Goal: Task Accomplishment & Management: Manage account settings

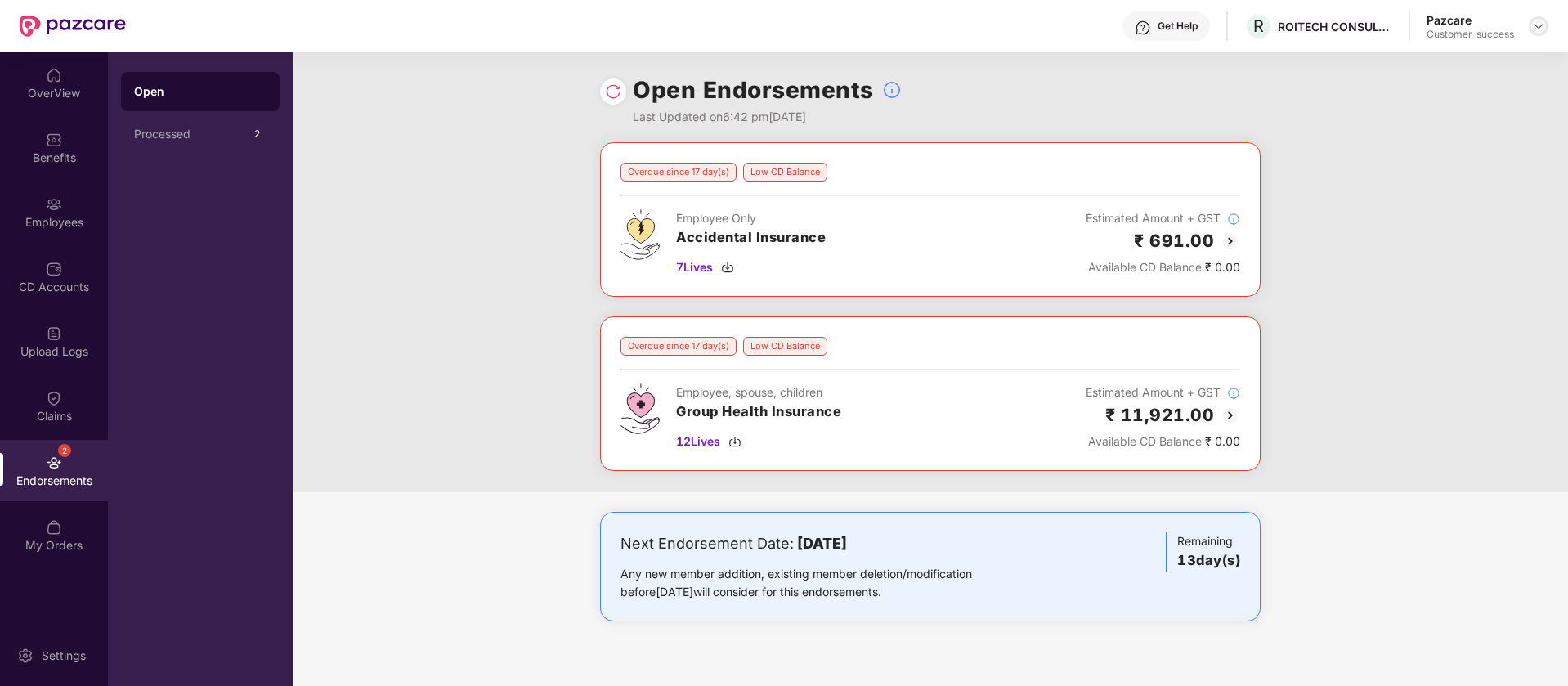
click at [1537, 28] on img at bounding box center [1538, 25] width 13 height 13
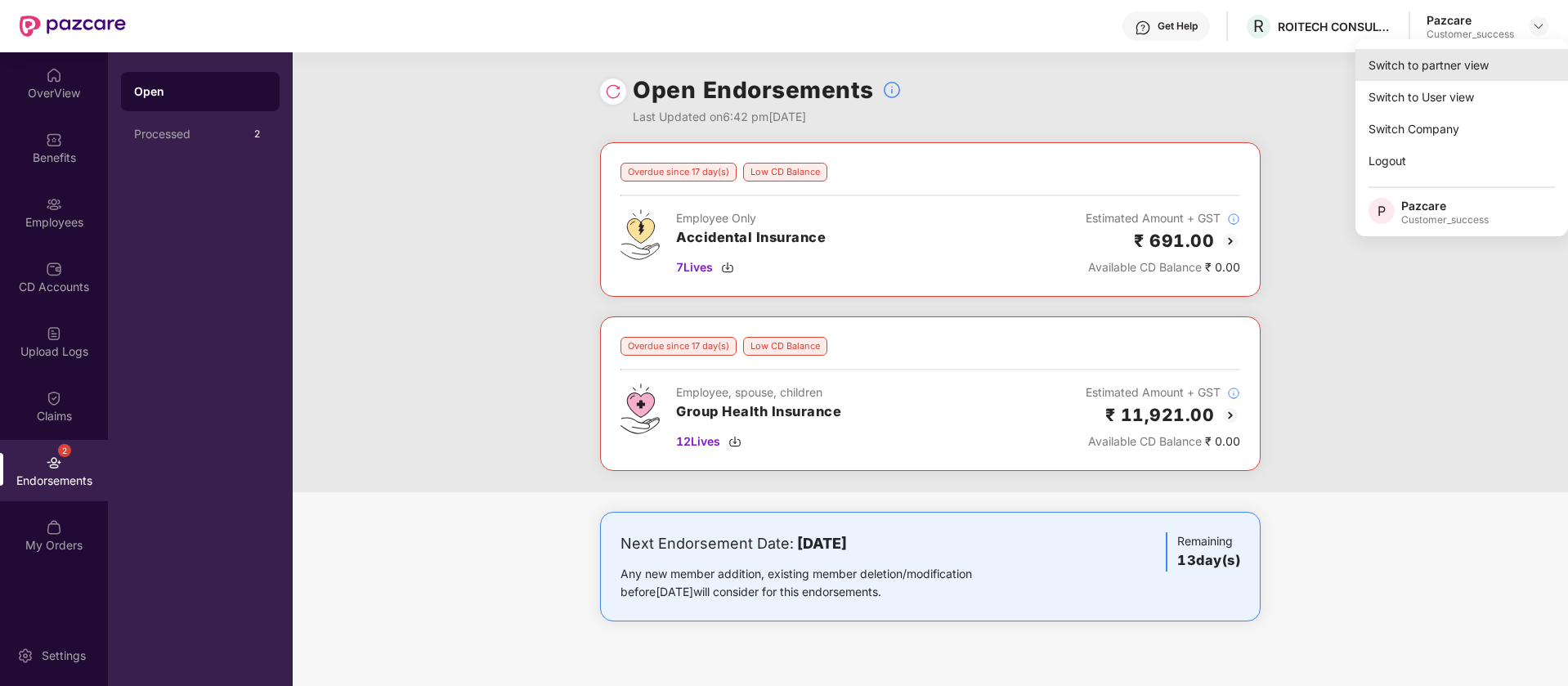
click at [1472, 58] on div "Switch to partner view" at bounding box center [1461, 65] width 212 height 32
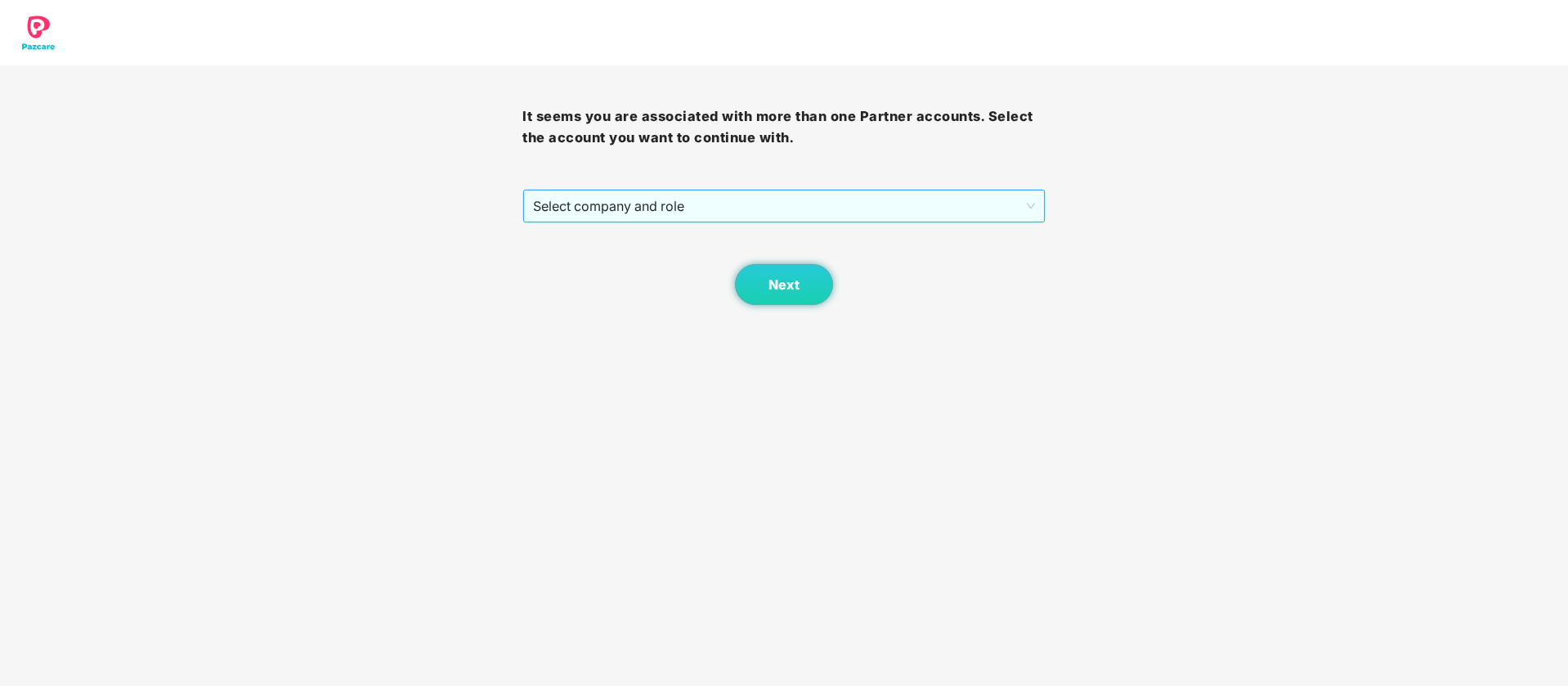
click at [740, 206] on span "Select company and role" at bounding box center [783, 206] width 502 height 31
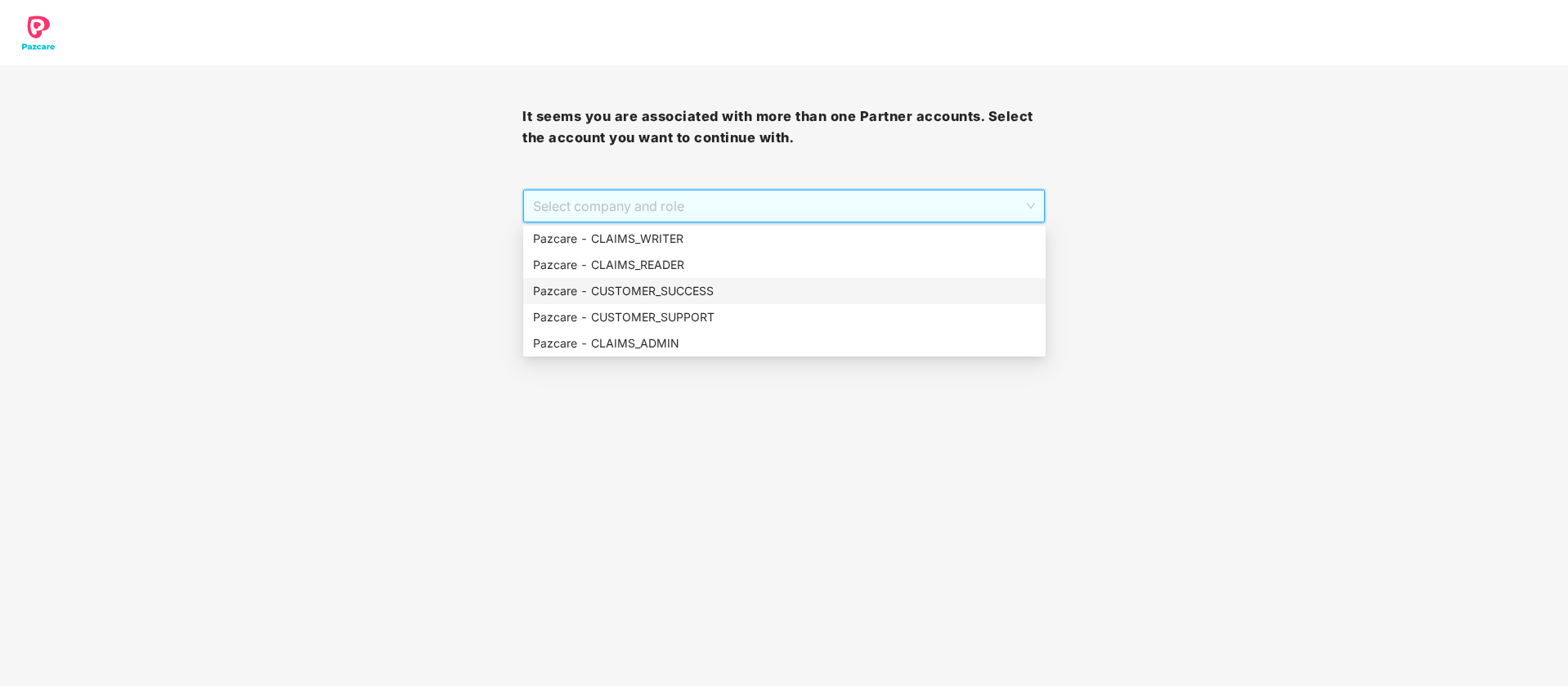
click at [662, 289] on div "Pazcare - CUSTOMER_SUCCESS" at bounding box center [784, 291] width 503 height 18
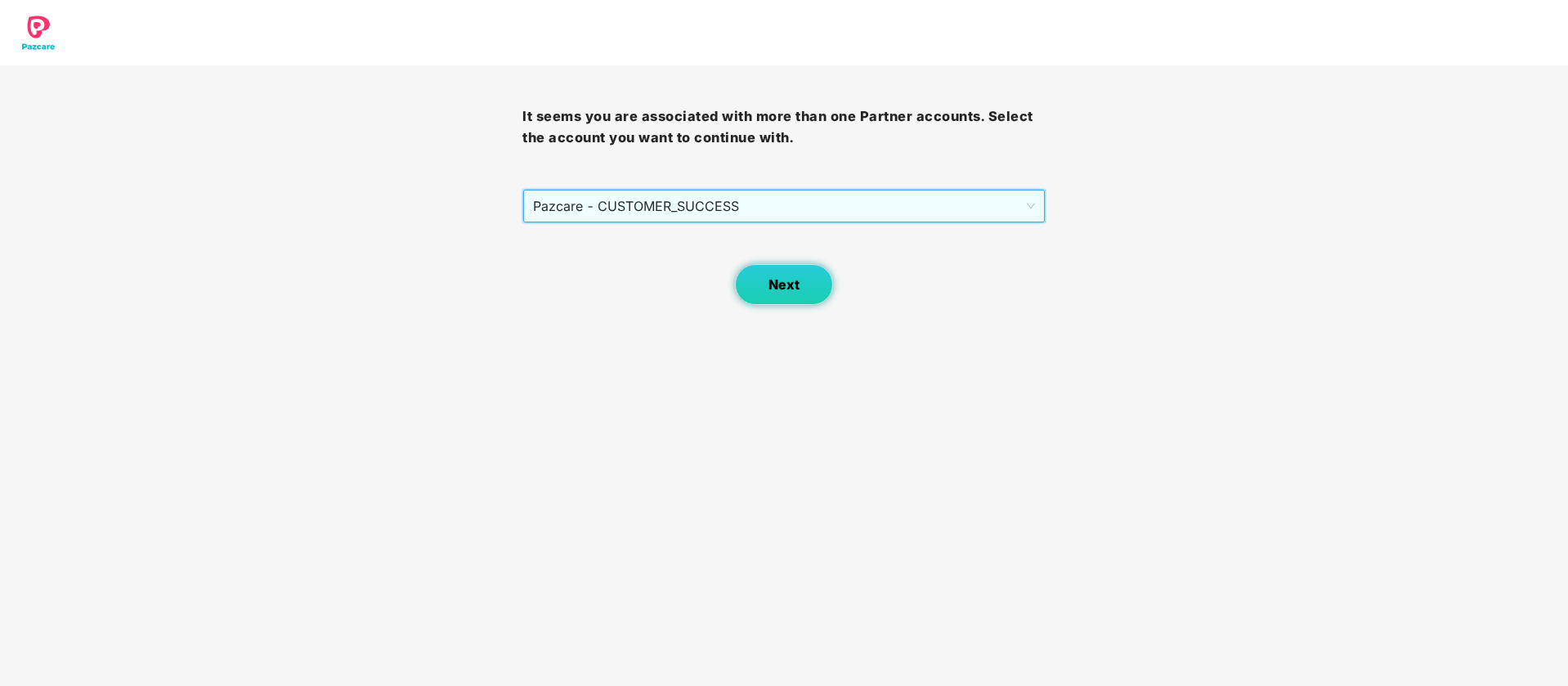
click at [752, 295] on button "Next" at bounding box center [784, 284] width 98 height 41
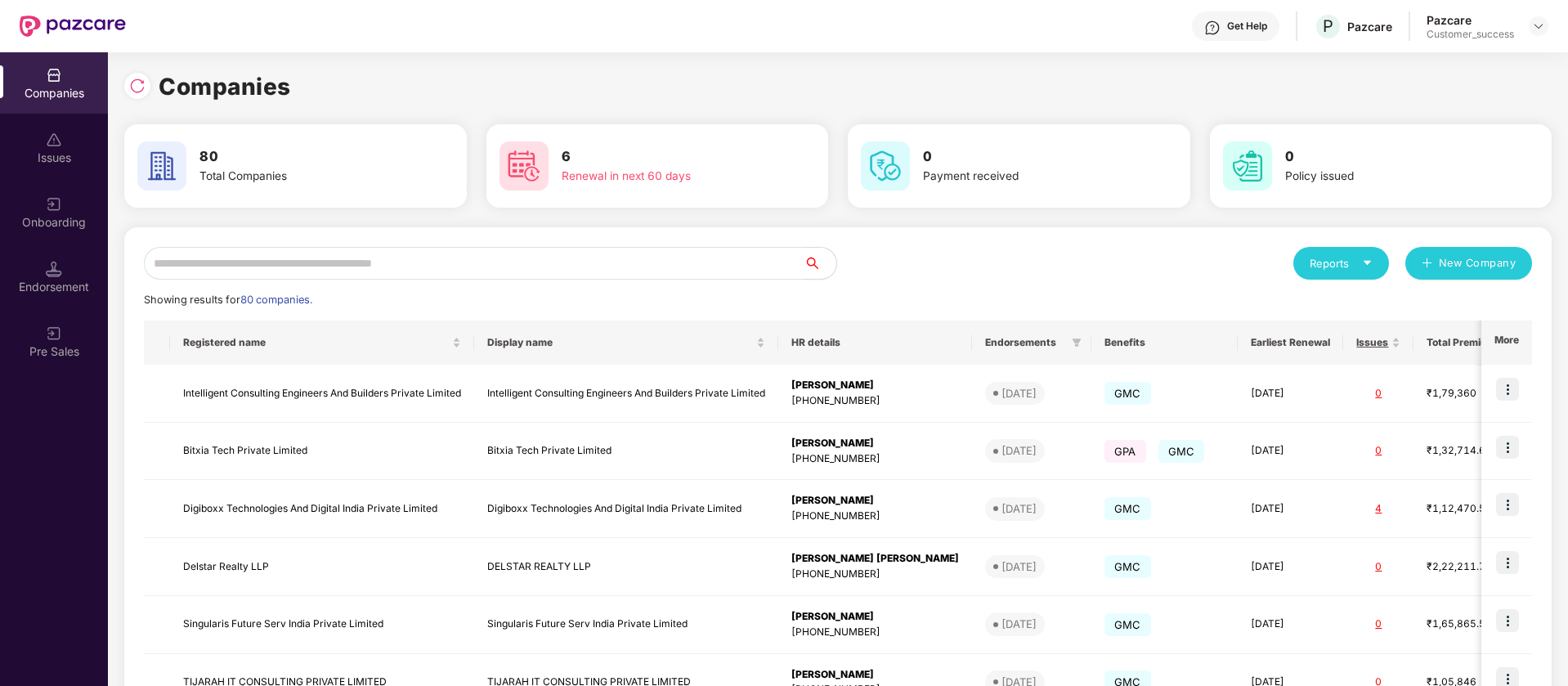
click at [142, 95] on div at bounding box center [137, 85] width 26 height 26
click at [31, 205] on div "Onboarding" at bounding box center [54, 212] width 108 height 62
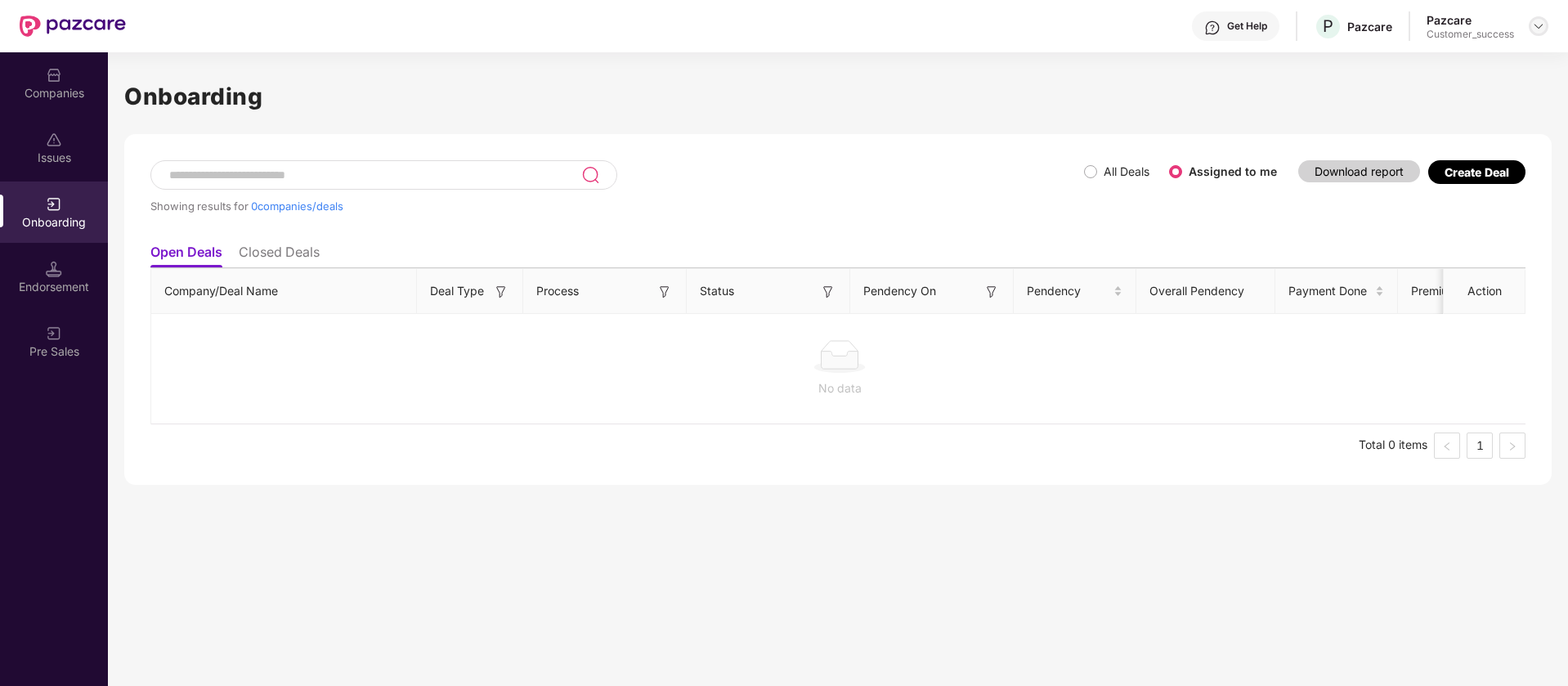
click at [1542, 32] on img at bounding box center [1538, 25] width 13 height 13
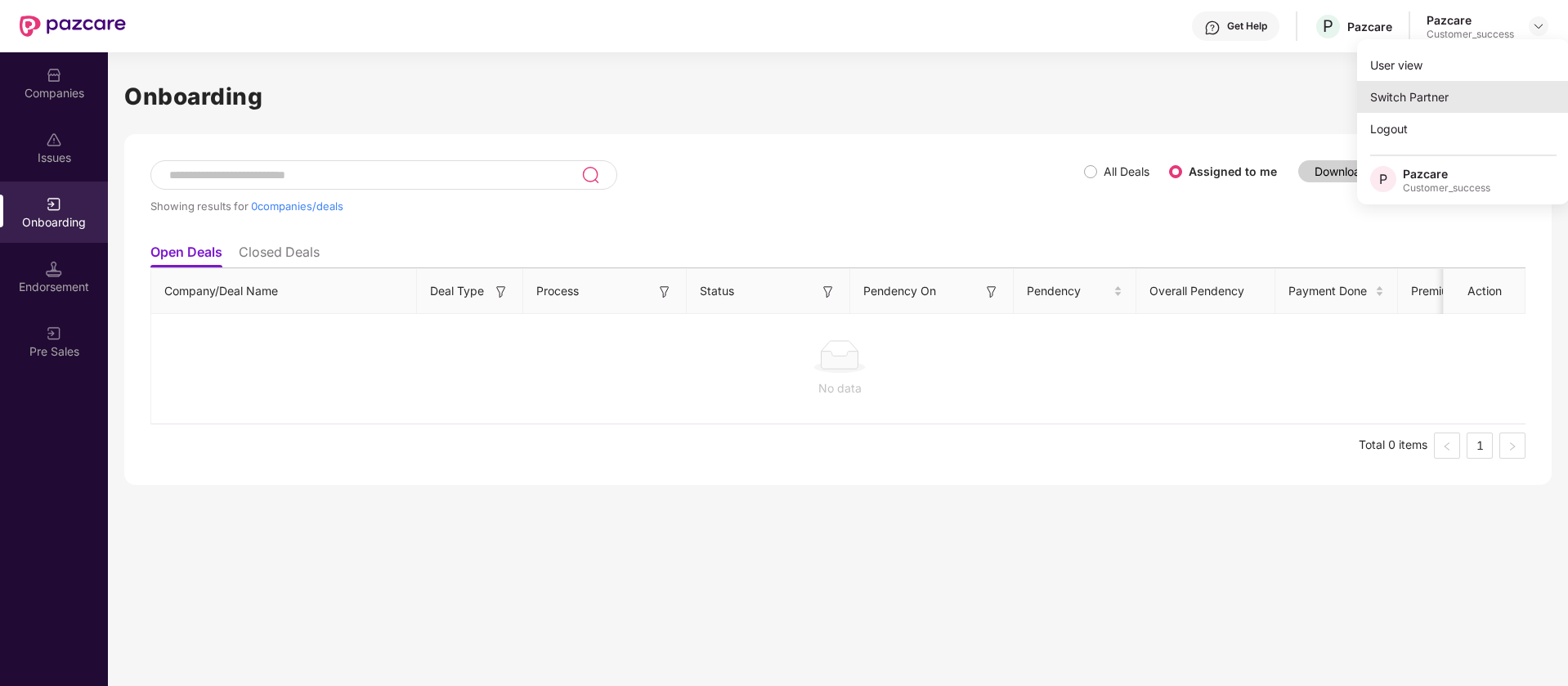
click at [1466, 98] on div "Switch Partner" at bounding box center [1463, 97] width 212 height 32
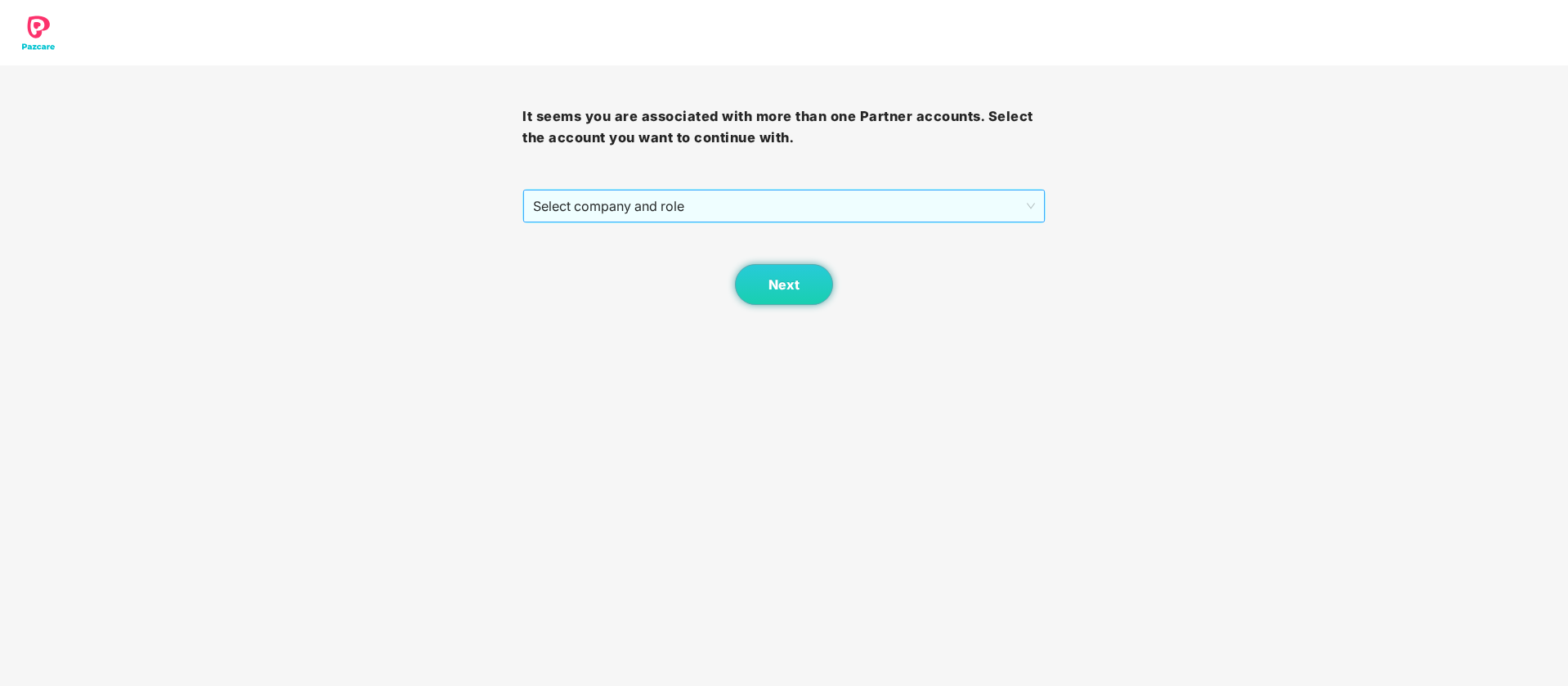
click at [819, 210] on span "Select company and role" at bounding box center [783, 206] width 502 height 31
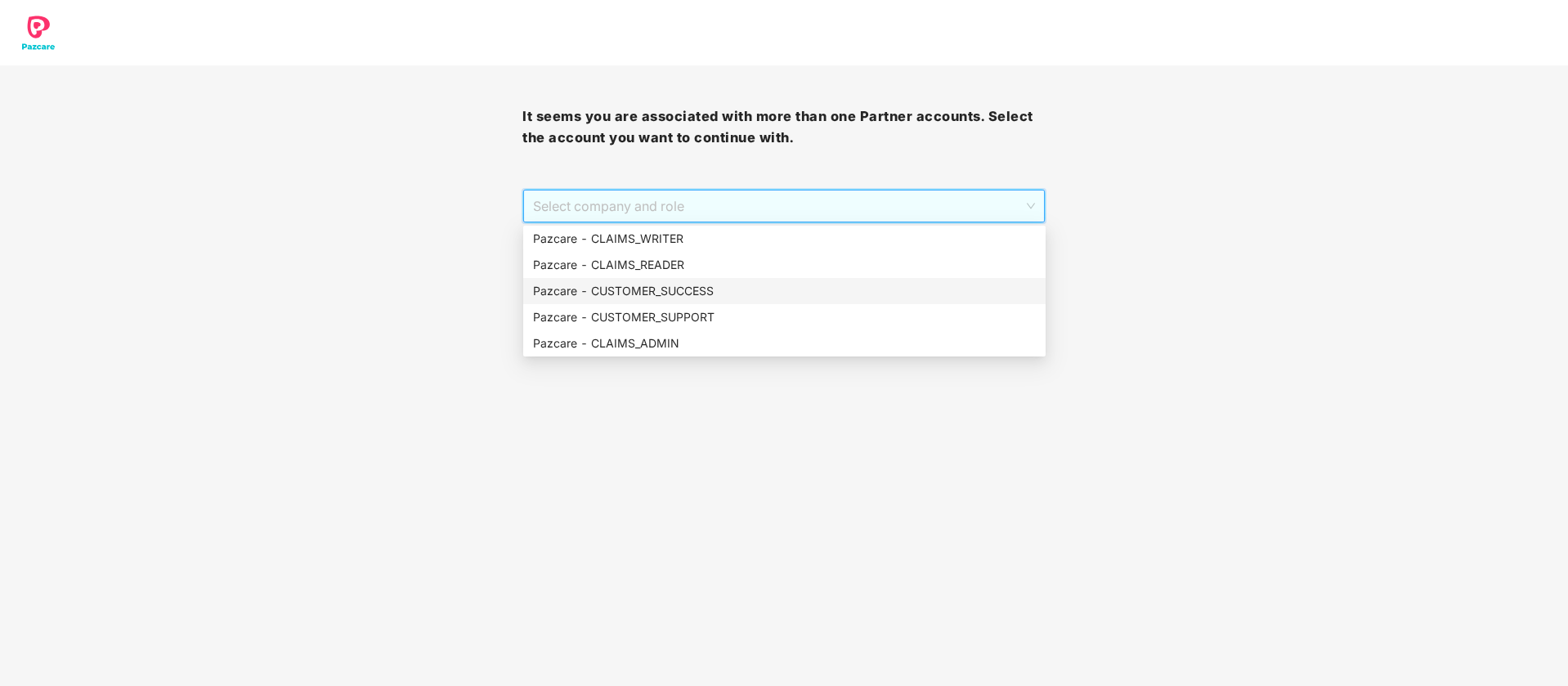
click at [678, 294] on div "Pazcare - CUSTOMER_SUCCESS" at bounding box center [784, 291] width 503 height 18
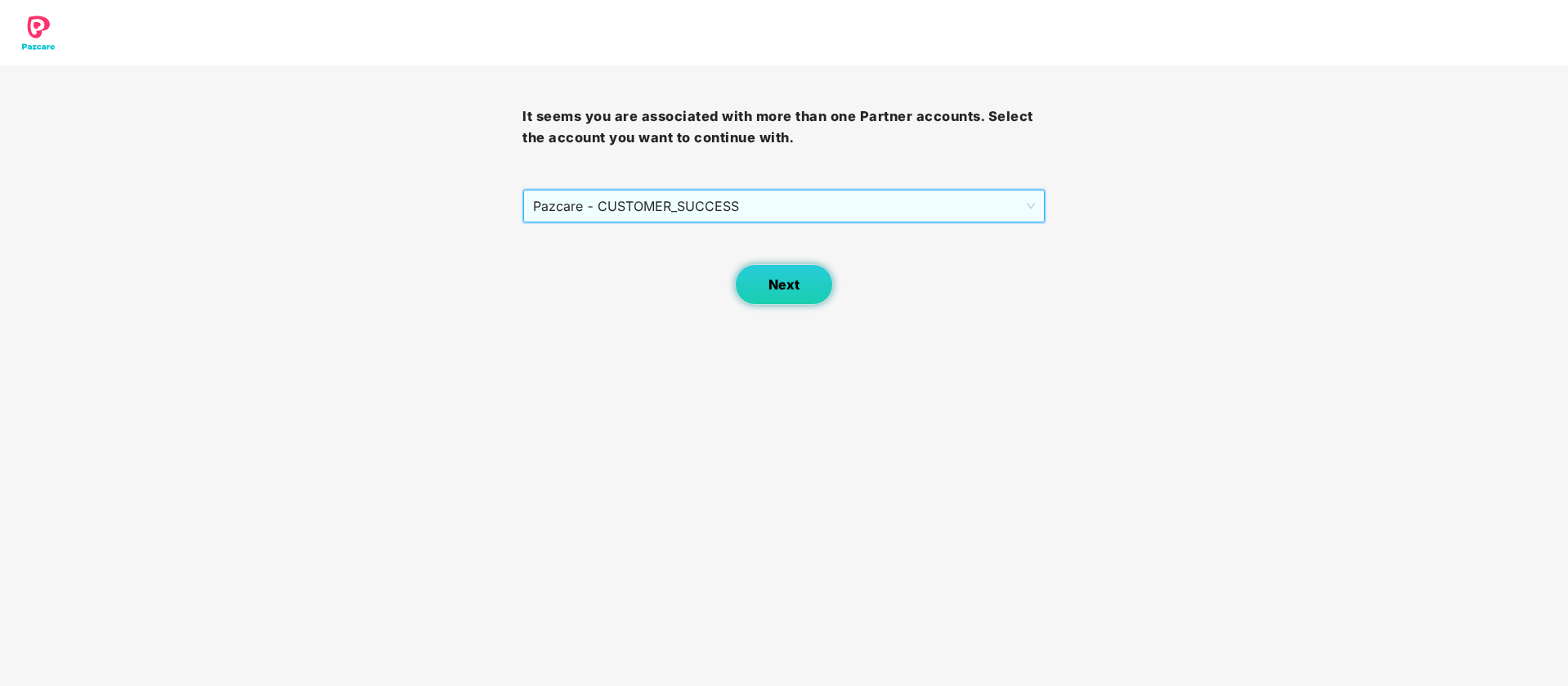
click at [762, 286] on button "Next" at bounding box center [784, 284] width 98 height 41
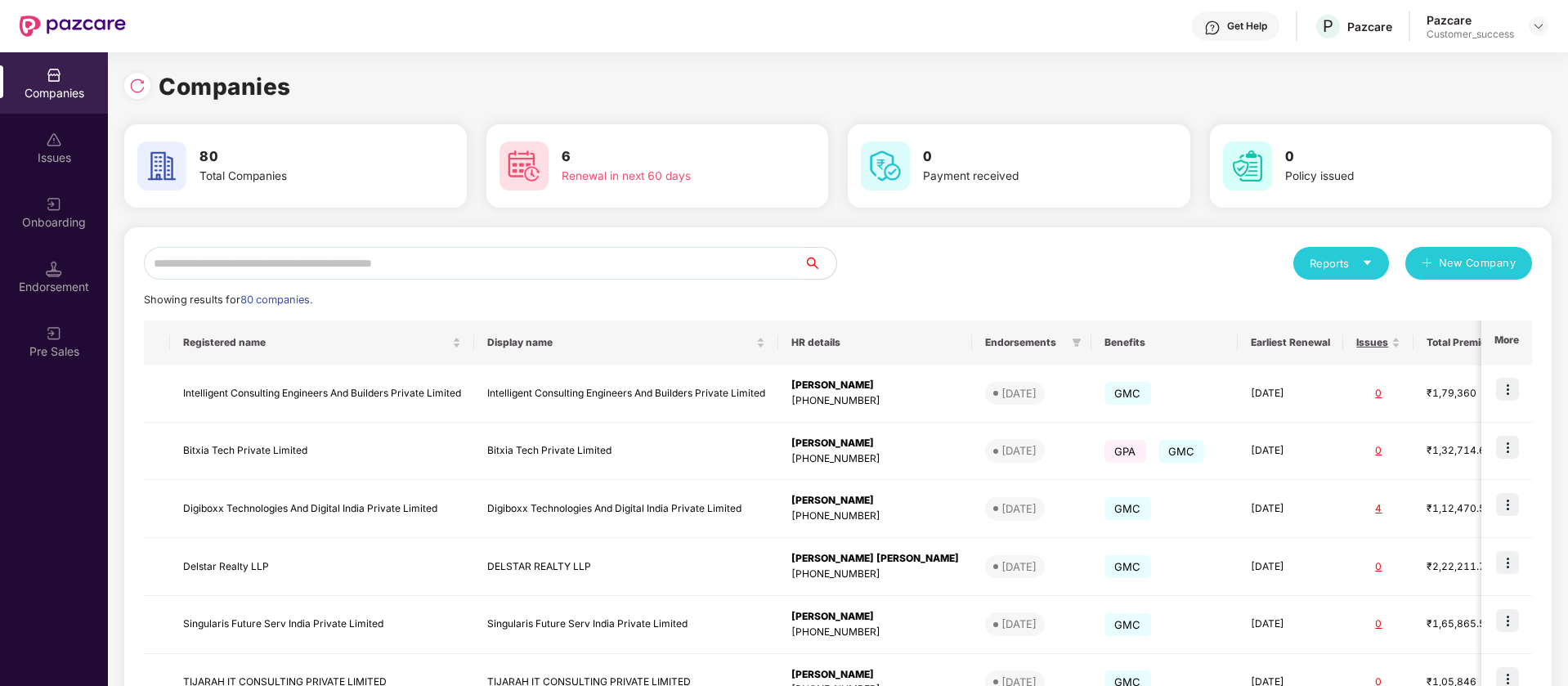
click at [276, 262] on input "text" at bounding box center [474, 263] width 660 height 33
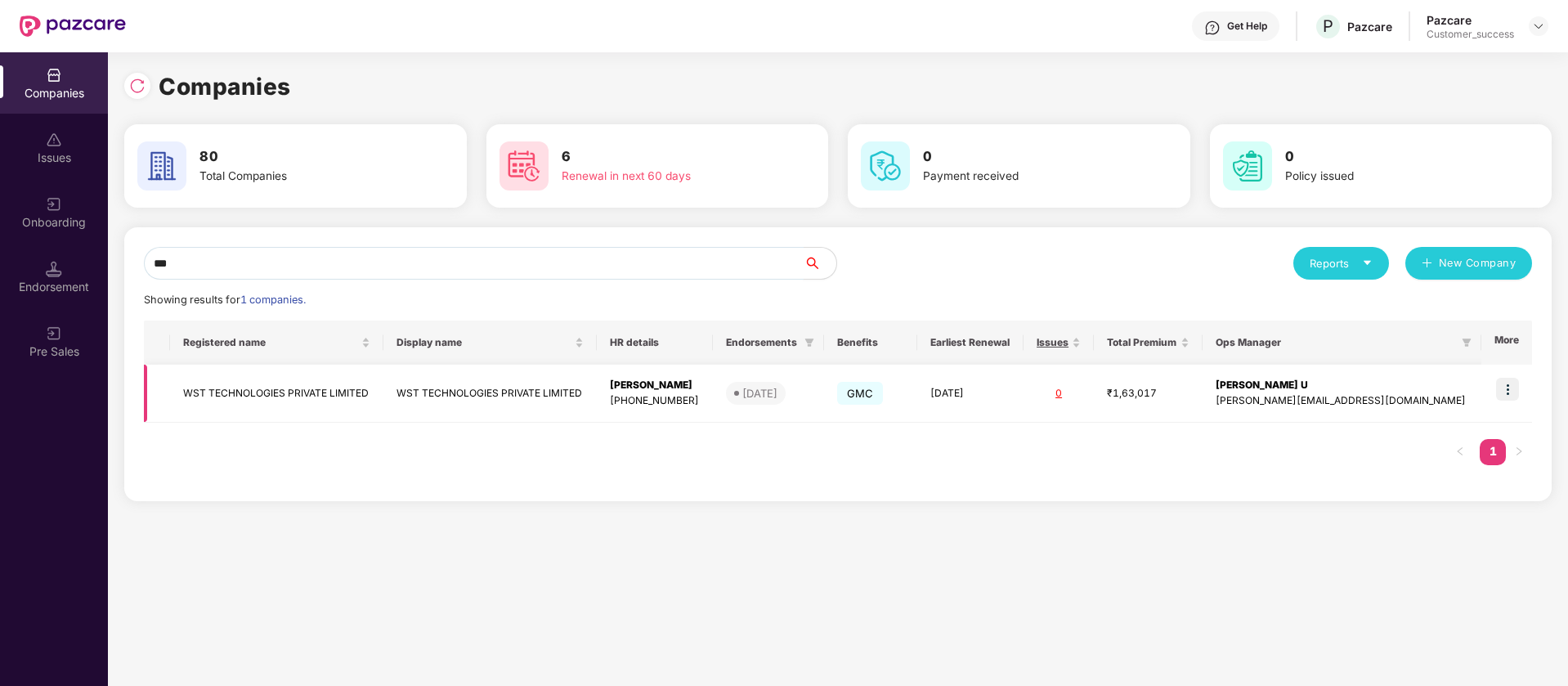
type input "***"
click at [1509, 392] on img at bounding box center [1507, 389] width 23 height 23
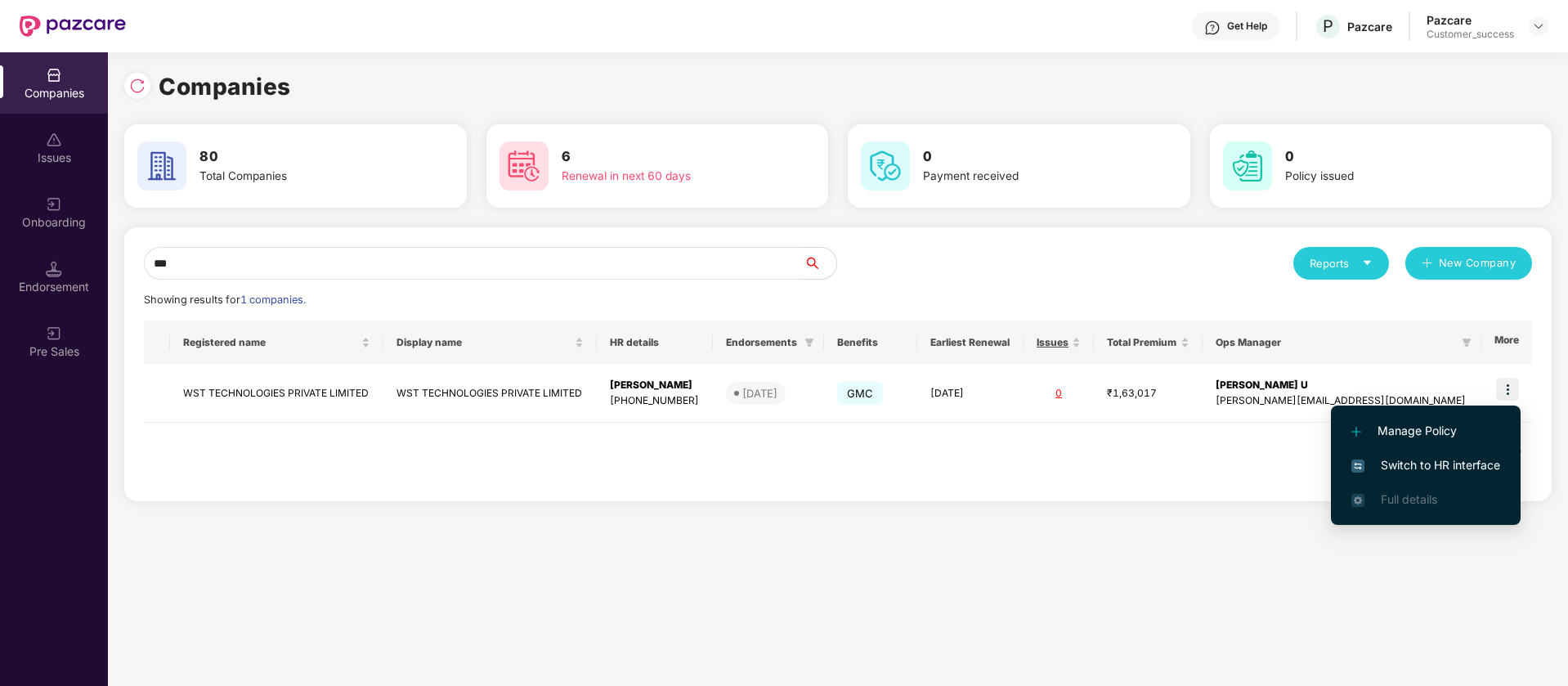
click at [1391, 469] on span "Switch to HR interface" at bounding box center [1426, 464] width 149 height 18
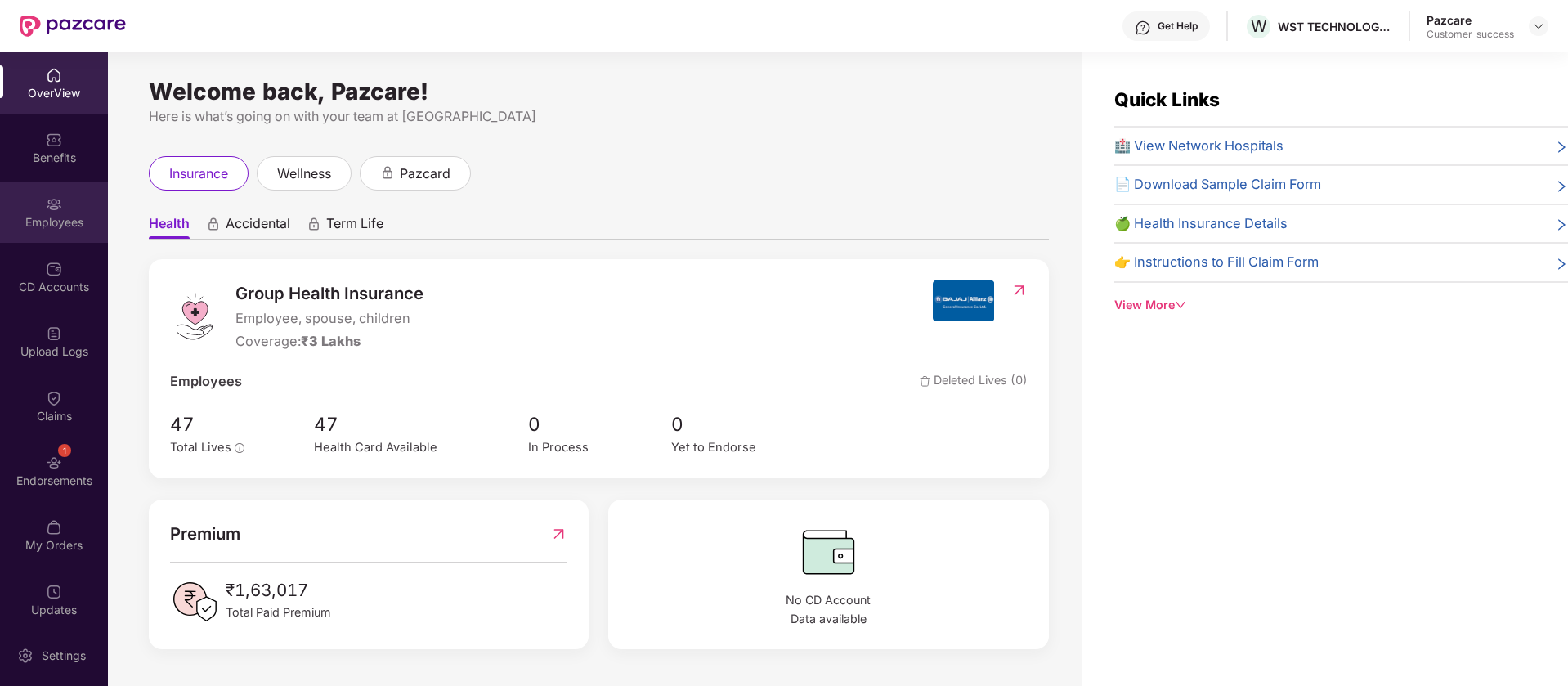
click at [74, 214] on div "Employees" at bounding box center [54, 222] width 108 height 16
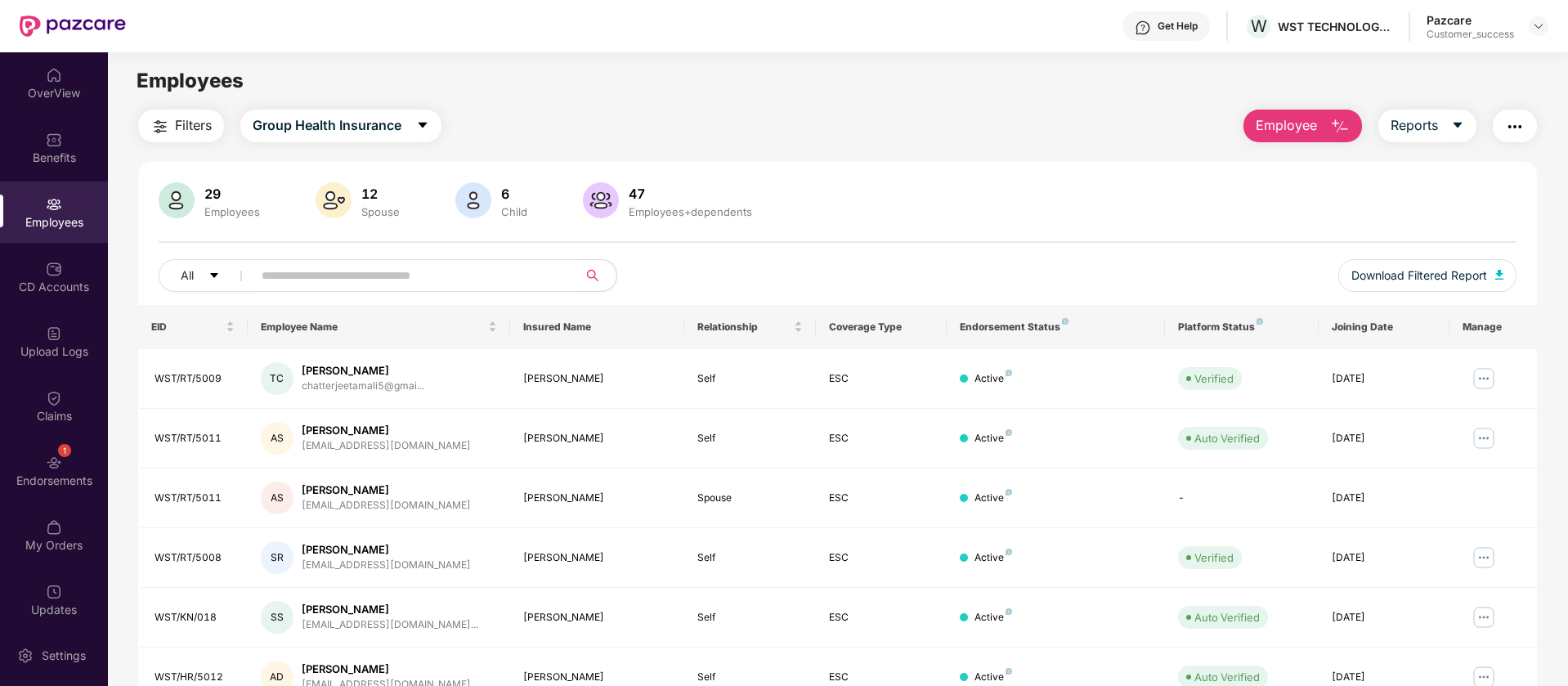
click at [472, 281] on input "text" at bounding box center [408, 275] width 293 height 25
paste input "*********"
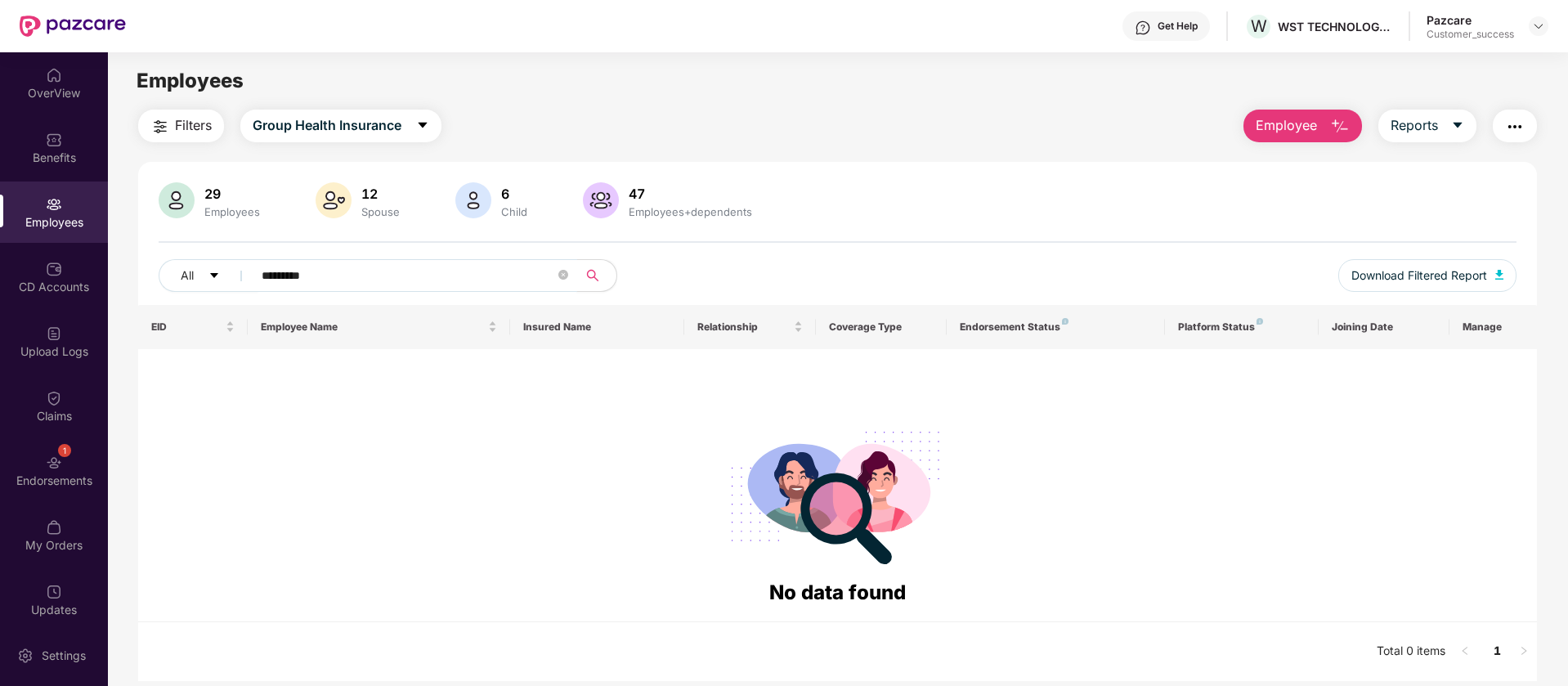
click at [513, 277] on input "*********" at bounding box center [408, 275] width 293 height 25
paste input "**********"
drag, startPoint x: 410, startPoint y: 278, endPoint x: 295, endPoint y: 276, distance: 115.0
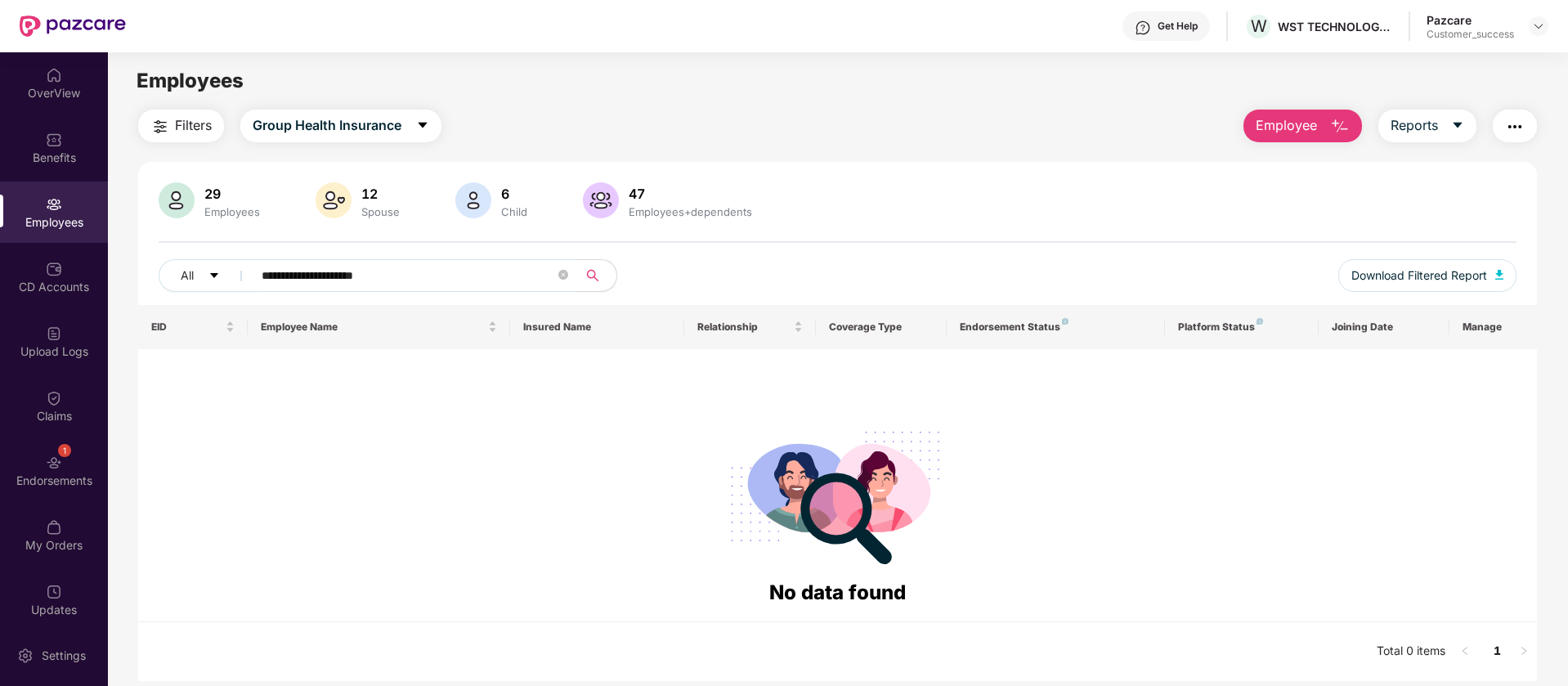
click at [295, 276] on input "**********" at bounding box center [408, 275] width 293 height 25
type input "******"
click at [295, 276] on input "******" at bounding box center [408, 275] width 293 height 25
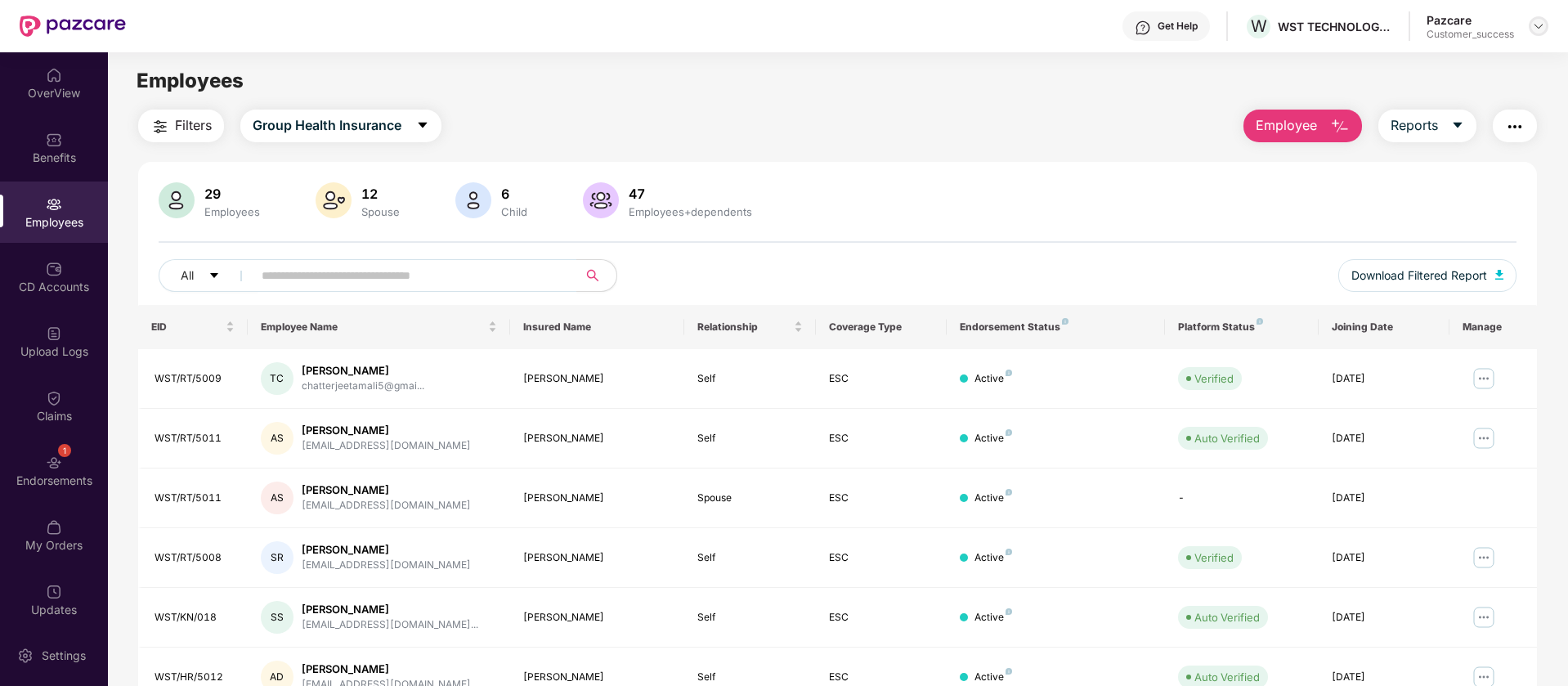
click at [1539, 25] on img at bounding box center [1538, 25] width 13 height 13
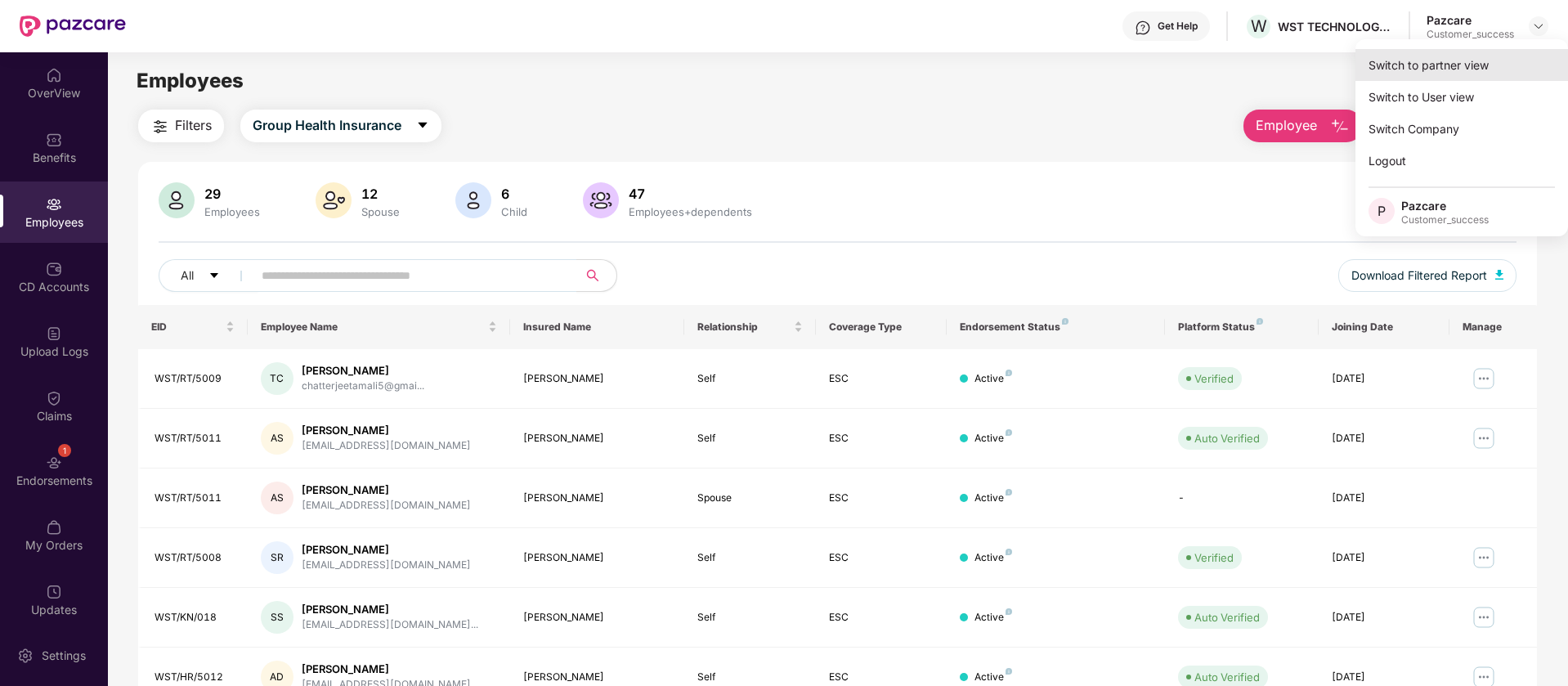
click at [1483, 64] on div "Switch to partner view" at bounding box center [1461, 65] width 212 height 32
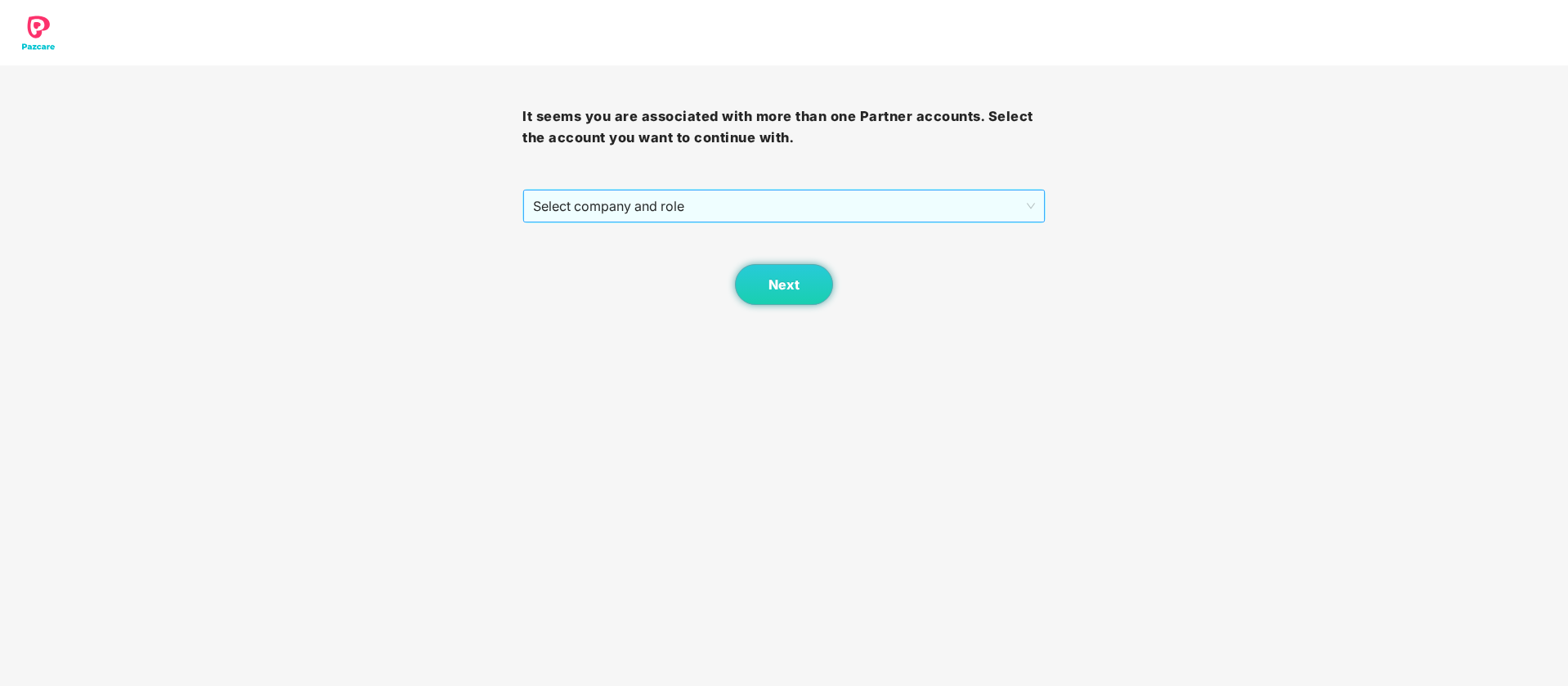
click at [847, 207] on span "Select company and role" at bounding box center [783, 206] width 502 height 31
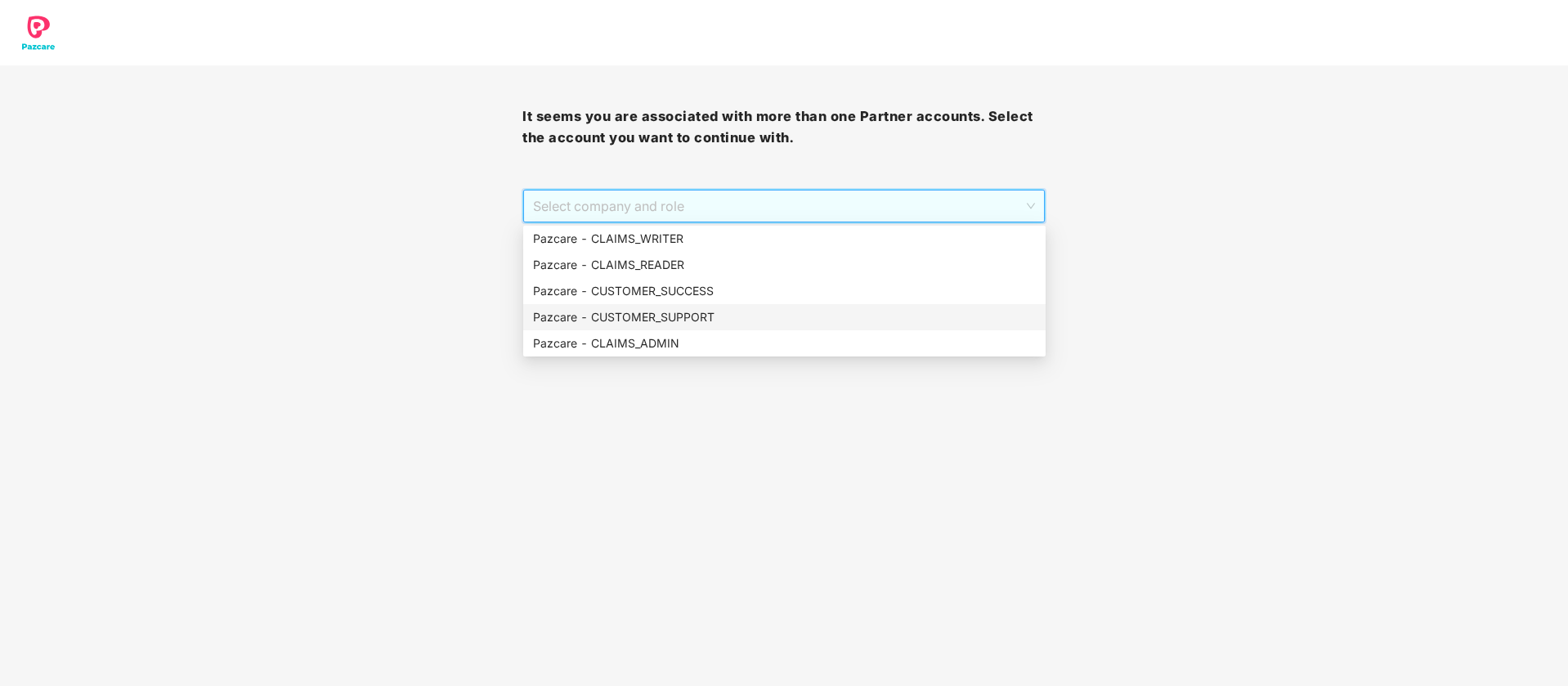
click at [737, 322] on div "Pazcare - CUSTOMER_SUPPORT" at bounding box center [784, 316] width 503 height 18
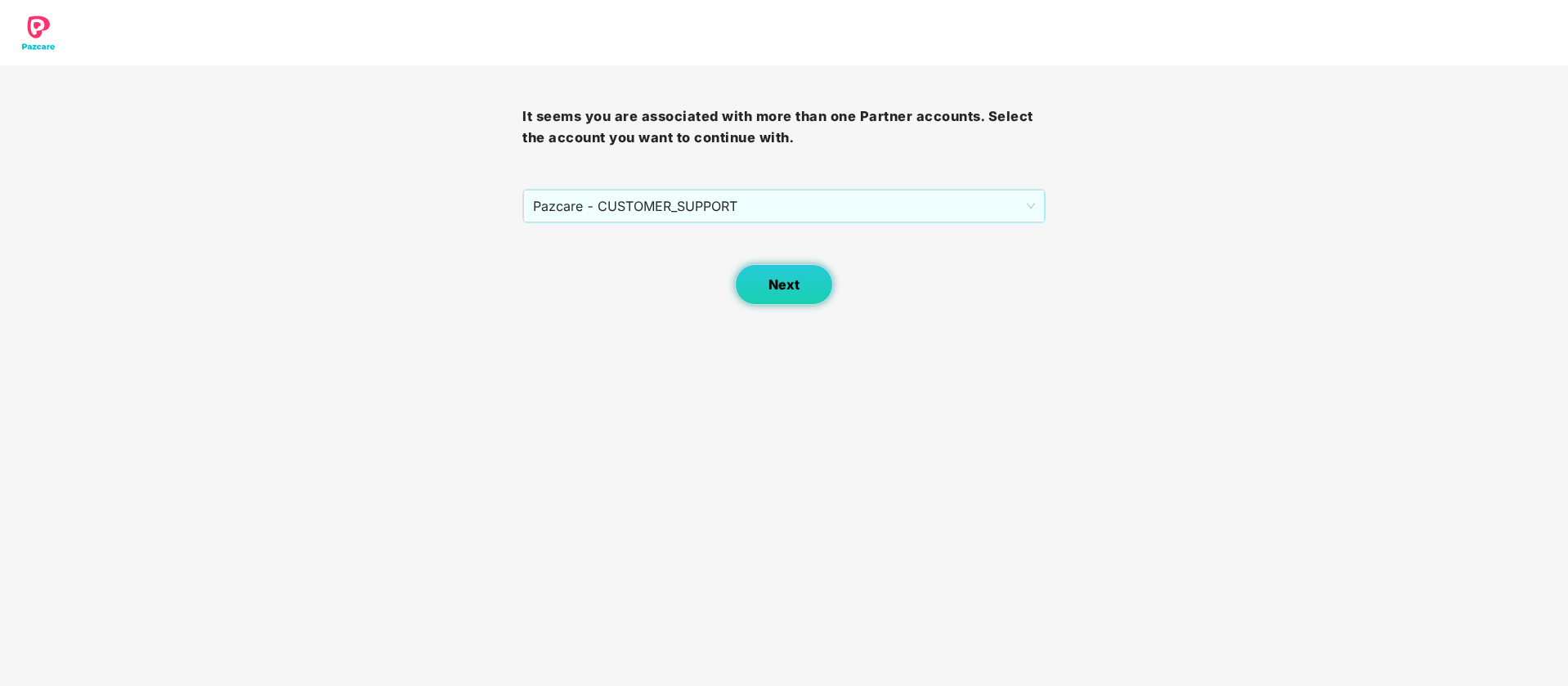
click at [809, 283] on button "Next" at bounding box center [784, 284] width 98 height 41
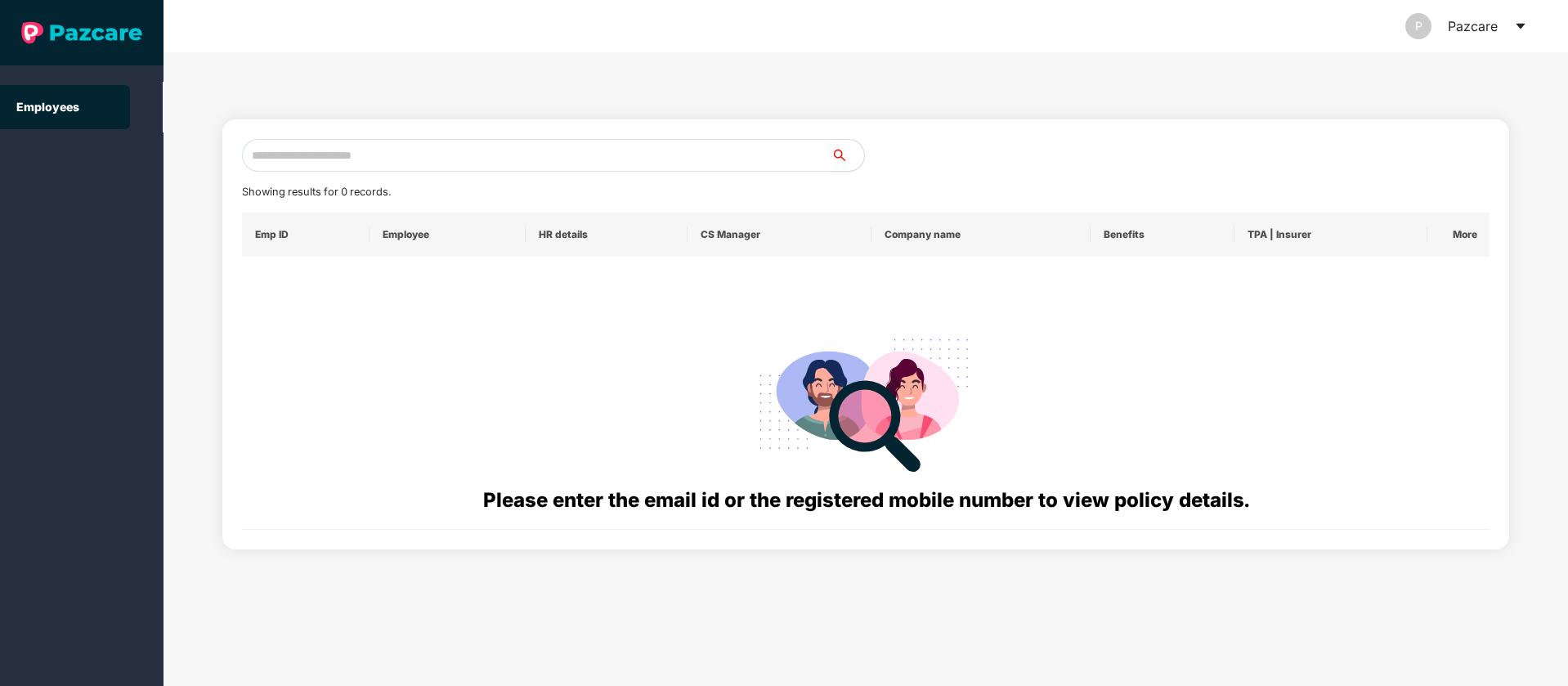
click at [513, 162] on input "text" at bounding box center [536, 155] width 589 height 33
paste input "**********"
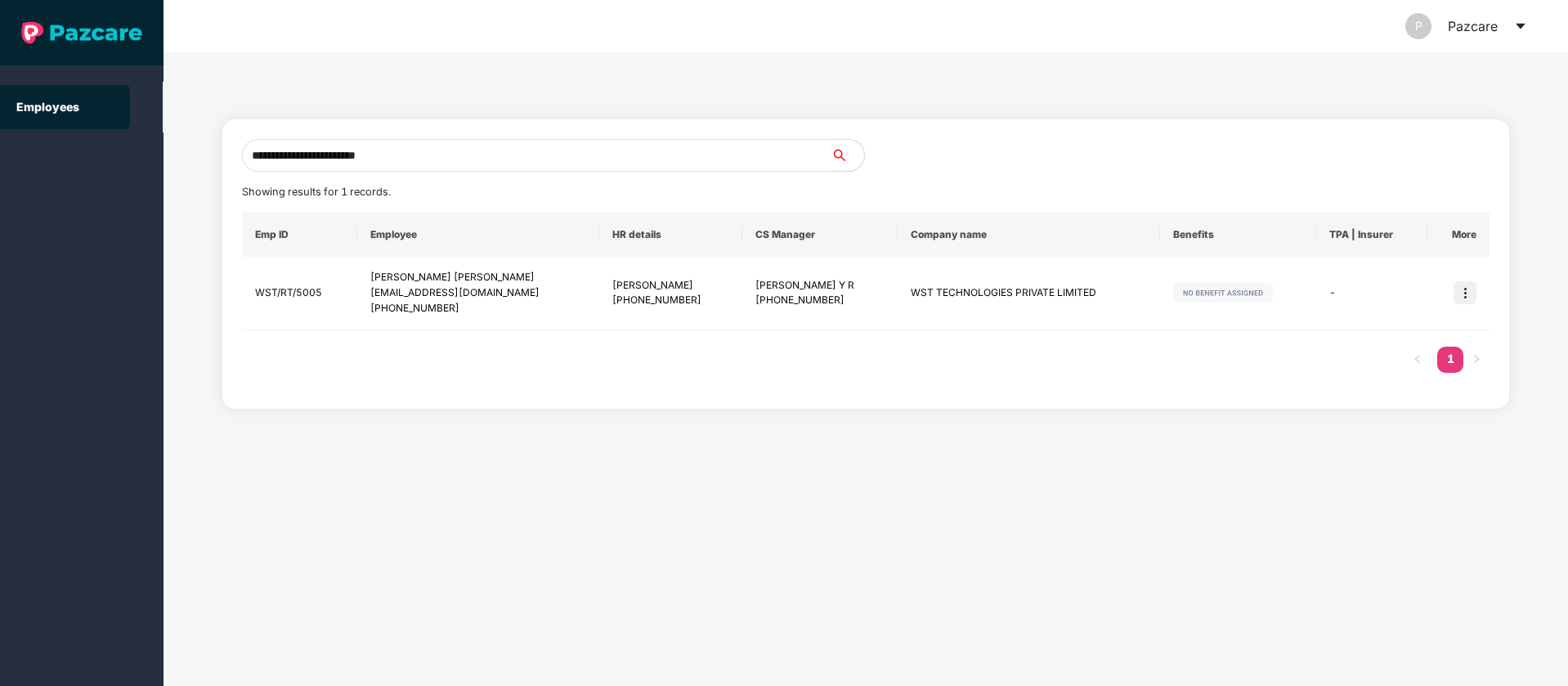
type input "**********"
drag, startPoint x: 472, startPoint y: 309, endPoint x: 393, endPoint y: 310, distance: 79.0
click at [393, 310] on div "+919765677506" at bounding box center [478, 309] width 216 height 15
copy div "9765677506"
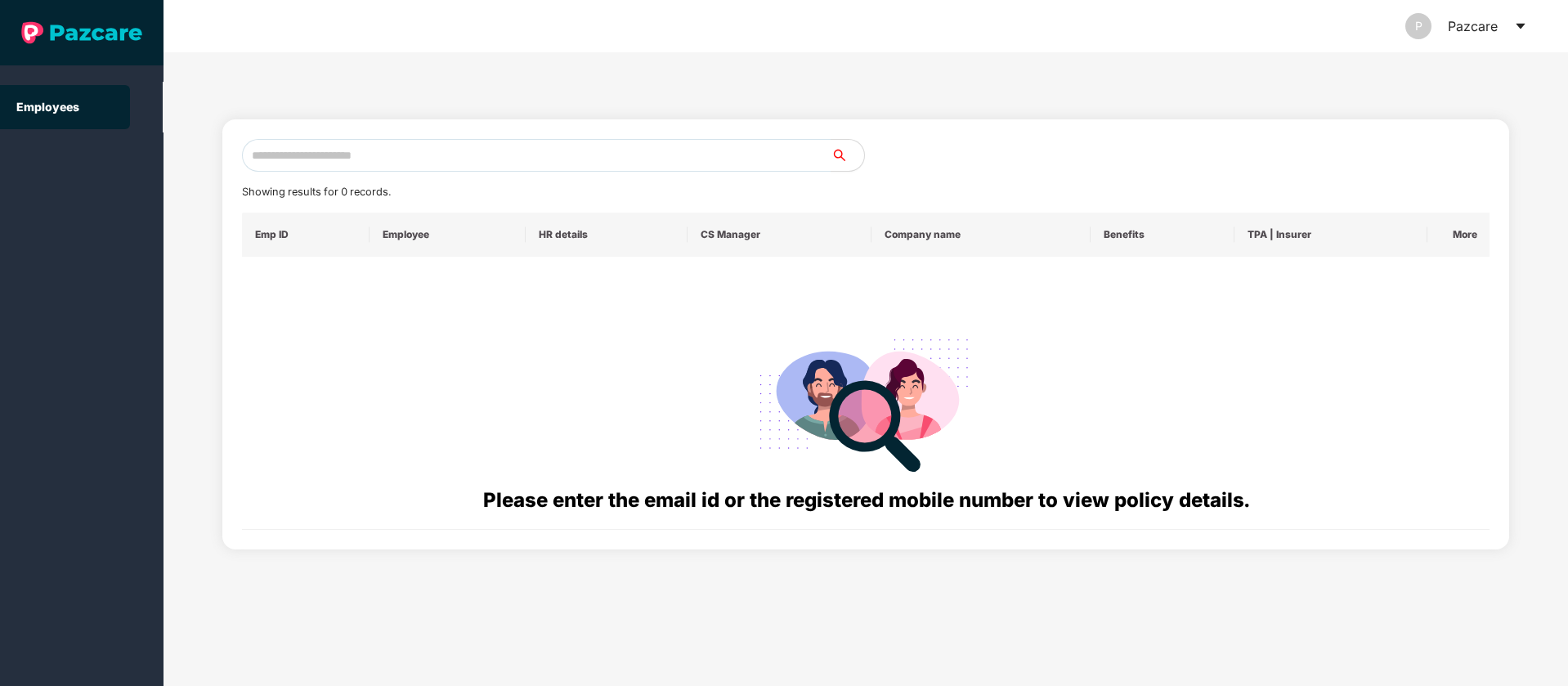
click at [1526, 25] on icon "caret-down" at bounding box center [1521, 25] width 13 height 13
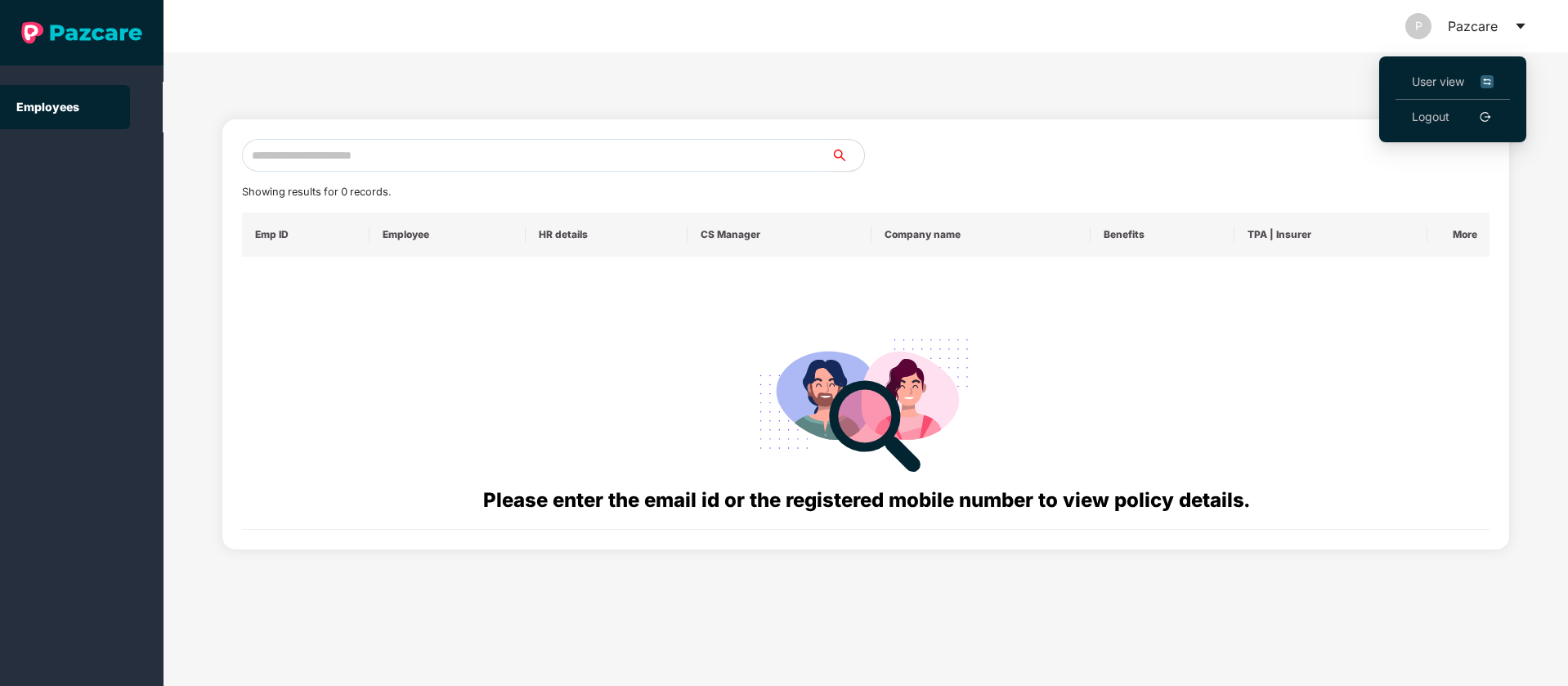
click at [1492, 83] on img at bounding box center [1487, 81] width 13 height 18
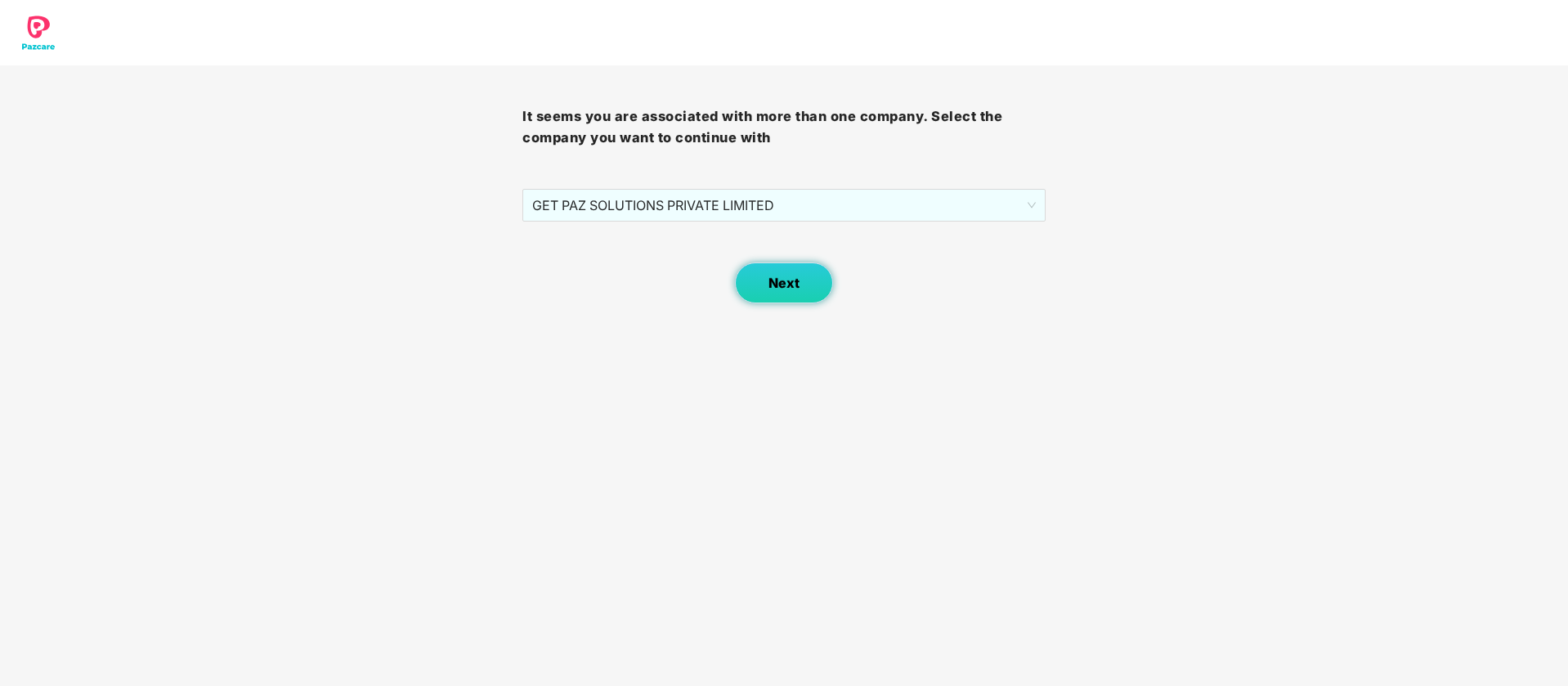
click at [788, 282] on span "Next" at bounding box center [784, 283] width 31 height 15
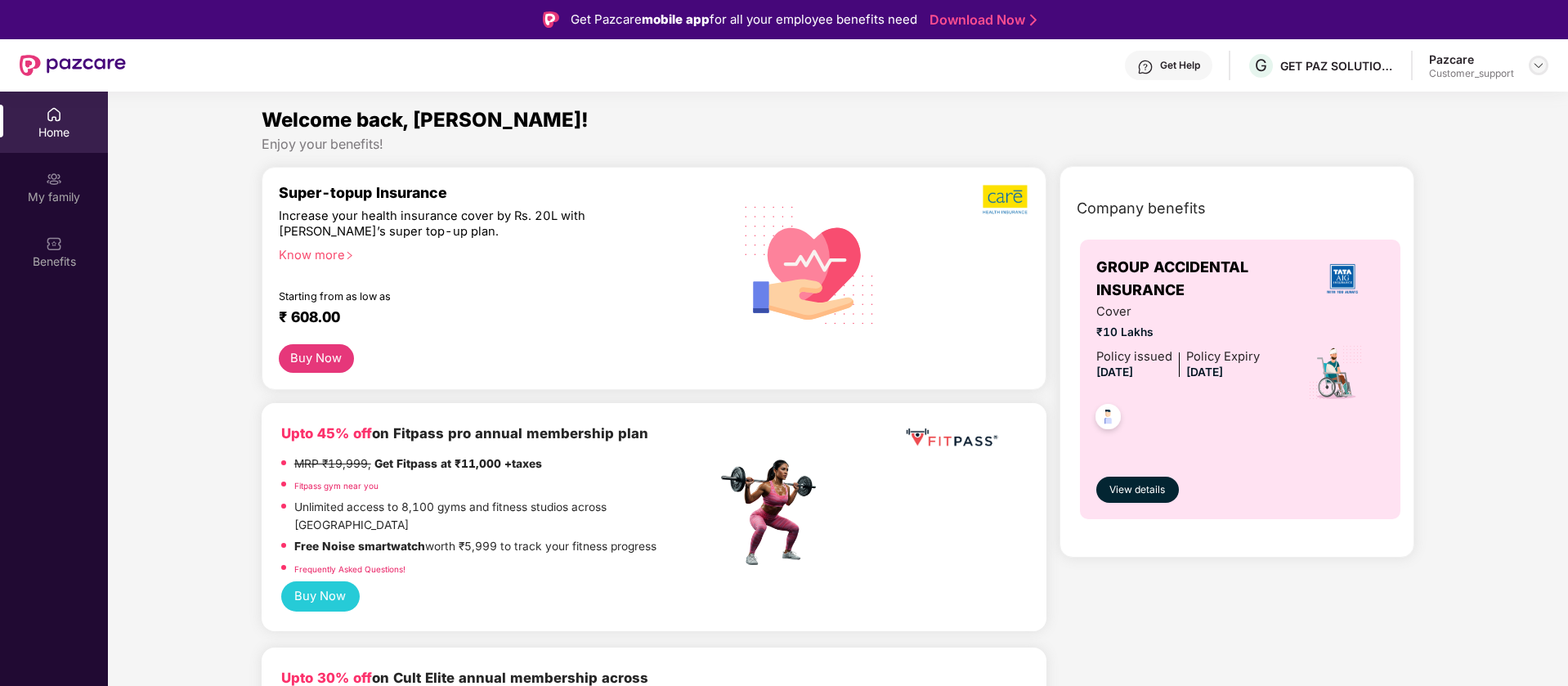
click at [1538, 62] on img at bounding box center [1538, 65] width 13 height 13
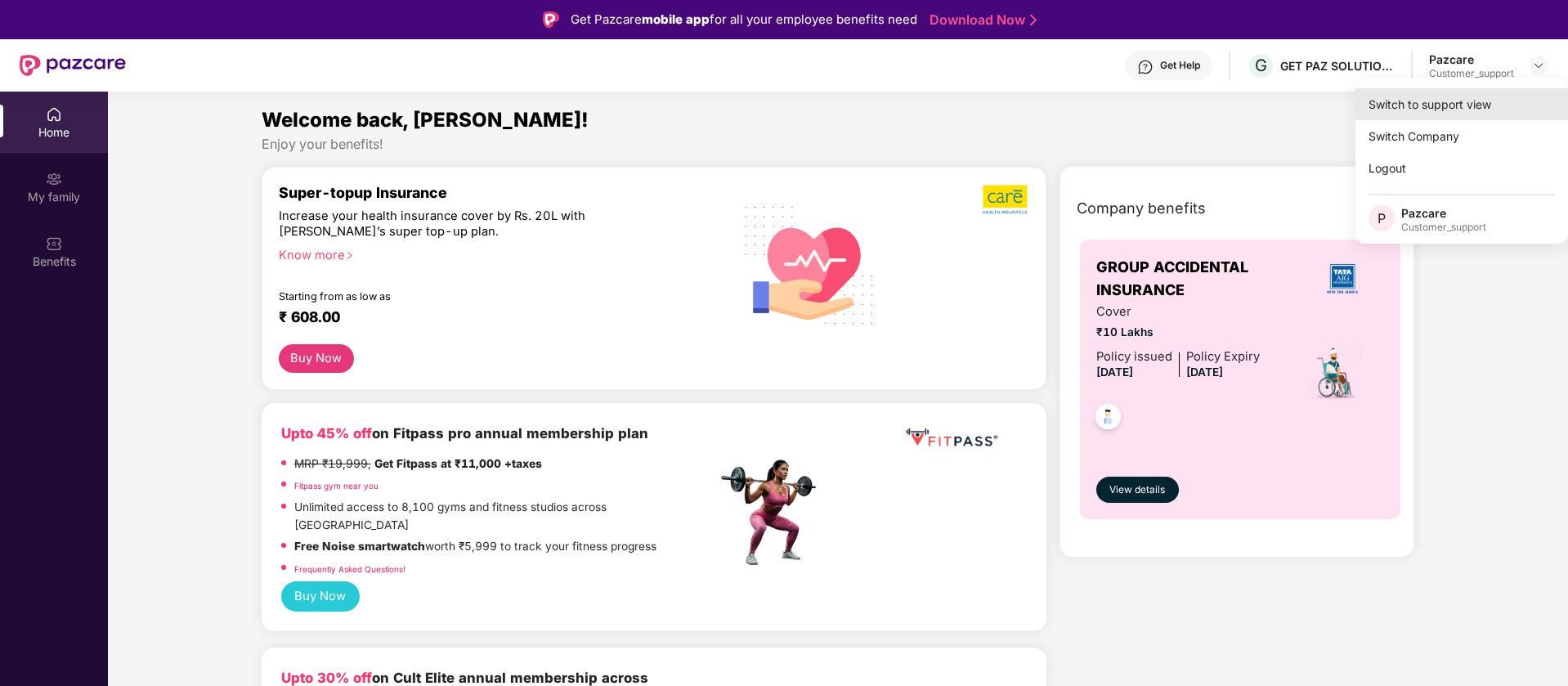
click at [1432, 108] on div "Switch to support view" at bounding box center [1461, 104] width 212 height 32
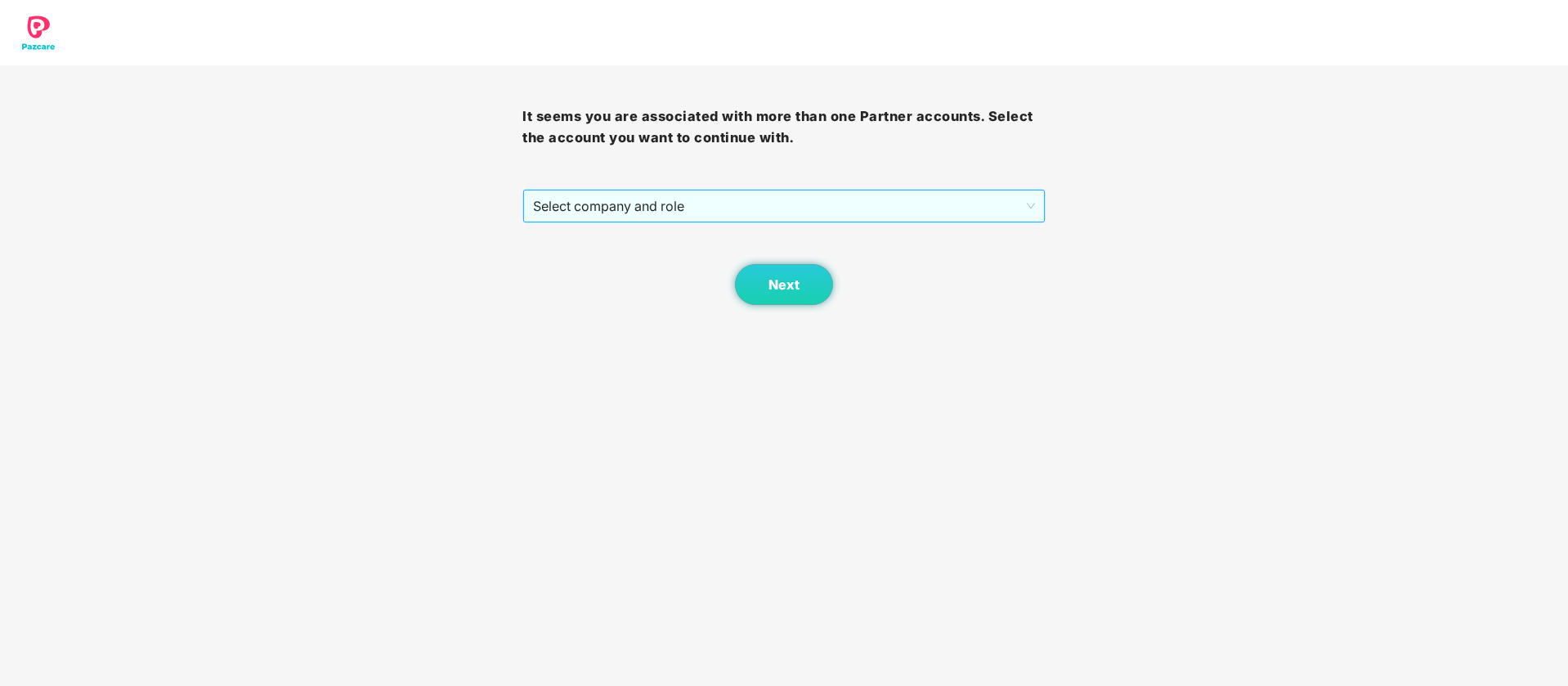
click at [902, 204] on span "Select company and role" at bounding box center [783, 206] width 502 height 31
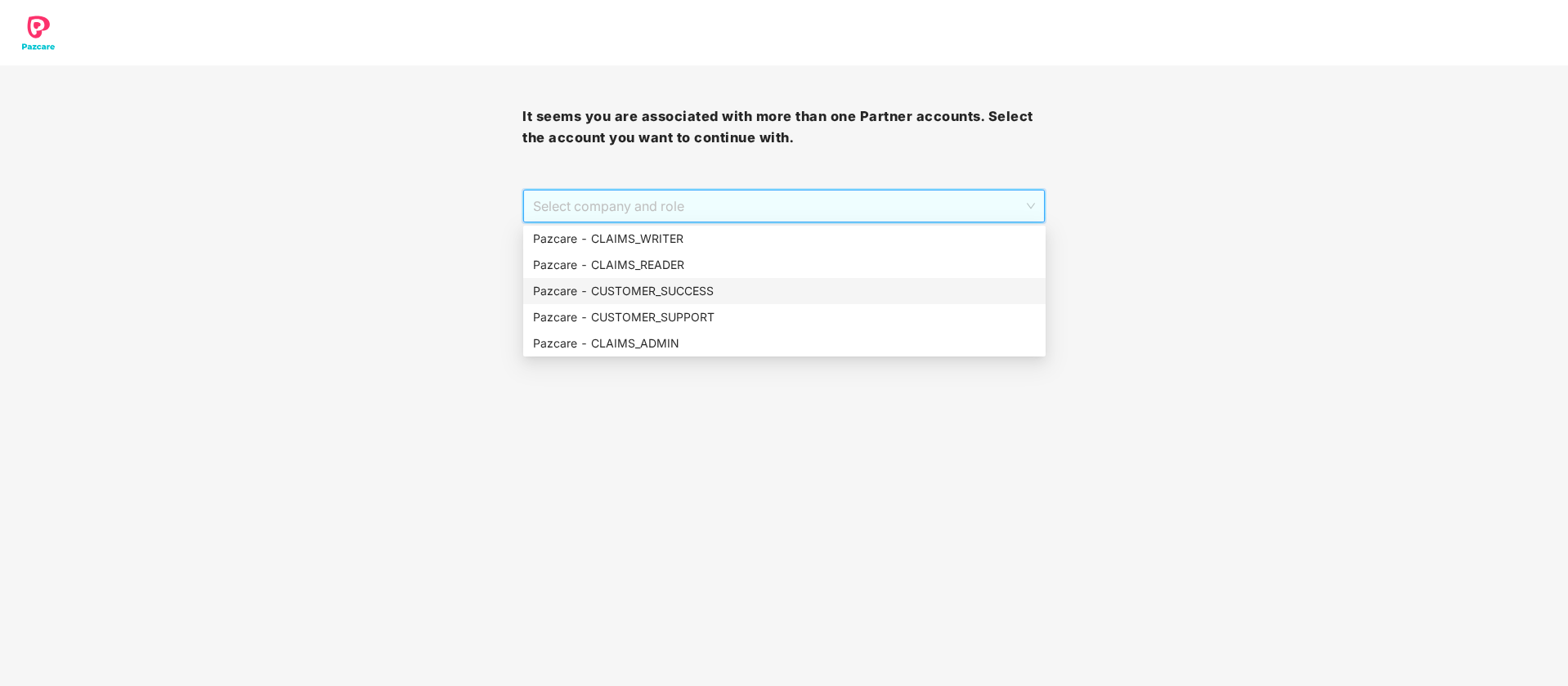
click at [695, 291] on div "Pazcare - CUSTOMER_SUCCESS" at bounding box center [784, 291] width 503 height 18
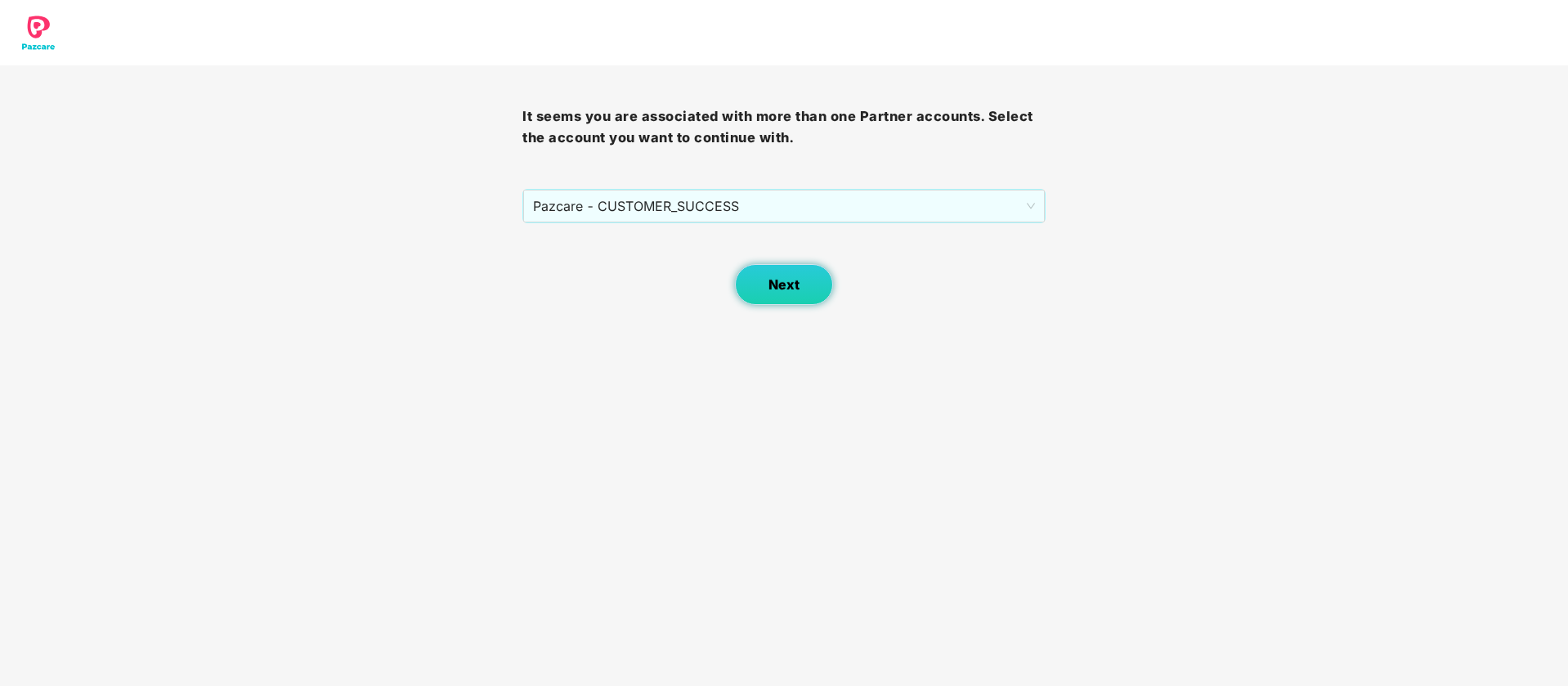
click at [747, 285] on button "Next" at bounding box center [784, 284] width 98 height 41
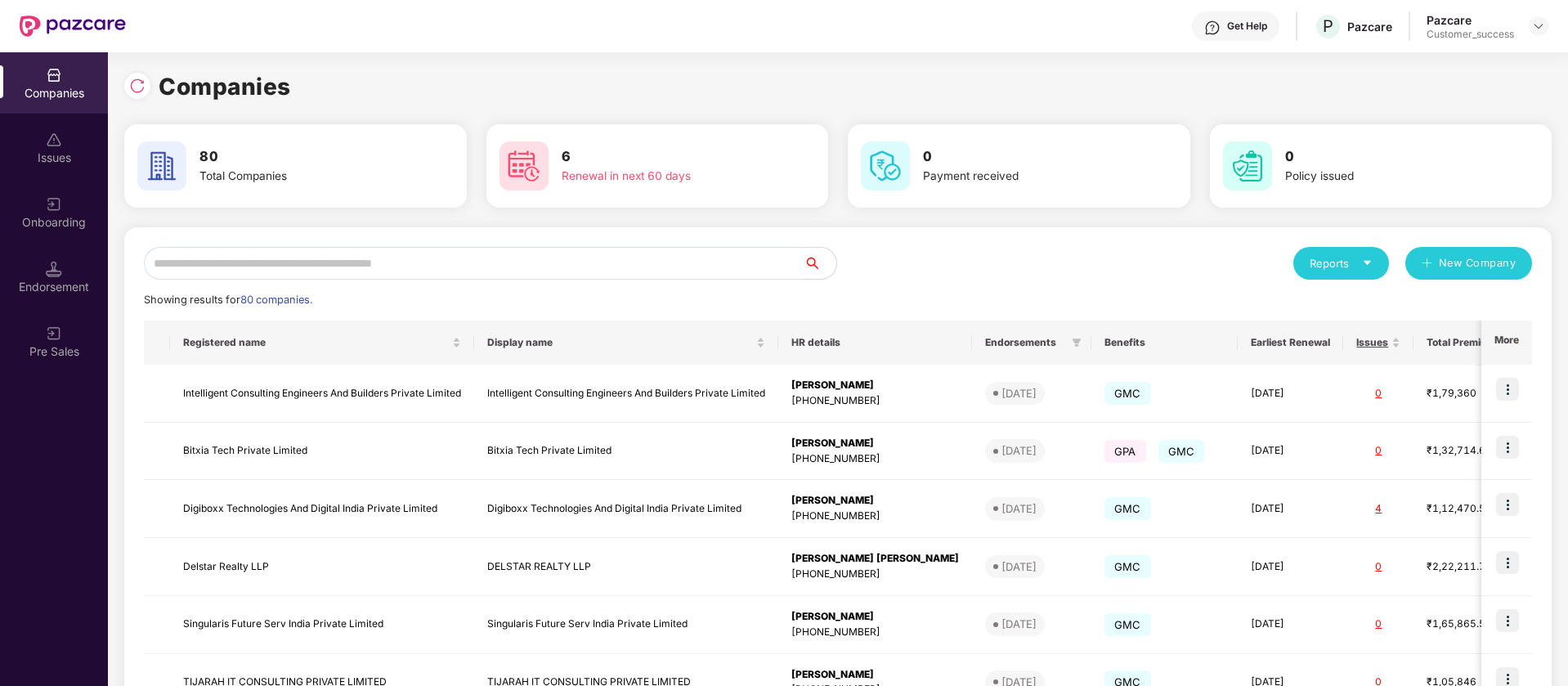
click at [390, 261] on input "text" at bounding box center [474, 263] width 660 height 33
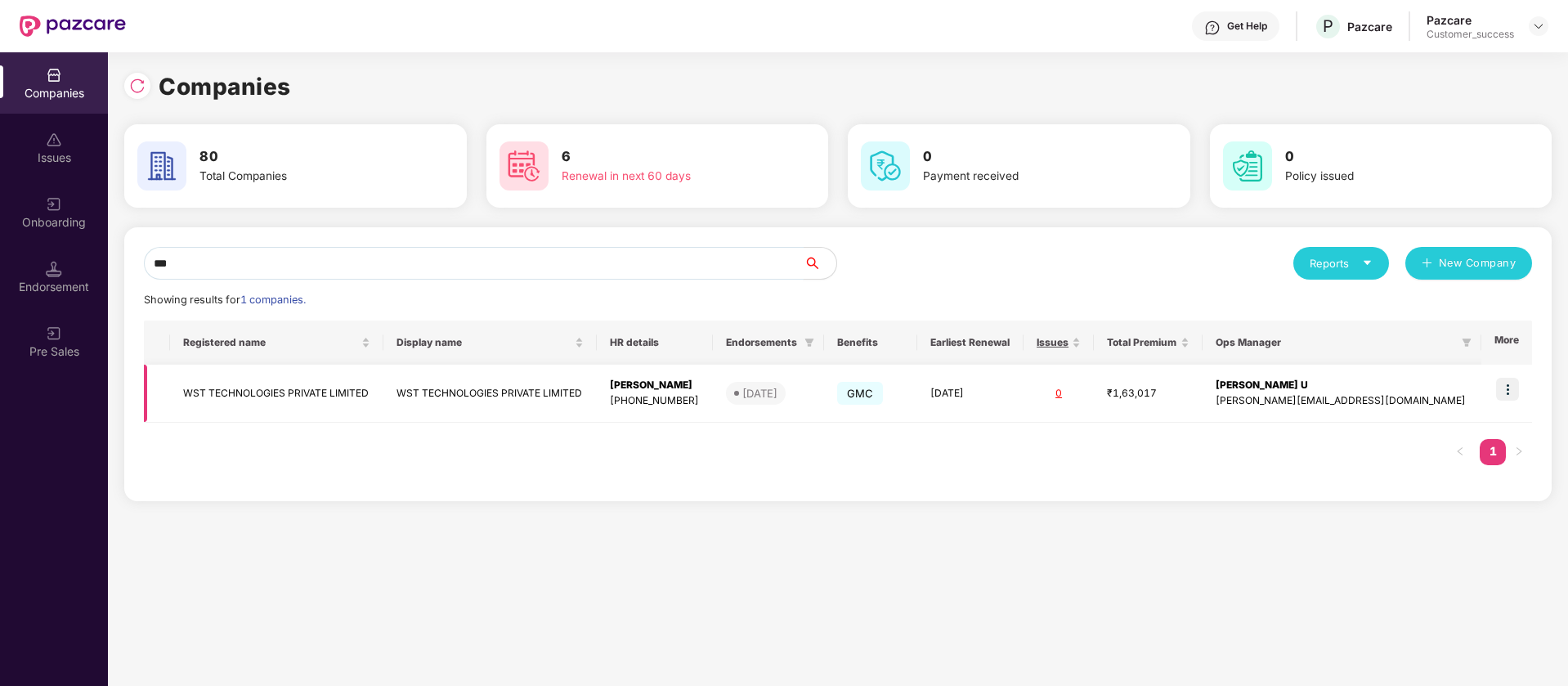
type input "***"
click at [1510, 384] on img at bounding box center [1507, 389] width 23 height 23
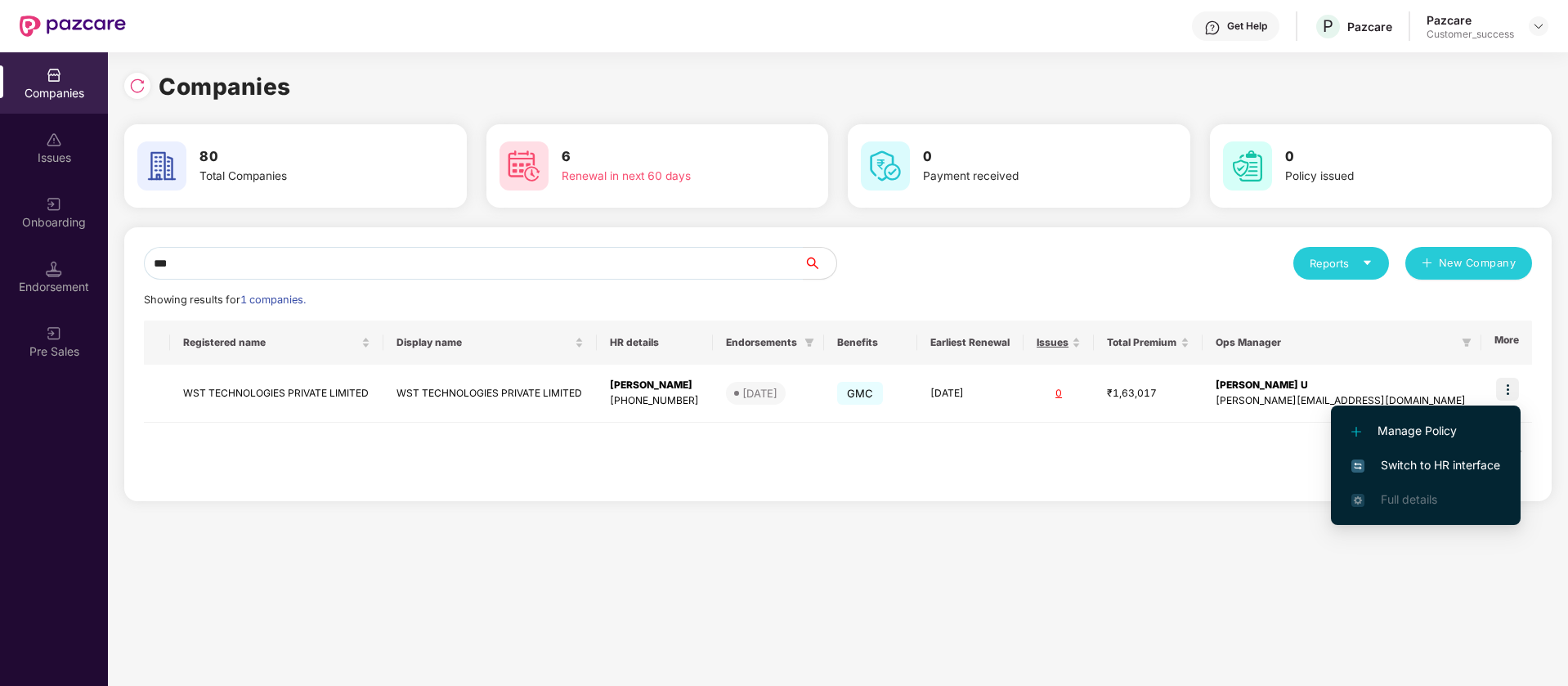
click at [1472, 467] on span "Switch to HR interface" at bounding box center [1426, 464] width 149 height 18
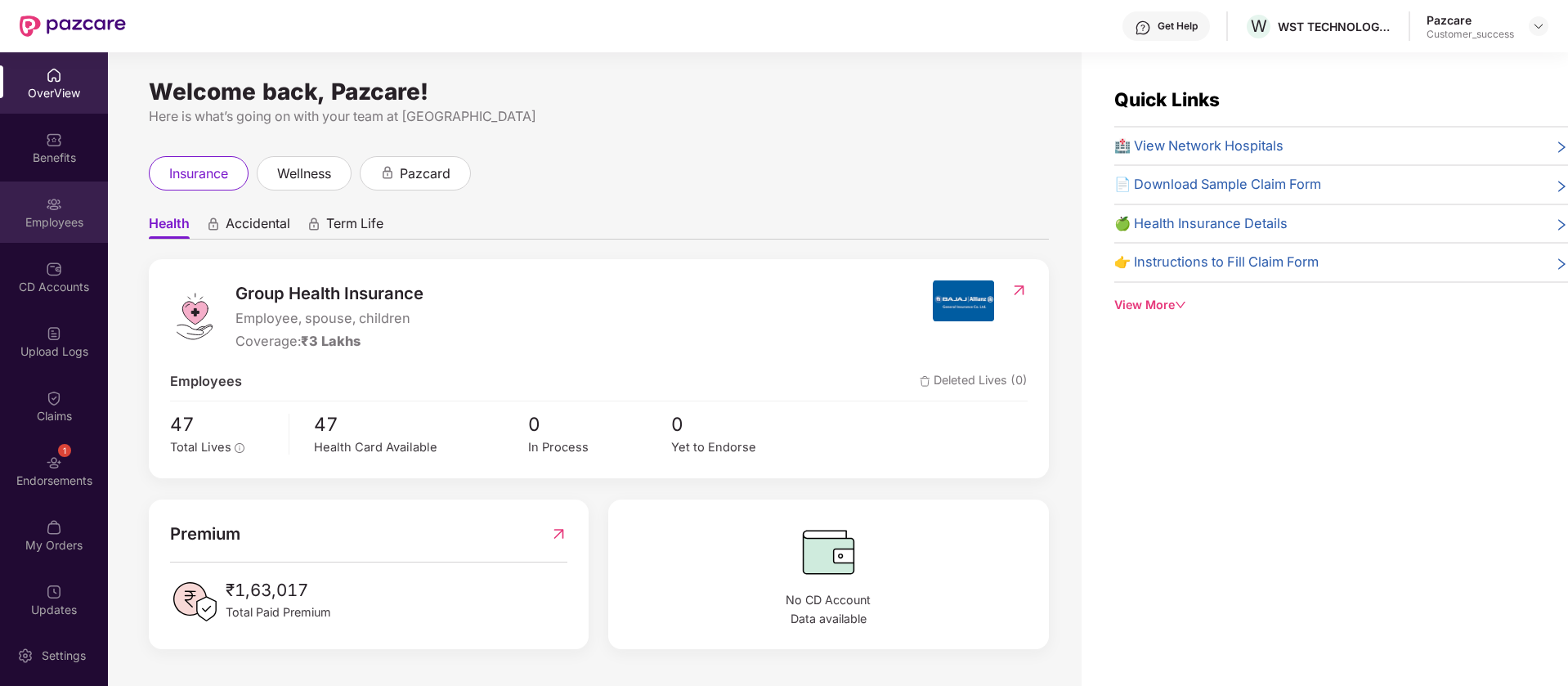
click at [52, 207] on img at bounding box center [53, 204] width 16 height 16
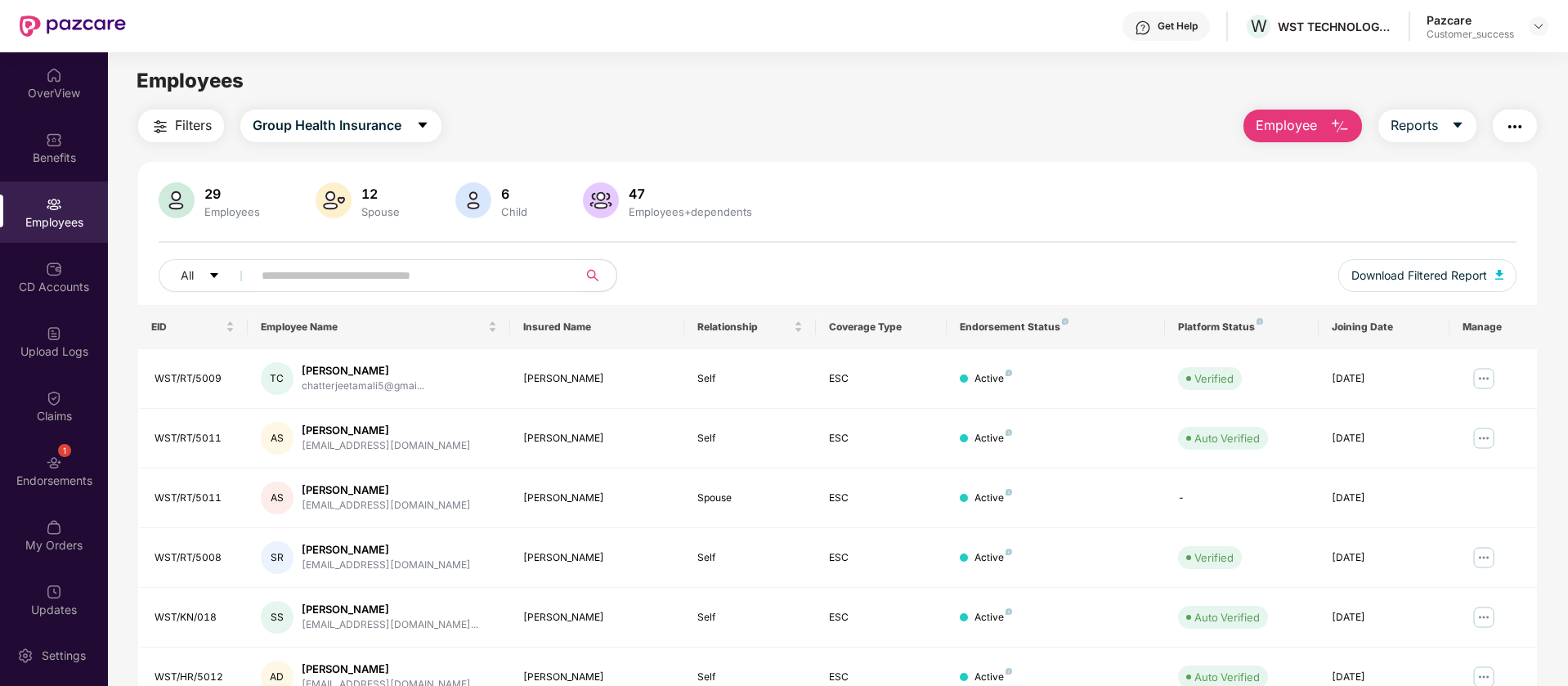
click at [381, 275] on input "text" at bounding box center [408, 275] width 293 height 25
paste input "**********"
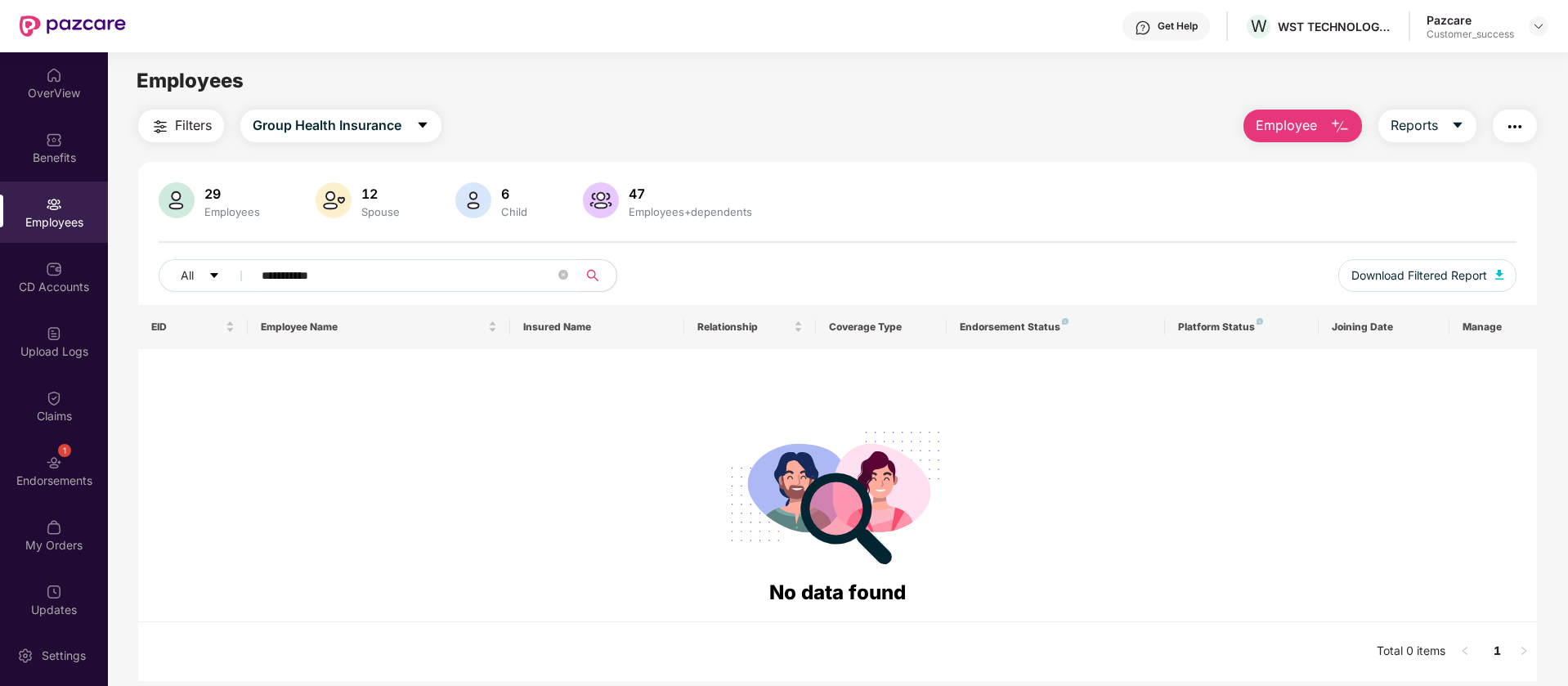
type input "**********"
click at [1280, 125] on span "Employee" at bounding box center [1286, 125] width 62 height 20
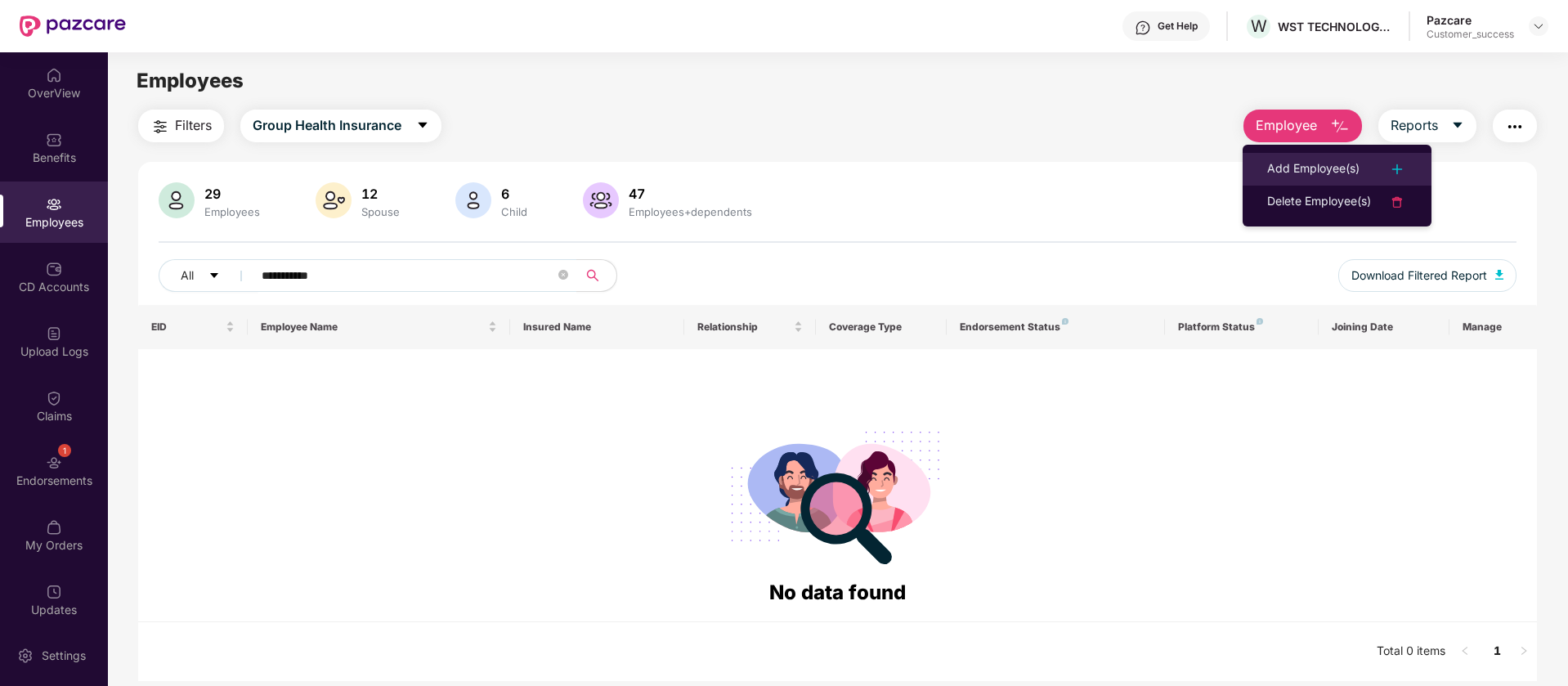
click at [1336, 164] on div "Add Employee(s)" at bounding box center [1313, 169] width 92 height 19
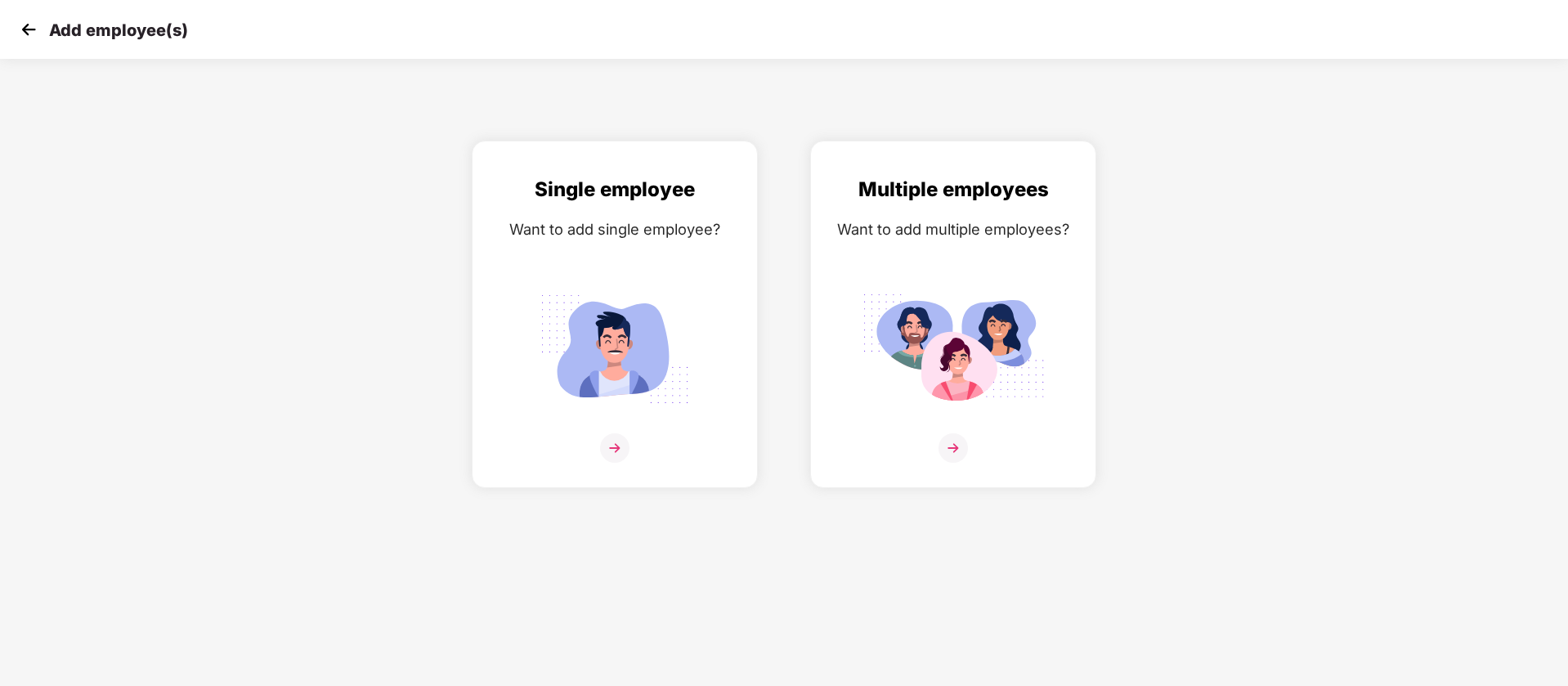
click at [34, 41] on img at bounding box center [28, 29] width 25 height 25
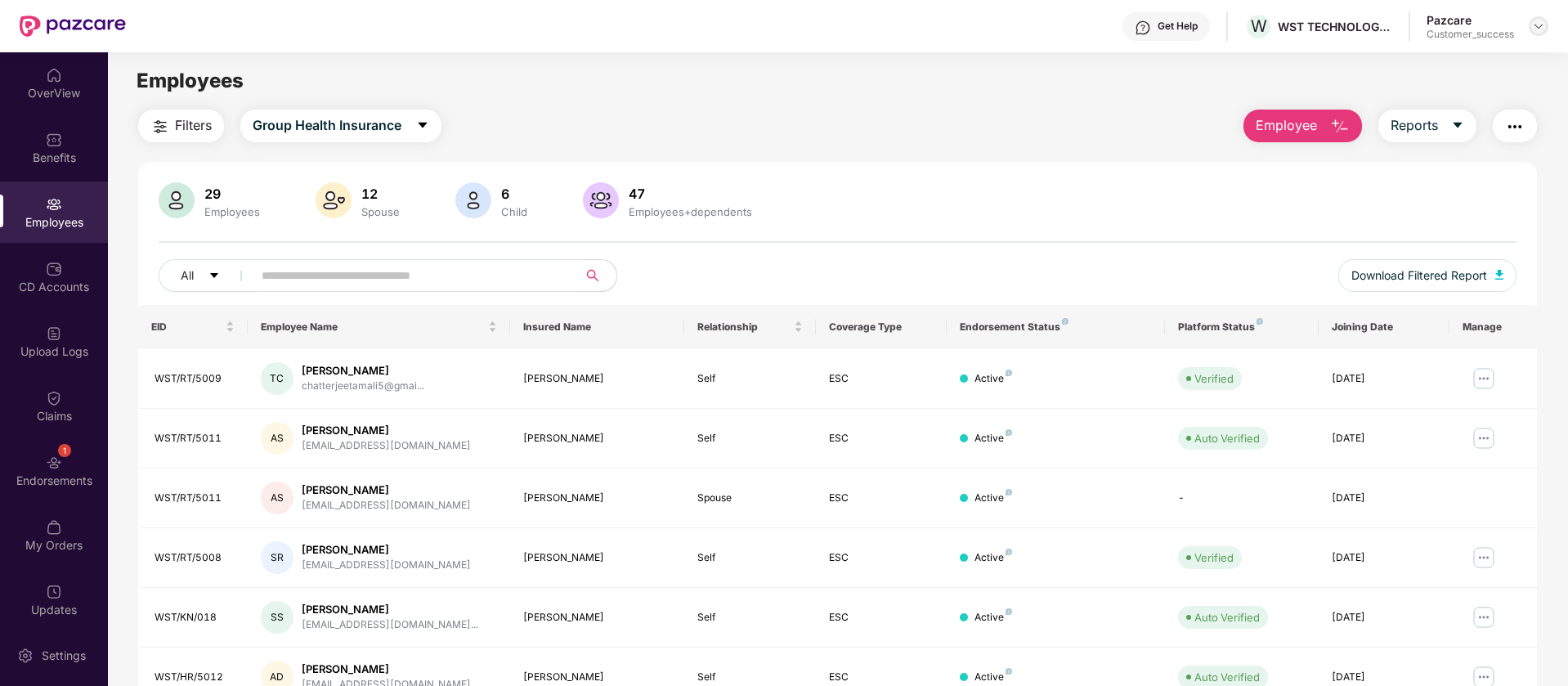
click at [1532, 23] on img at bounding box center [1538, 25] width 13 height 13
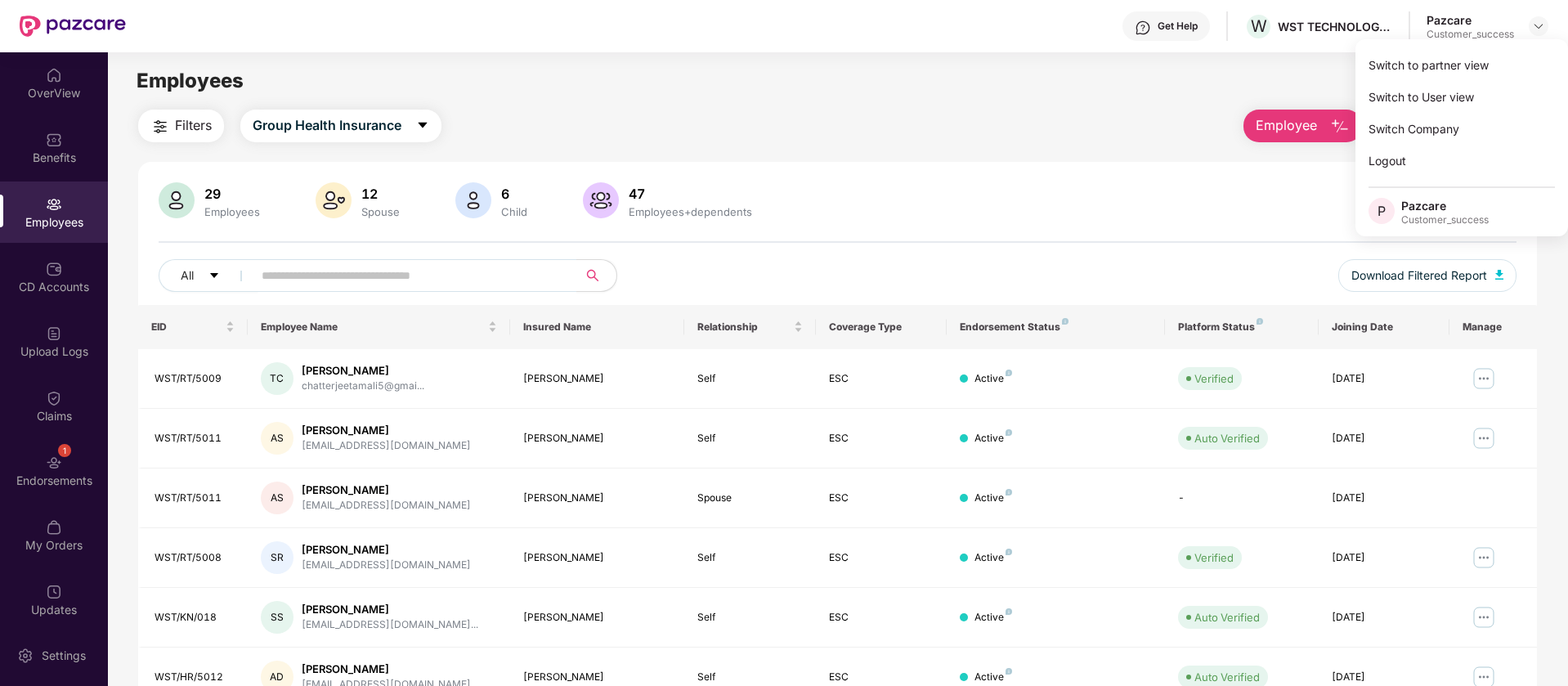
click at [1264, 128] on span "Employee" at bounding box center [1286, 125] width 62 height 20
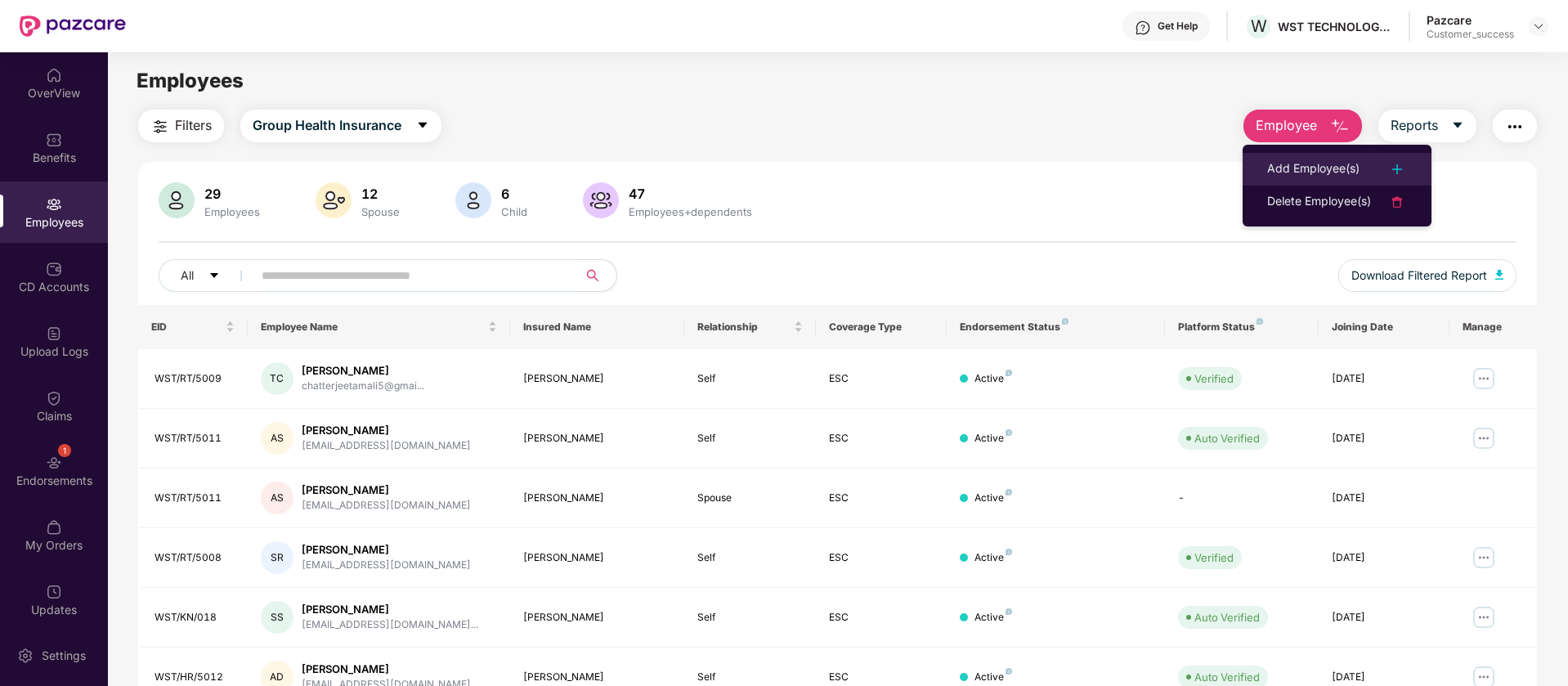
click at [1338, 164] on div "Add Employee(s)" at bounding box center [1313, 169] width 92 height 19
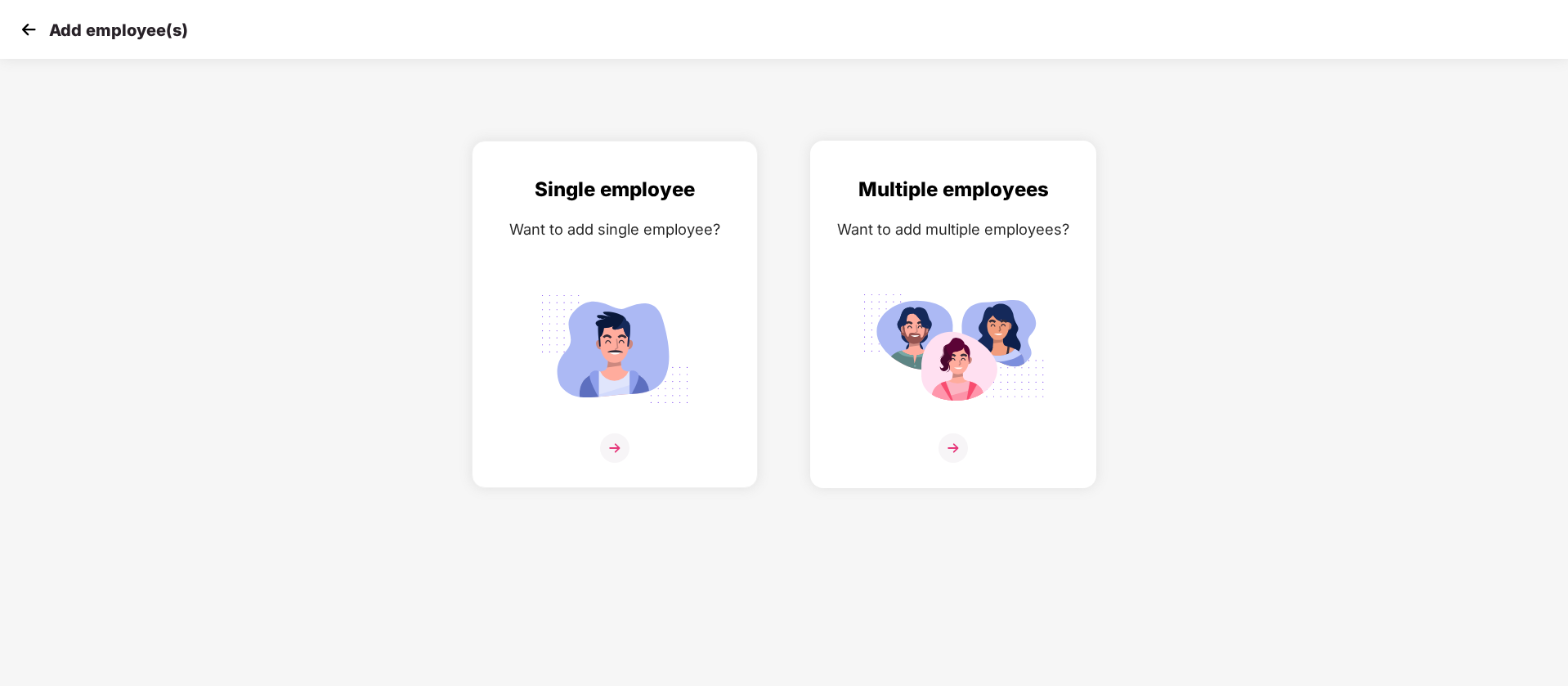
click at [983, 336] on img at bounding box center [953, 348] width 184 height 128
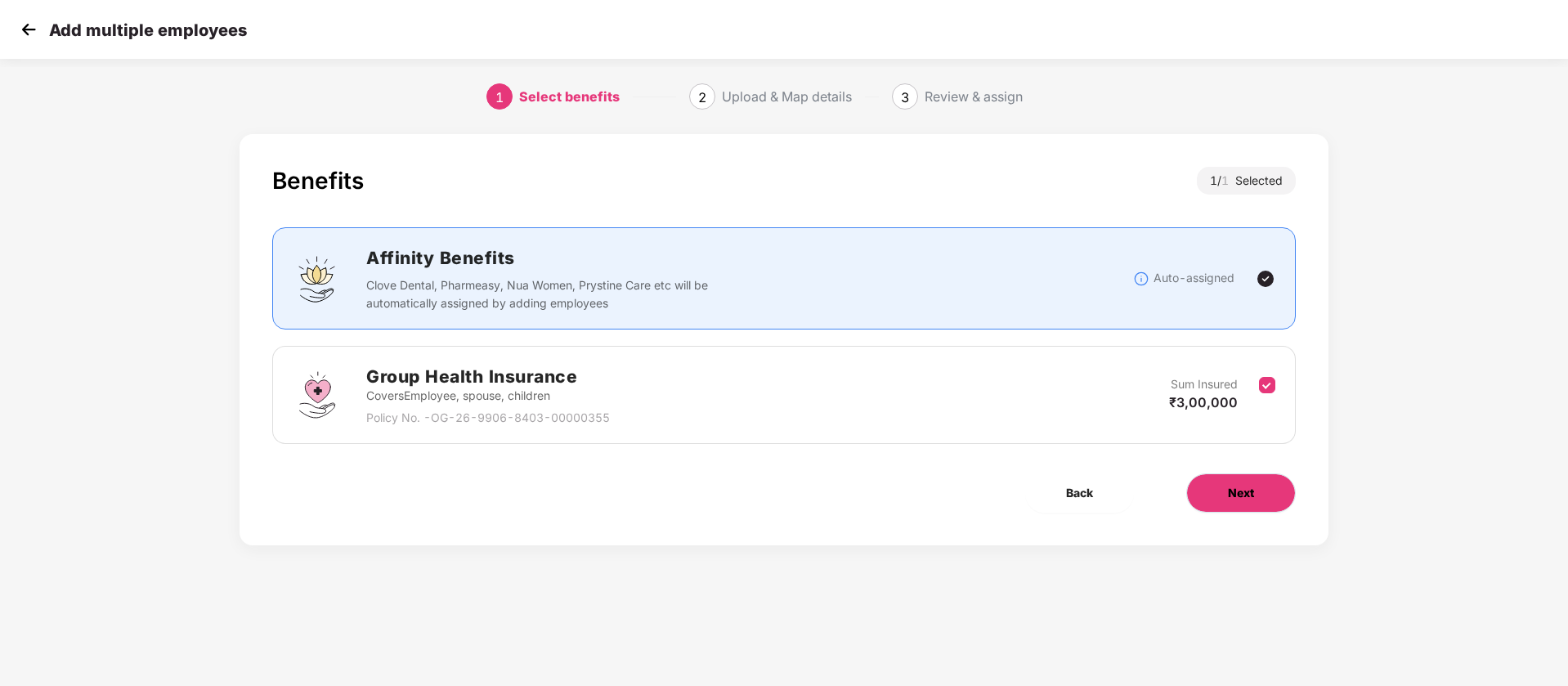
click at [1280, 486] on button "Next" at bounding box center [1242, 493] width 110 height 39
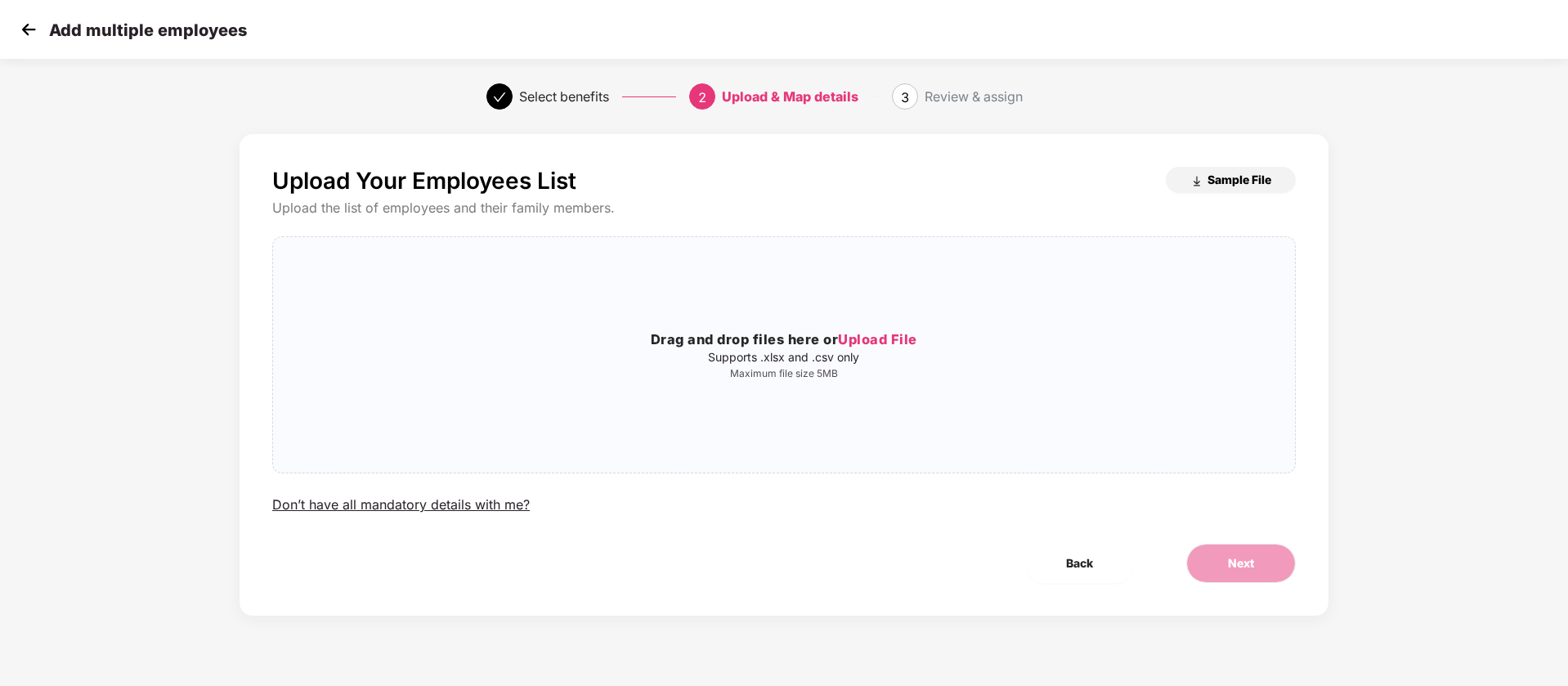
click at [1207, 170] on button "Sample File" at bounding box center [1231, 179] width 130 height 26
click at [924, 308] on div "Drag and drop files here or Upload File Supports .xlsx and .csv only Maximum fi…" at bounding box center [784, 355] width 1022 height 210
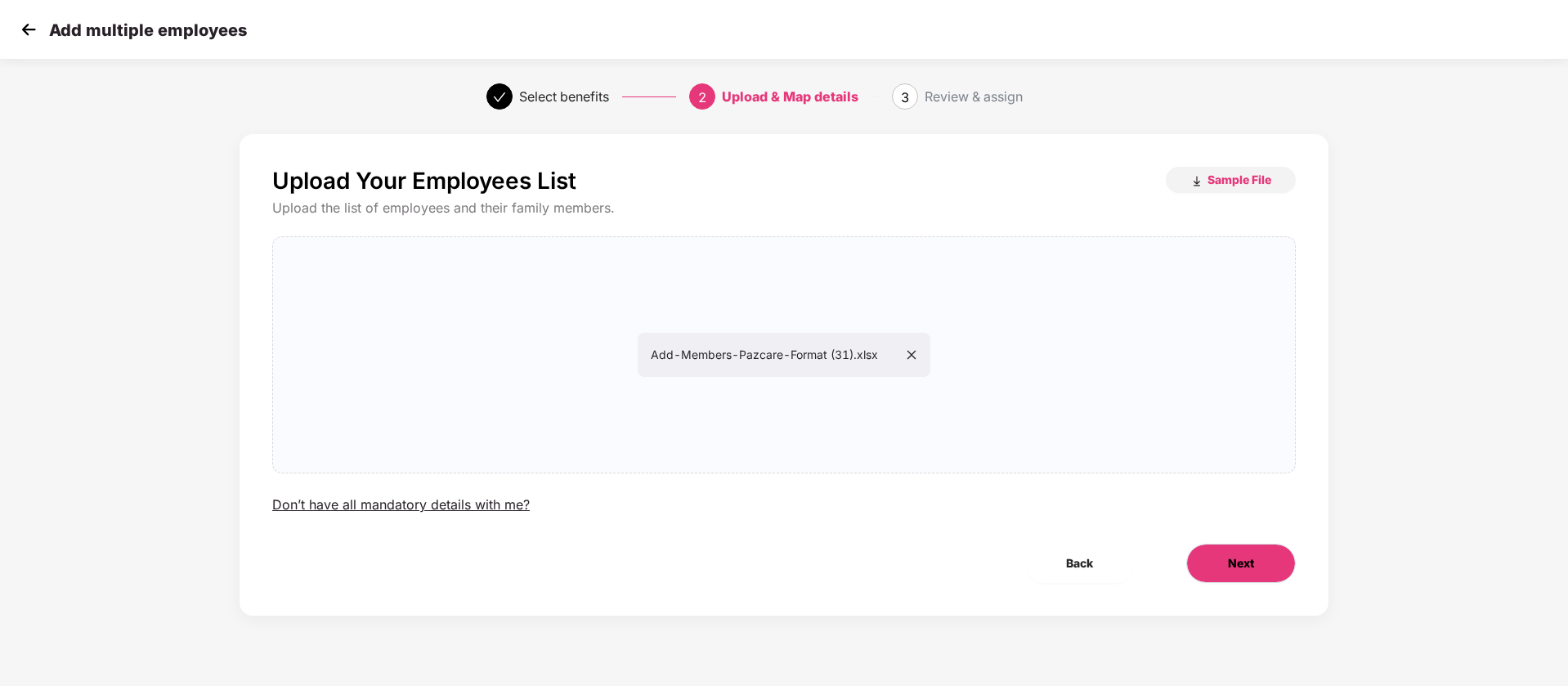
click at [1234, 571] on span "Next" at bounding box center [1241, 563] width 26 height 18
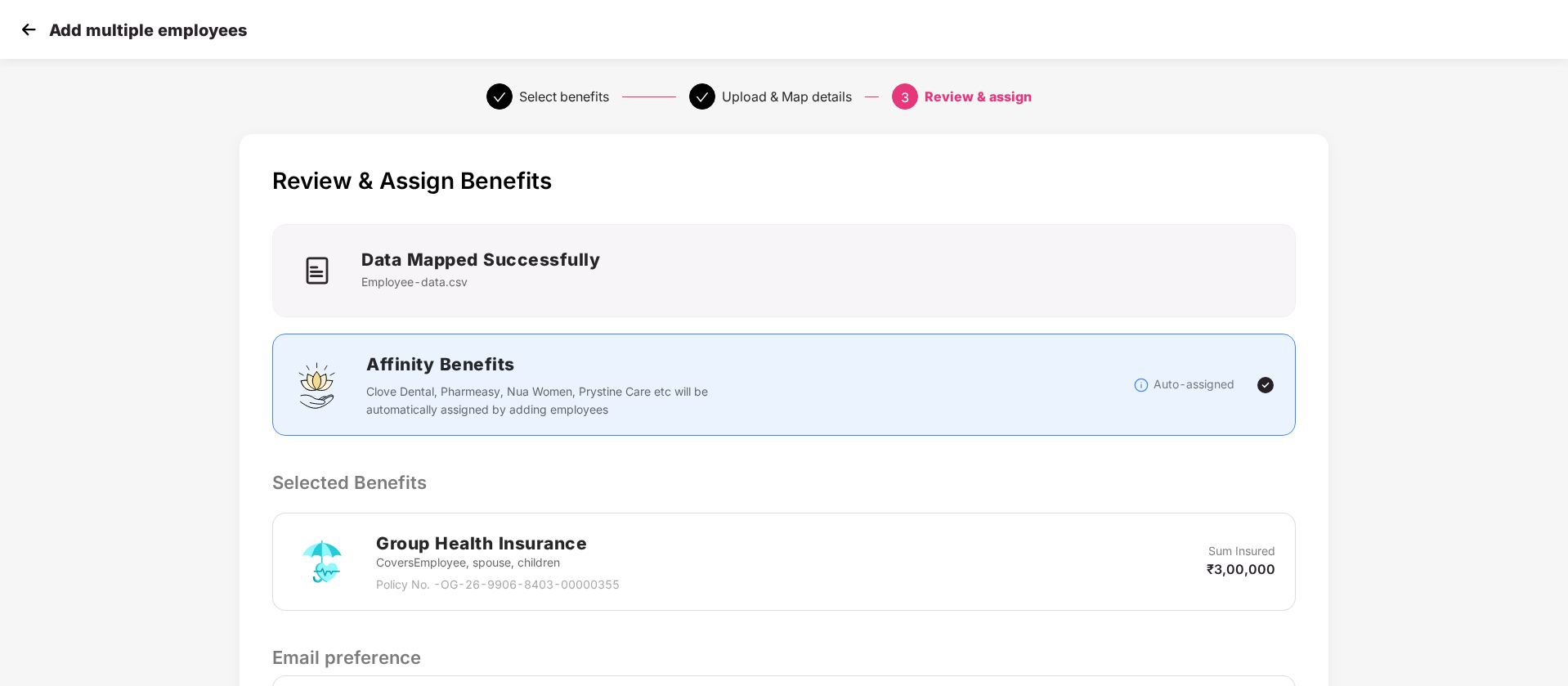
scroll to position [226, 0]
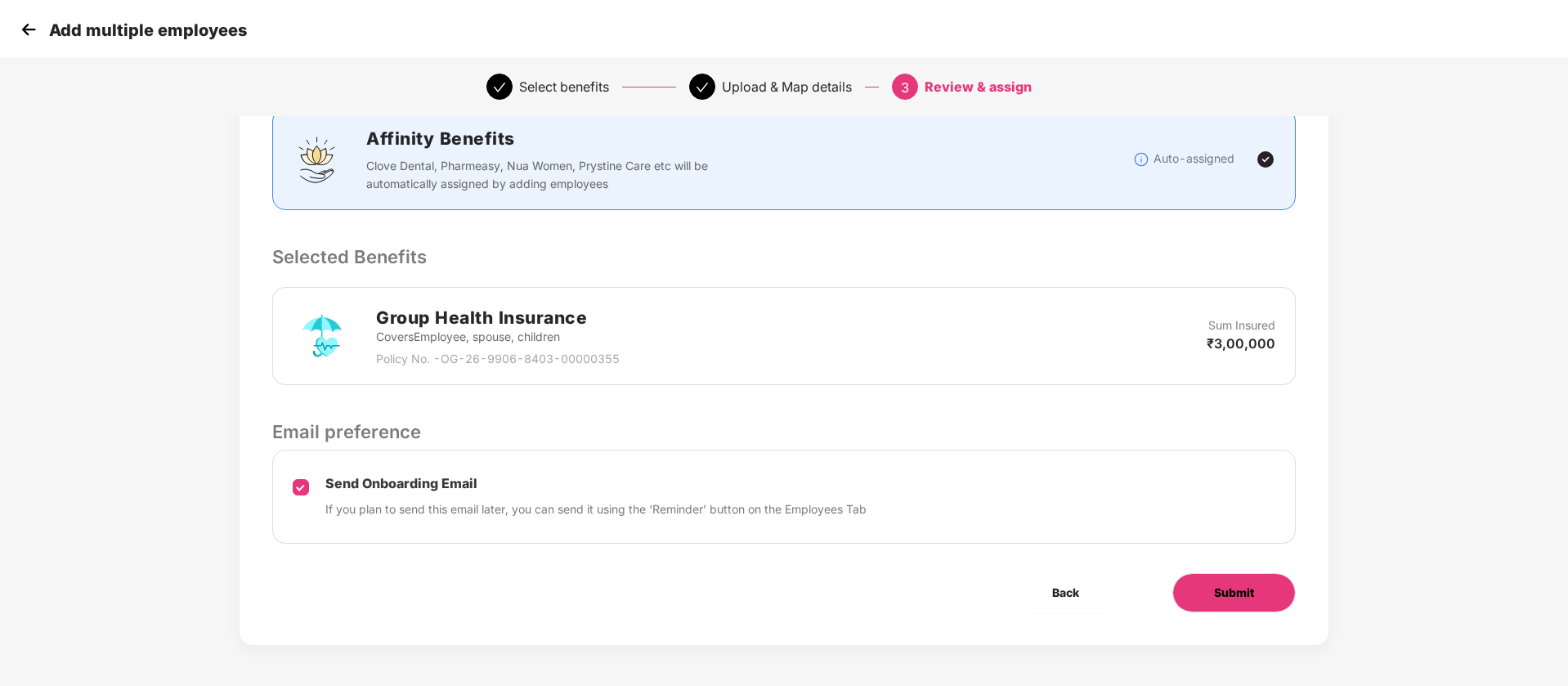
click at [1238, 595] on span "Submit" at bounding box center [1234, 592] width 40 height 18
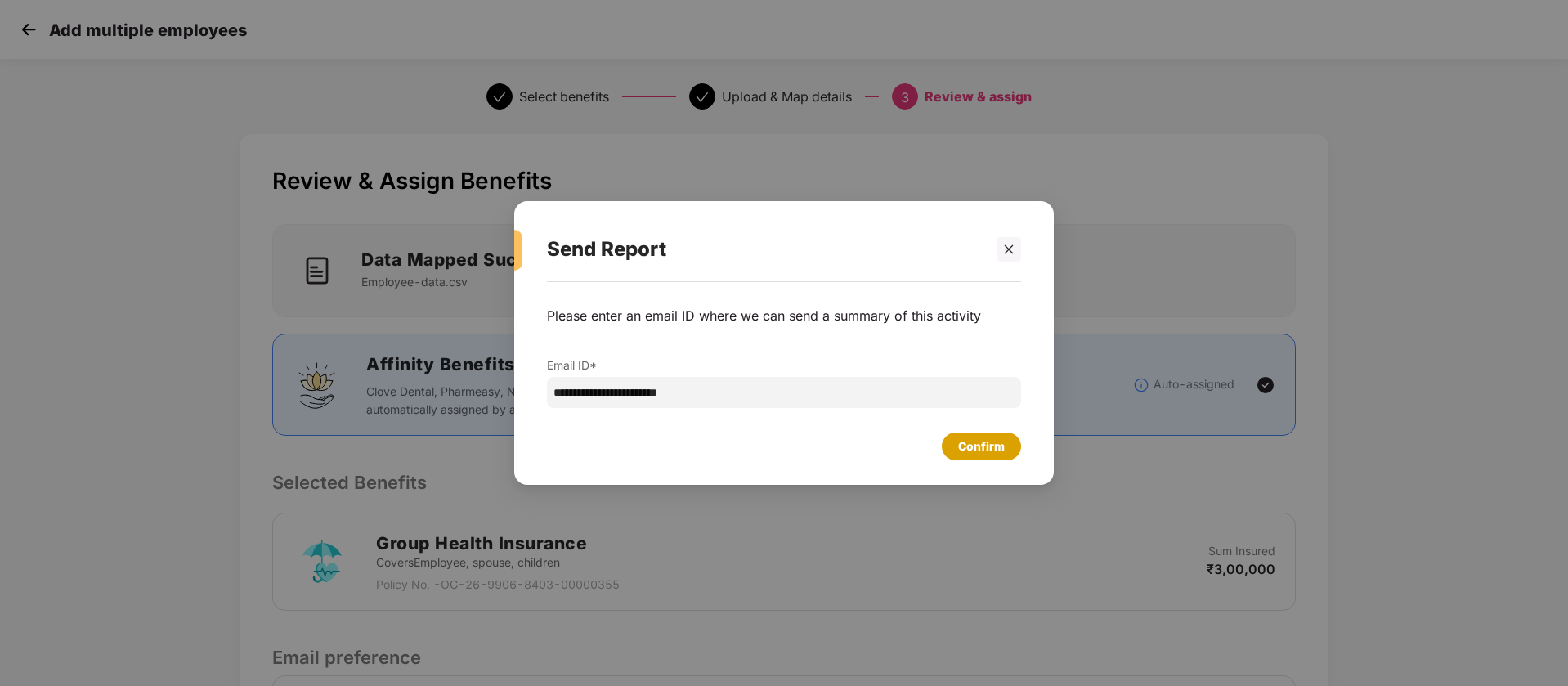
click at [982, 458] on div "Confirm" at bounding box center [982, 446] width 79 height 28
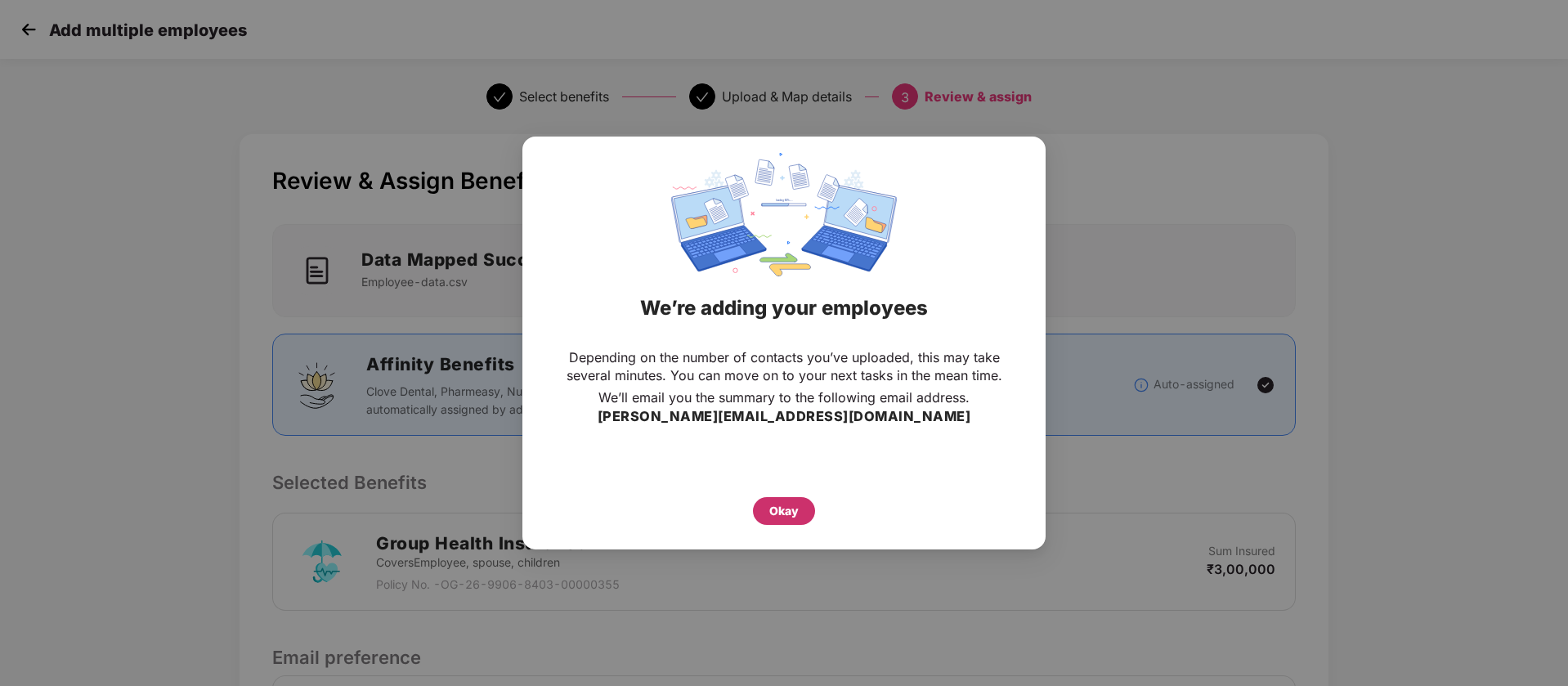
click at [774, 510] on div "Okay" at bounding box center [784, 511] width 30 height 18
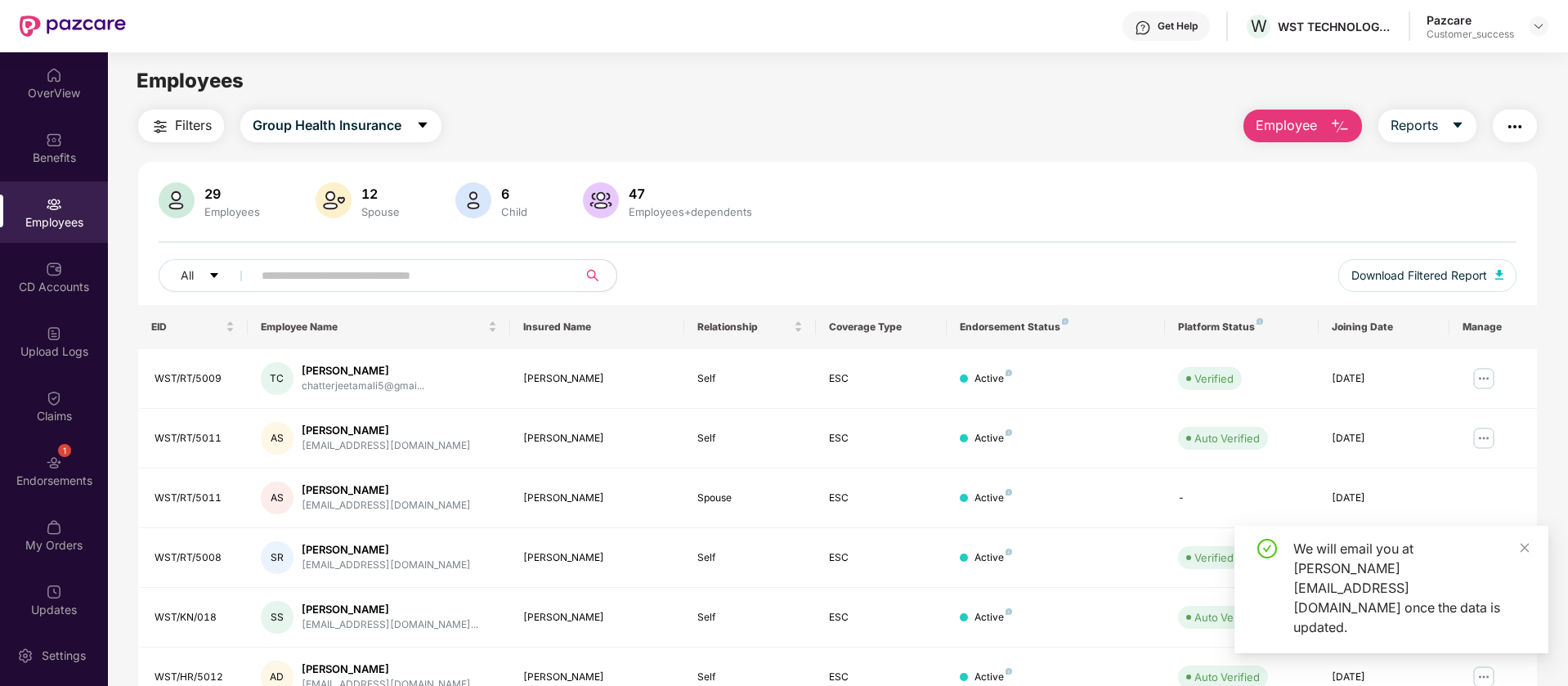
click at [291, 282] on input "text" at bounding box center [408, 275] width 293 height 25
paste input "**********"
type input "**********"
paste input "**********"
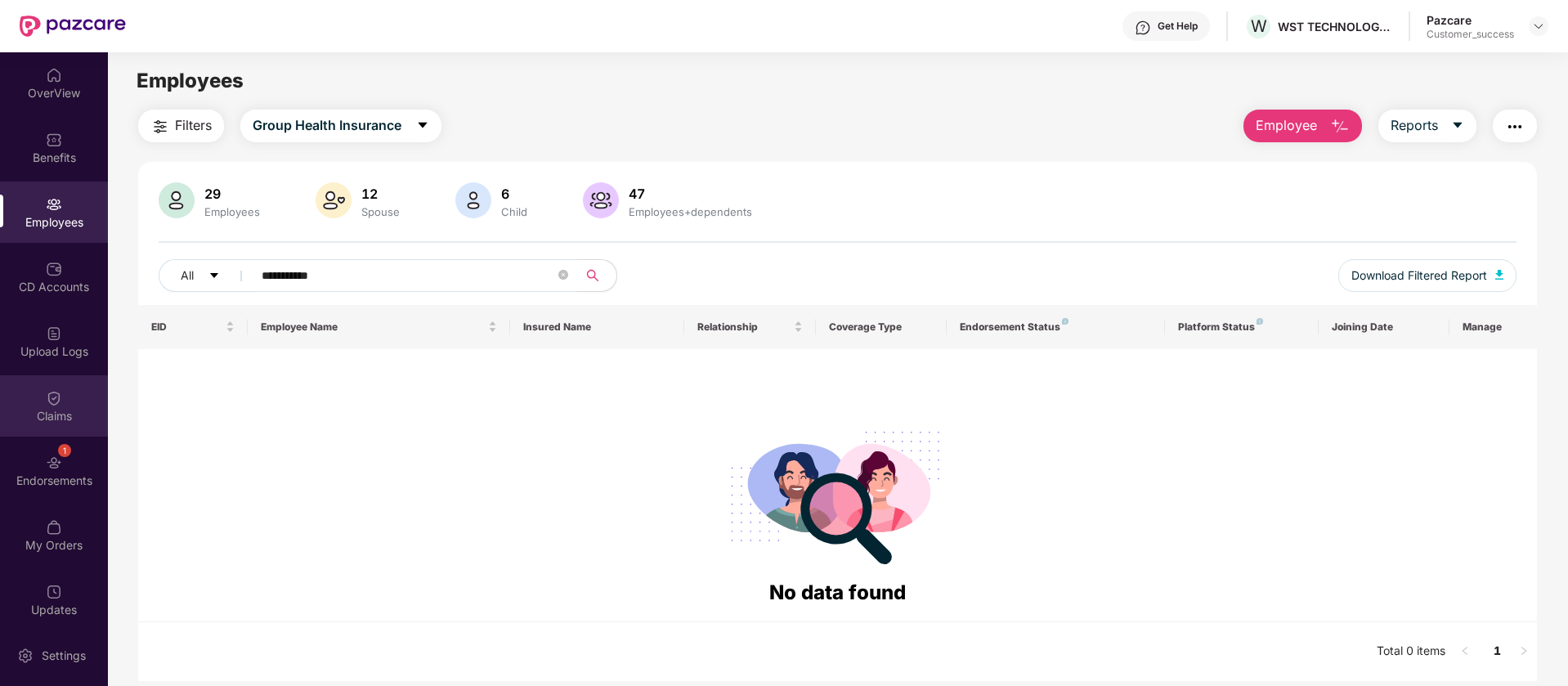
type input "**********"
click at [66, 402] on div "Claims" at bounding box center [54, 406] width 108 height 62
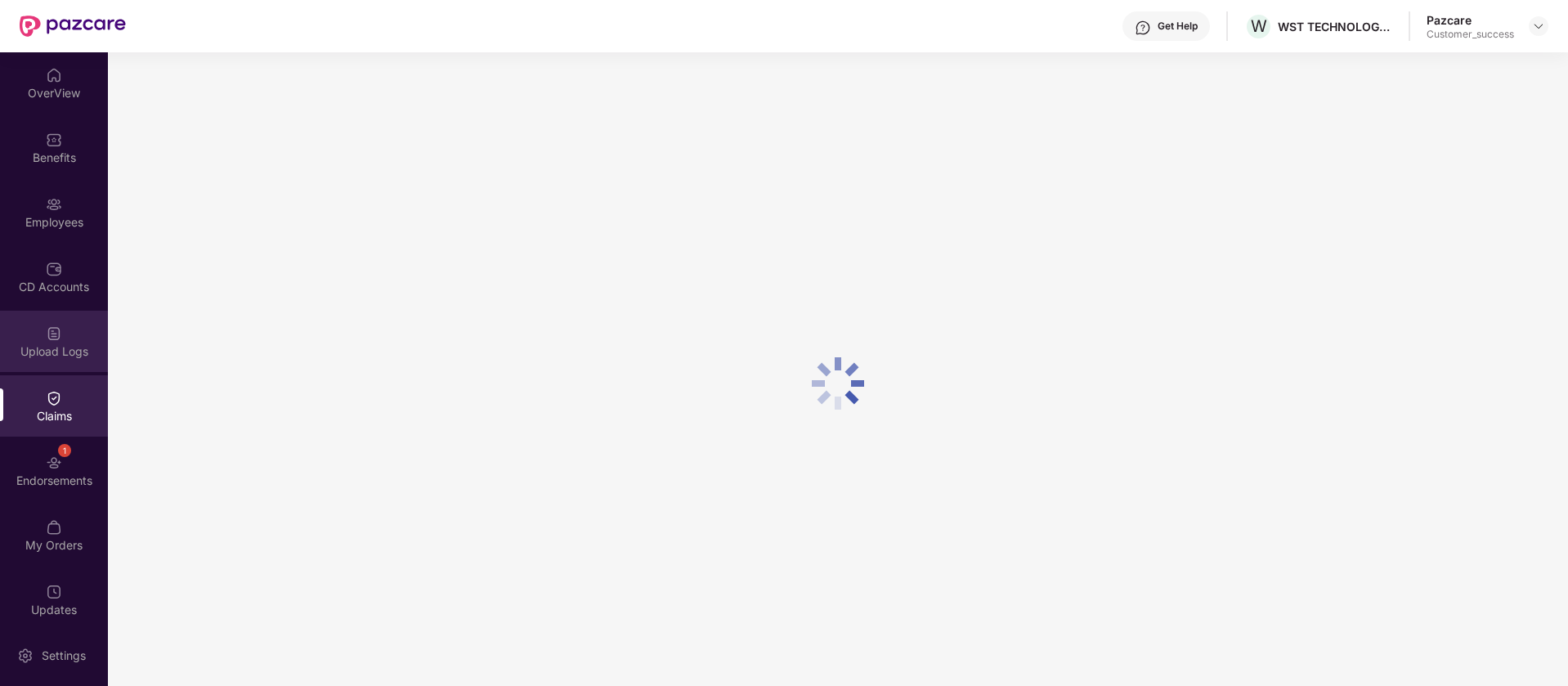
click at [63, 348] on div "Upload Logs" at bounding box center [54, 351] width 108 height 16
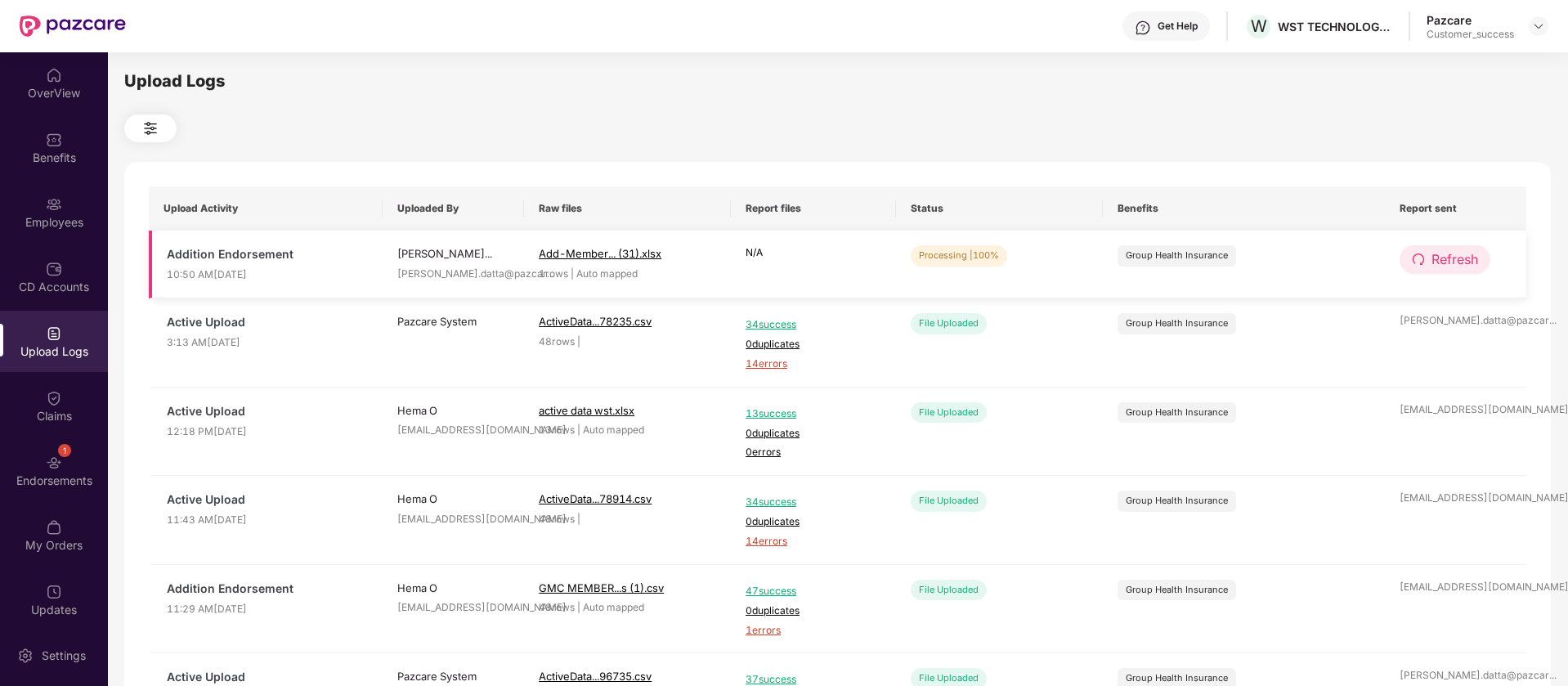
click at [1433, 261] on span "Refresh" at bounding box center [1455, 260] width 47 height 20
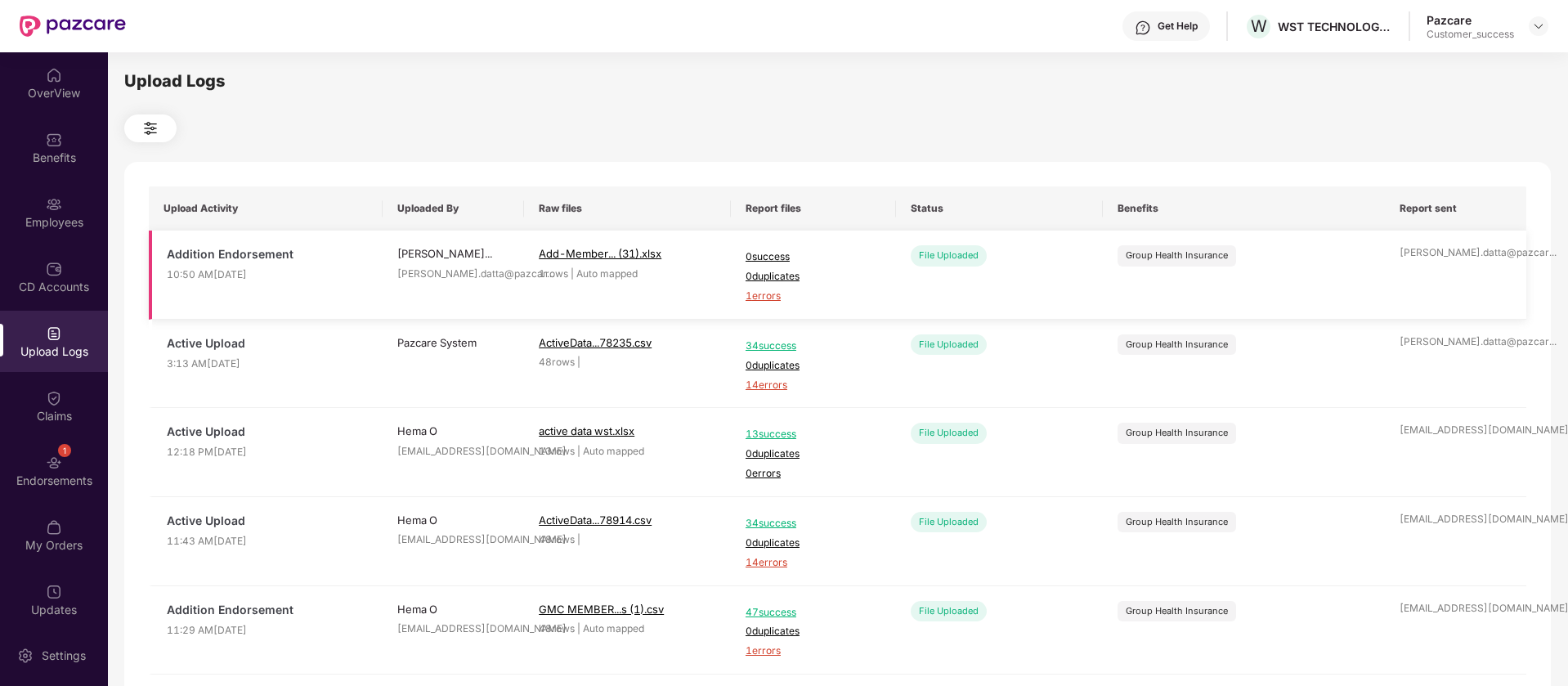
click at [762, 298] on span "1 errors" at bounding box center [814, 296] width 135 height 15
click at [57, 210] on img at bounding box center [53, 204] width 16 height 16
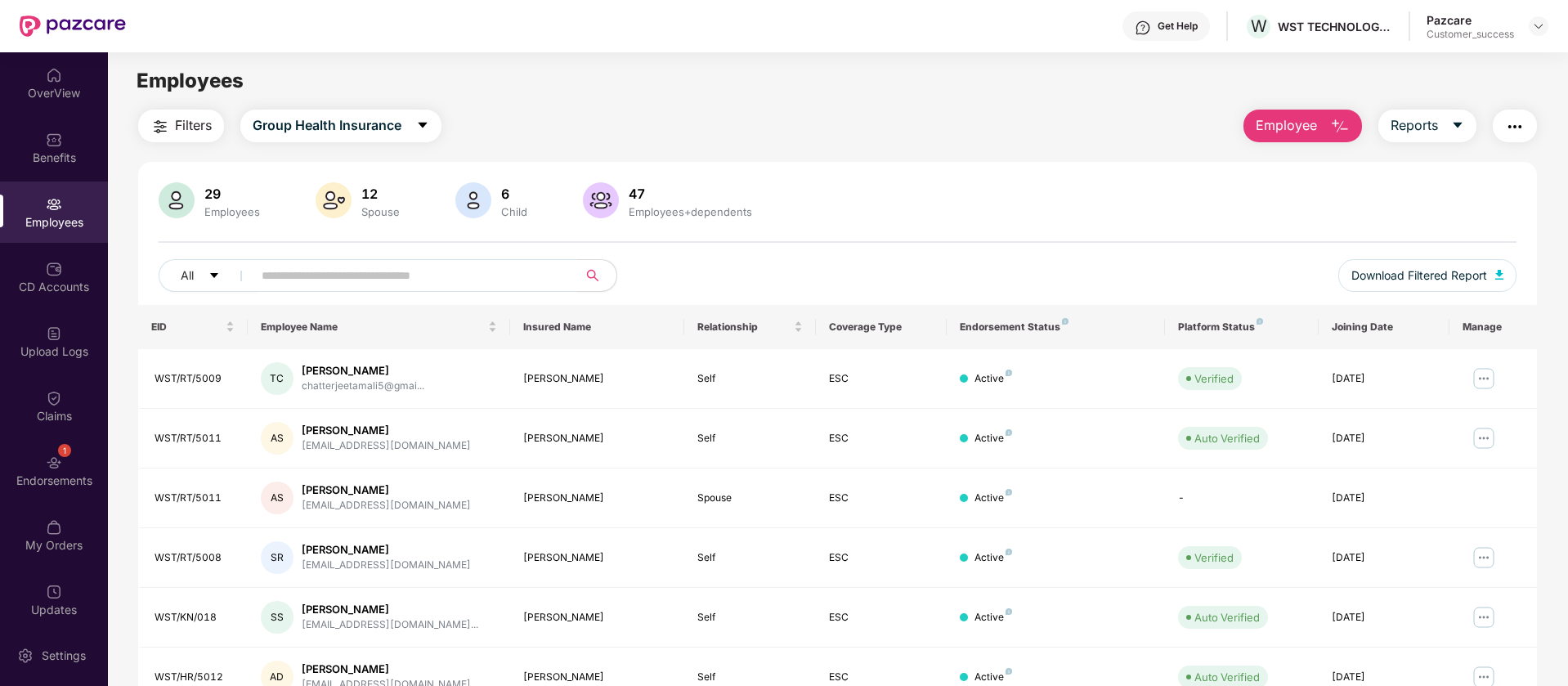
click at [390, 279] on input "text" at bounding box center [408, 275] width 293 height 25
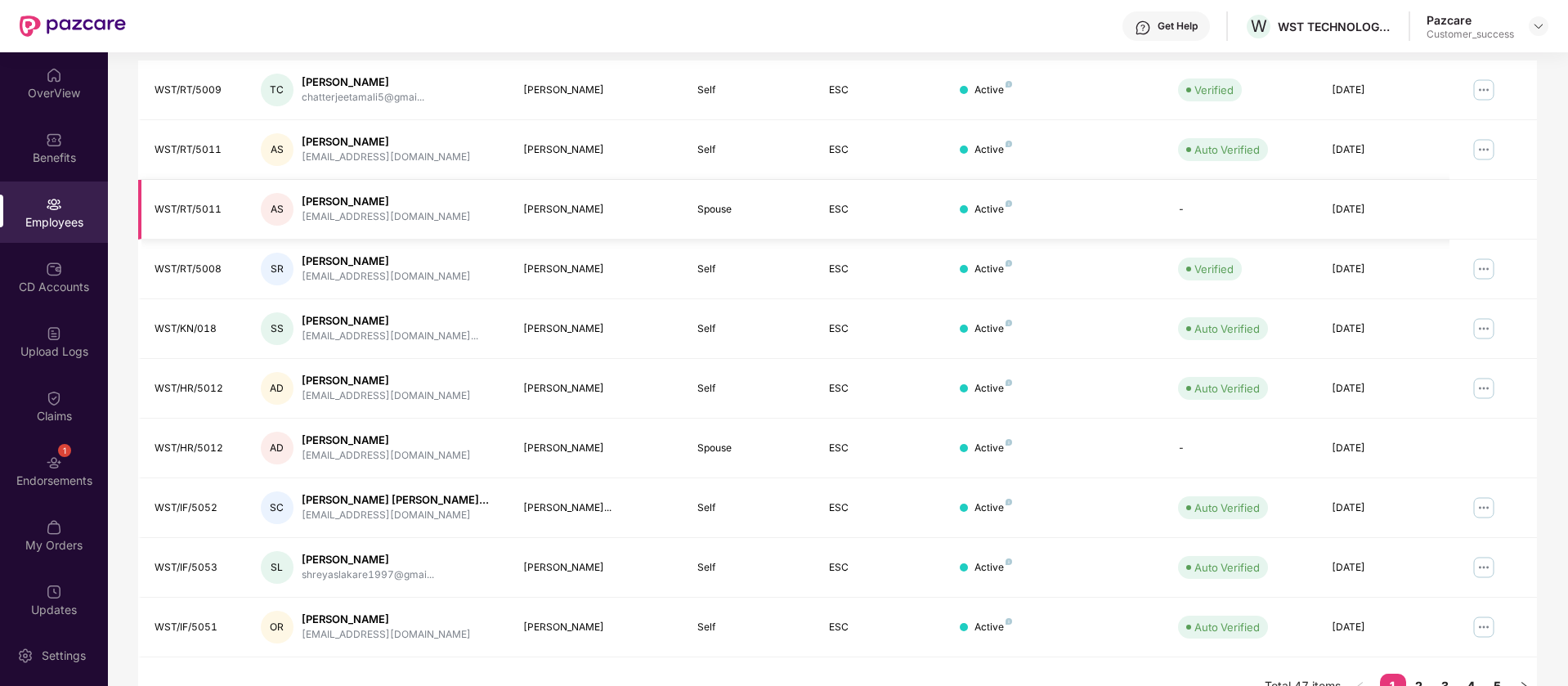
scroll to position [319, 0]
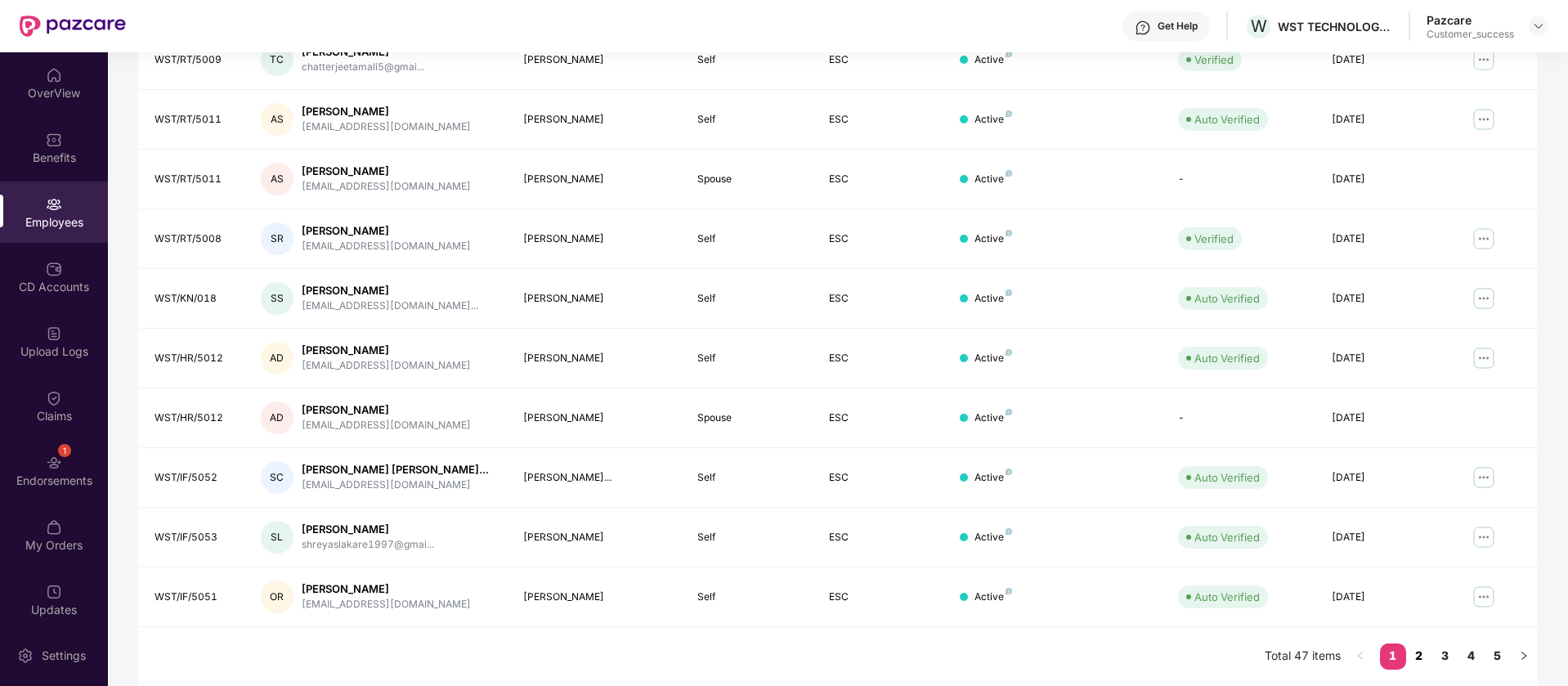
click at [1423, 650] on link "2" at bounding box center [1419, 656] width 26 height 25
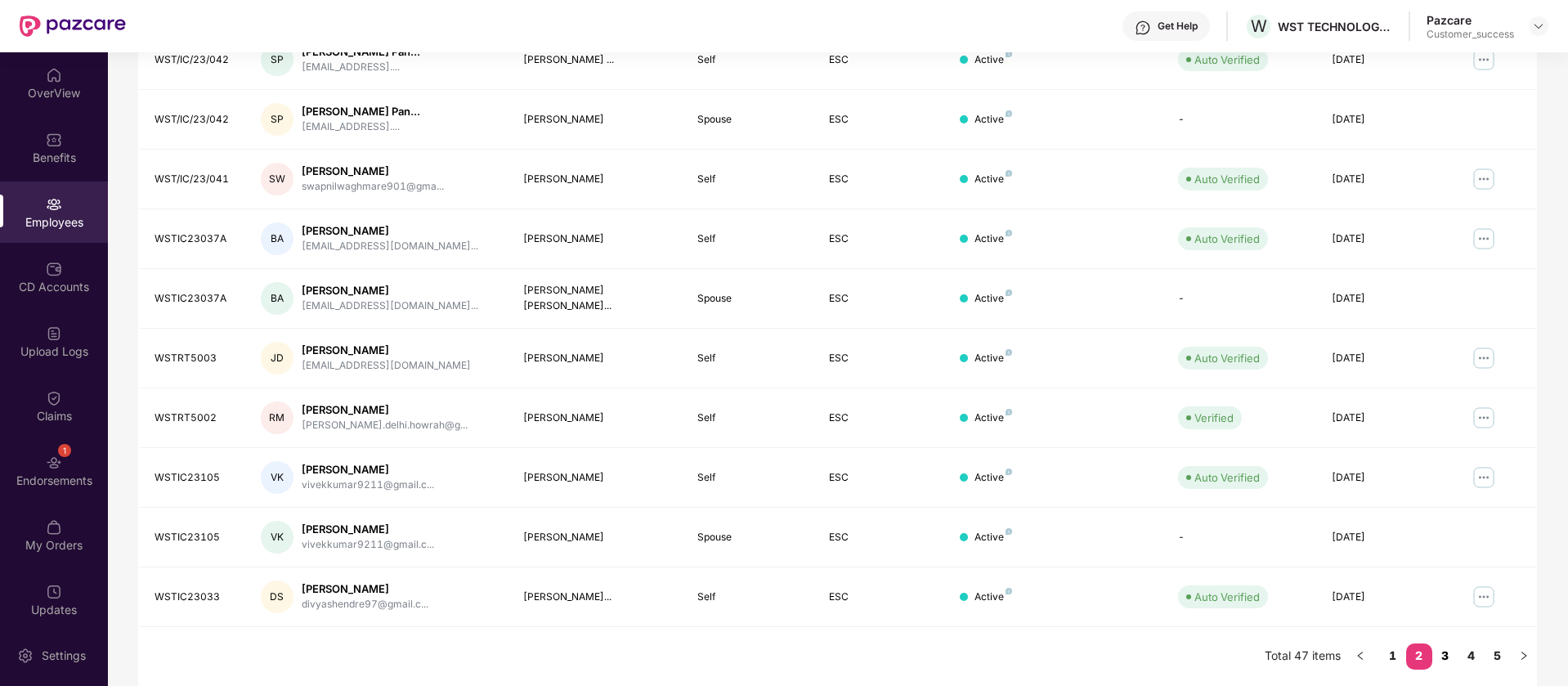
click at [1443, 655] on link "3" at bounding box center [1445, 656] width 26 height 25
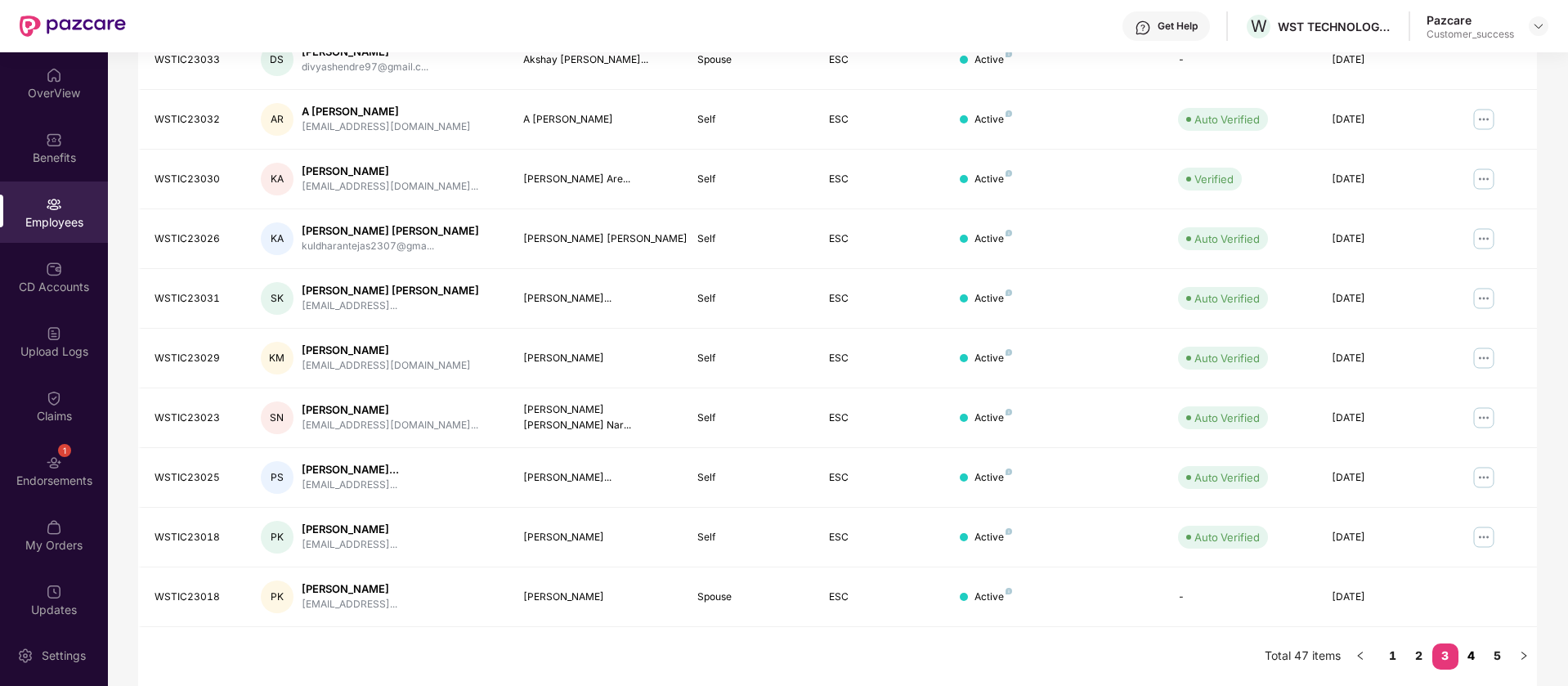
click at [1475, 657] on link "4" at bounding box center [1472, 656] width 26 height 25
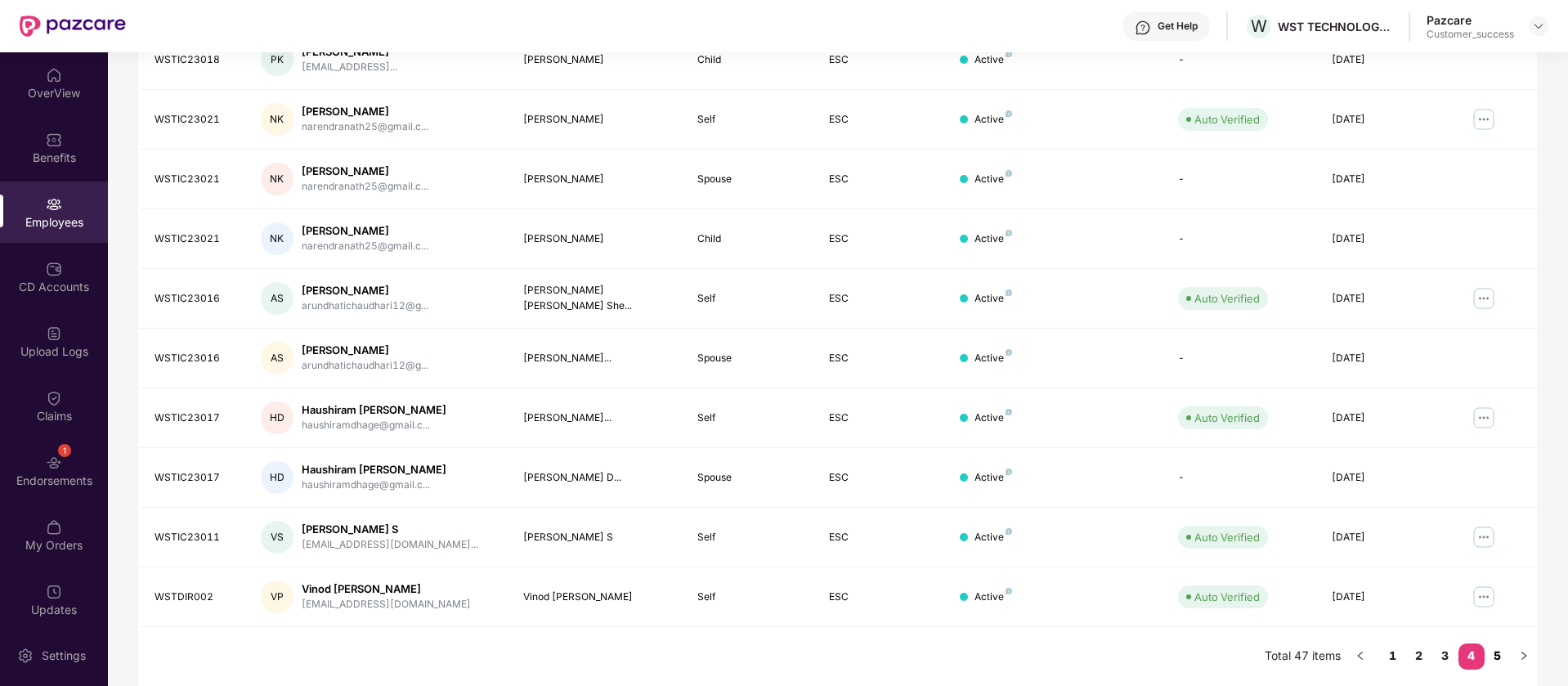
click at [1504, 658] on link "5" at bounding box center [1498, 656] width 26 height 25
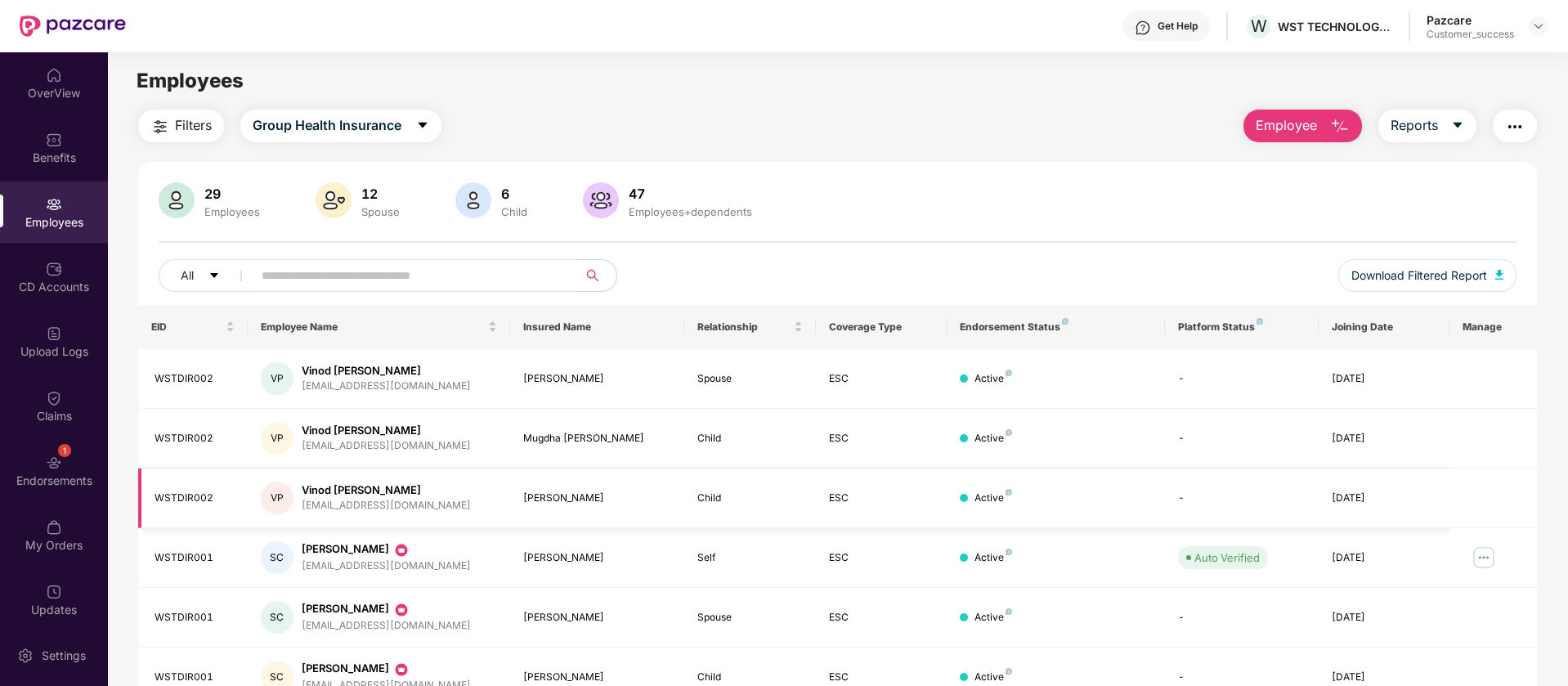
scroll to position [140, 0]
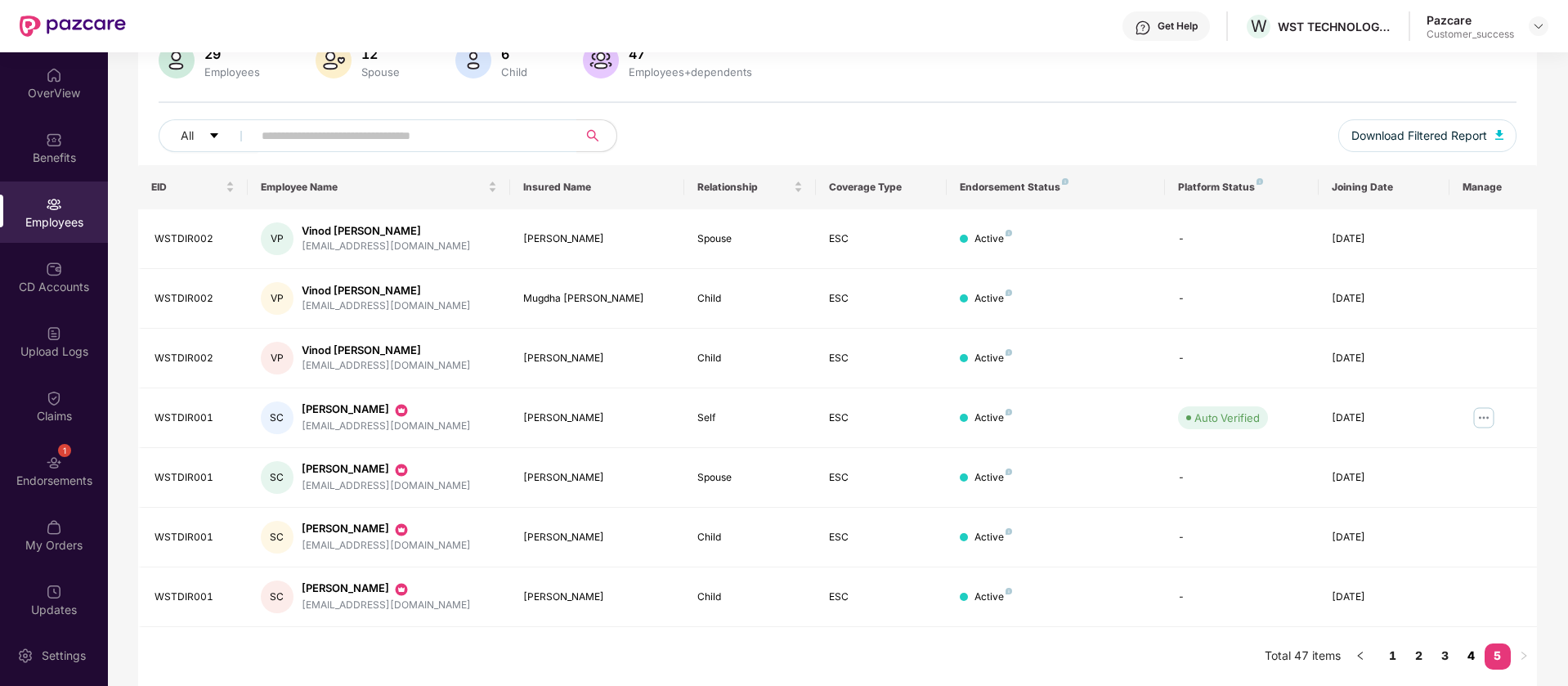
click at [1471, 656] on link "4" at bounding box center [1472, 656] width 26 height 25
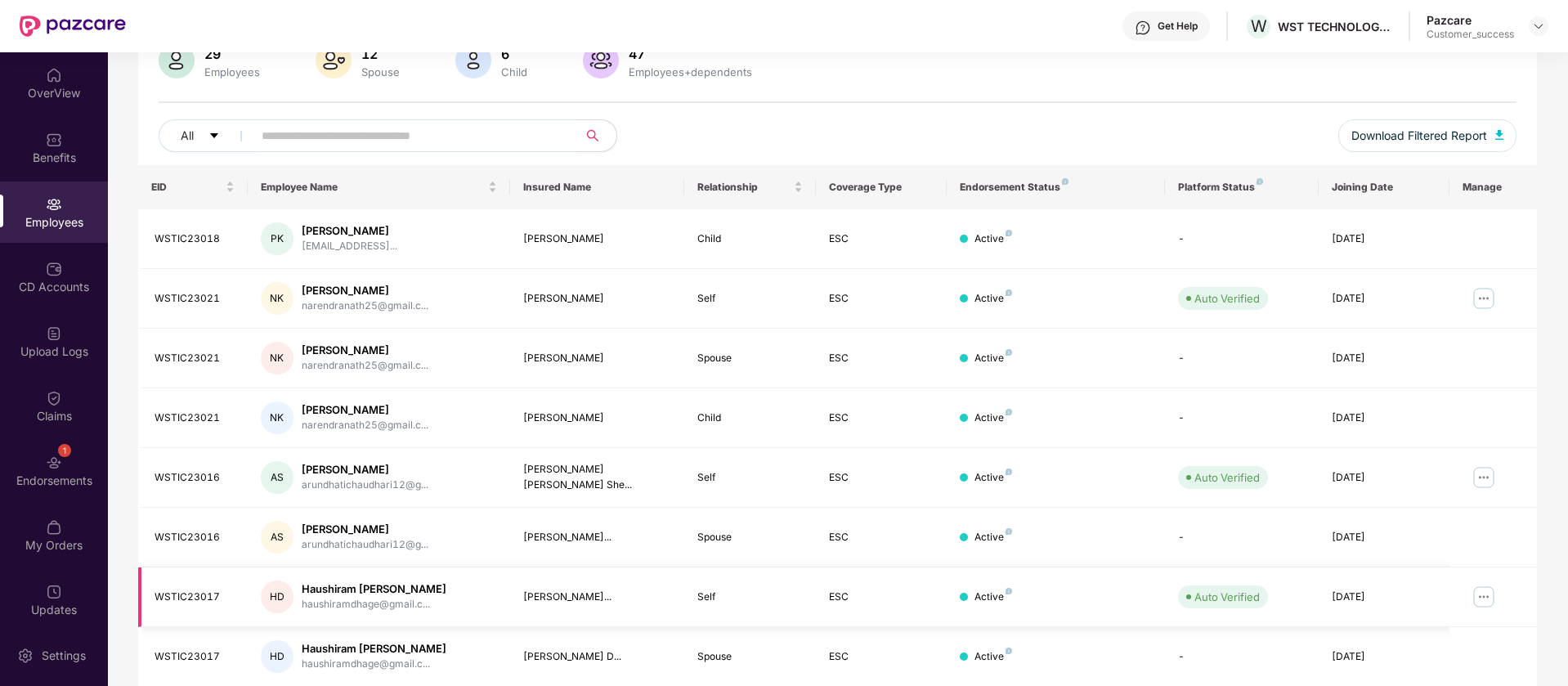
scroll to position [319, 0]
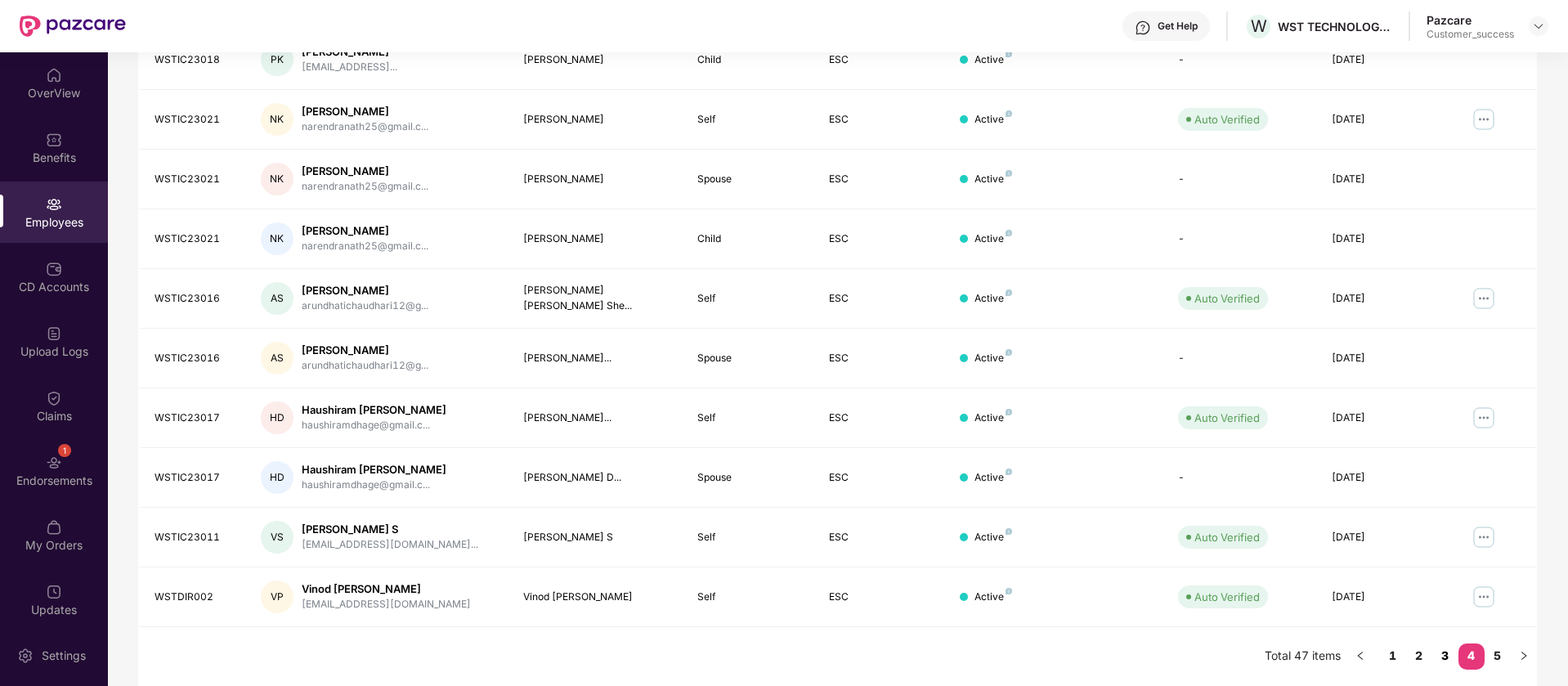
click at [1450, 654] on link "3" at bounding box center [1445, 656] width 26 height 25
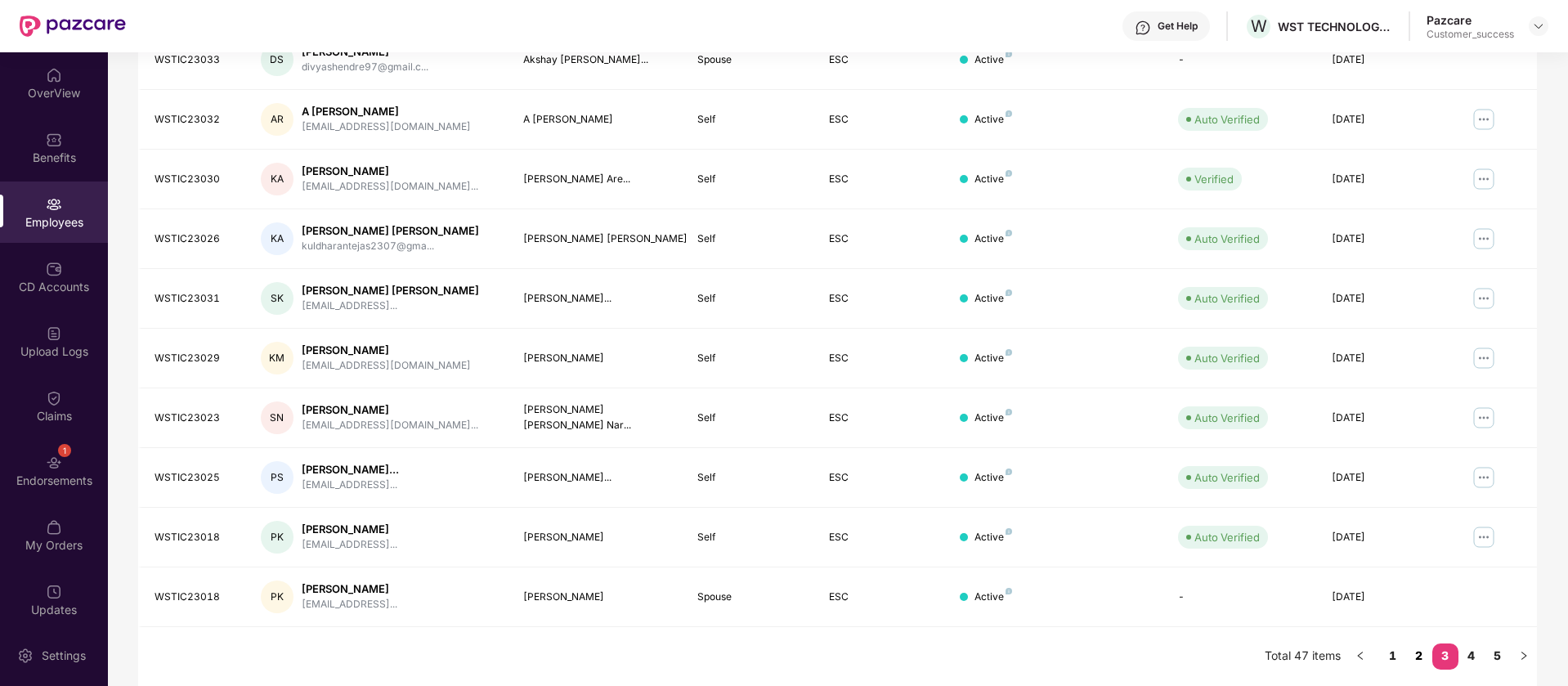
click at [1419, 656] on link "2" at bounding box center [1419, 656] width 26 height 25
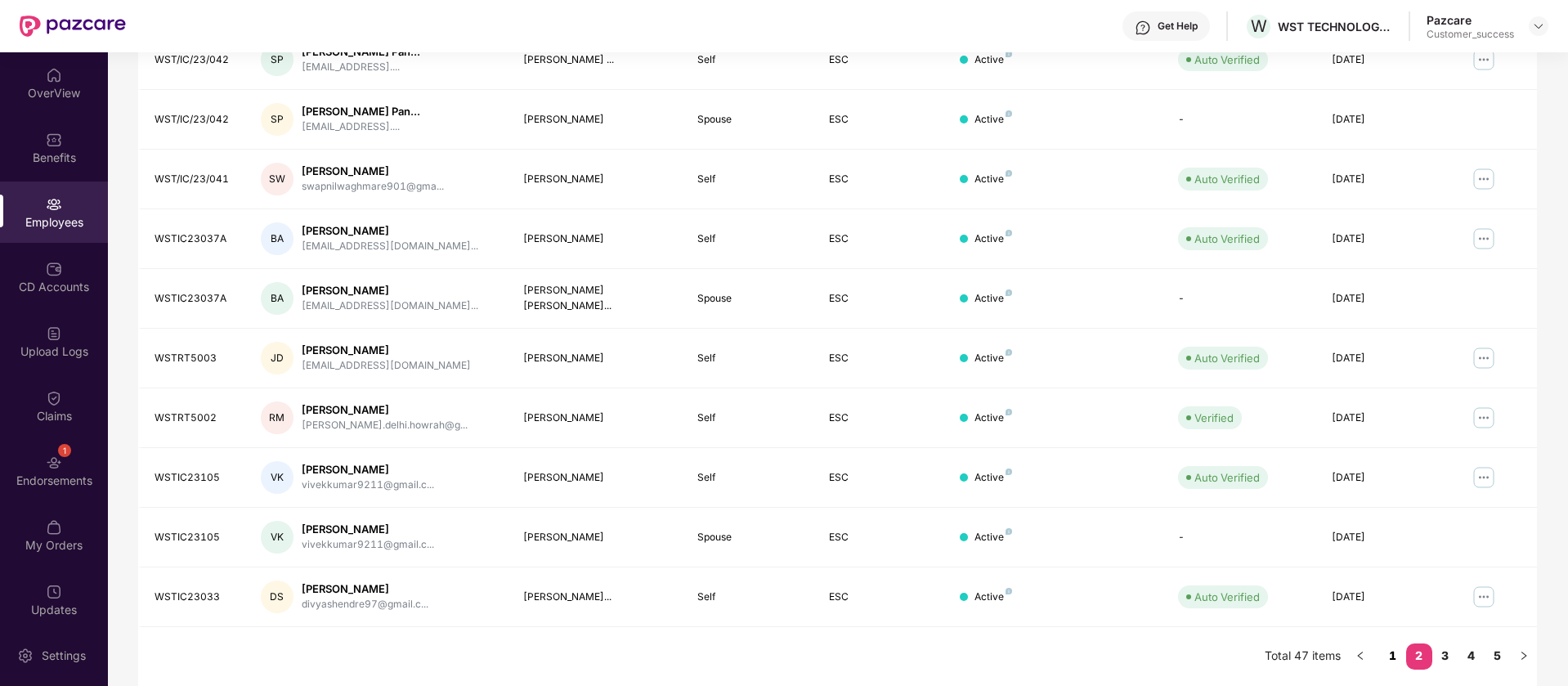
click at [1392, 655] on link "1" at bounding box center [1393, 656] width 26 height 25
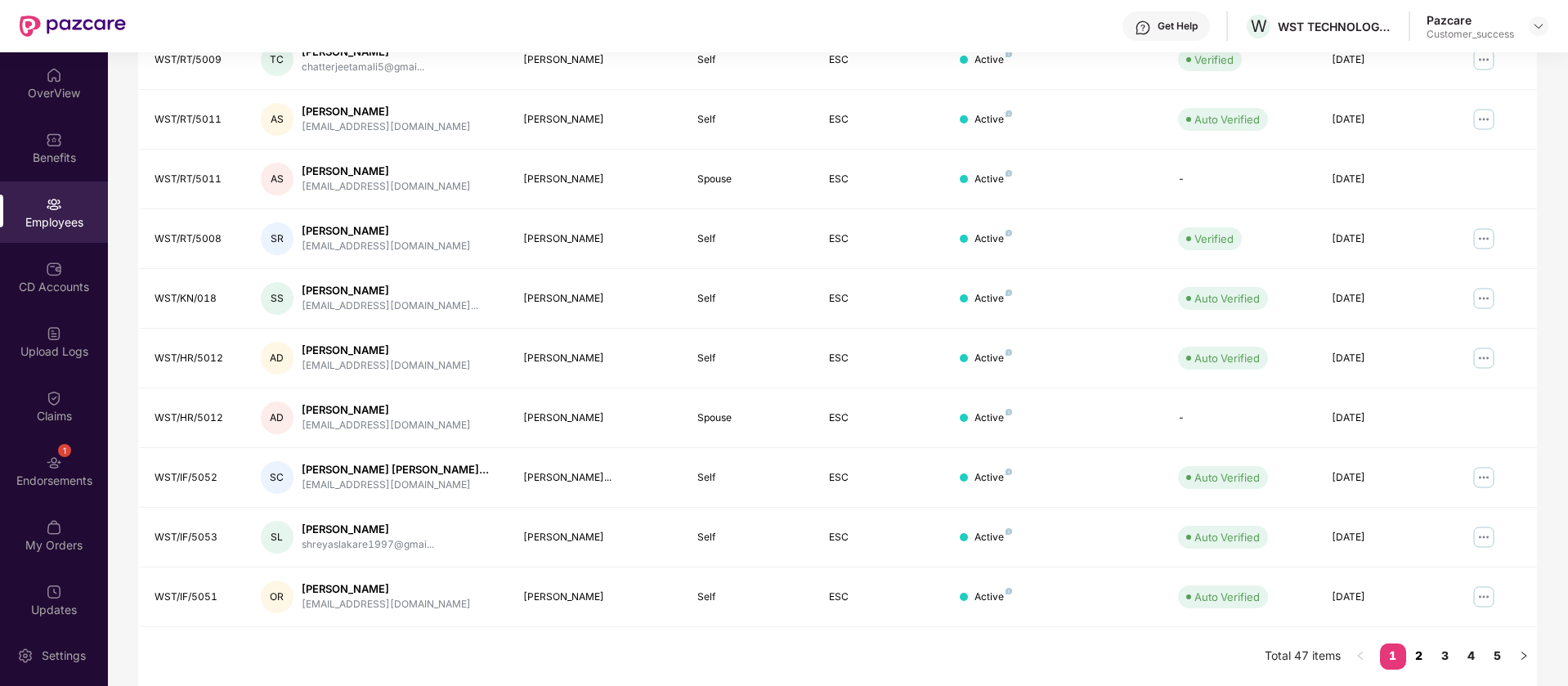
click at [1419, 661] on link "2" at bounding box center [1419, 656] width 26 height 25
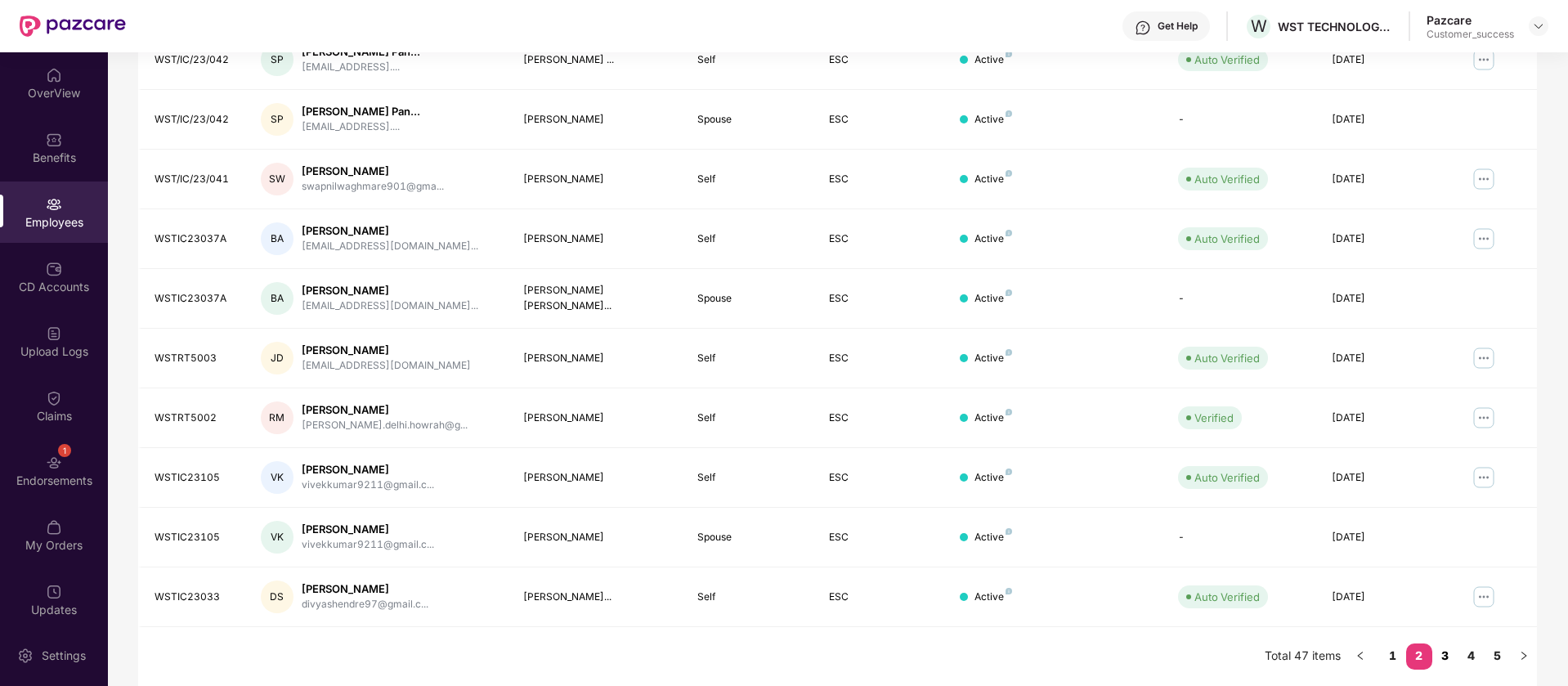
click at [1446, 662] on link "3" at bounding box center [1445, 656] width 26 height 25
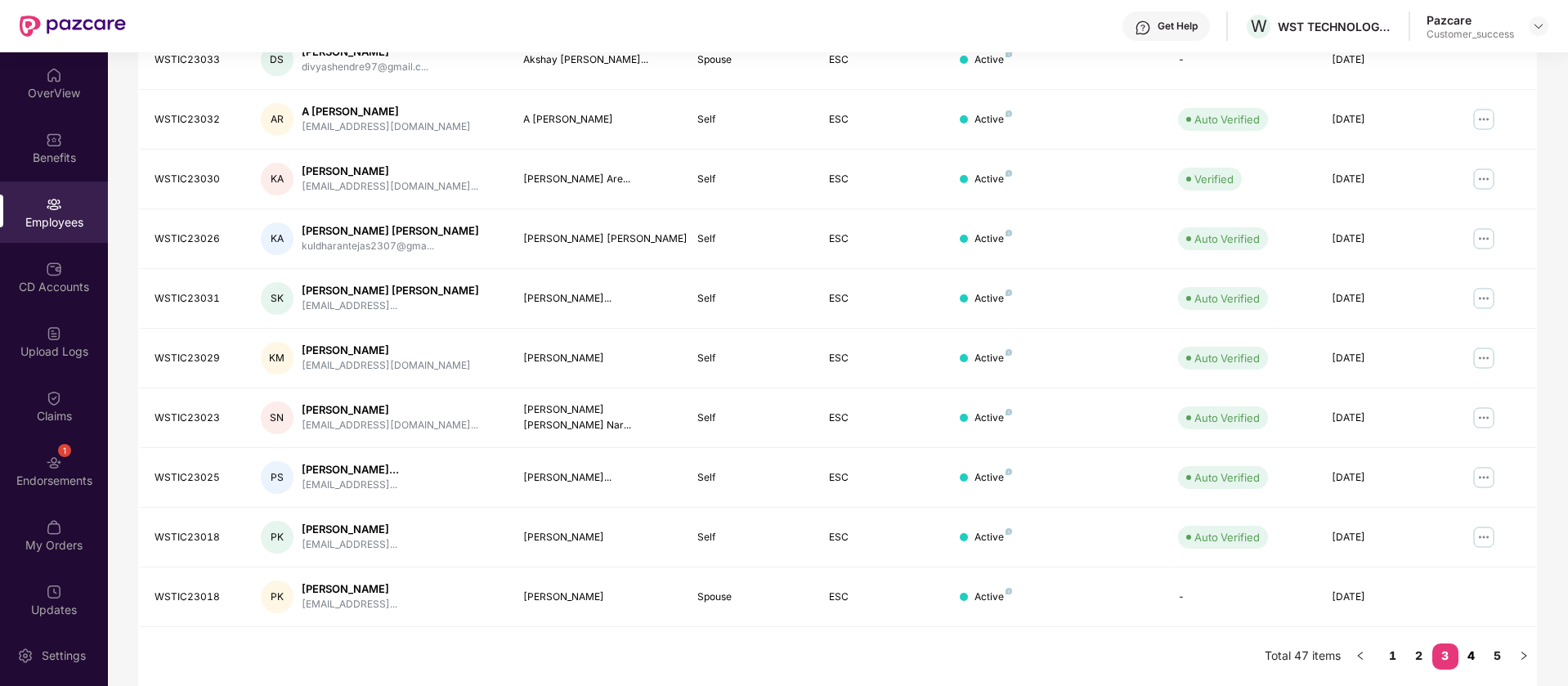
click at [1477, 650] on link "4" at bounding box center [1472, 656] width 26 height 25
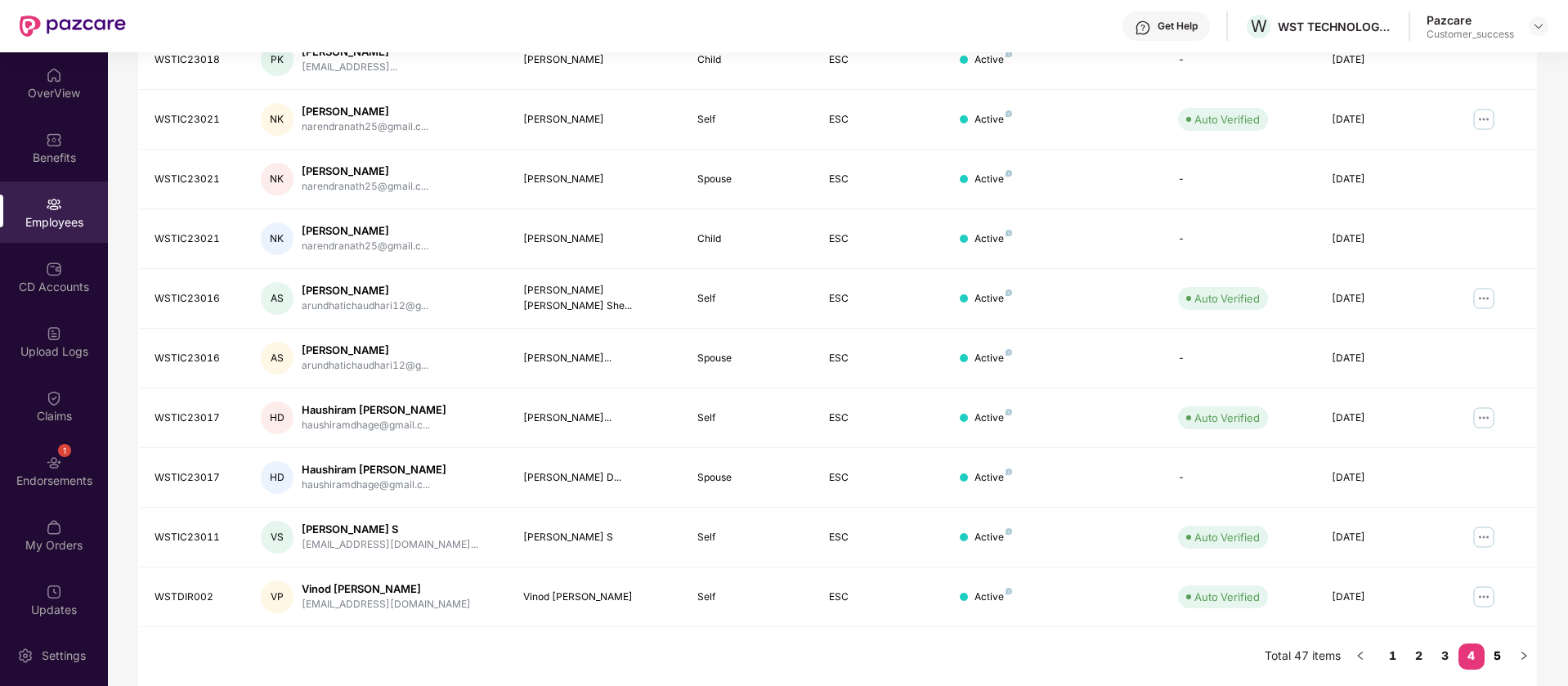
click at [1495, 657] on link "5" at bounding box center [1498, 656] width 26 height 25
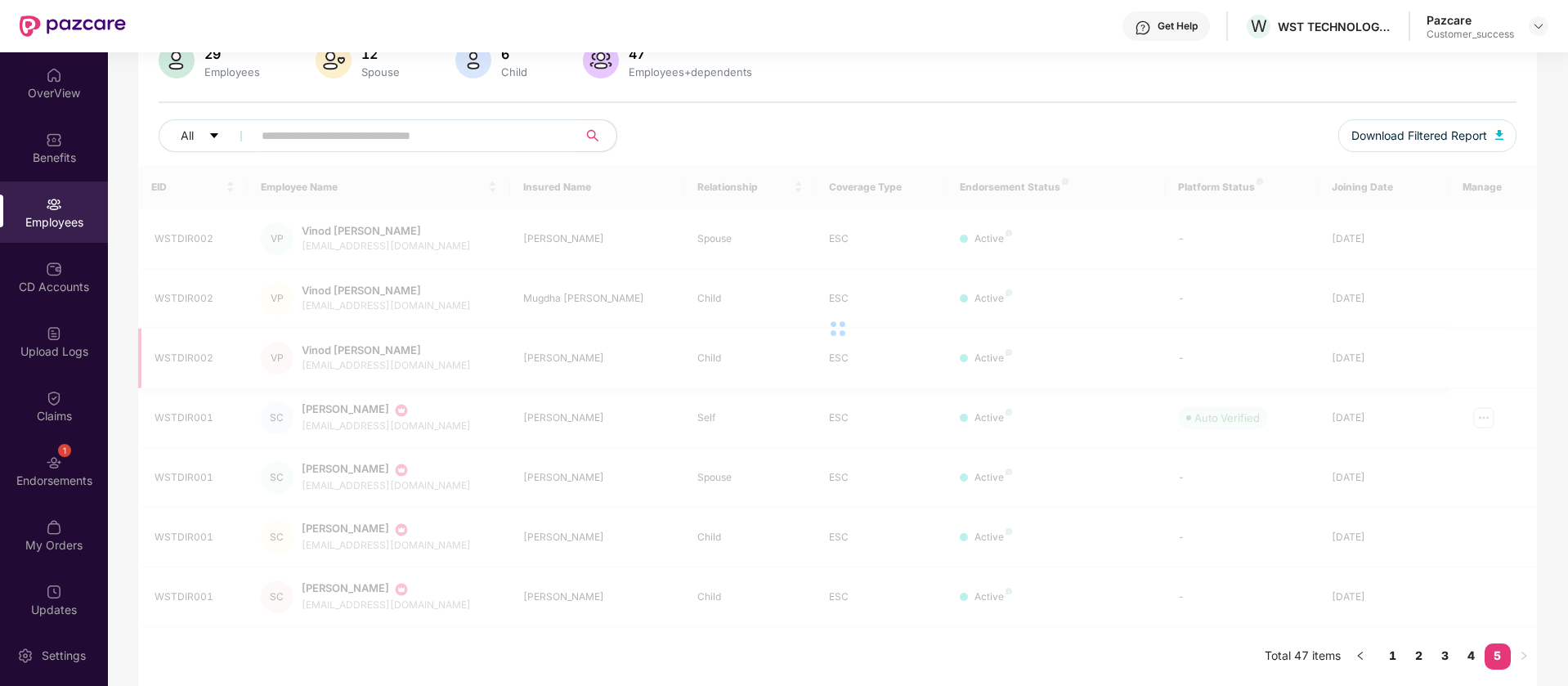
scroll to position [140, 0]
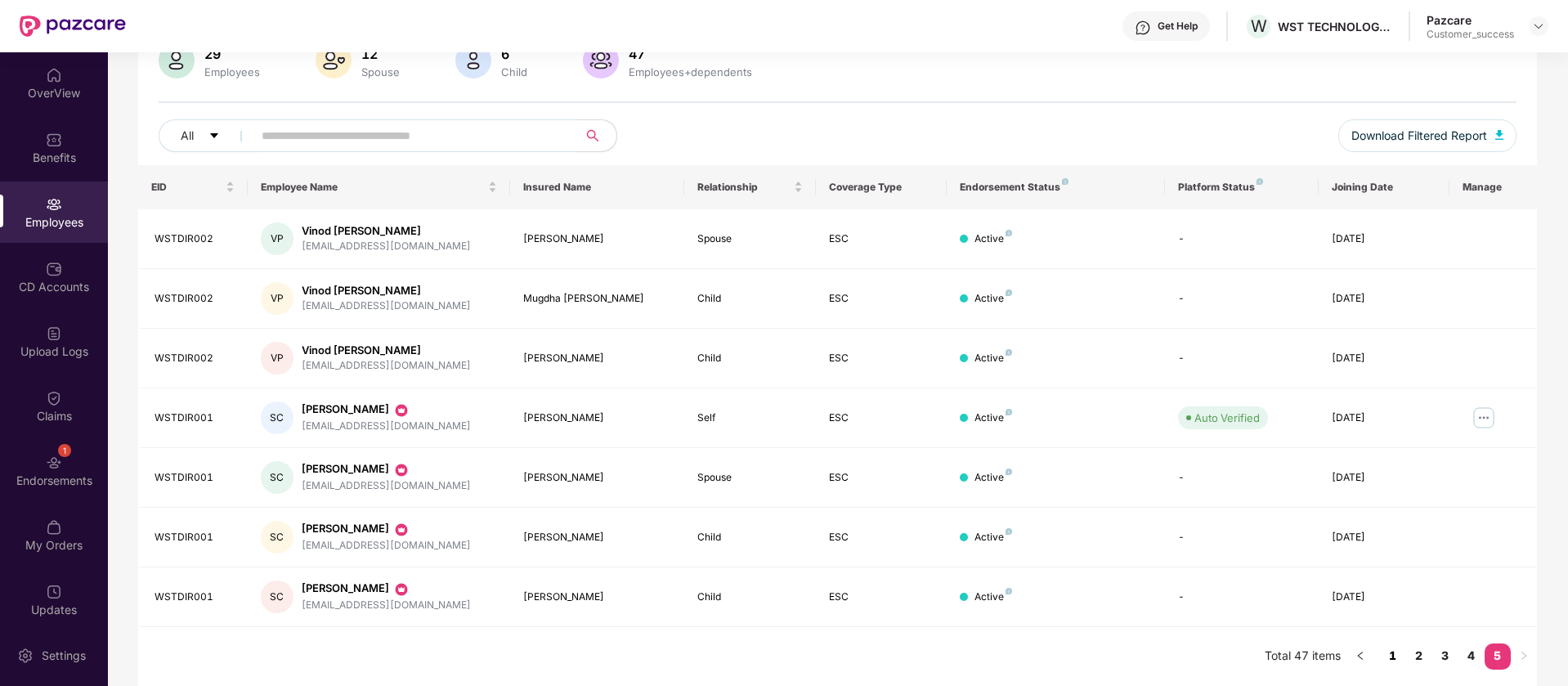
click at [1398, 653] on link "1" at bounding box center [1393, 656] width 26 height 25
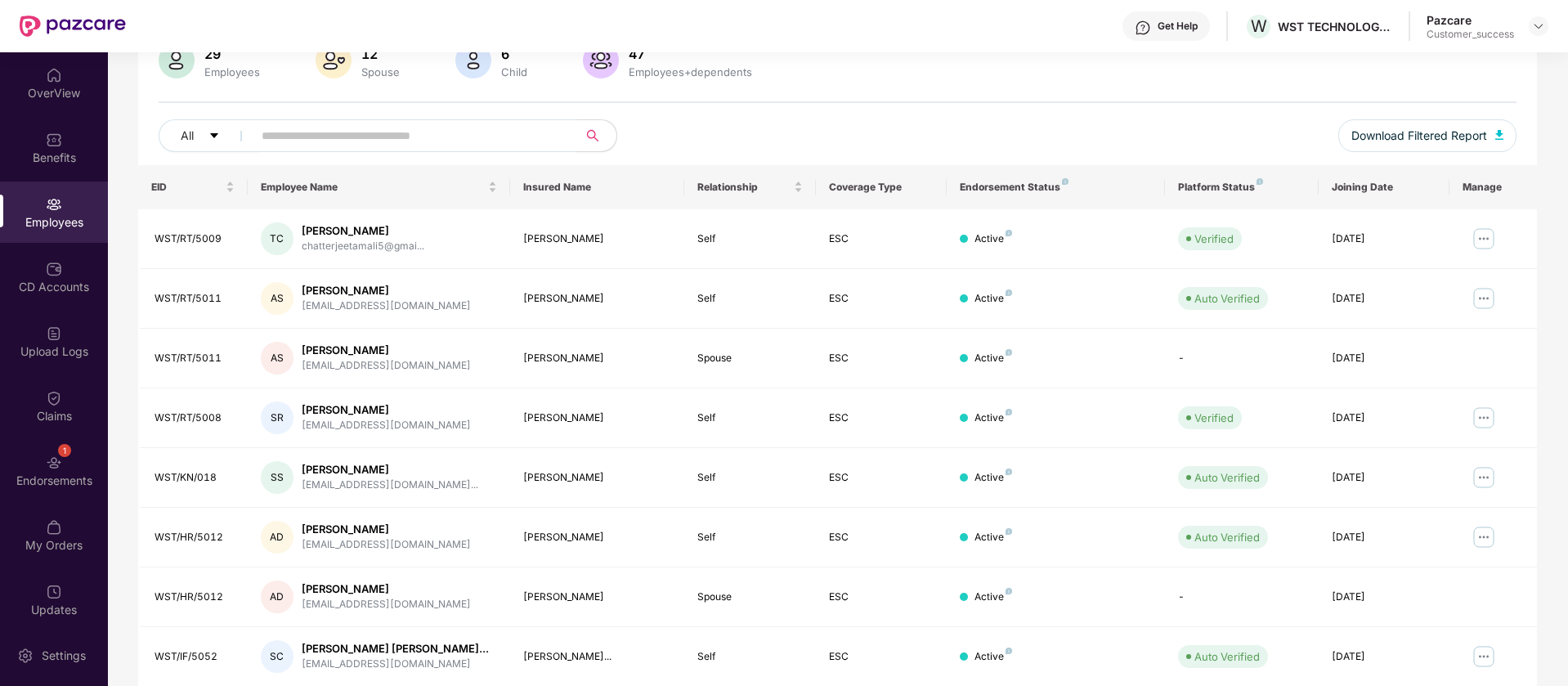
click at [66, 205] on div "Employees" at bounding box center [54, 212] width 108 height 62
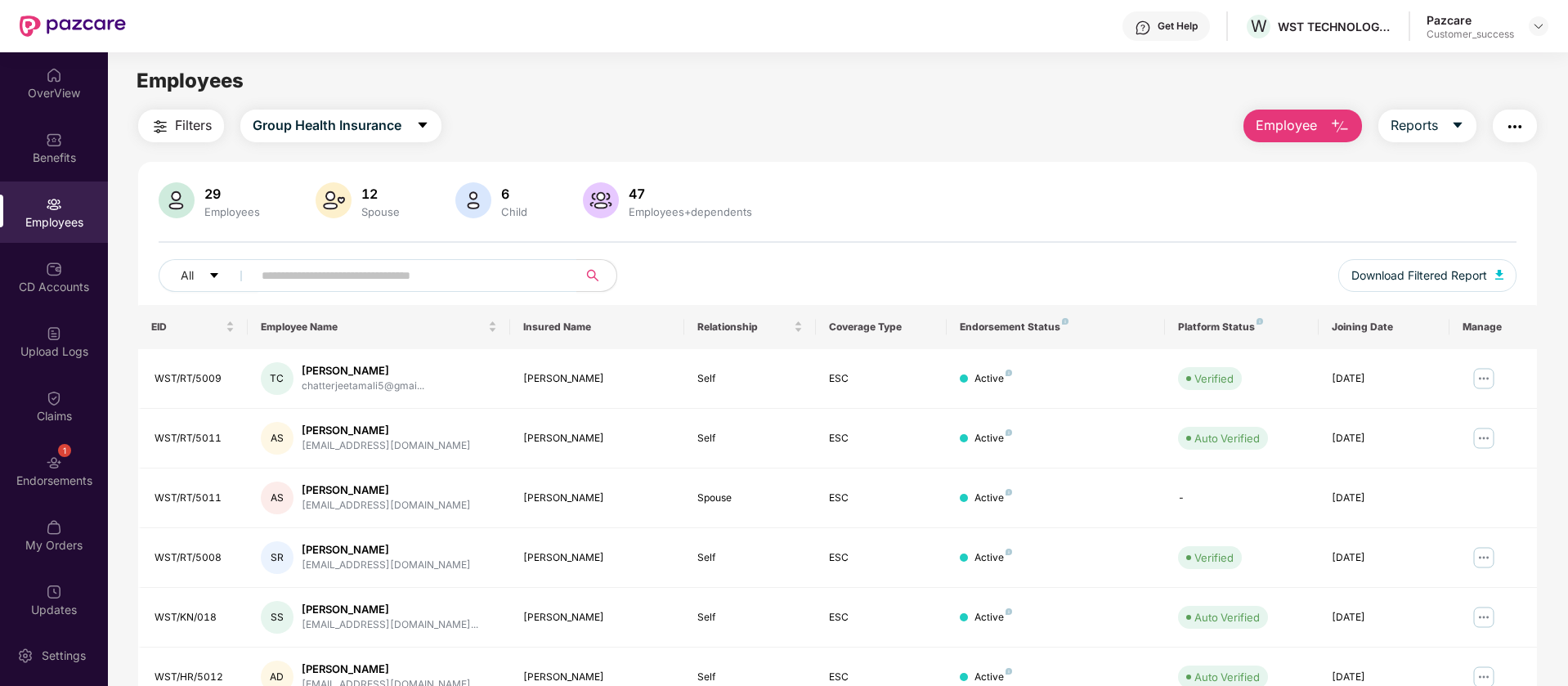
click at [1287, 119] on span "Employee" at bounding box center [1286, 125] width 62 height 20
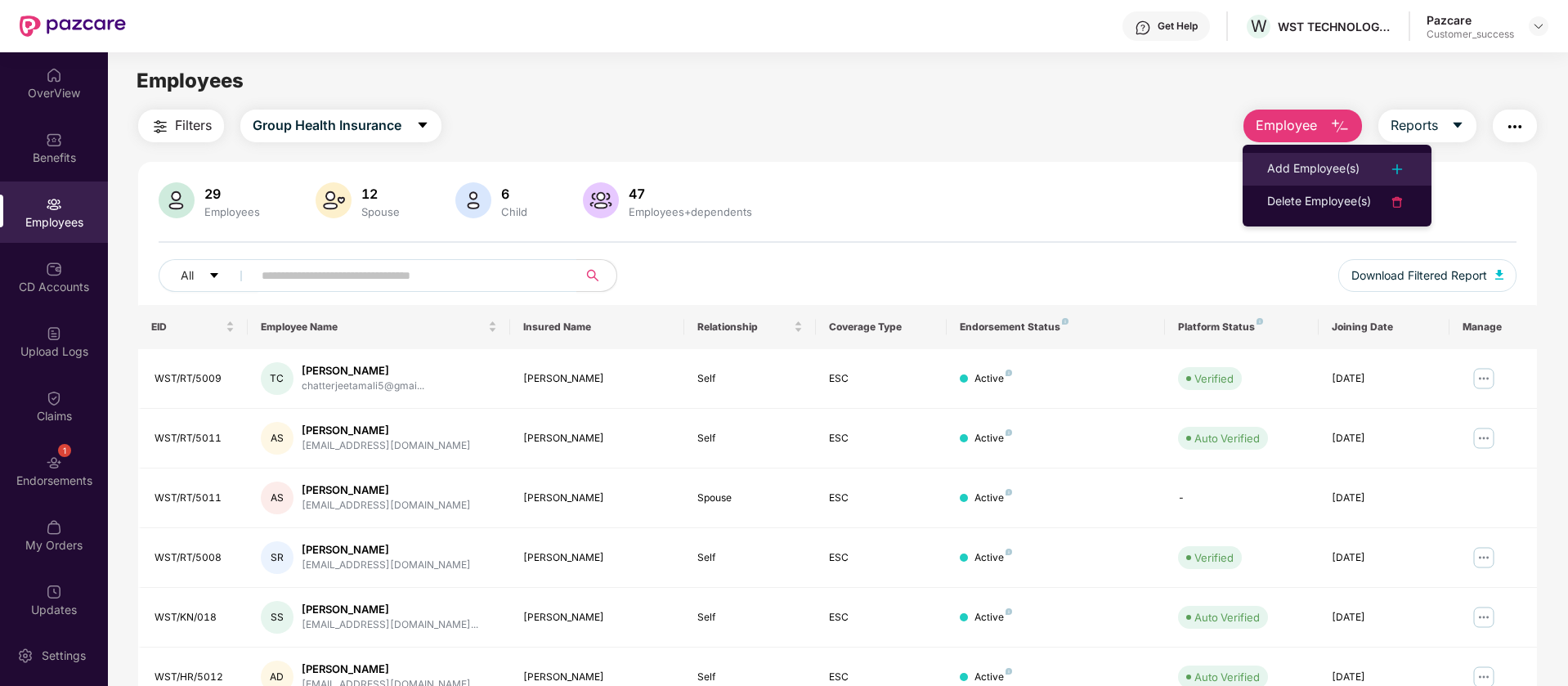
click at [1345, 172] on div "Add Employee(s)" at bounding box center [1313, 169] width 92 height 19
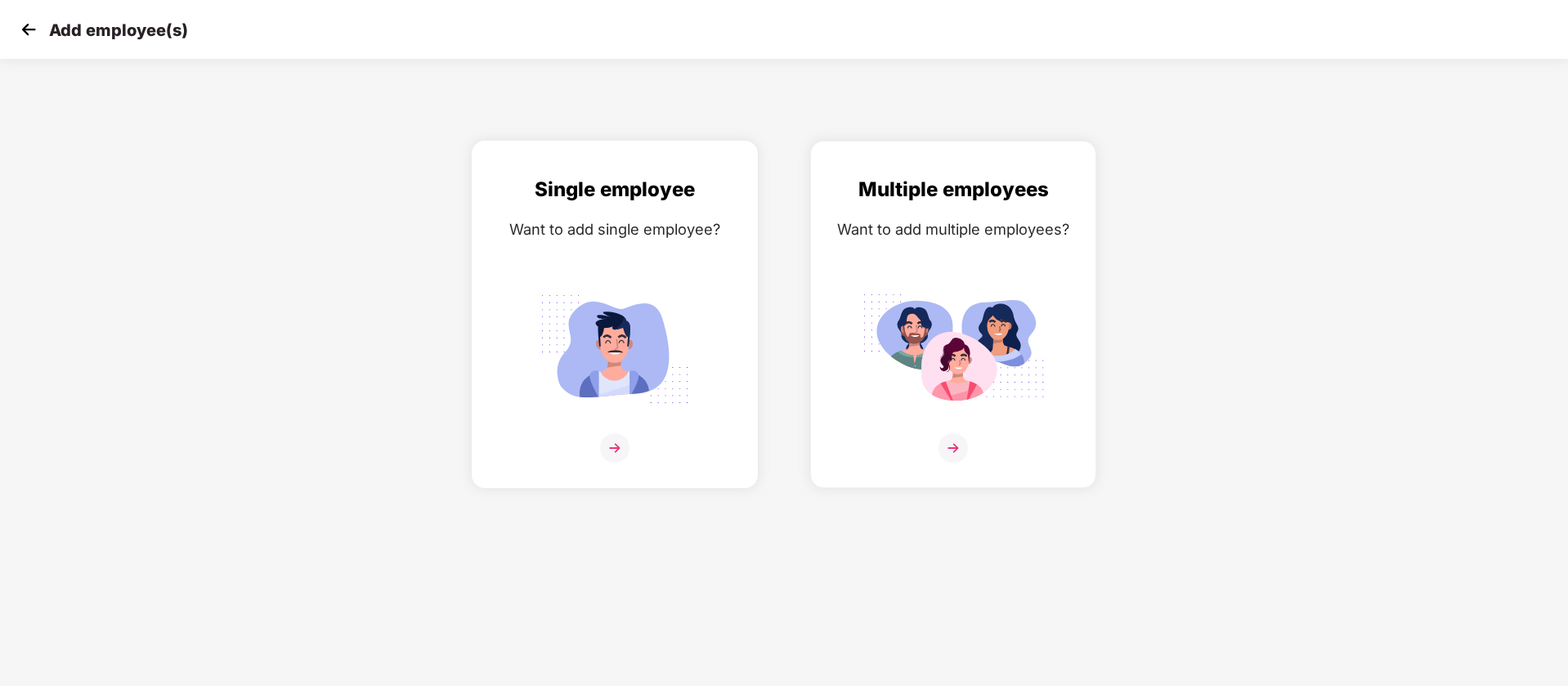
click at [649, 316] on img at bounding box center [615, 348] width 184 height 128
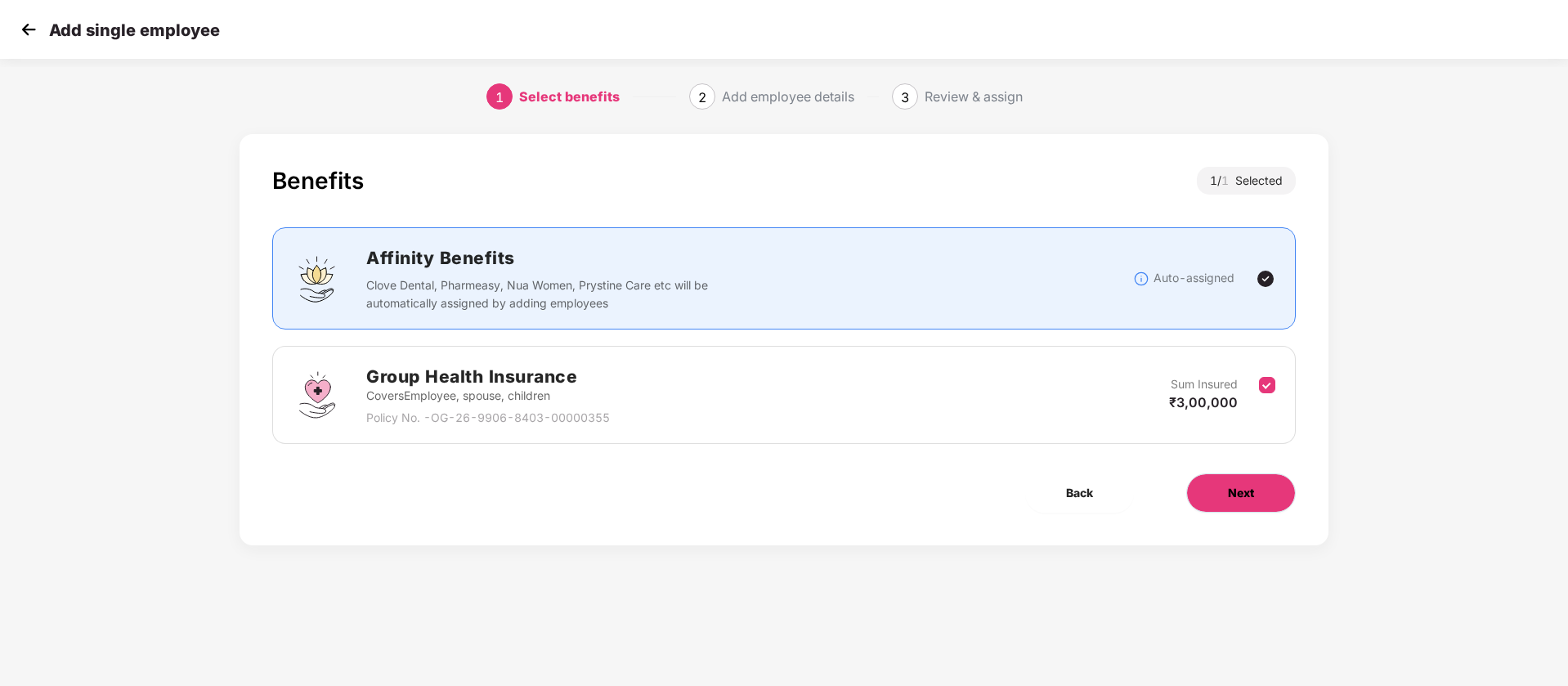
click at [1252, 496] on span "Next" at bounding box center [1241, 492] width 26 height 18
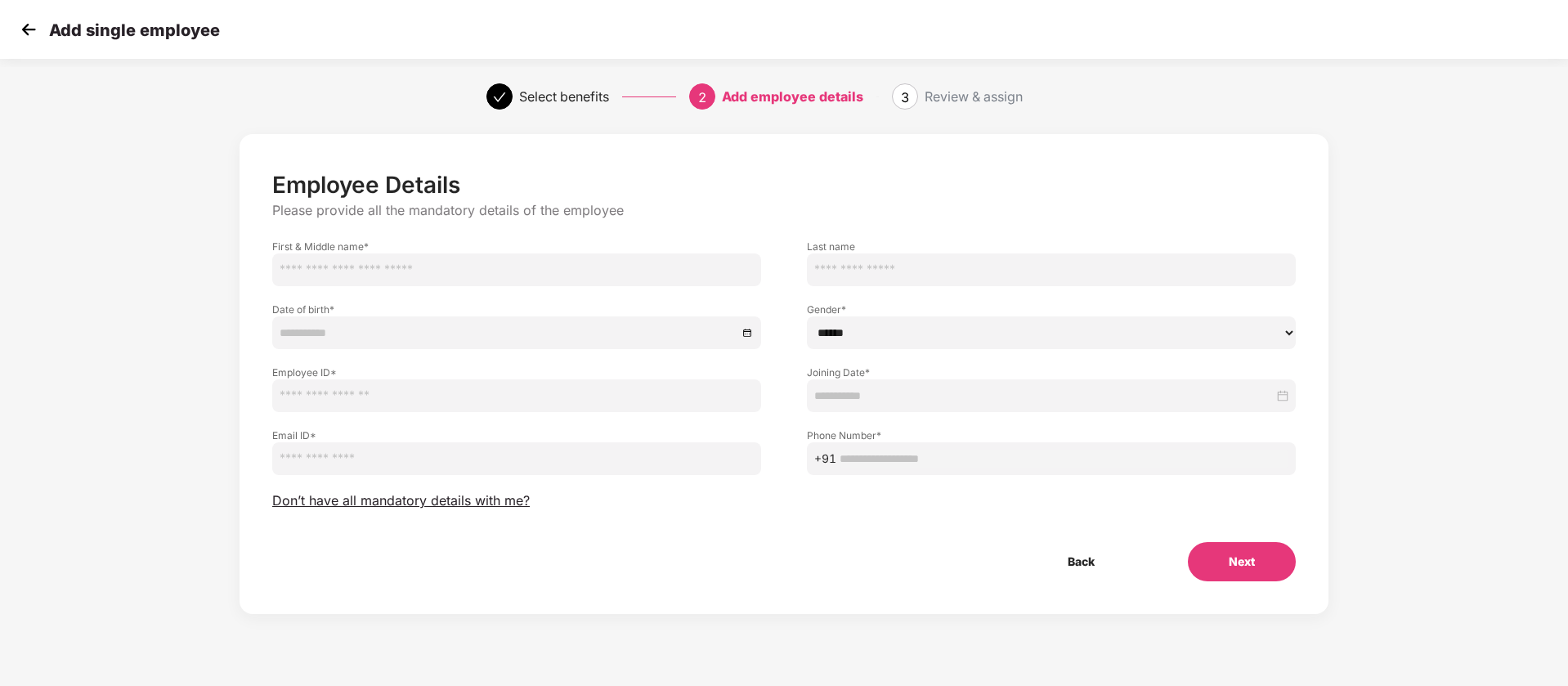
click at [25, 25] on img at bounding box center [28, 29] width 25 height 25
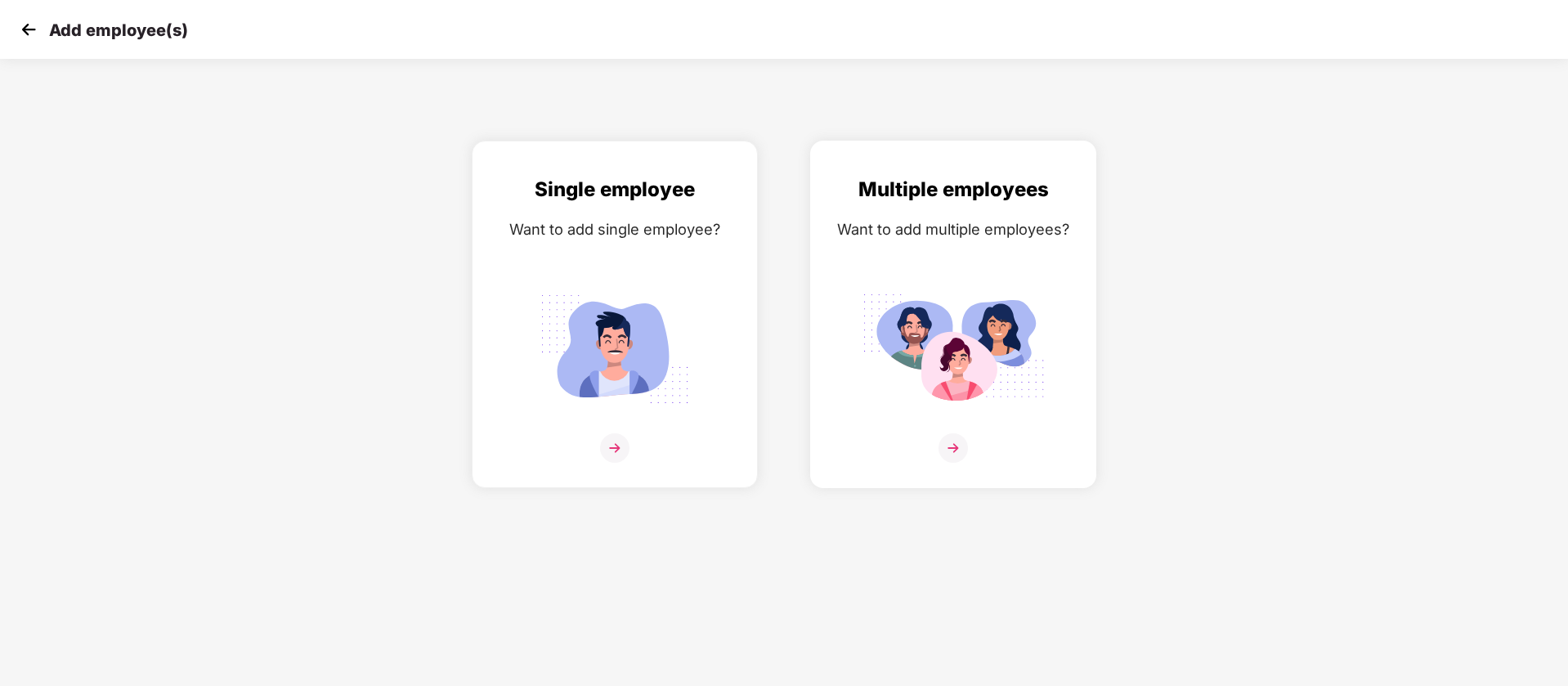
click at [1051, 281] on div "Multiple employees Want to add multiple employees?" at bounding box center [953, 328] width 252 height 309
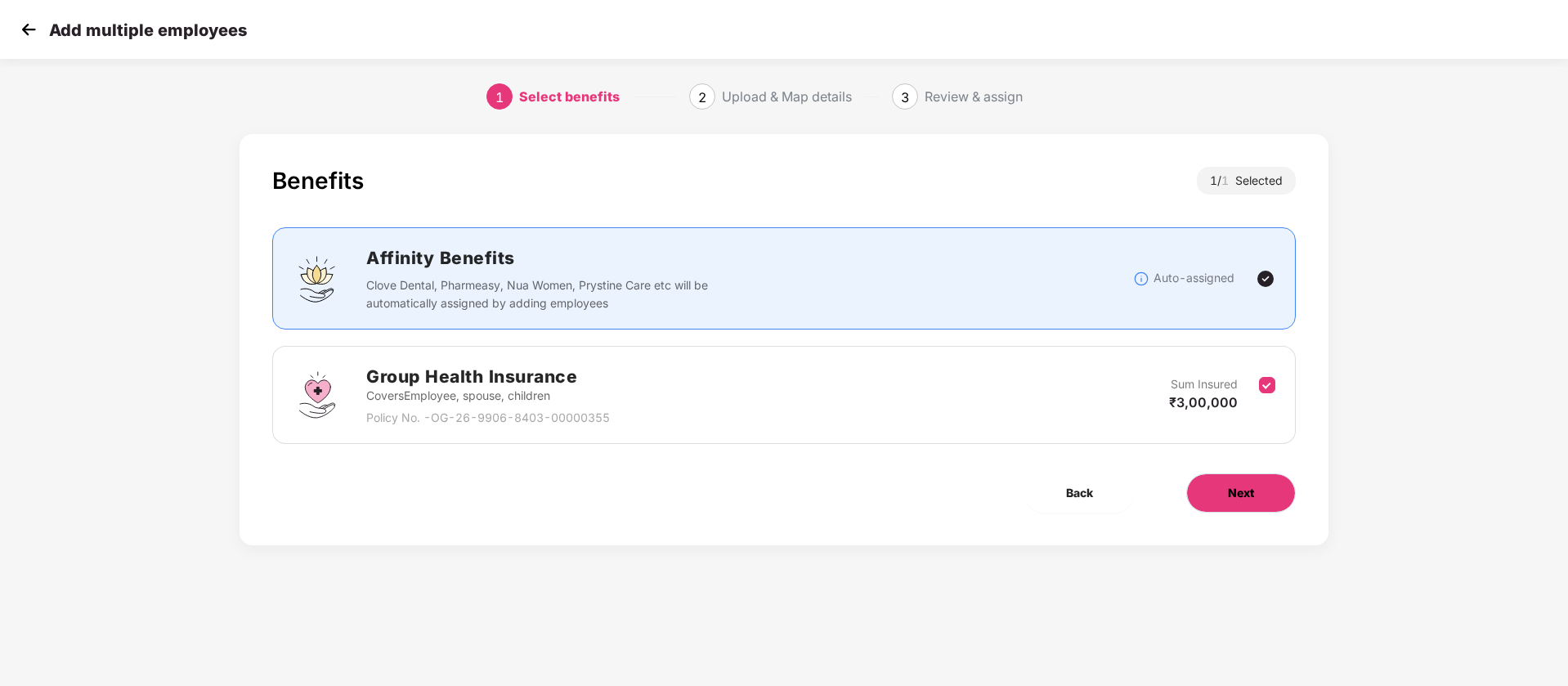
click at [1223, 499] on button "Next" at bounding box center [1242, 493] width 110 height 39
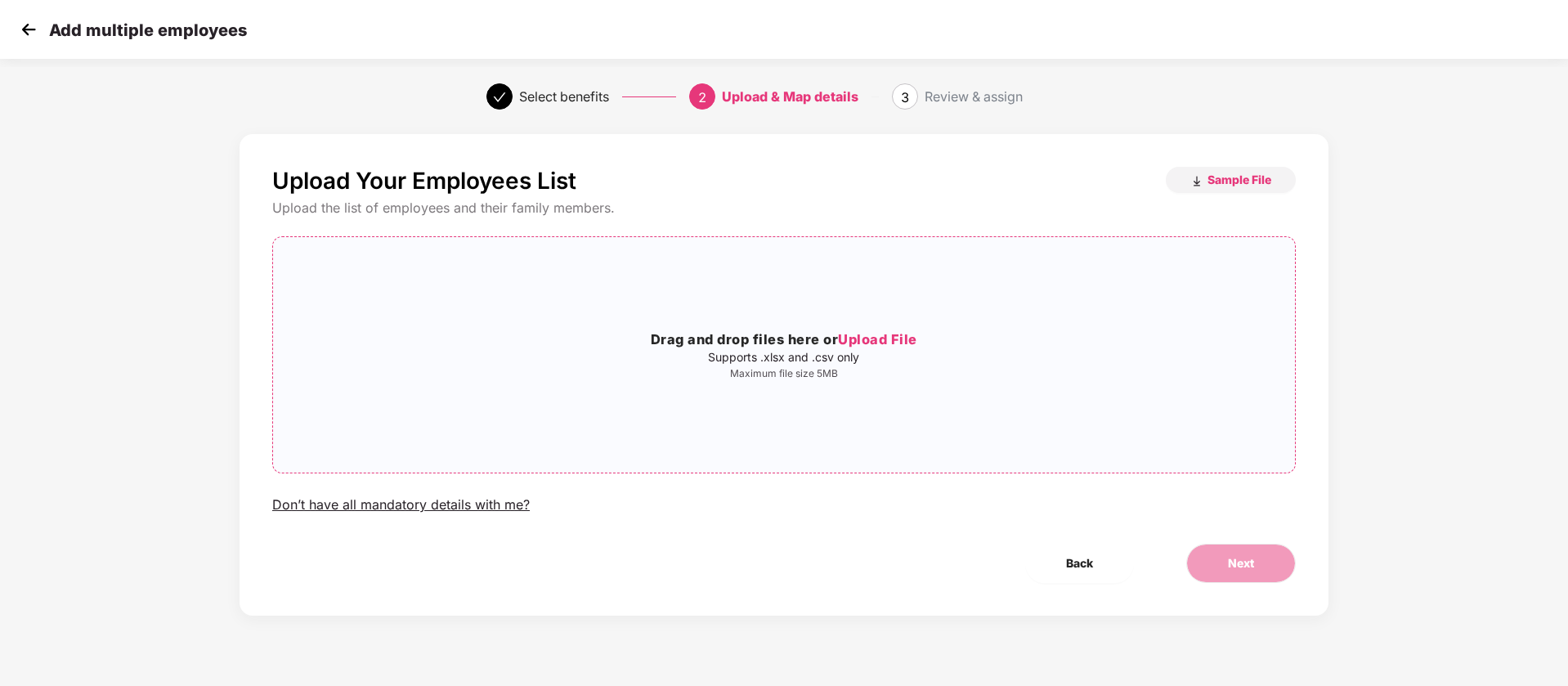
click at [834, 401] on div "Drag and drop files here or Upload File Supports .xlsx and .csv only Maximum fi…" at bounding box center [784, 355] width 1022 height 210
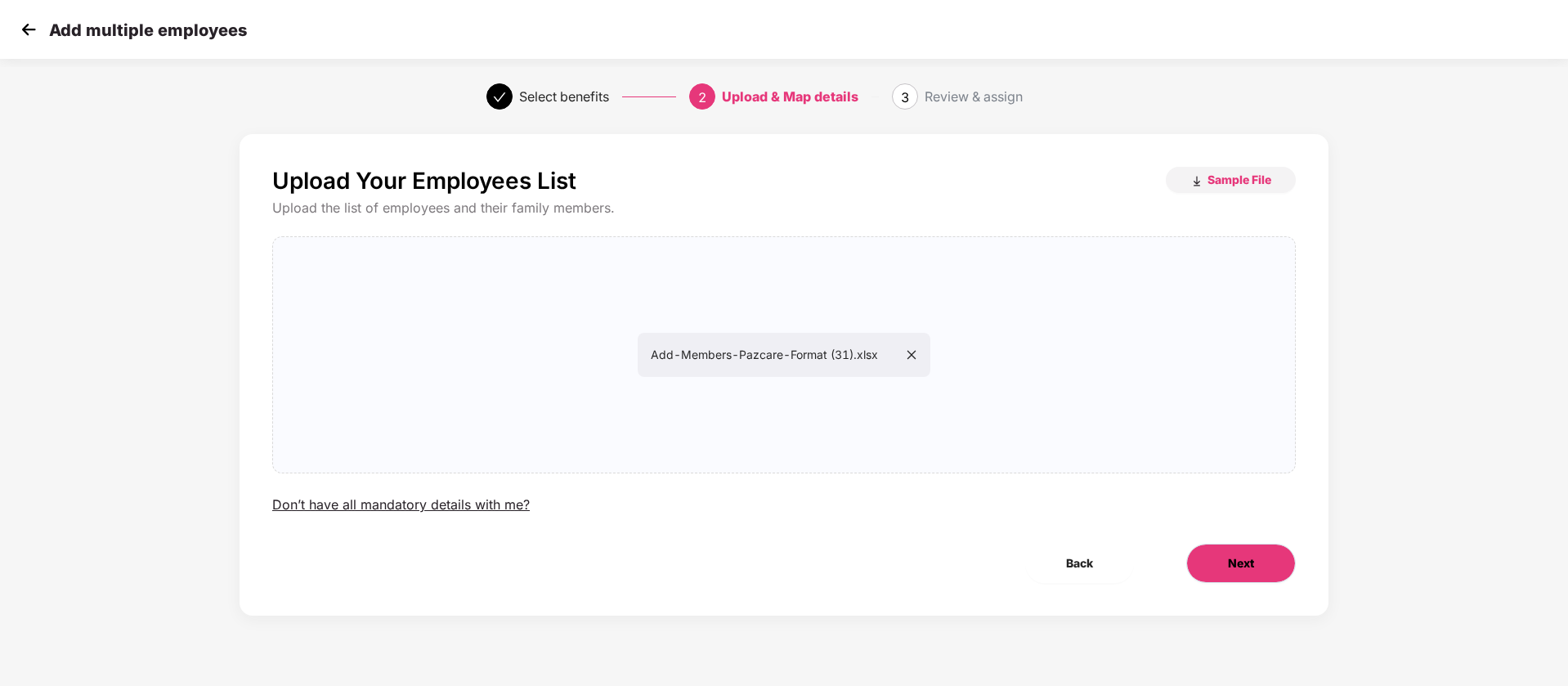
click at [1254, 556] on button "Next" at bounding box center [1242, 563] width 110 height 39
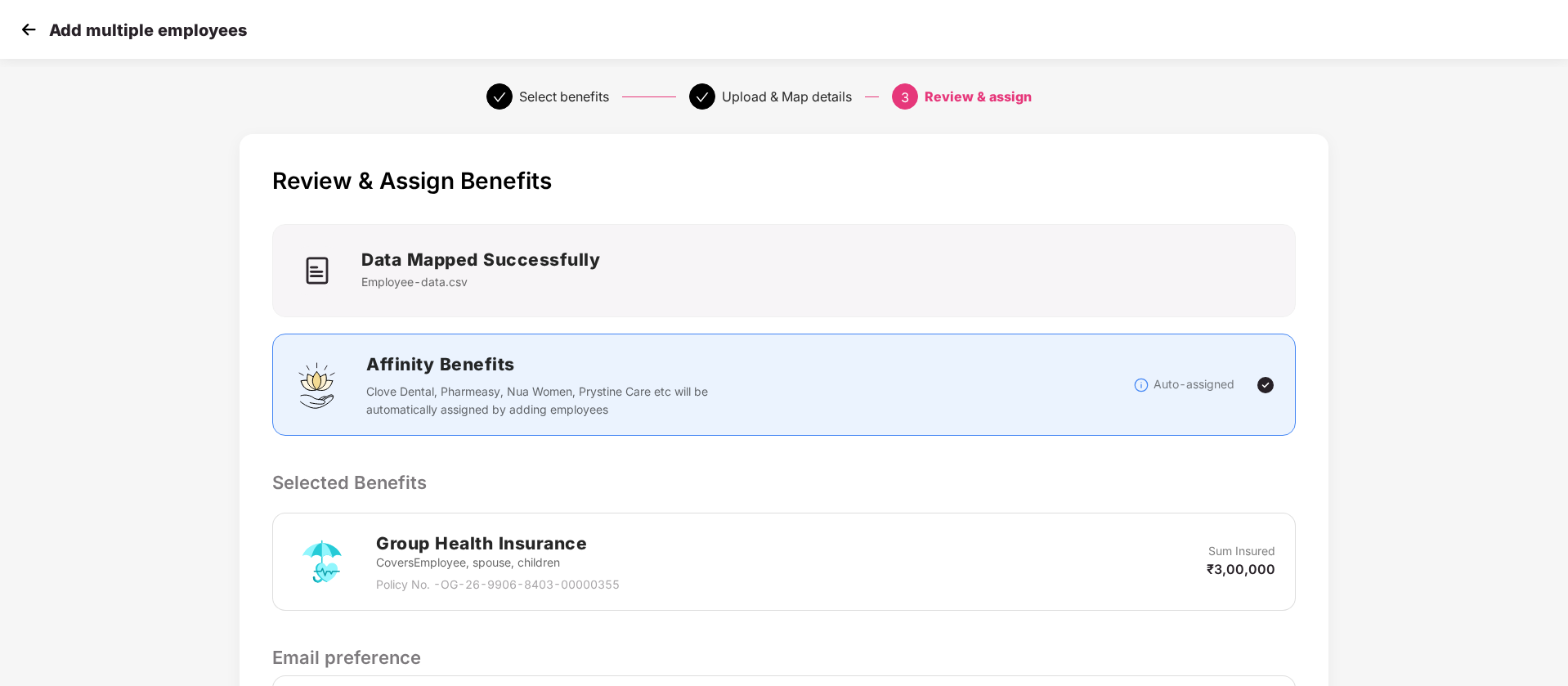
scroll to position [226, 0]
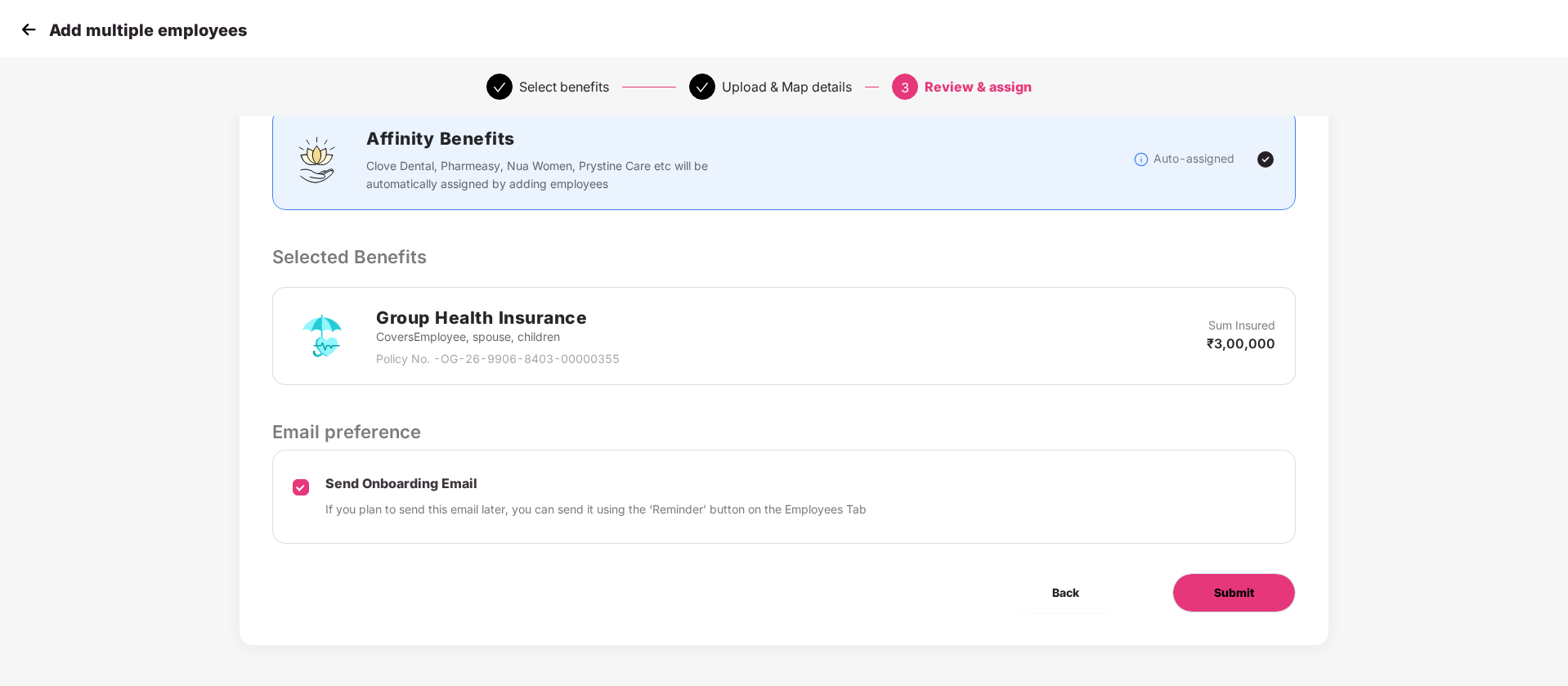
click at [1271, 602] on button "Submit" at bounding box center [1234, 593] width 123 height 39
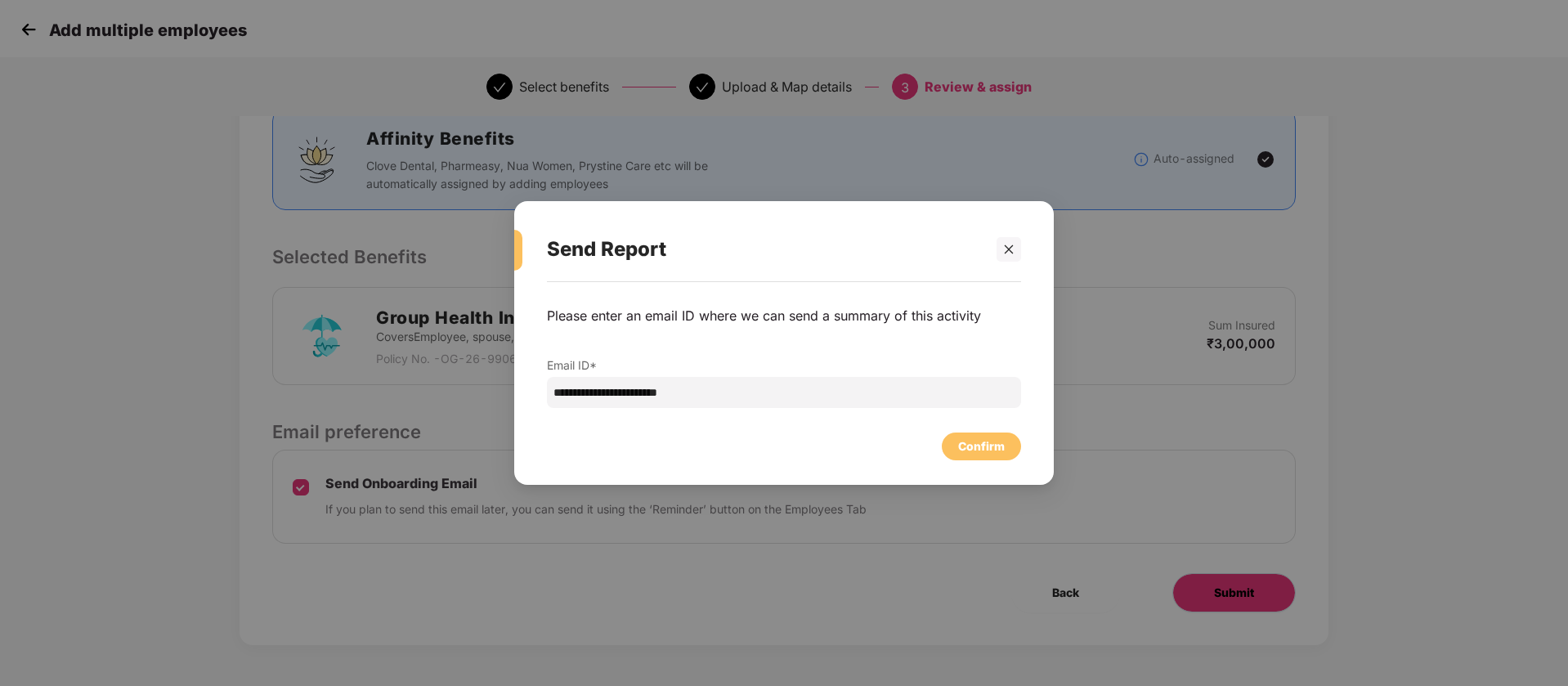
scroll to position [0, 0]
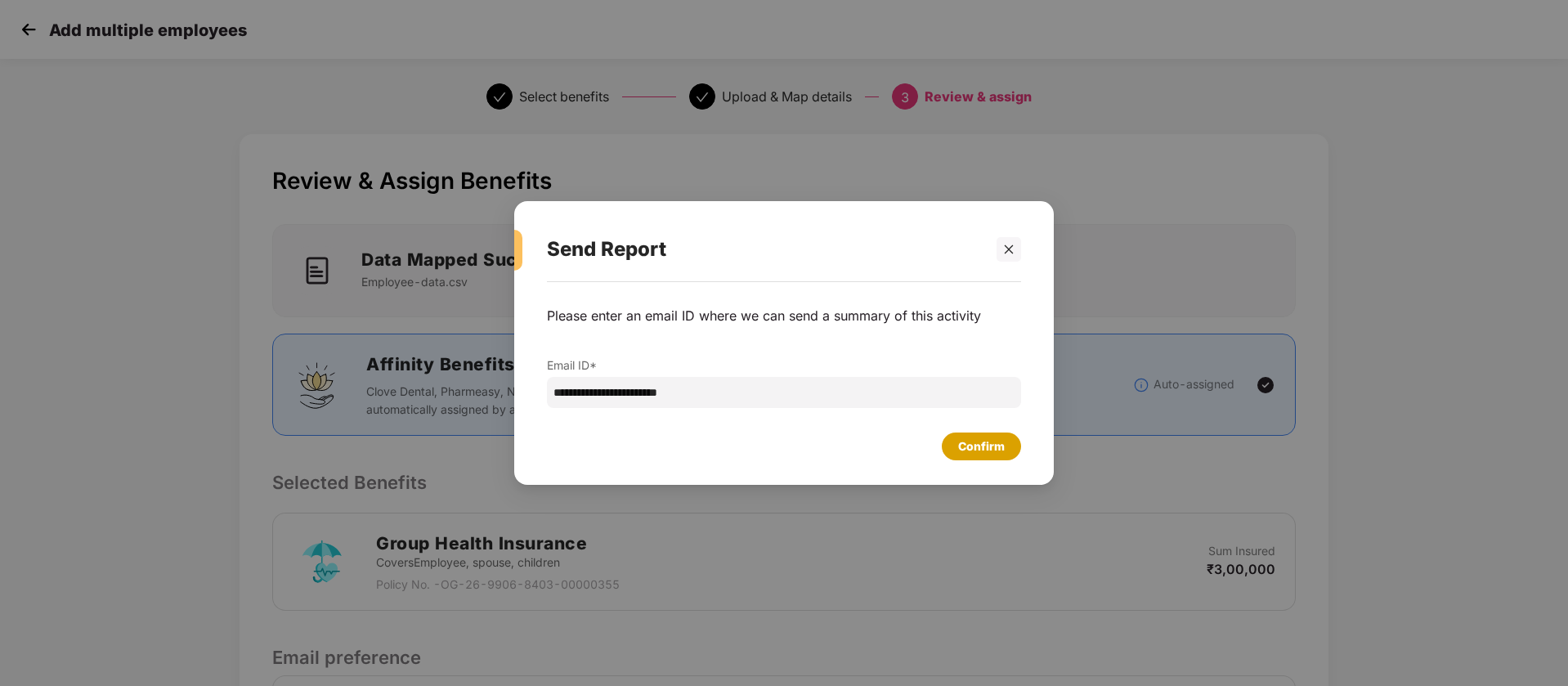
click at [981, 447] on div "Confirm" at bounding box center [981, 446] width 47 height 18
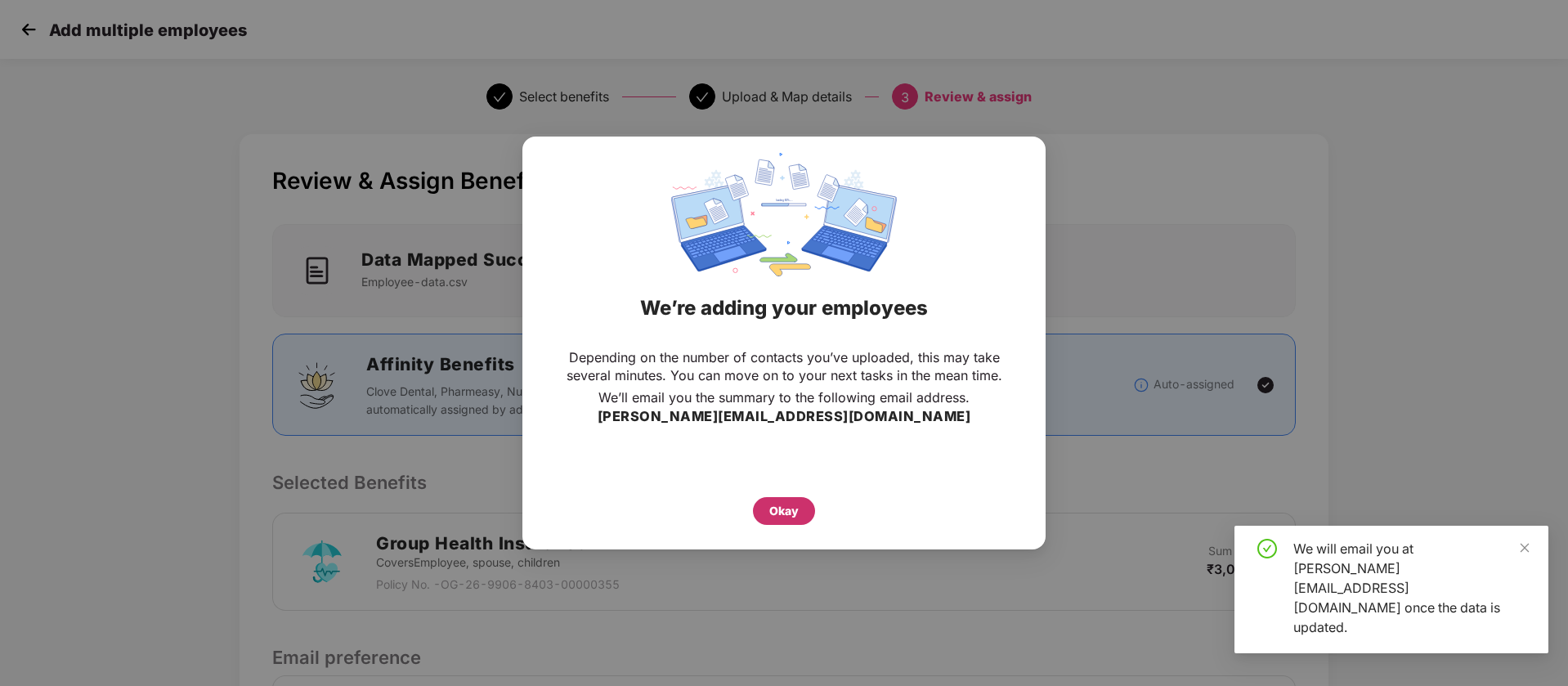
click at [802, 508] on div "Okay" at bounding box center [783, 511] width 62 height 28
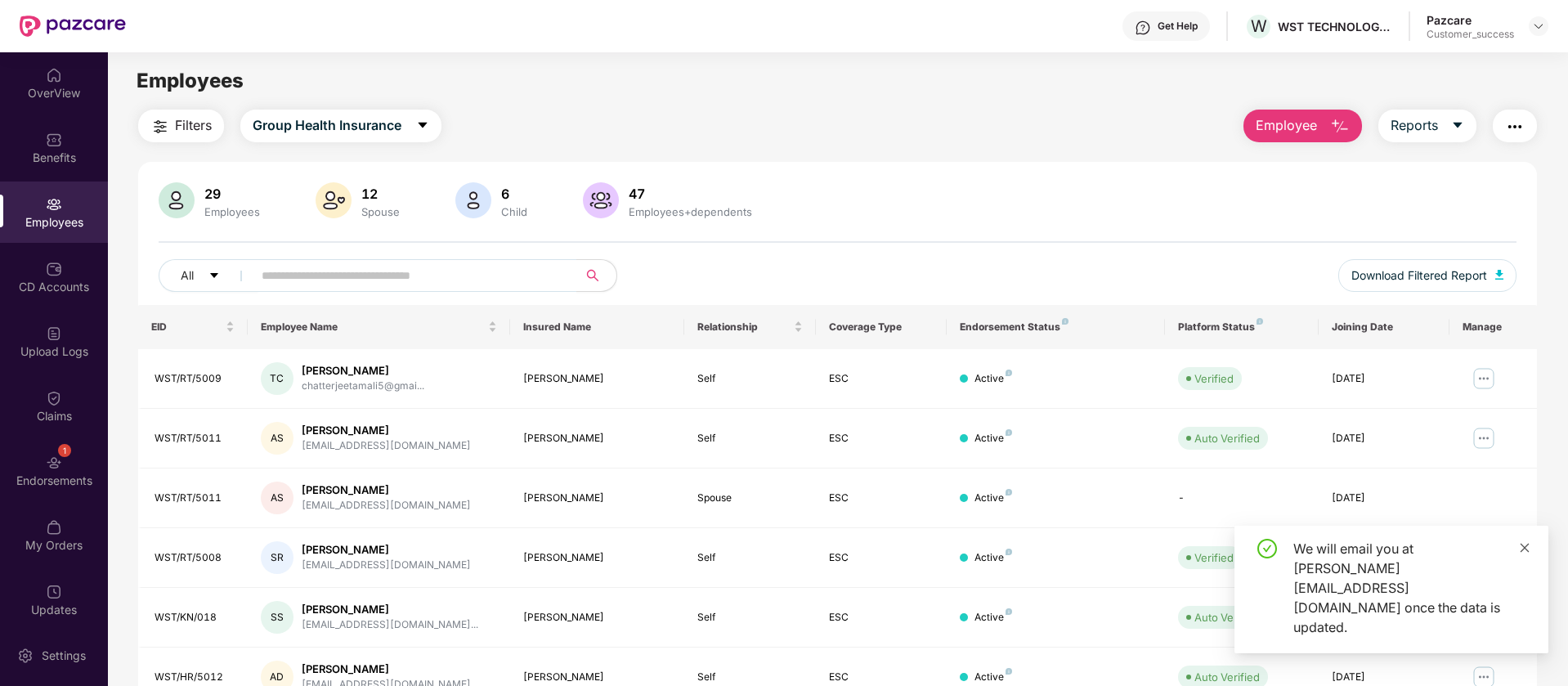
click at [1526, 552] on icon "close" at bounding box center [1525, 547] width 9 height 9
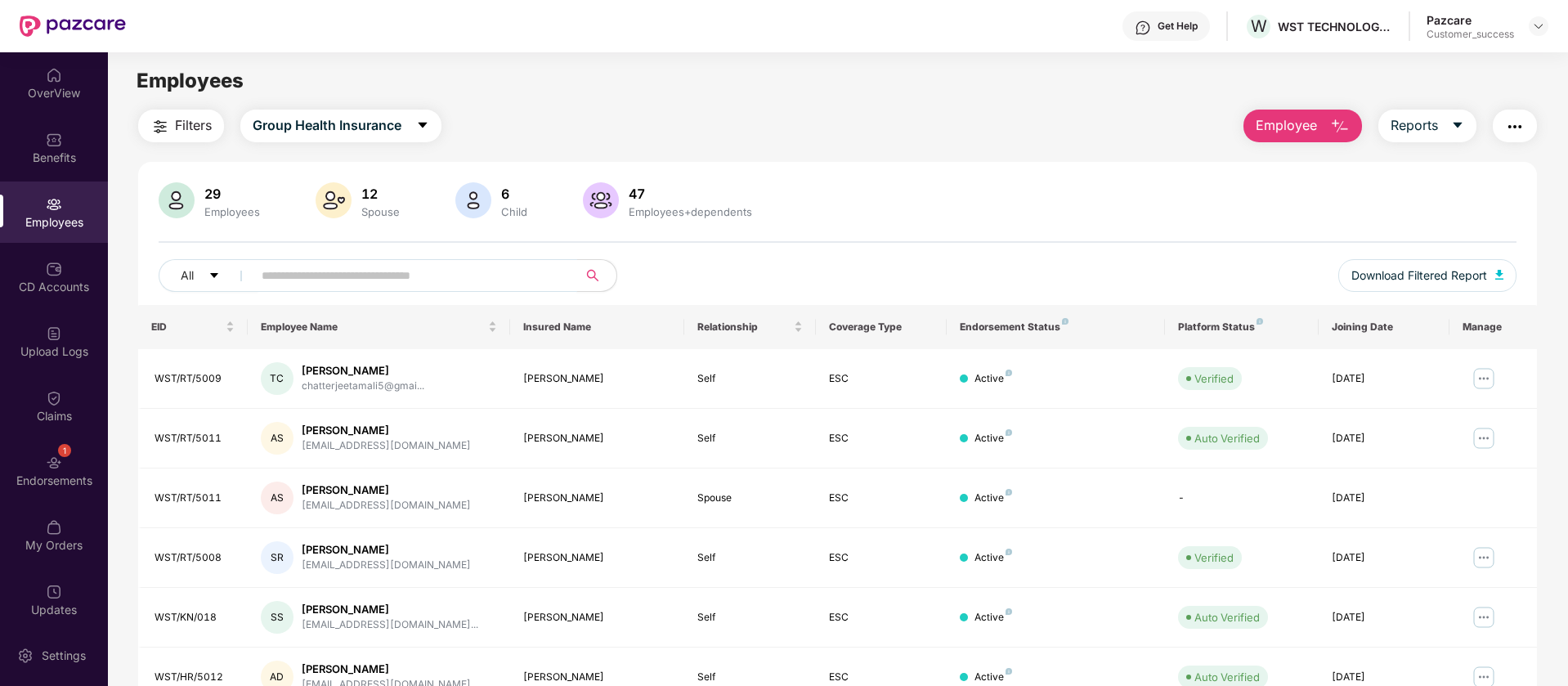
click at [456, 263] on input "text" at bounding box center [408, 275] width 293 height 25
paste input "**********"
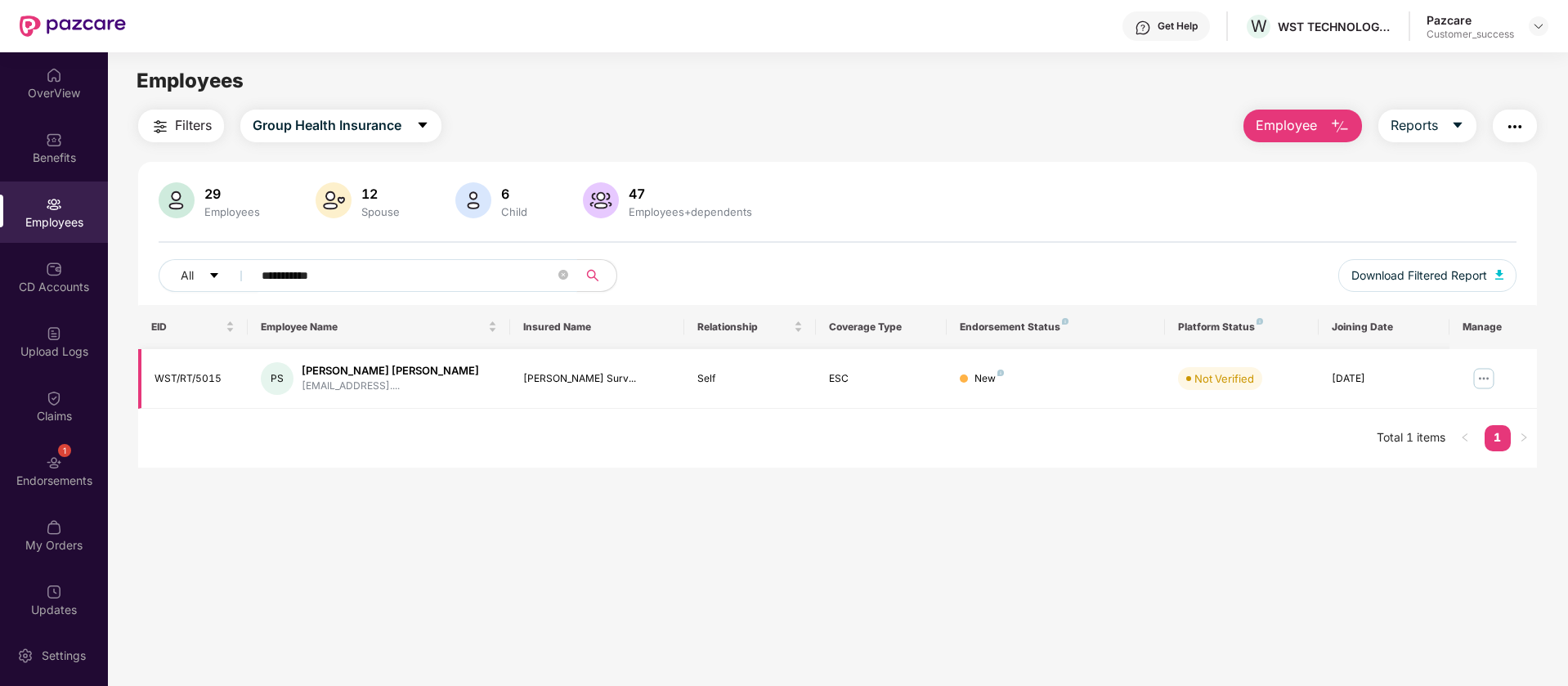
type input "**********"
click at [1491, 380] on img at bounding box center [1483, 378] width 26 height 26
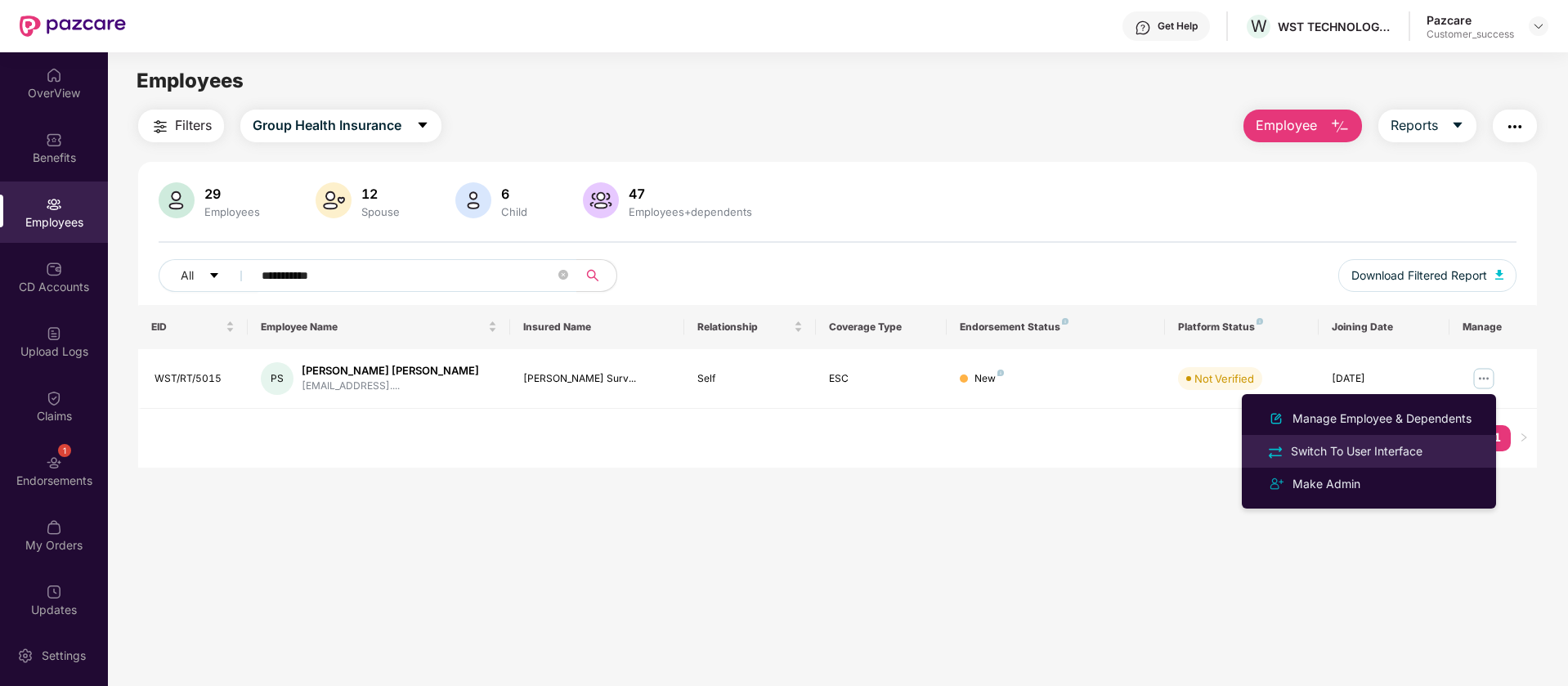
click at [1438, 448] on div "Switch To User Interface" at bounding box center [1369, 451] width 211 height 19
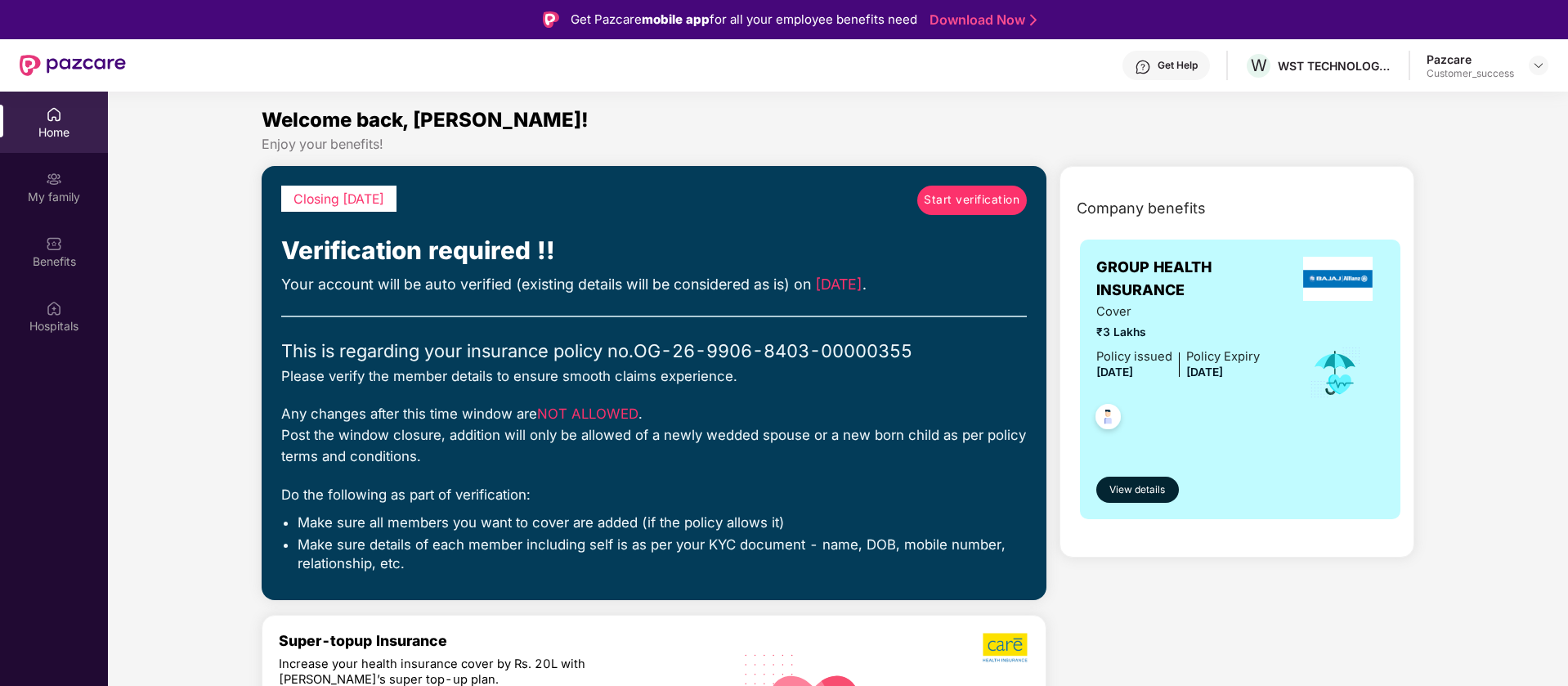
click at [974, 206] on span "Start verification" at bounding box center [972, 200] width 96 height 18
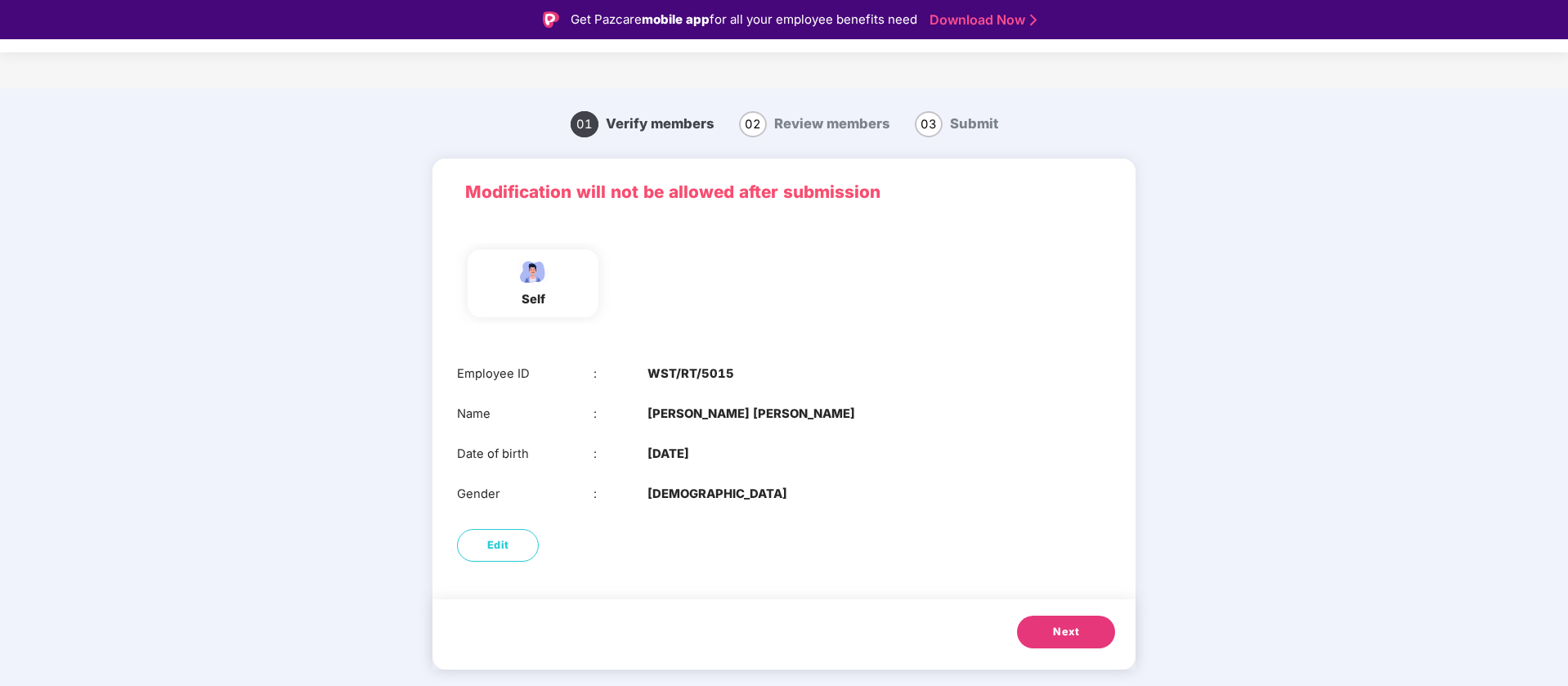
click at [1051, 634] on button "Next" at bounding box center [1066, 632] width 98 height 33
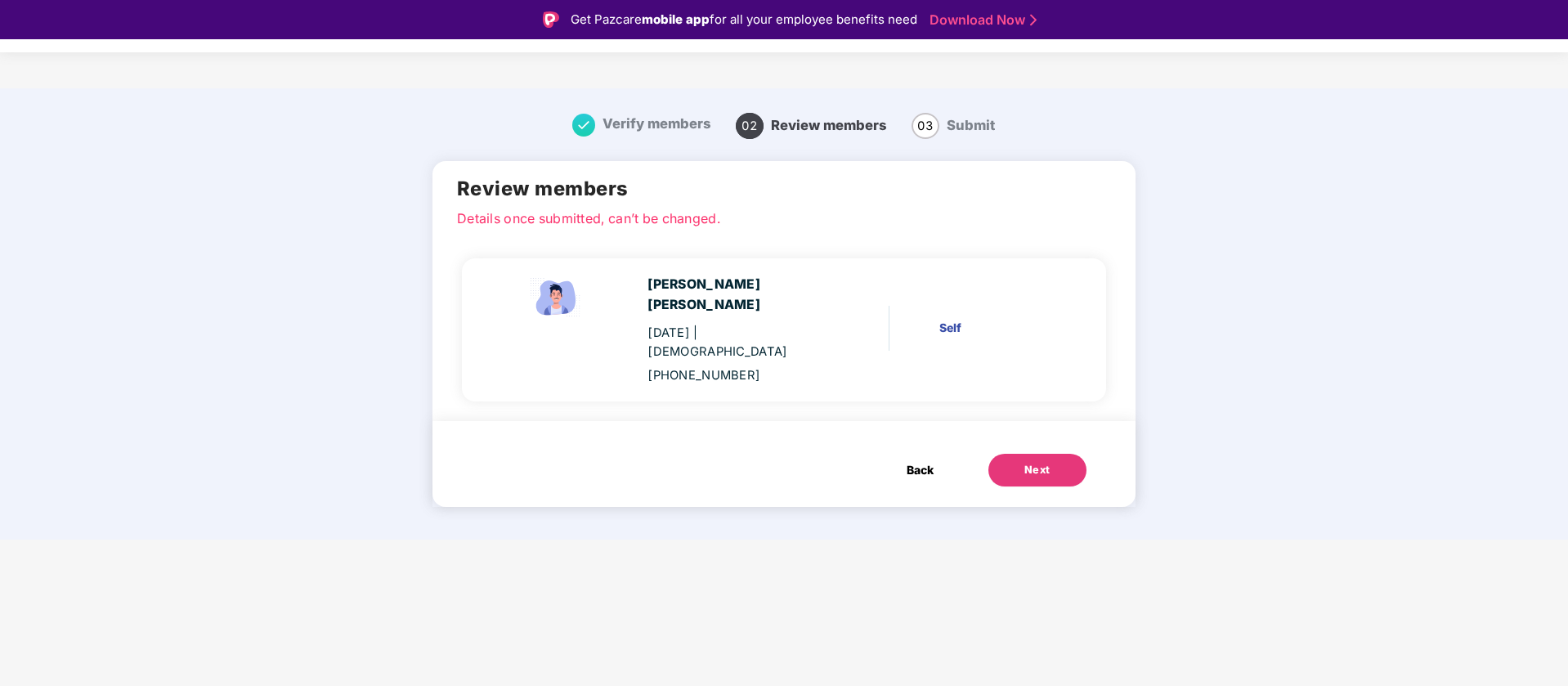
scroll to position [39, 0]
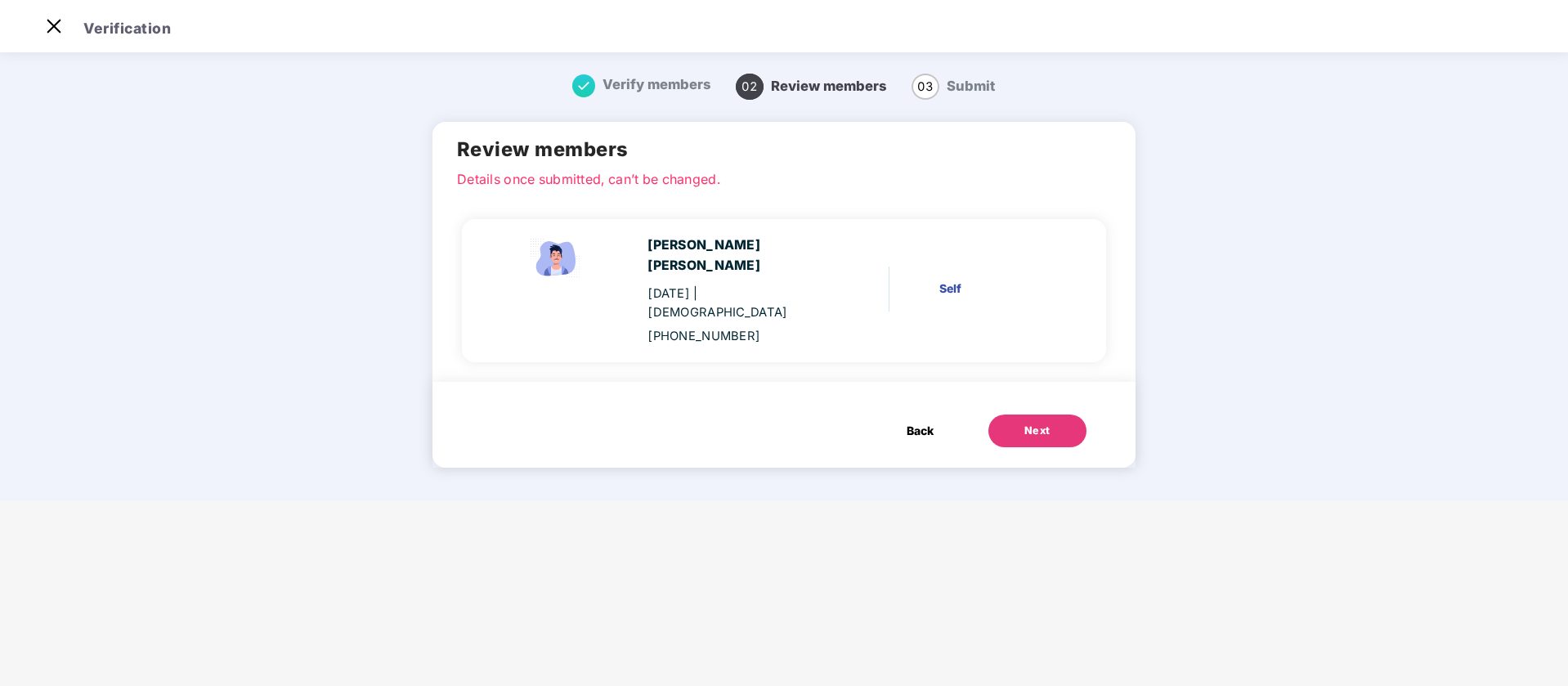
click at [990, 414] on button "Next" at bounding box center [1038, 431] width 98 height 33
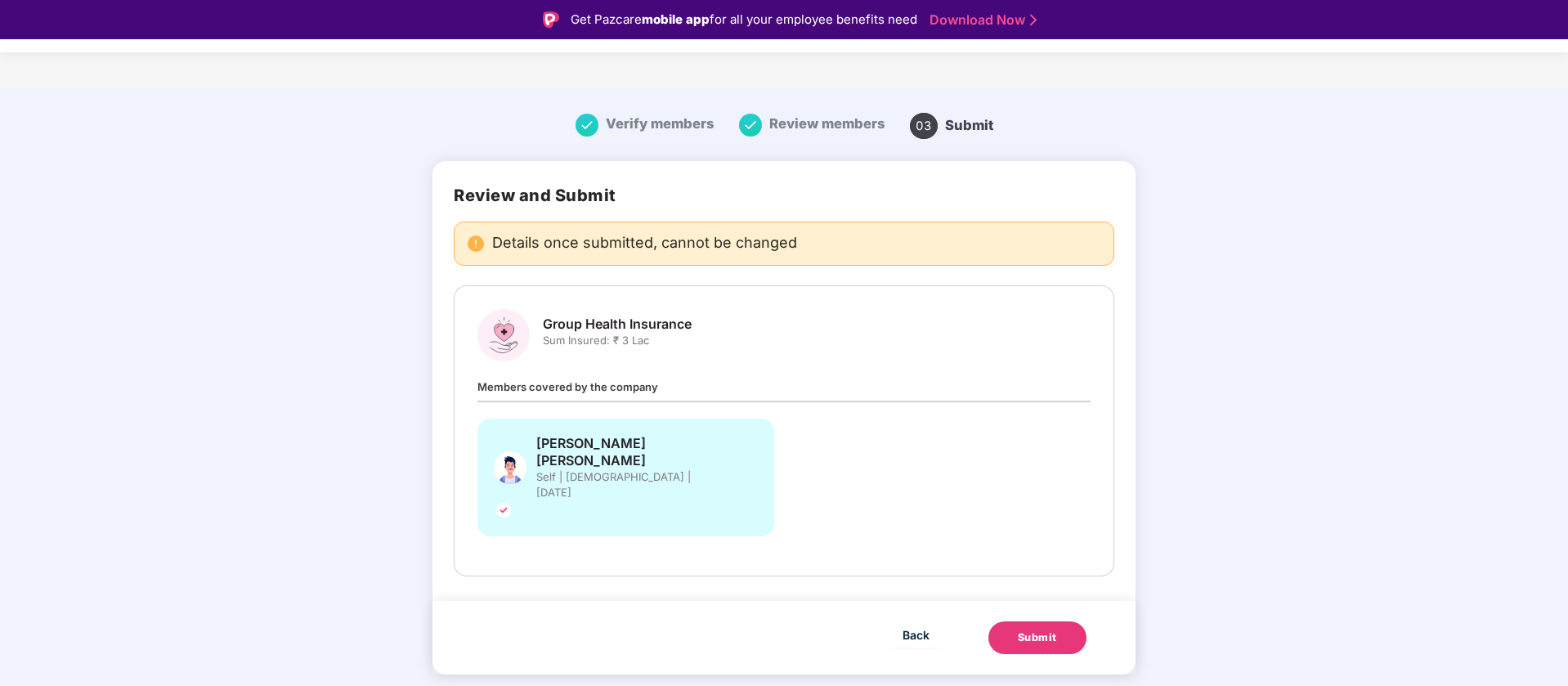
click at [1025, 629] on div "Submit" at bounding box center [1038, 637] width 39 height 16
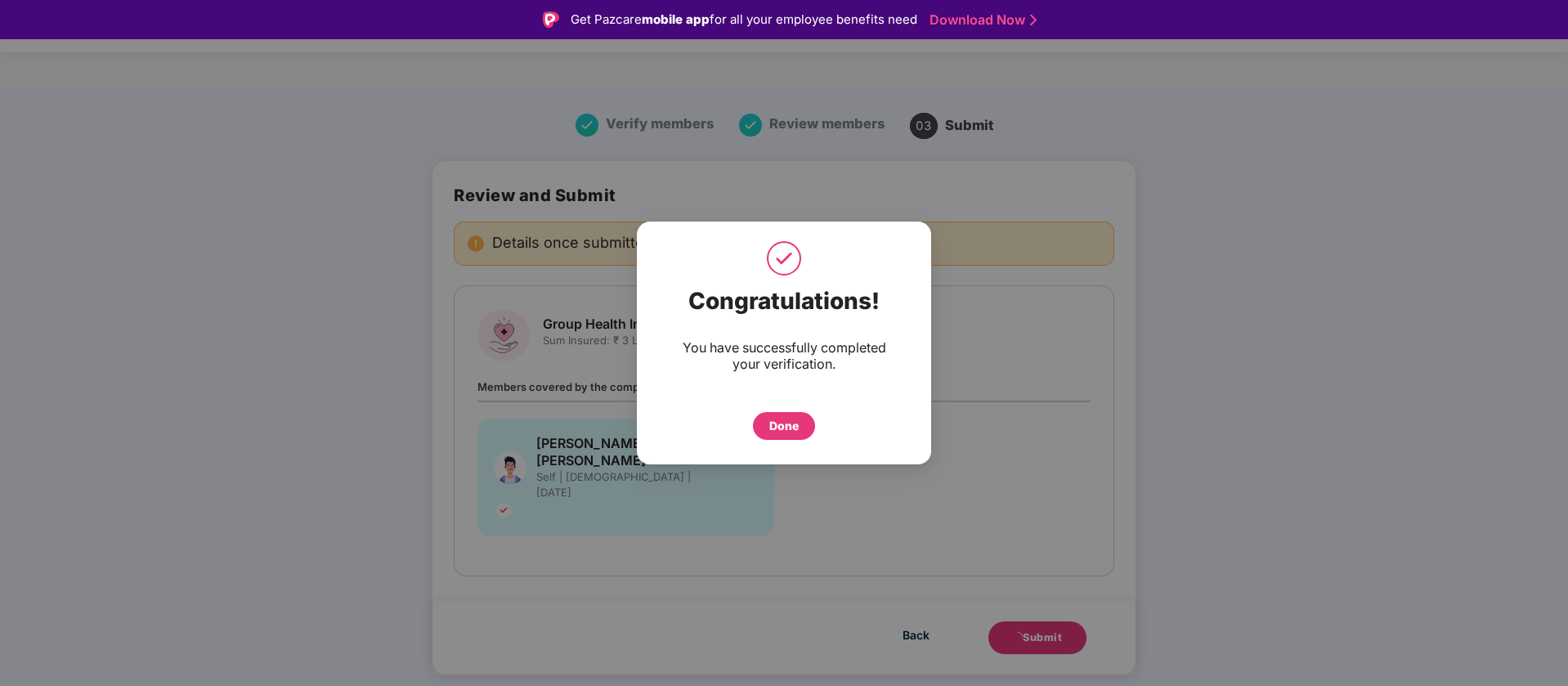
click at [786, 424] on div "Done" at bounding box center [784, 425] width 30 height 18
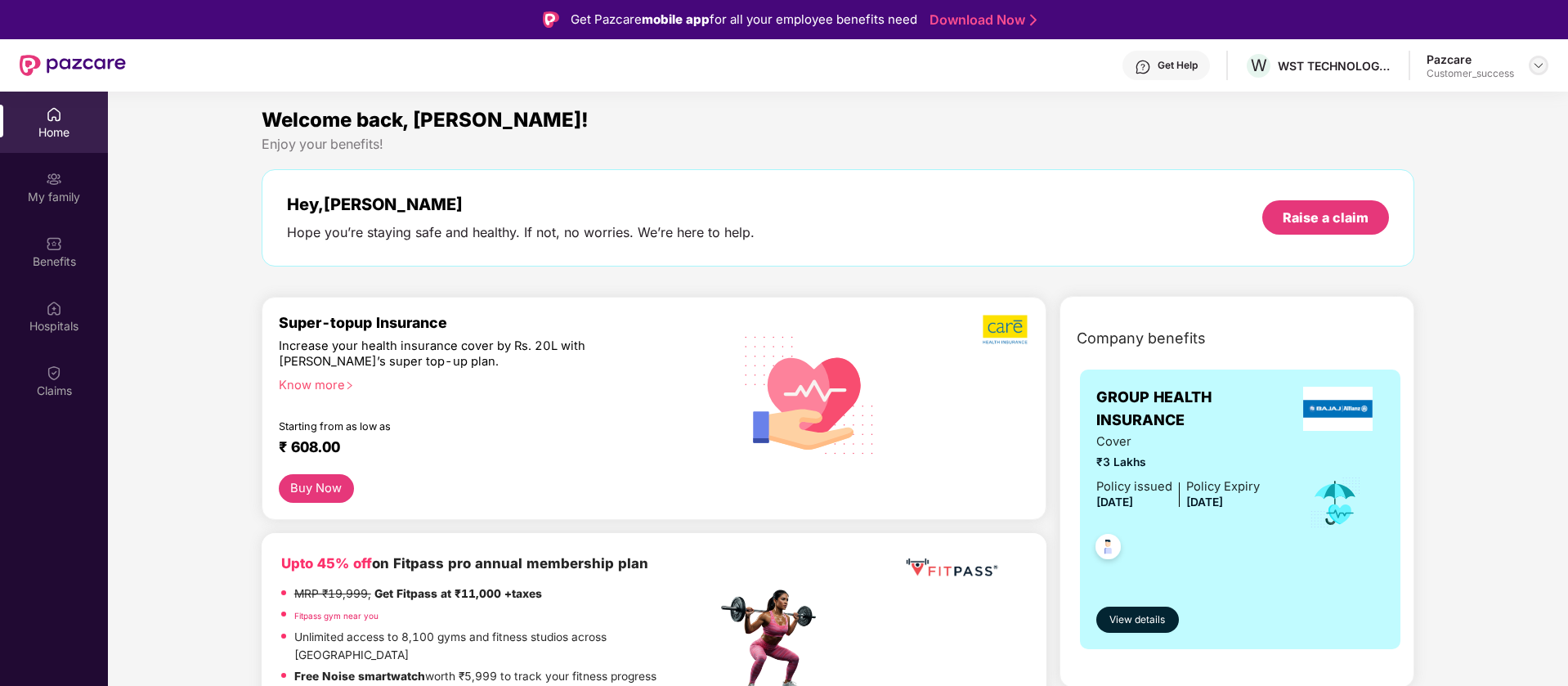
click at [1546, 62] on div at bounding box center [1538, 65] width 19 height 19
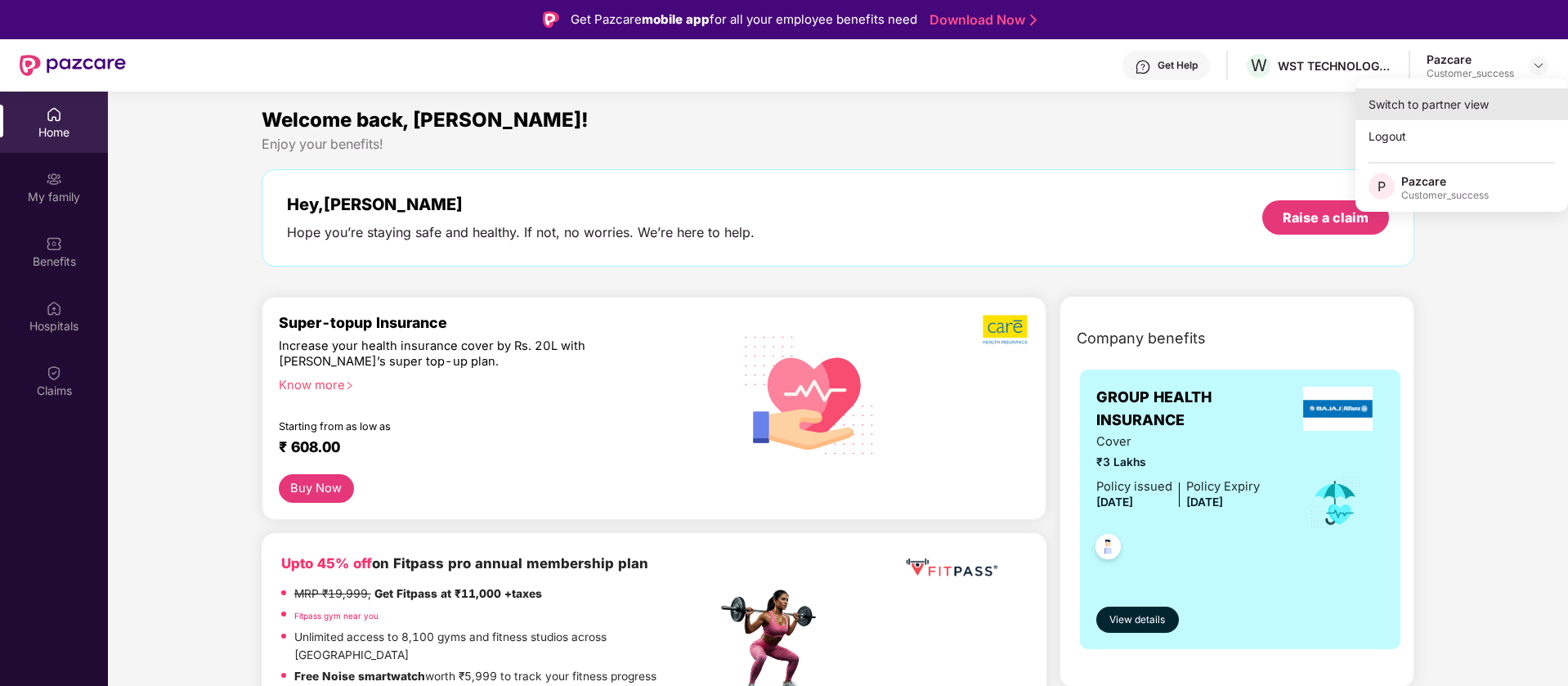
click at [1476, 107] on div "Switch to partner view" at bounding box center [1461, 104] width 212 height 32
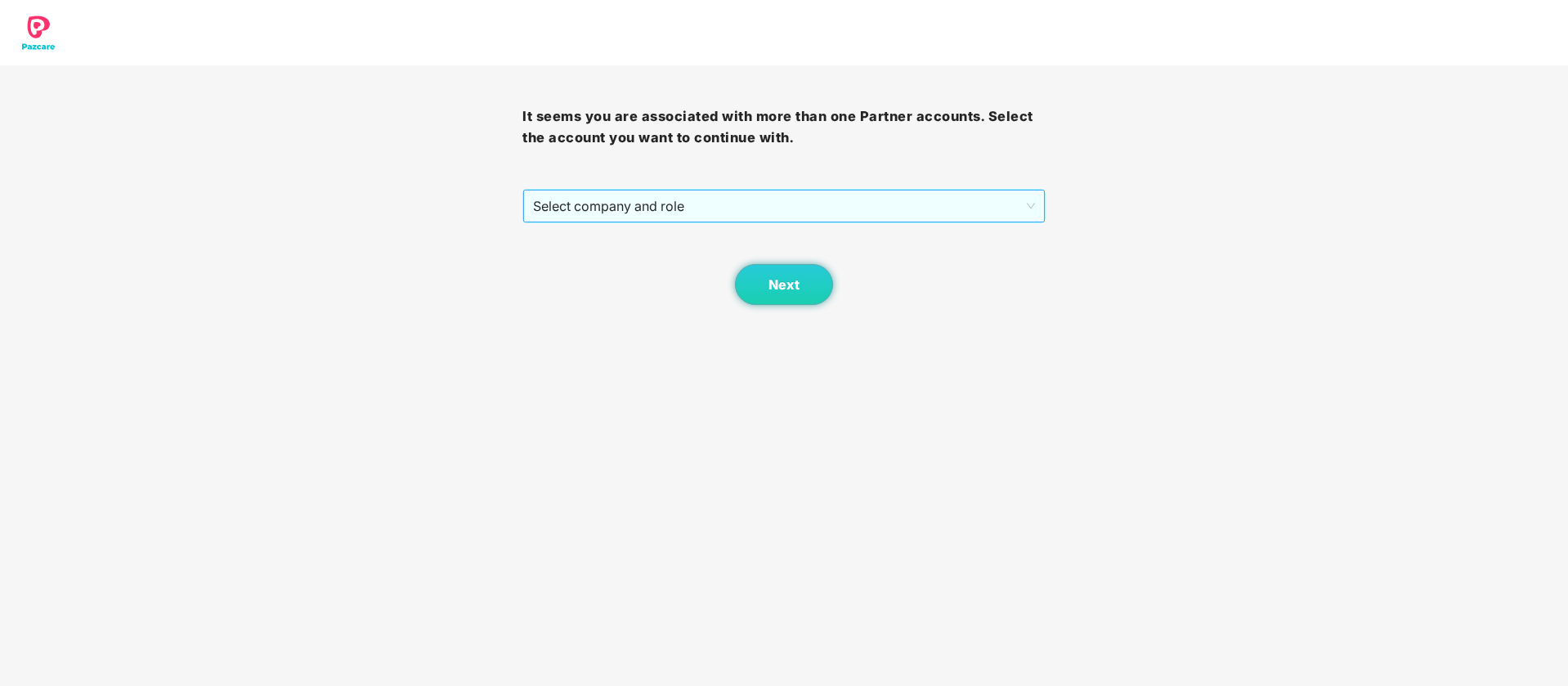
click at [808, 206] on span "Select company and role" at bounding box center [783, 206] width 502 height 31
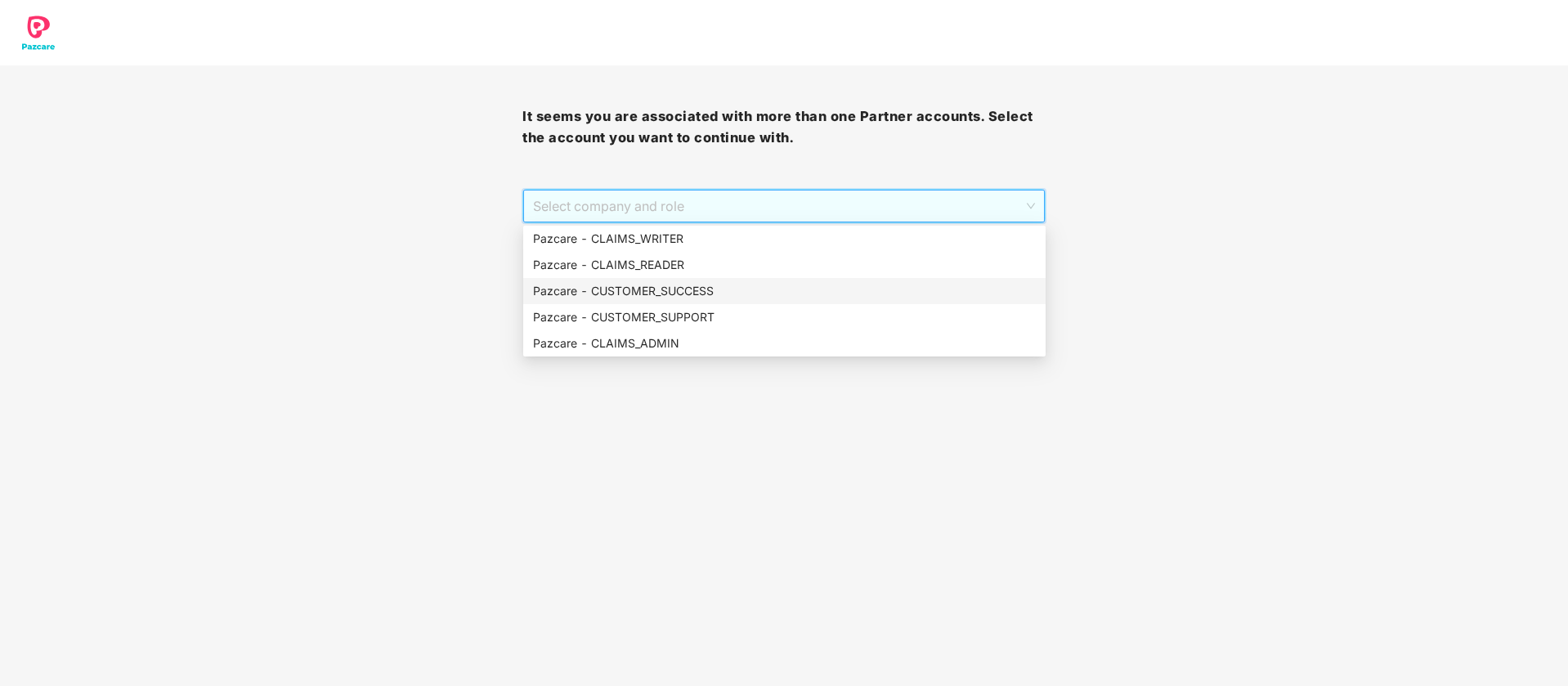
click at [781, 296] on div "Pazcare - CUSTOMER_SUCCESS" at bounding box center [784, 291] width 503 height 18
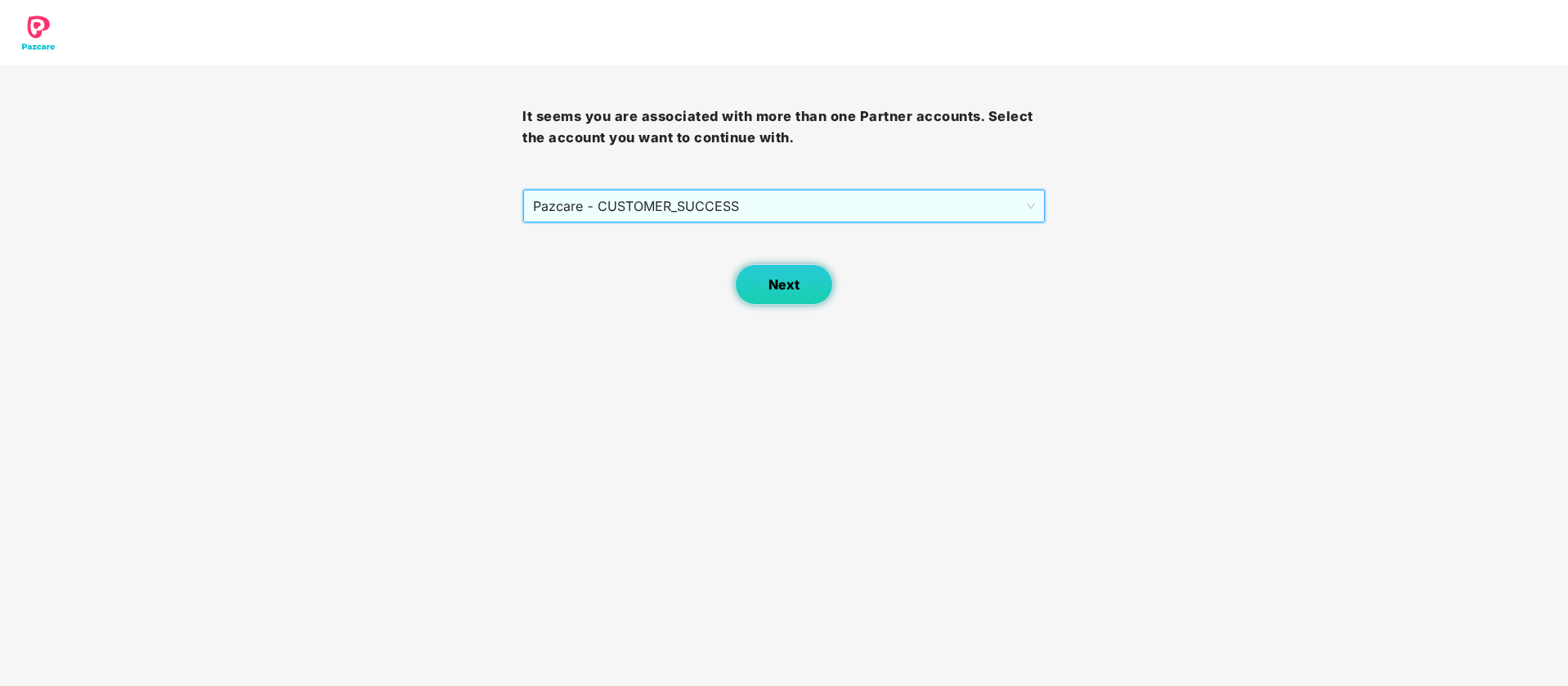
click at [787, 298] on button "Next" at bounding box center [784, 284] width 98 height 41
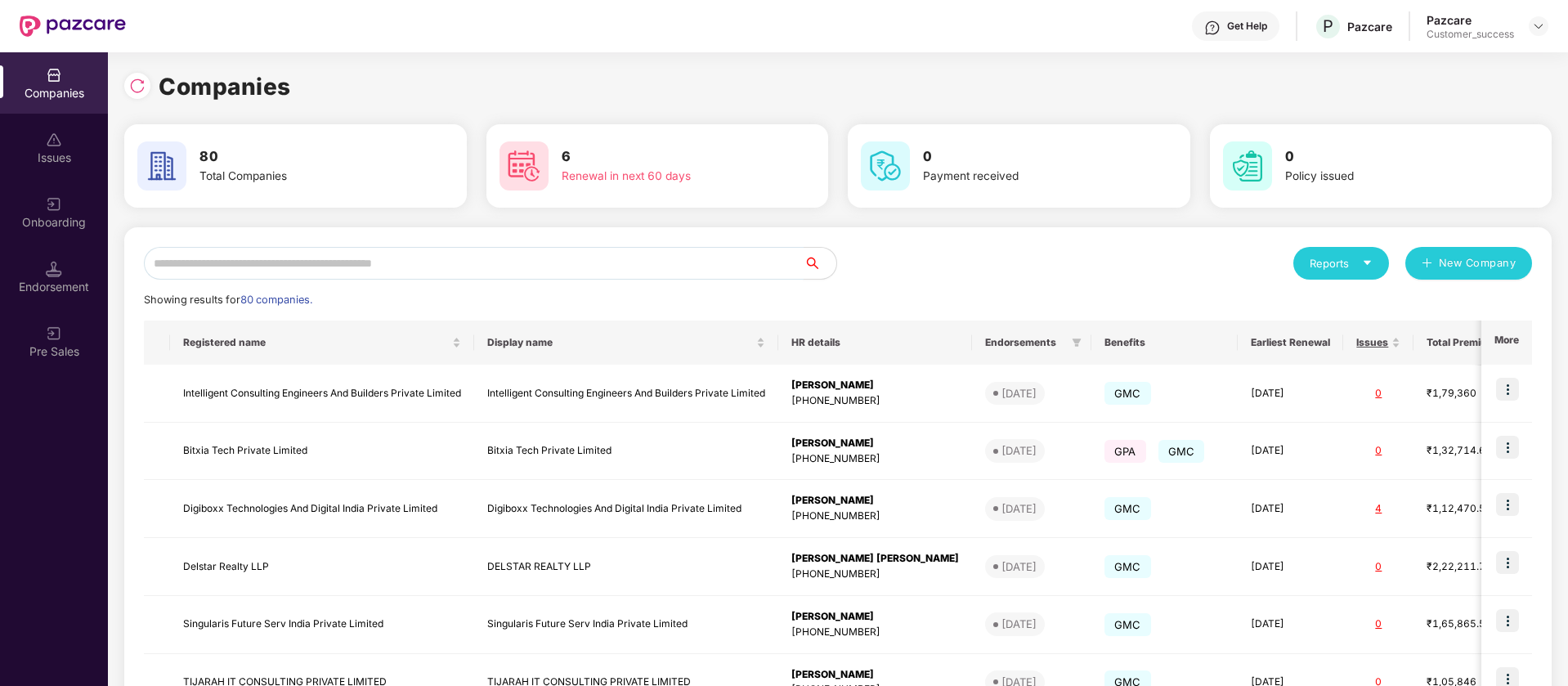
click at [707, 268] on input "text" at bounding box center [474, 263] width 660 height 33
type input "*"
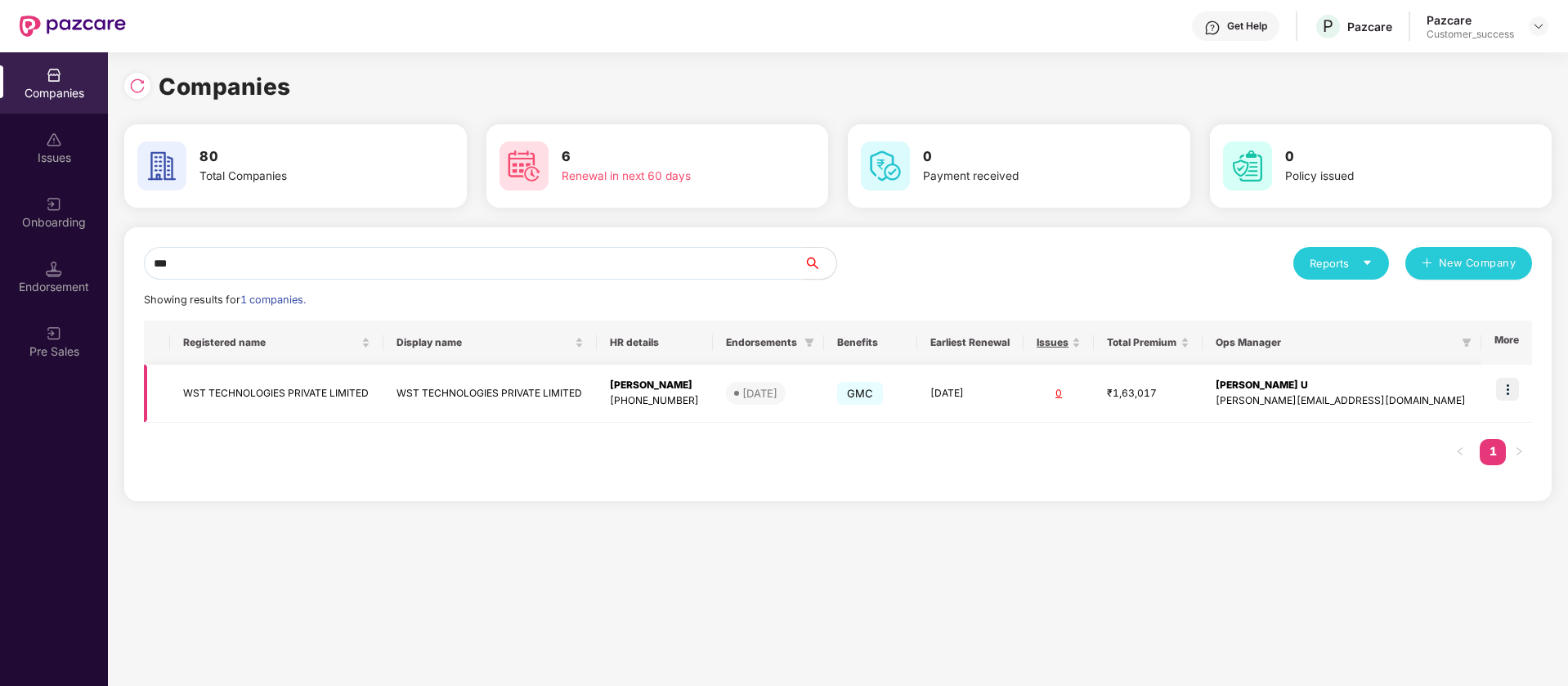
type input "***"
click at [1514, 386] on img at bounding box center [1507, 389] width 23 height 23
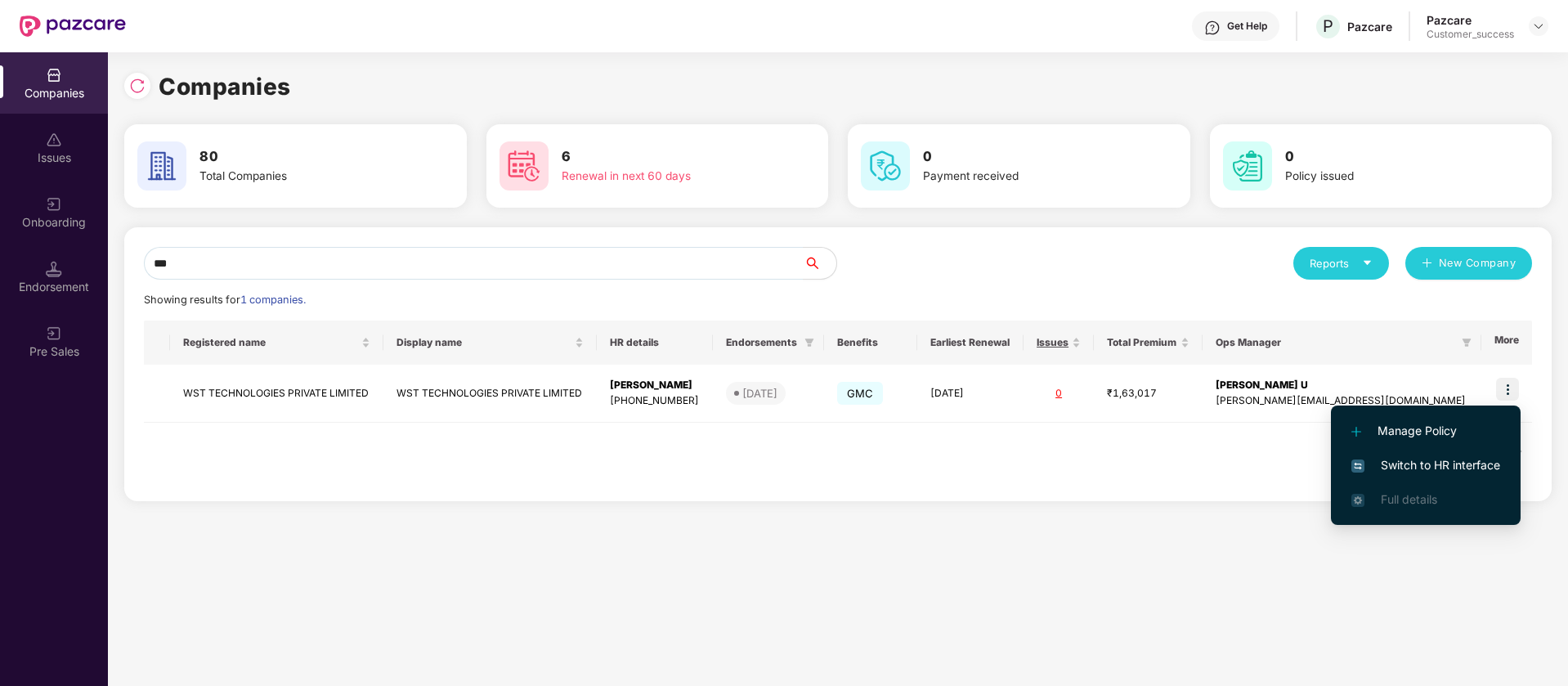
click at [1426, 471] on span "Switch to HR interface" at bounding box center [1426, 464] width 149 height 18
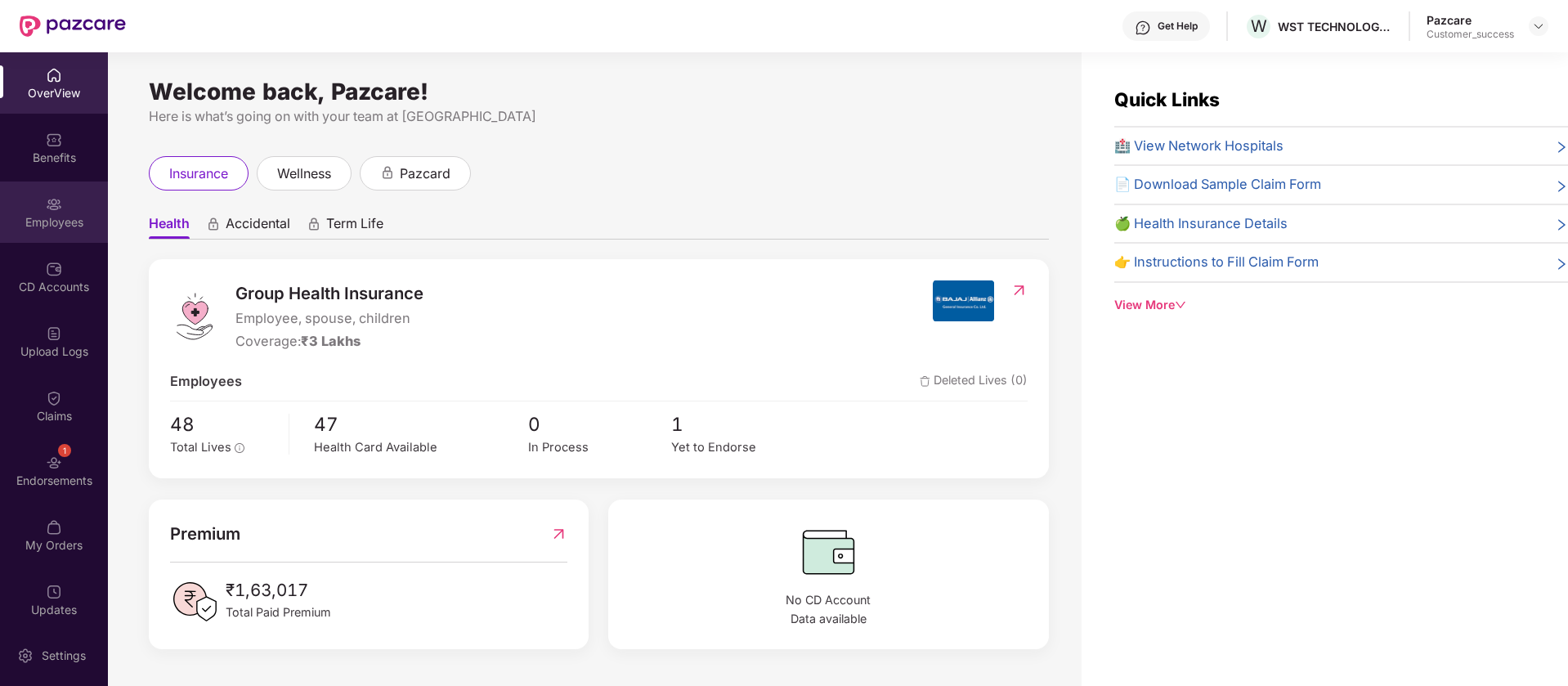
click at [17, 209] on div "Employees" at bounding box center [54, 212] width 108 height 62
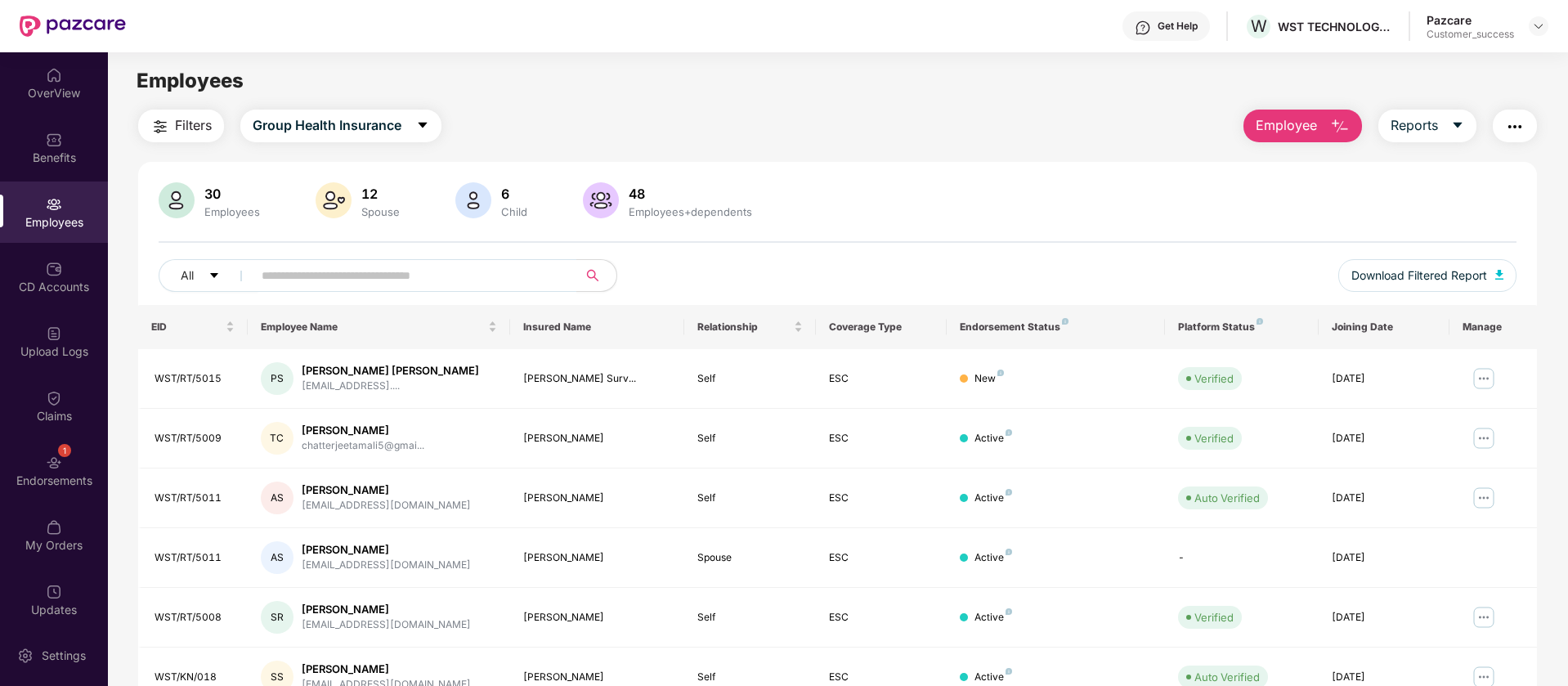
click at [1522, 123] on img "button" at bounding box center [1515, 126] width 19 height 19
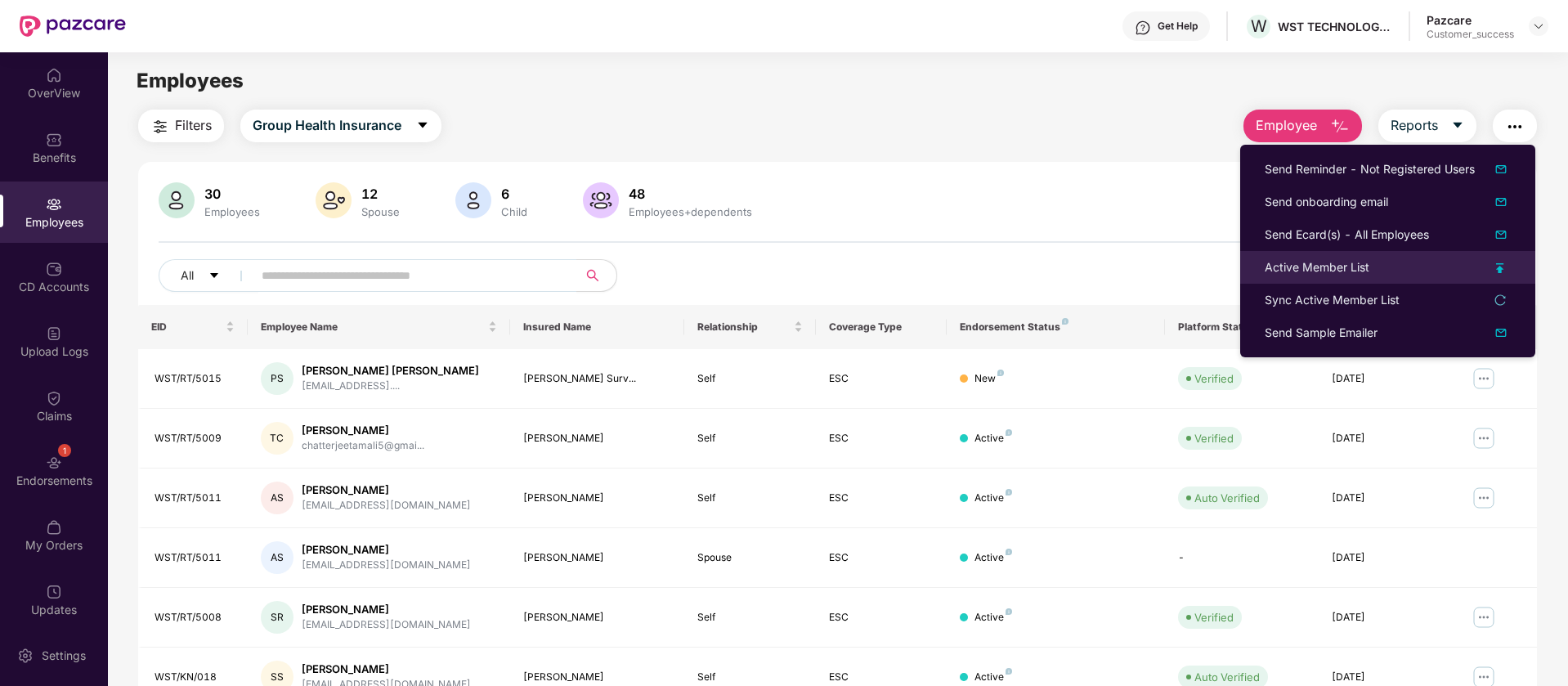
click at [1498, 269] on img at bounding box center [1500, 268] width 8 height 10
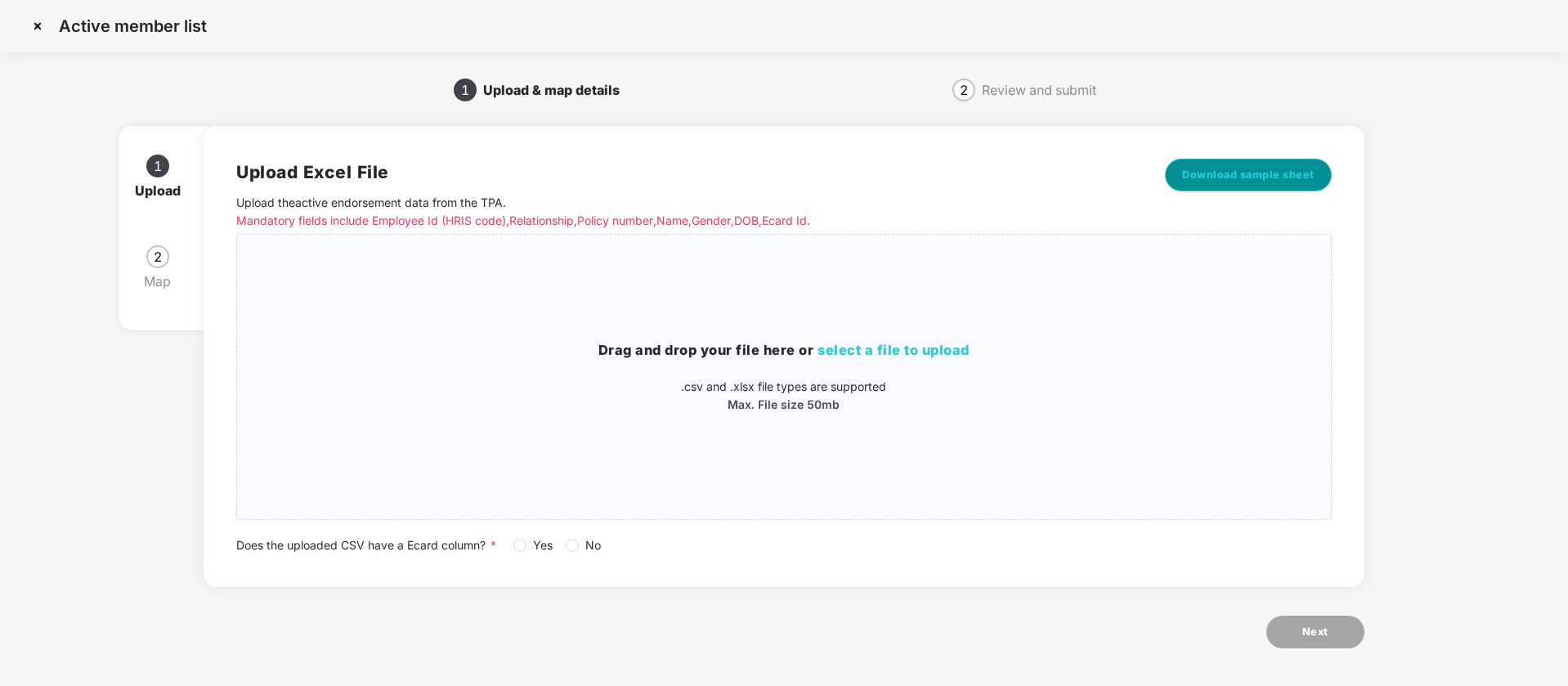
click at [1253, 182] on span "Download sample sheet" at bounding box center [1248, 174] width 133 height 16
click at [656, 310] on div "Drag and drop your file here or select a file to upload .csv and .xlsx file typ…" at bounding box center [783, 377] width 1094 height 259
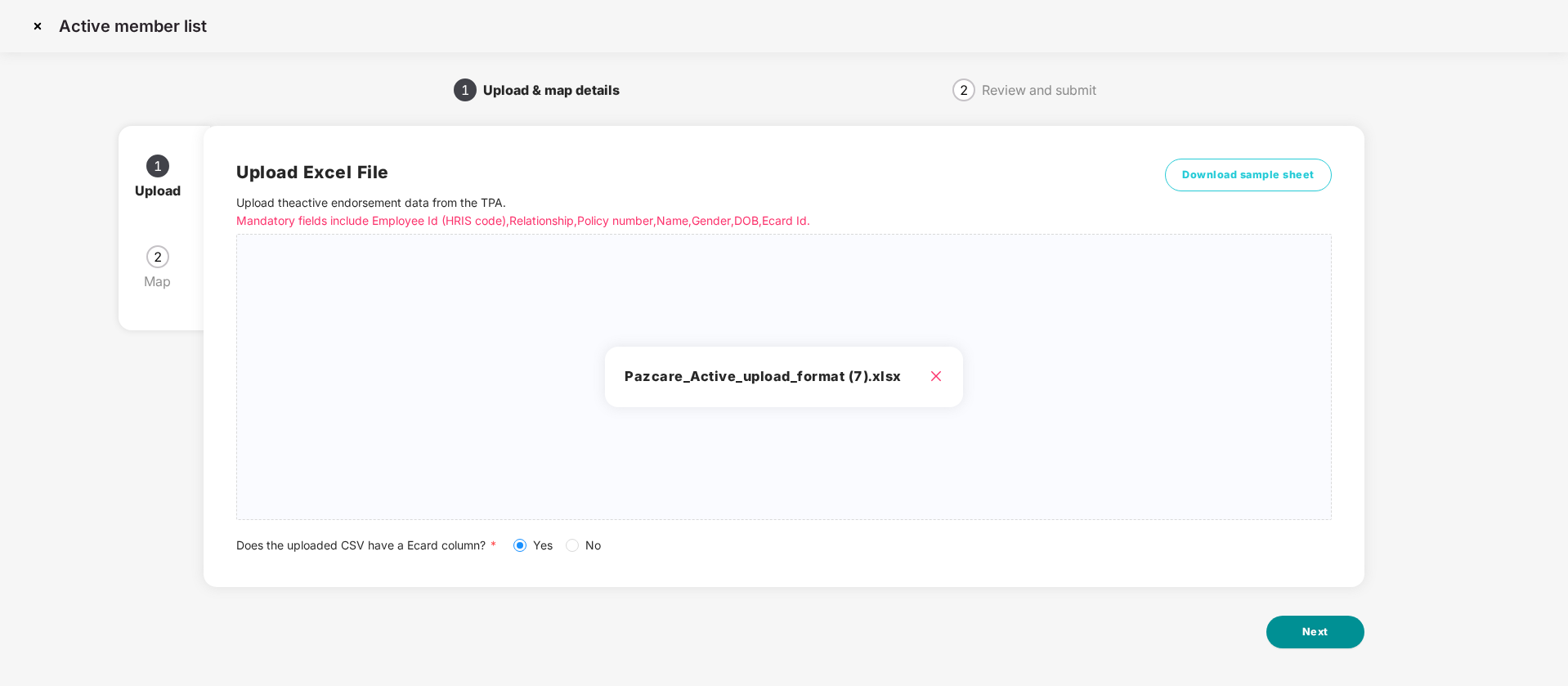
click at [1324, 630] on span "Next" at bounding box center [1315, 632] width 26 height 16
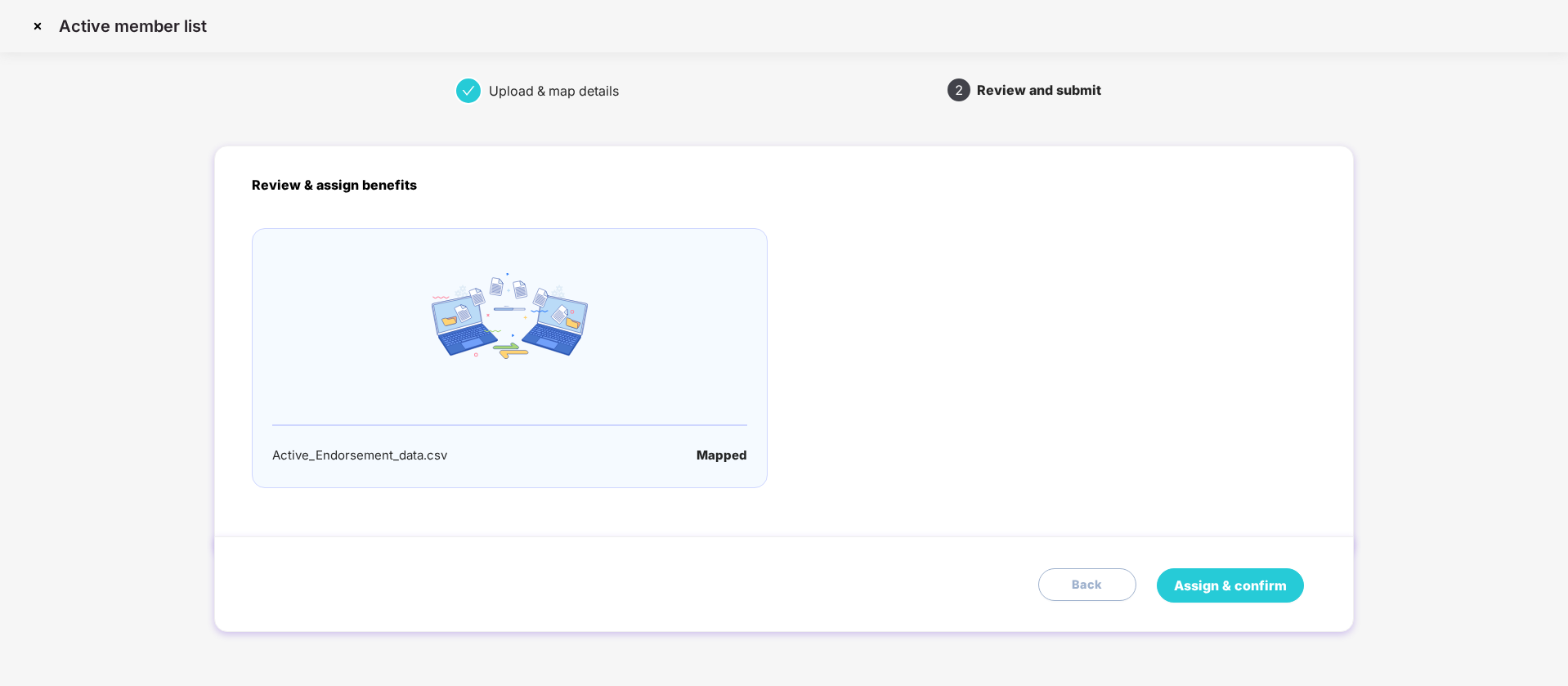
click at [1262, 588] on span "Assign & confirm" at bounding box center [1230, 586] width 112 height 20
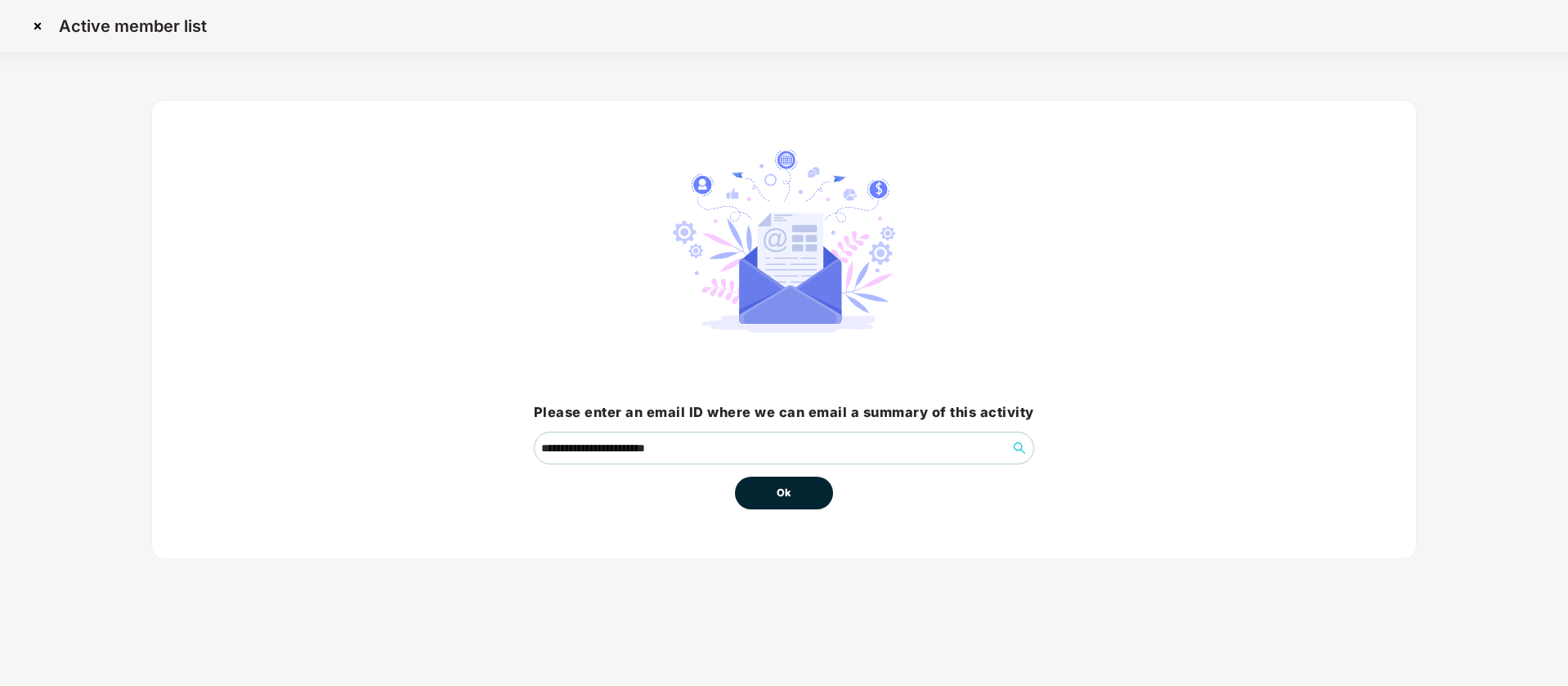
click at [781, 496] on span "Ok" at bounding box center [783, 492] width 14 height 16
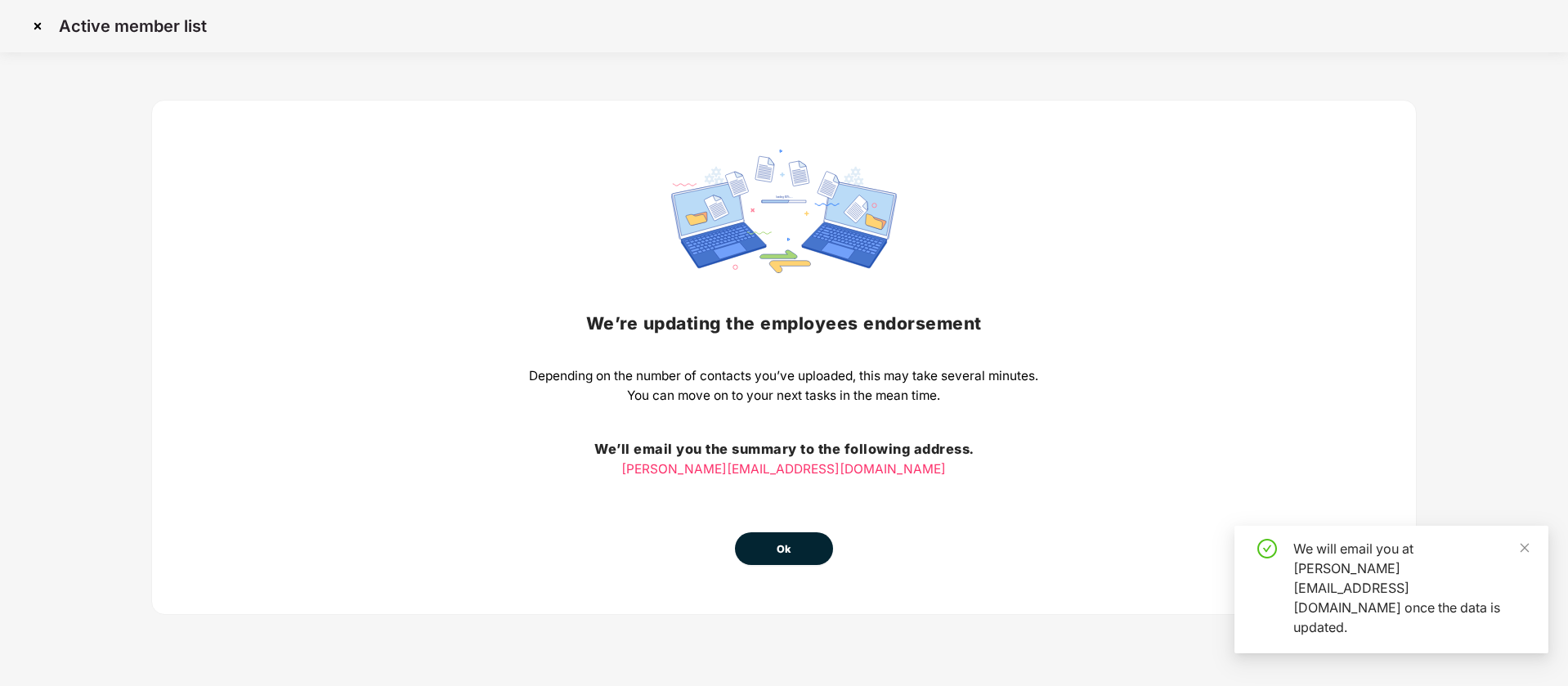
click at [776, 532] on button "Ok" at bounding box center [784, 548] width 98 height 33
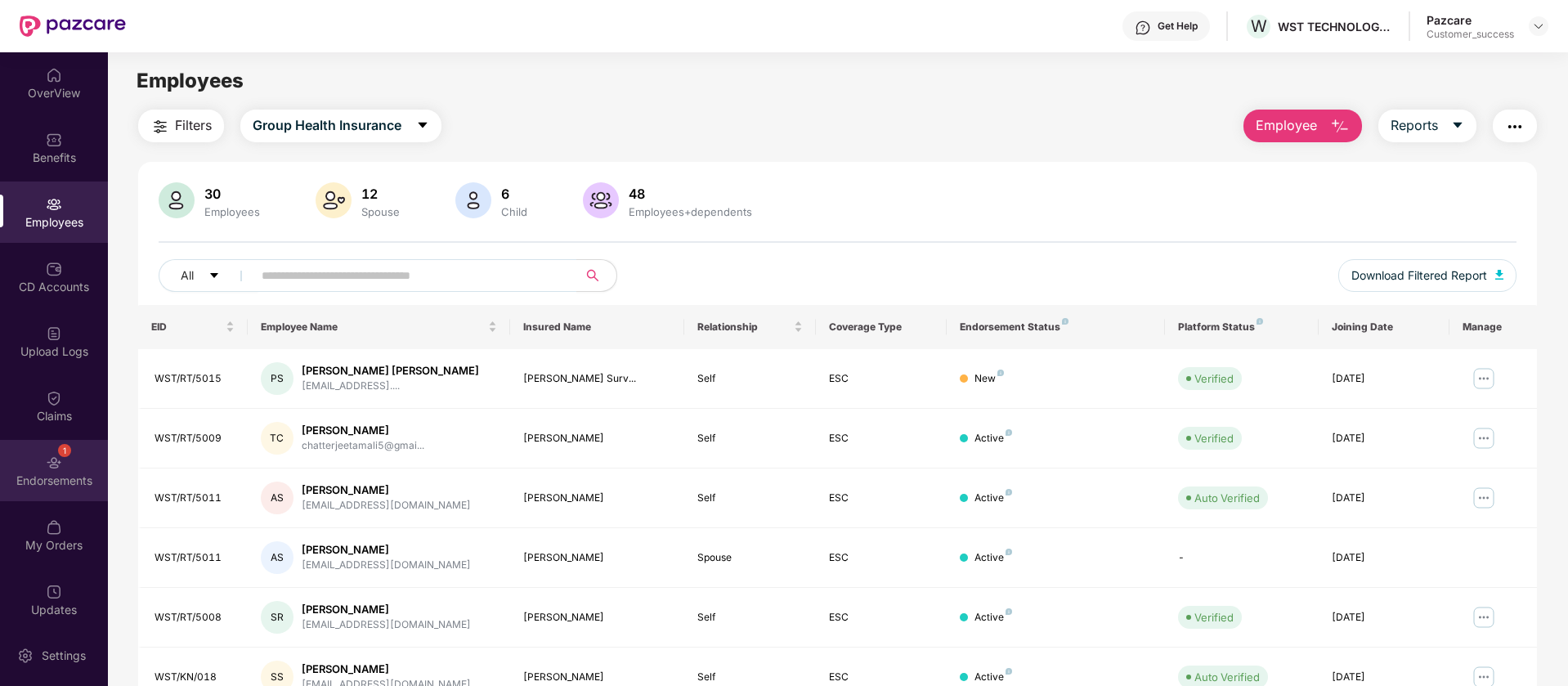
click at [77, 459] on div "1 Endorsements" at bounding box center [54, 470] width 108 height 62
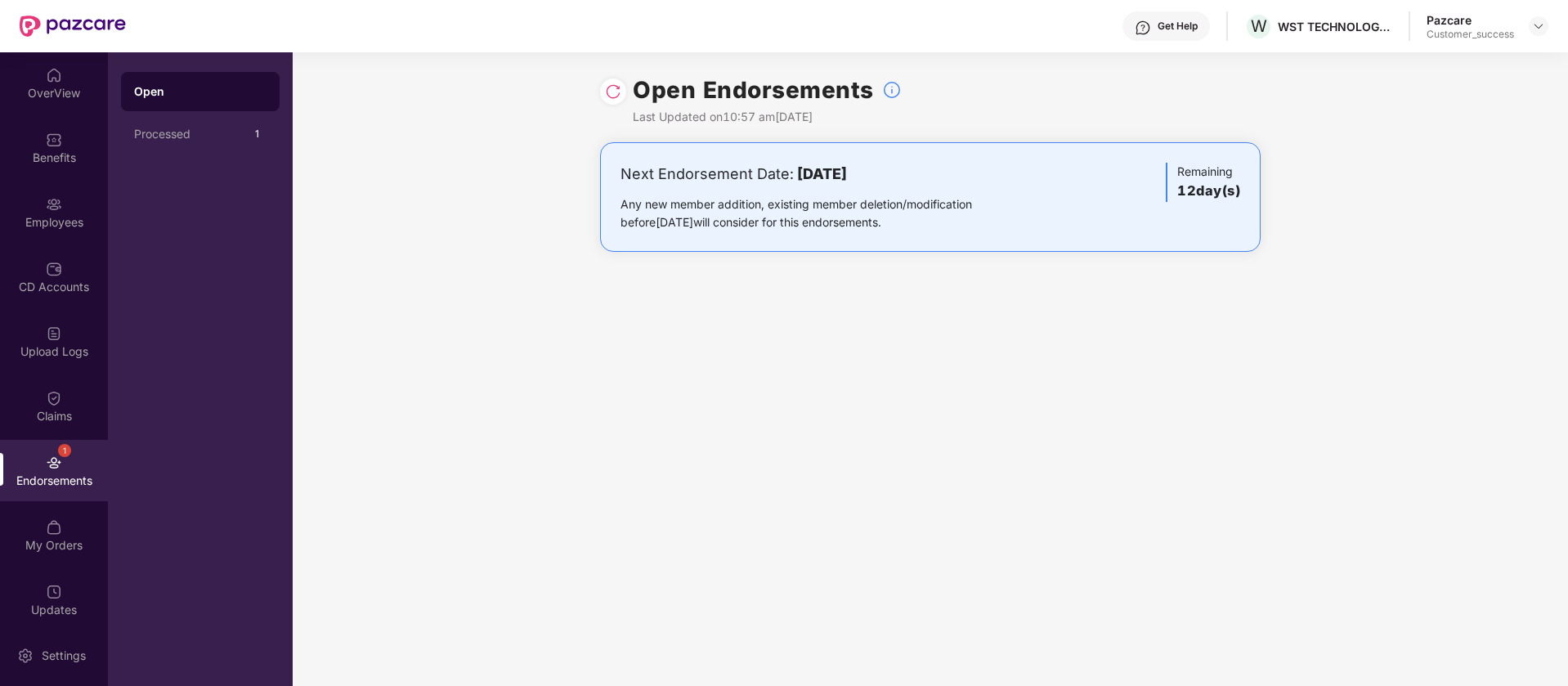
click at [616, 85] on img at bounding box center [612, 91] width 16 height 16
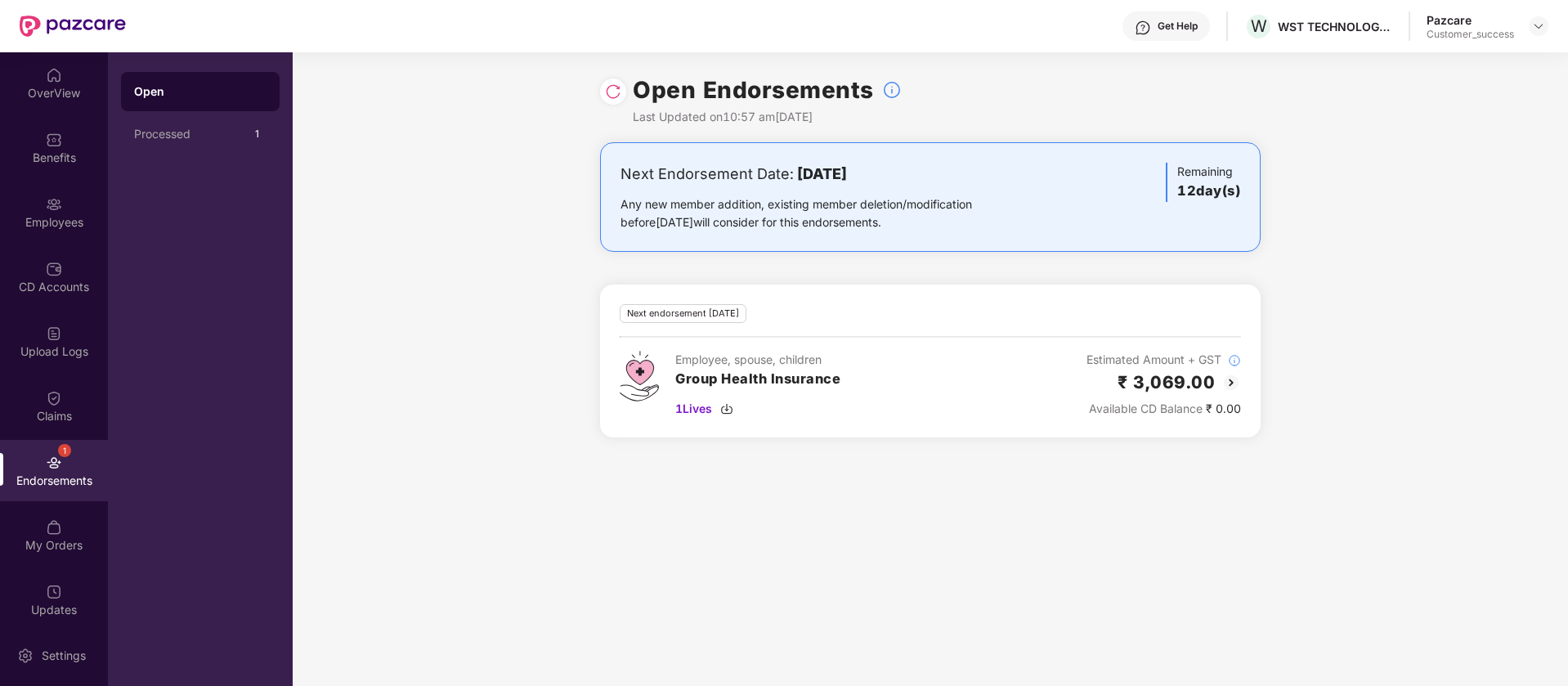
click at [1232, 379] on img at bounding box center [1231, 382] width 19 height 19
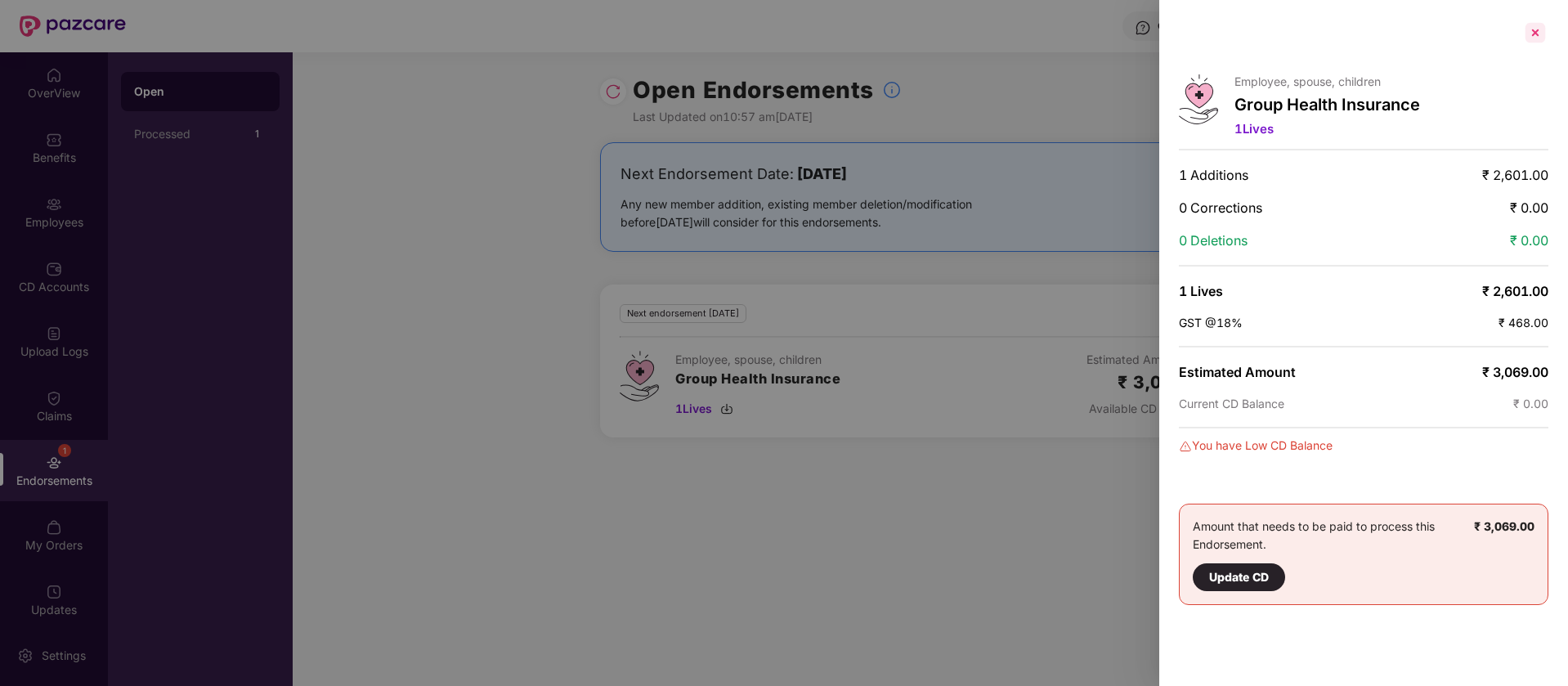
click at [1541, 35] on div at bounding box center [1535, 32] width 26 height 26
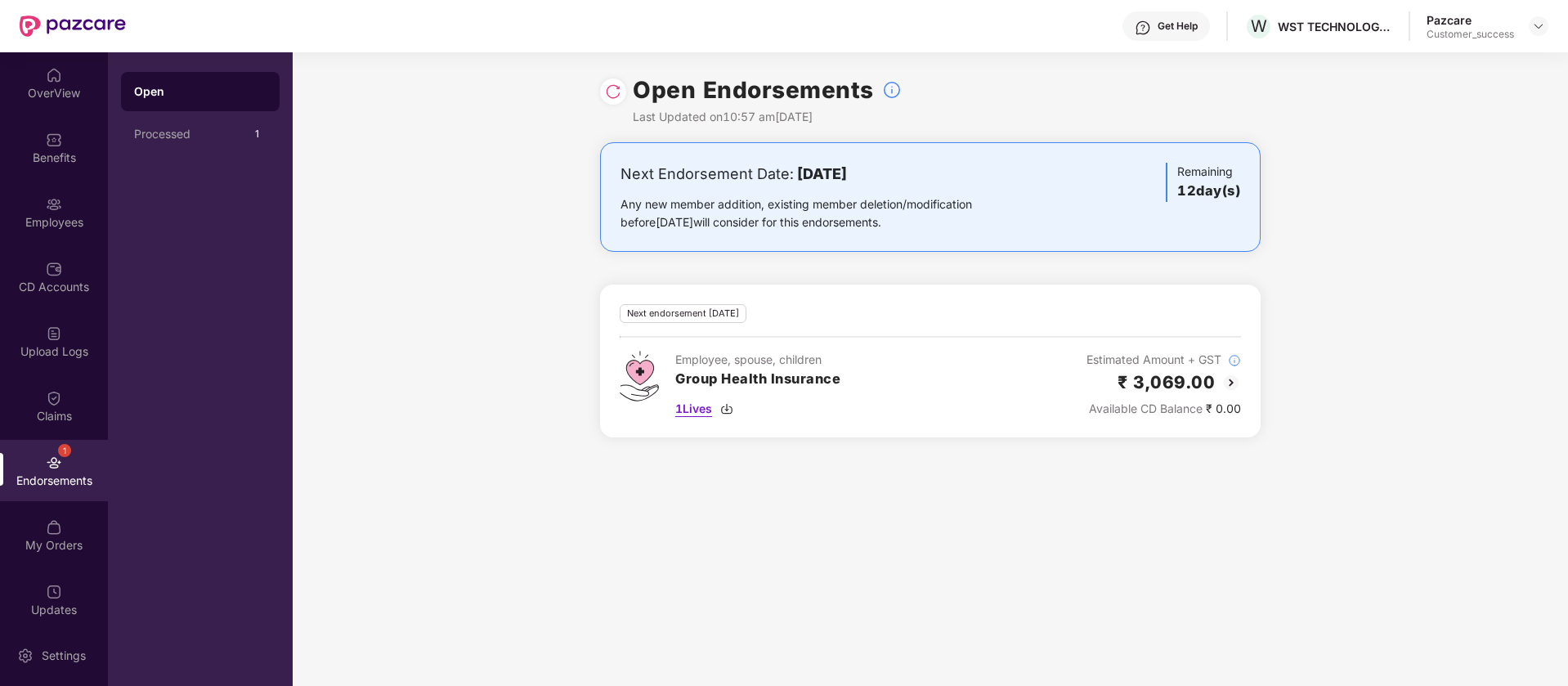
click at [727, 409] on img at bounding box center [726, 409] width 13 height 13
click at [51, 234] on div "Employees" at bounding box center [54, 212] width 108 height 62
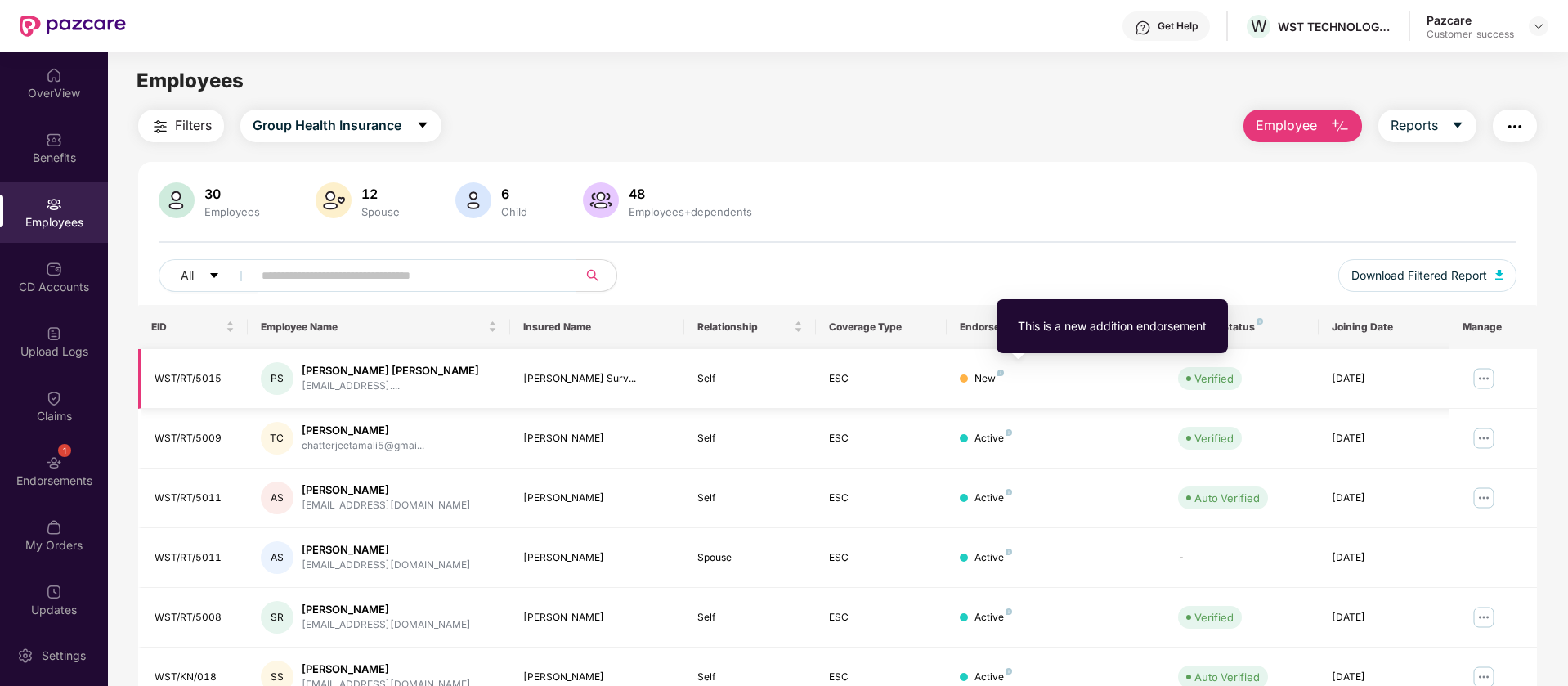
click at [1001, 372] on img at bounding box center [1001, 373] width 7 height 7
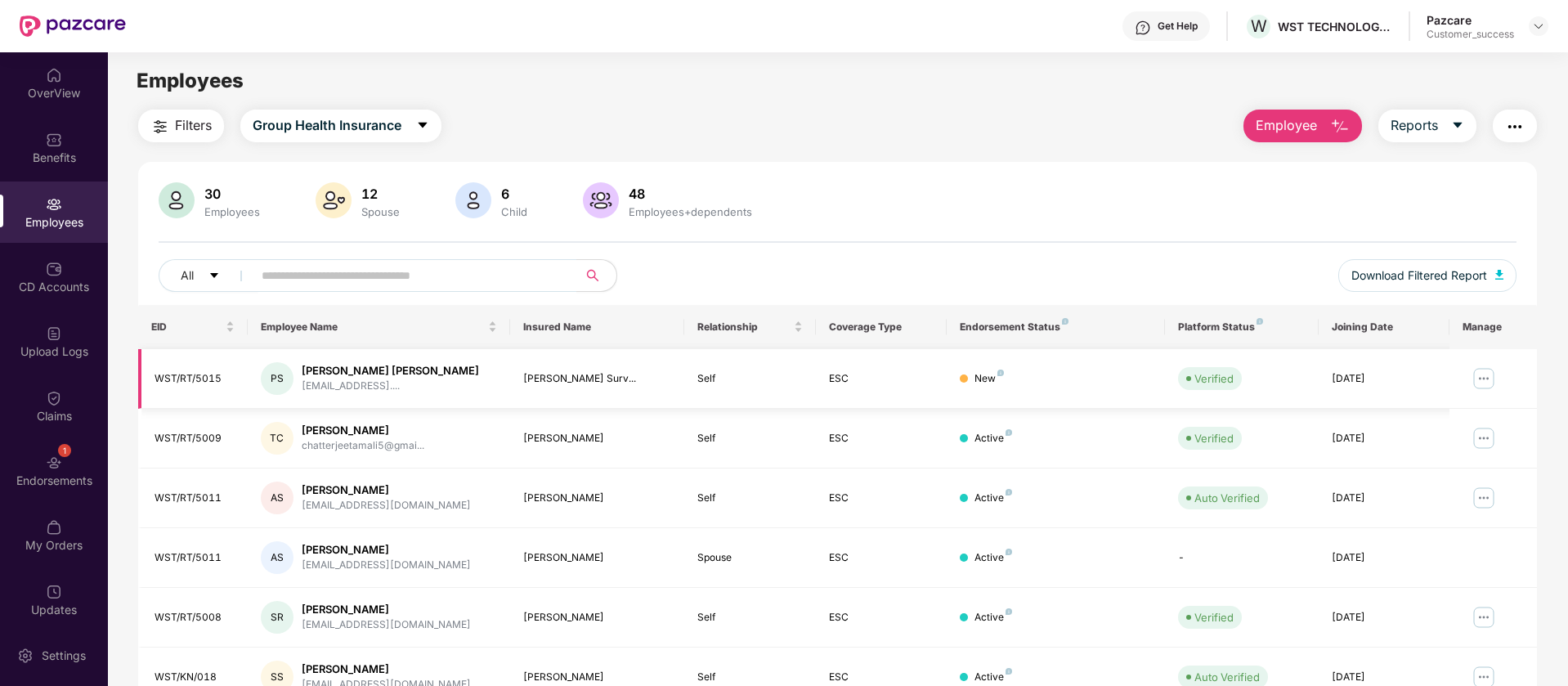
click at [200, 372] on div "WST/RT/5015" at bounding box center [195, 379] width 80 height 15
copy div "WST/RT/5015"
click at [200, 372] on div "WST/RT/5015" at bounding box center [195, 379] width 80 height 15
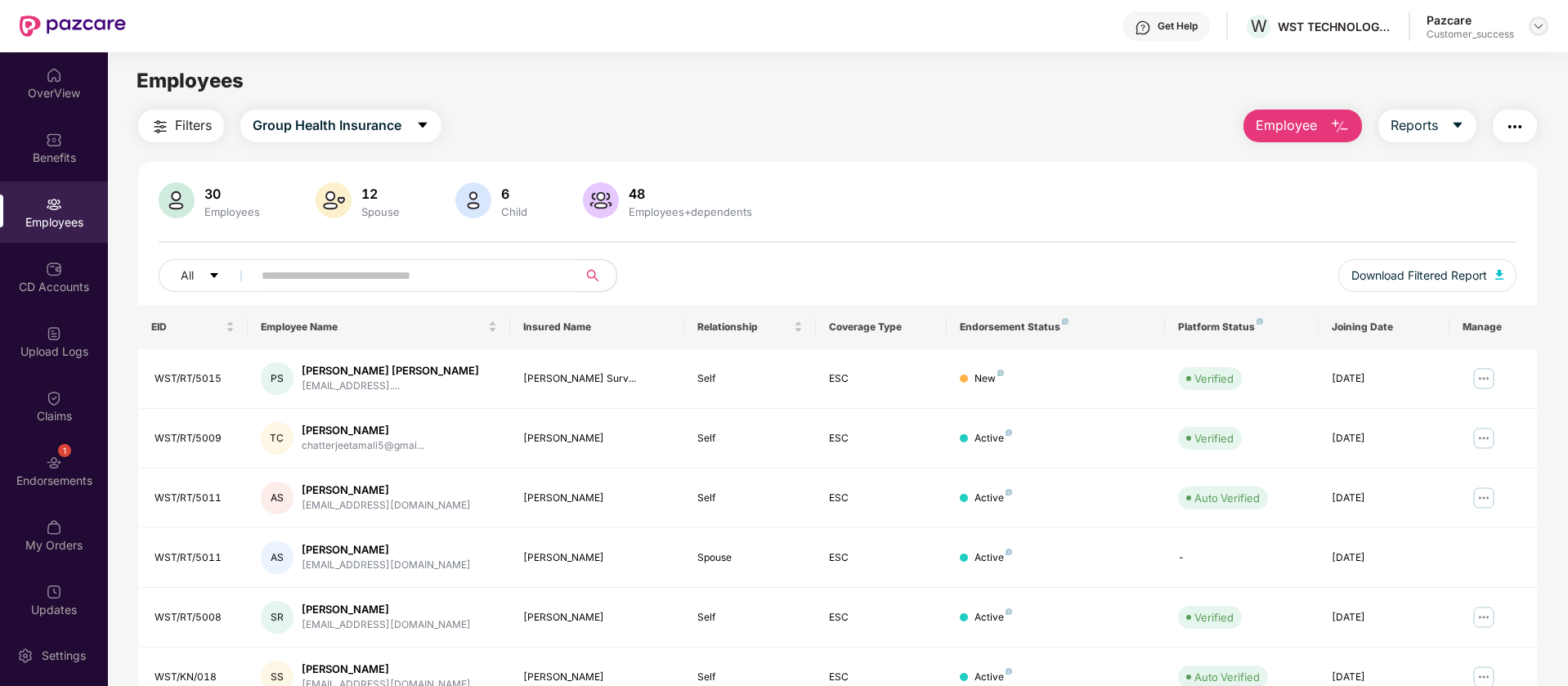
click at [1533, 29] on img at bounding box center [1538, 25] width 13 height 13
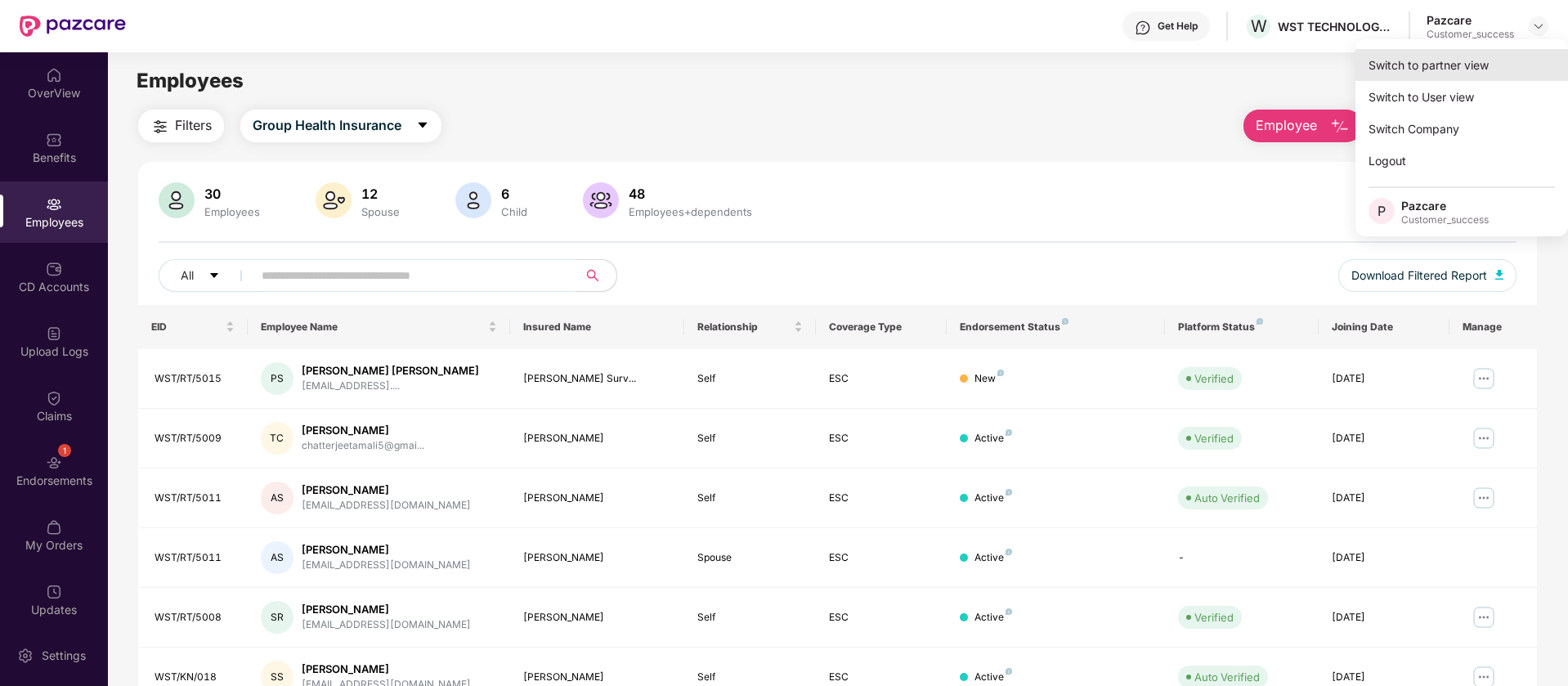
click at [1497, 76] on div "Switch to partner view" at bounding box center [1461, 65] width 212 height 32
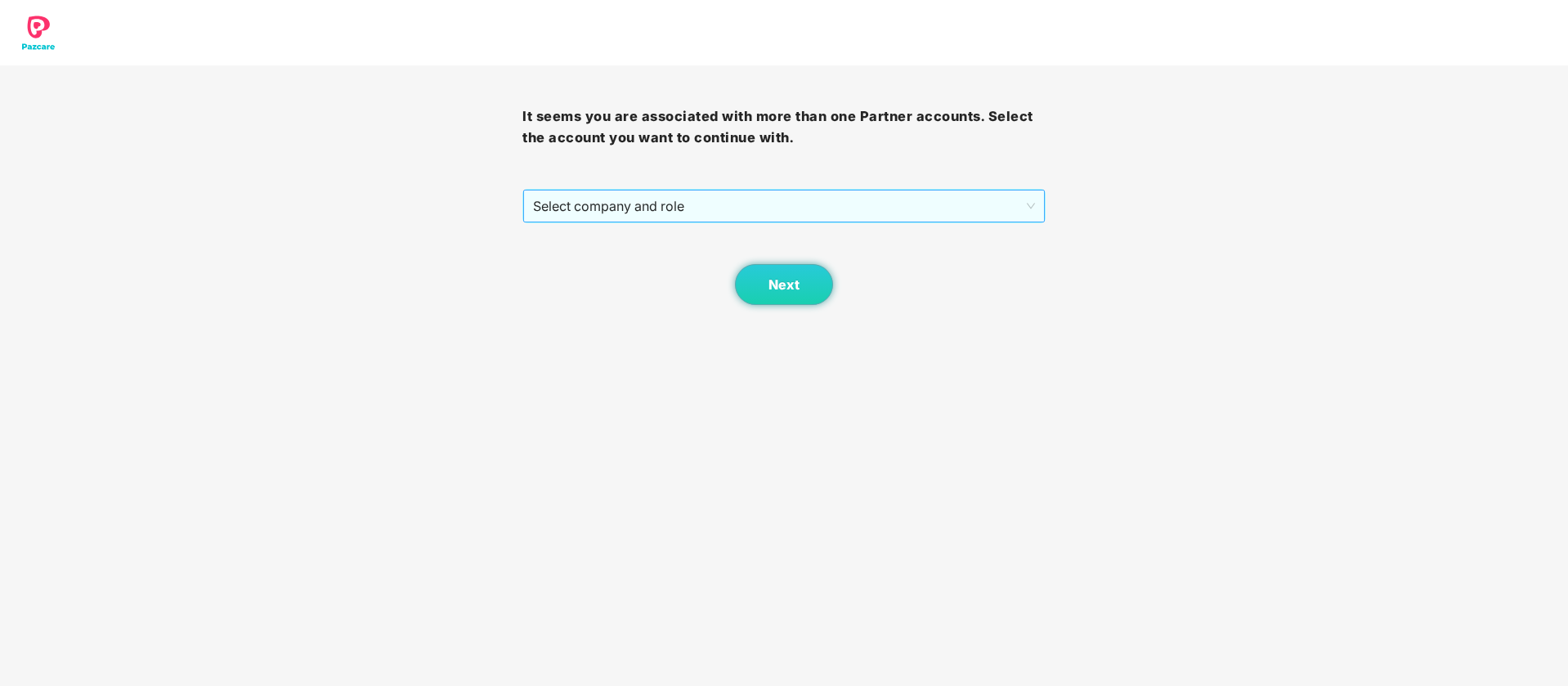
click at [988, 201] on span "Select company and role" at bounding box center [783, 206] width 502 height 31
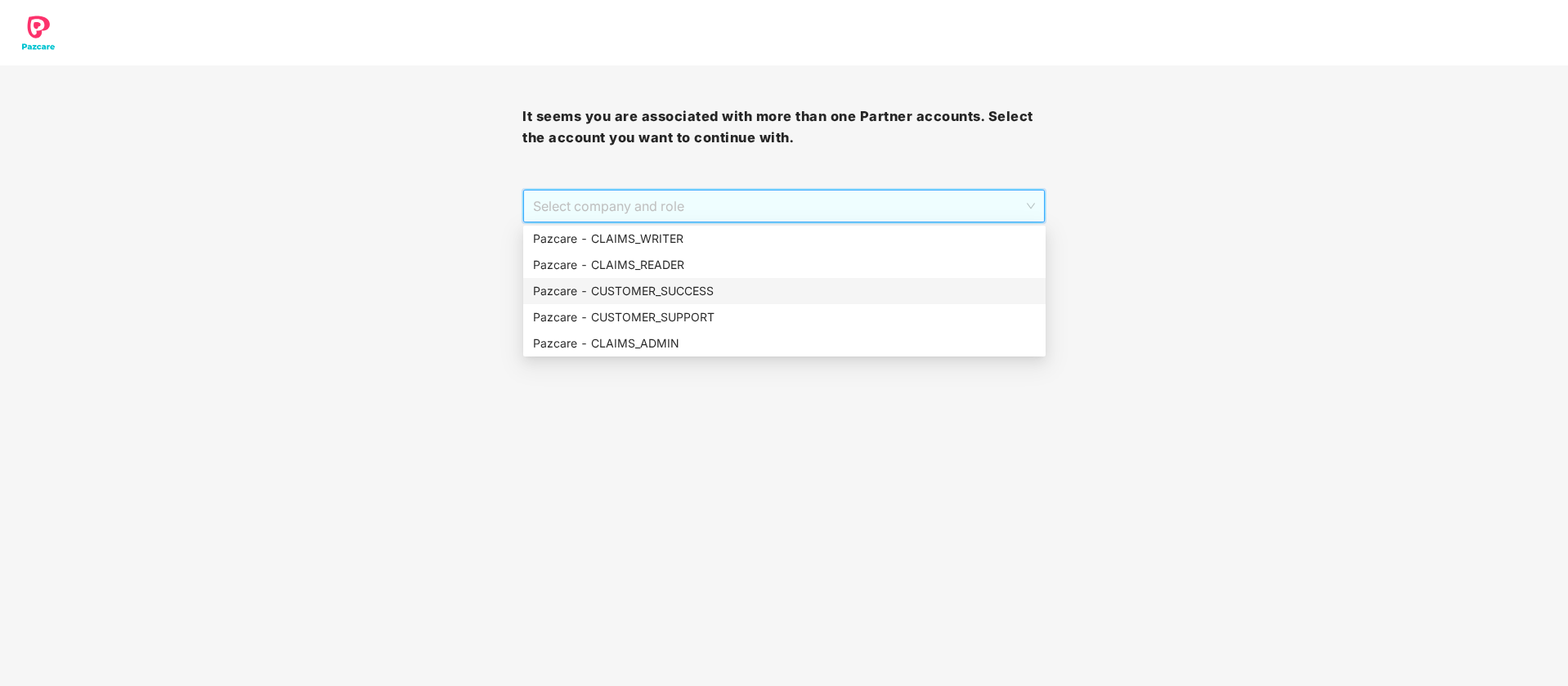
click at [748, 288] on div "Pazcare - CUSTOMER_SUCCESS" at bounding box center [784, 291] width 503 height 18
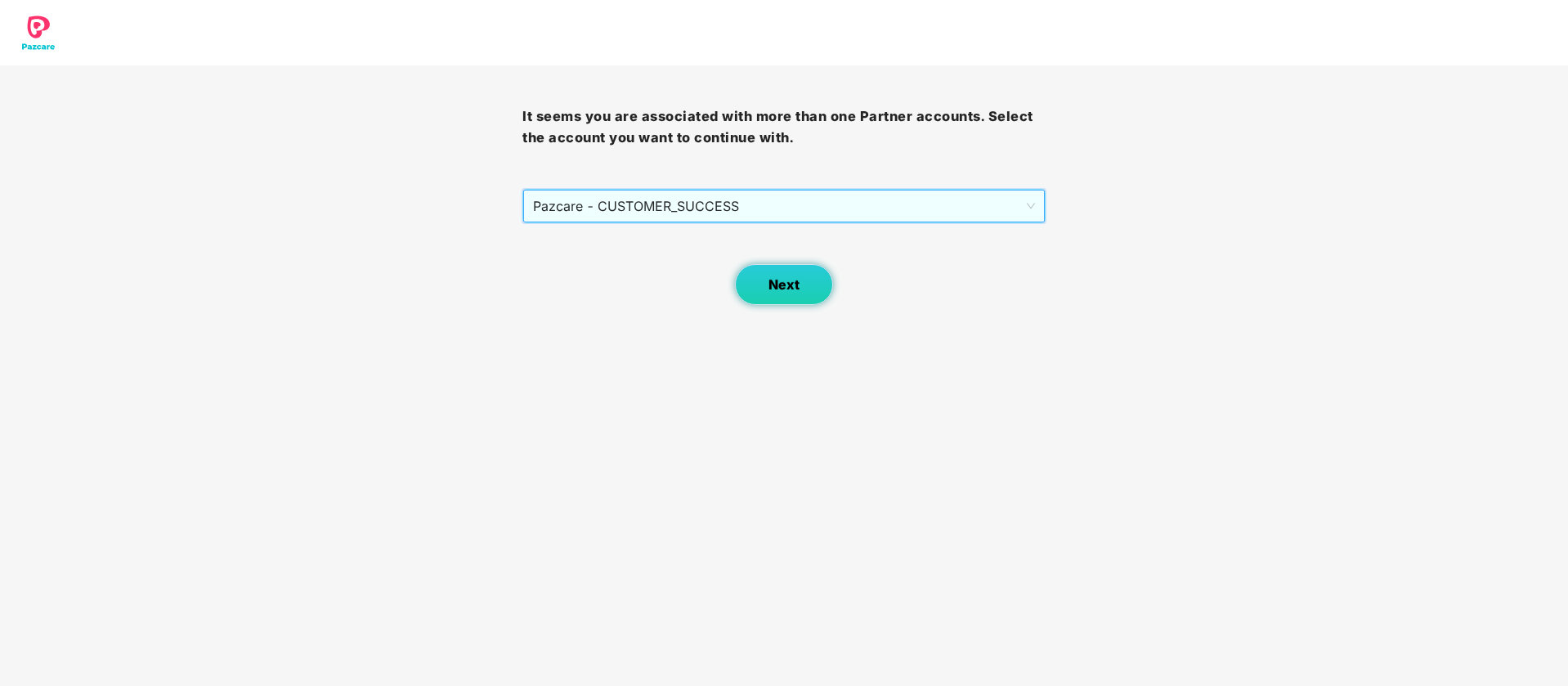
click at [786, 282] on span "Next" at bounding box center [784, 285] width 31 height 15
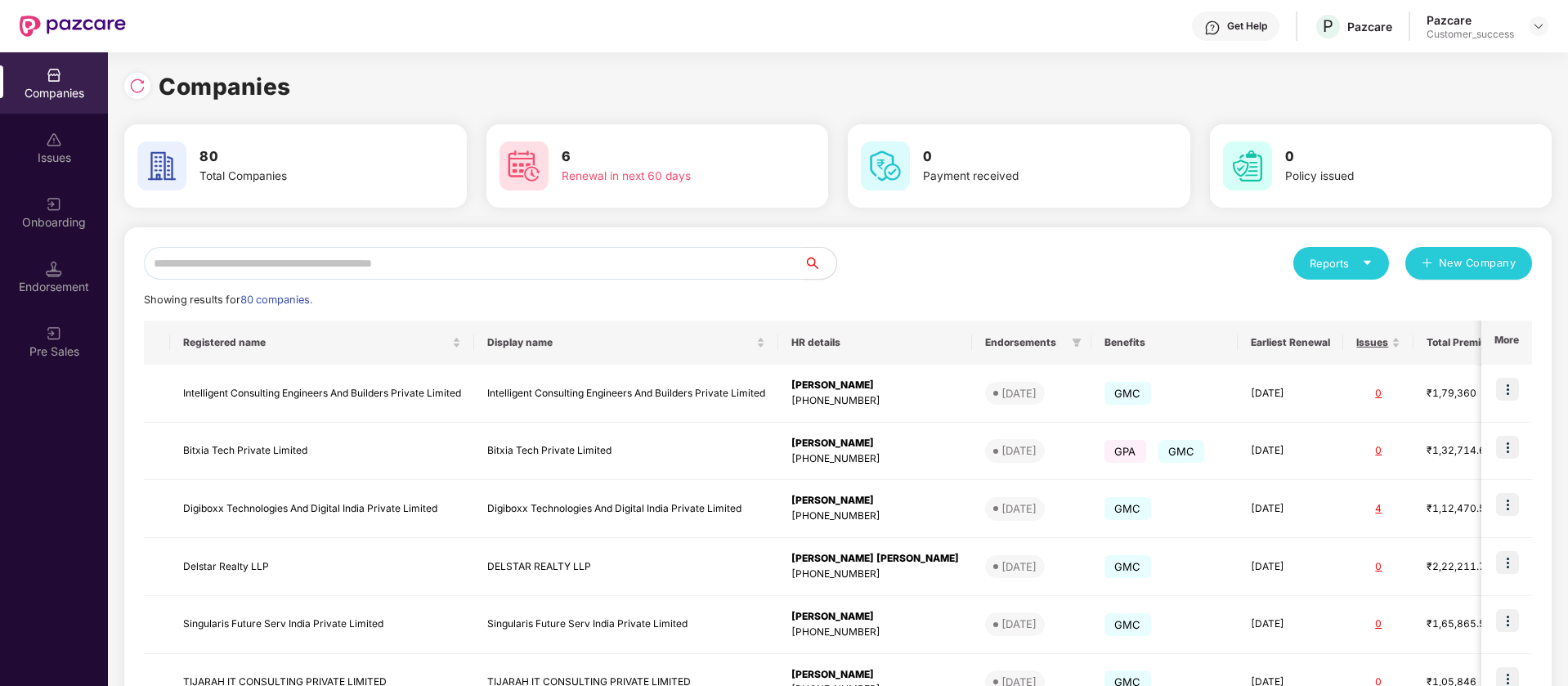
click at [480, 244] on div "Reports New Company Showing results for 80 companies. Registered name Display n…" at bounding box center [838, 624] width 1428 height 794
click at [489, 266] on input "text" at bounding box center [474, 263] width 660 height 33
type input "*"
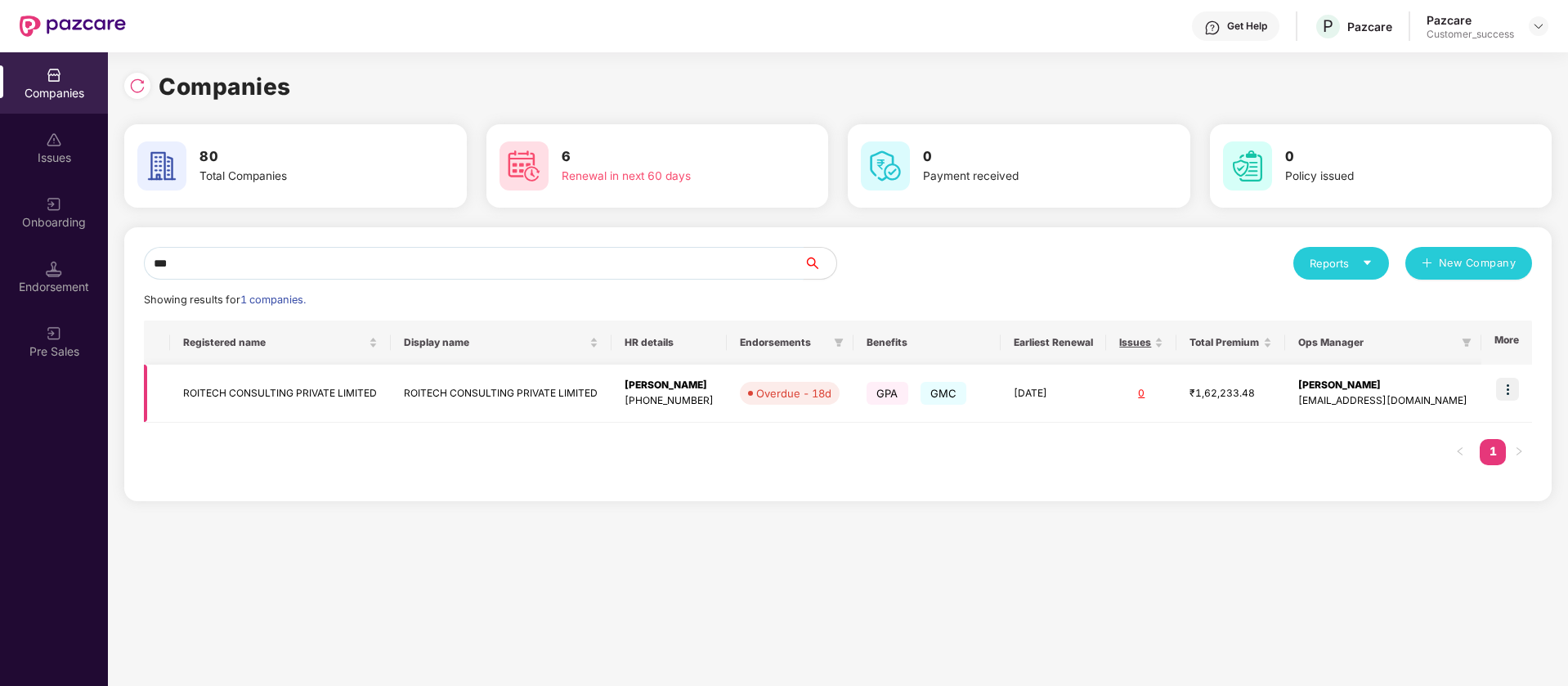
type input "***"
click at [1512, 390] on img at bounding box center [1507, 389] width 23 height 23
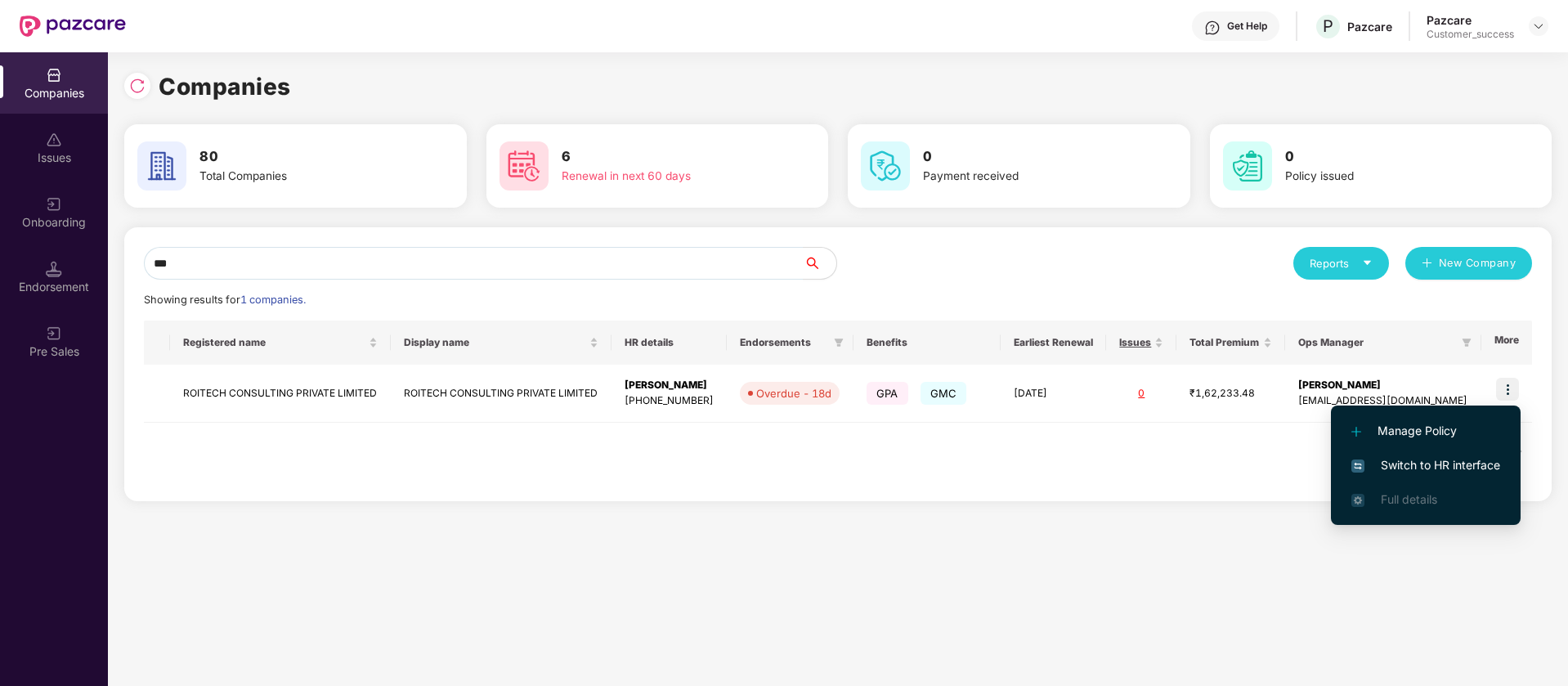
click at [1411, 468] on span "Switch to HR interface" at bounding box center [1426, 464] width 149 height 18
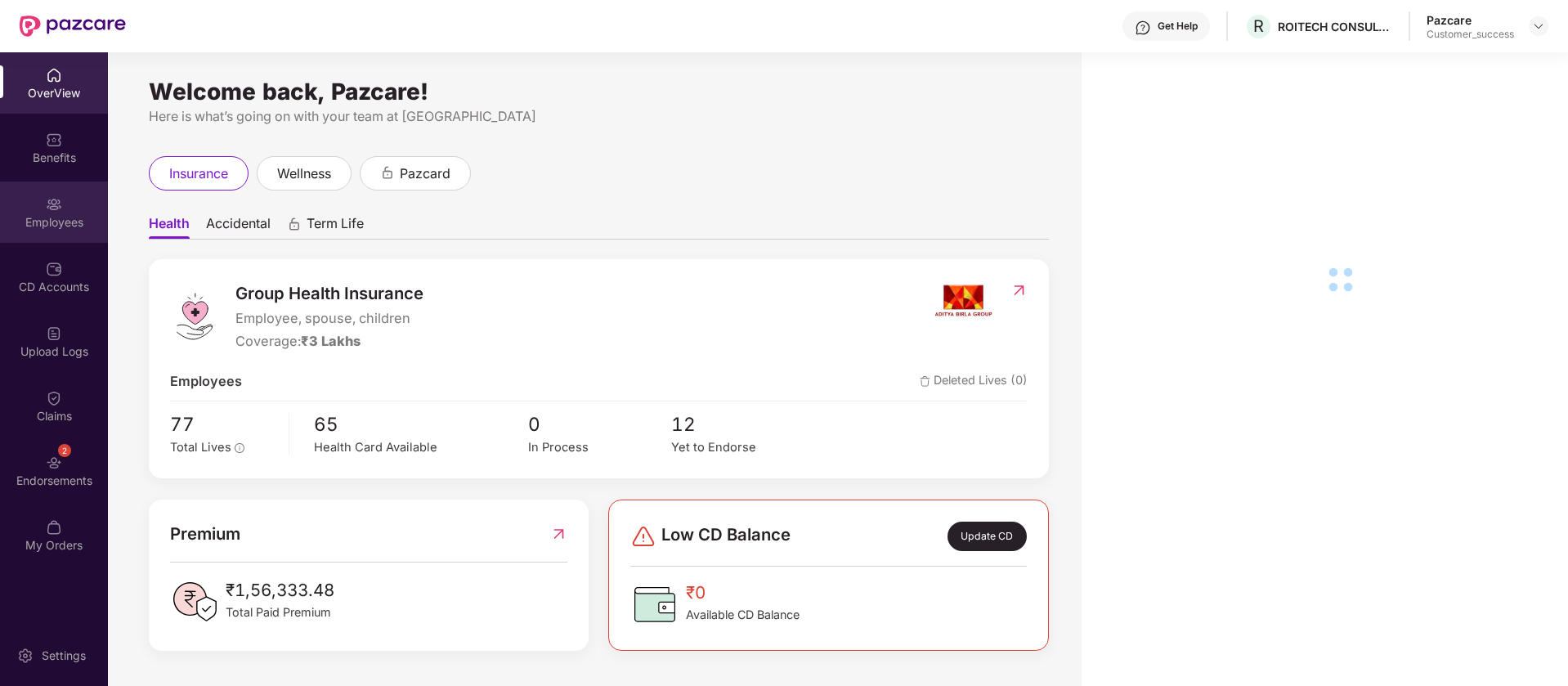
click at [77, 223] on div "Employees" at bounding box center [54, 222] width 108 height 16
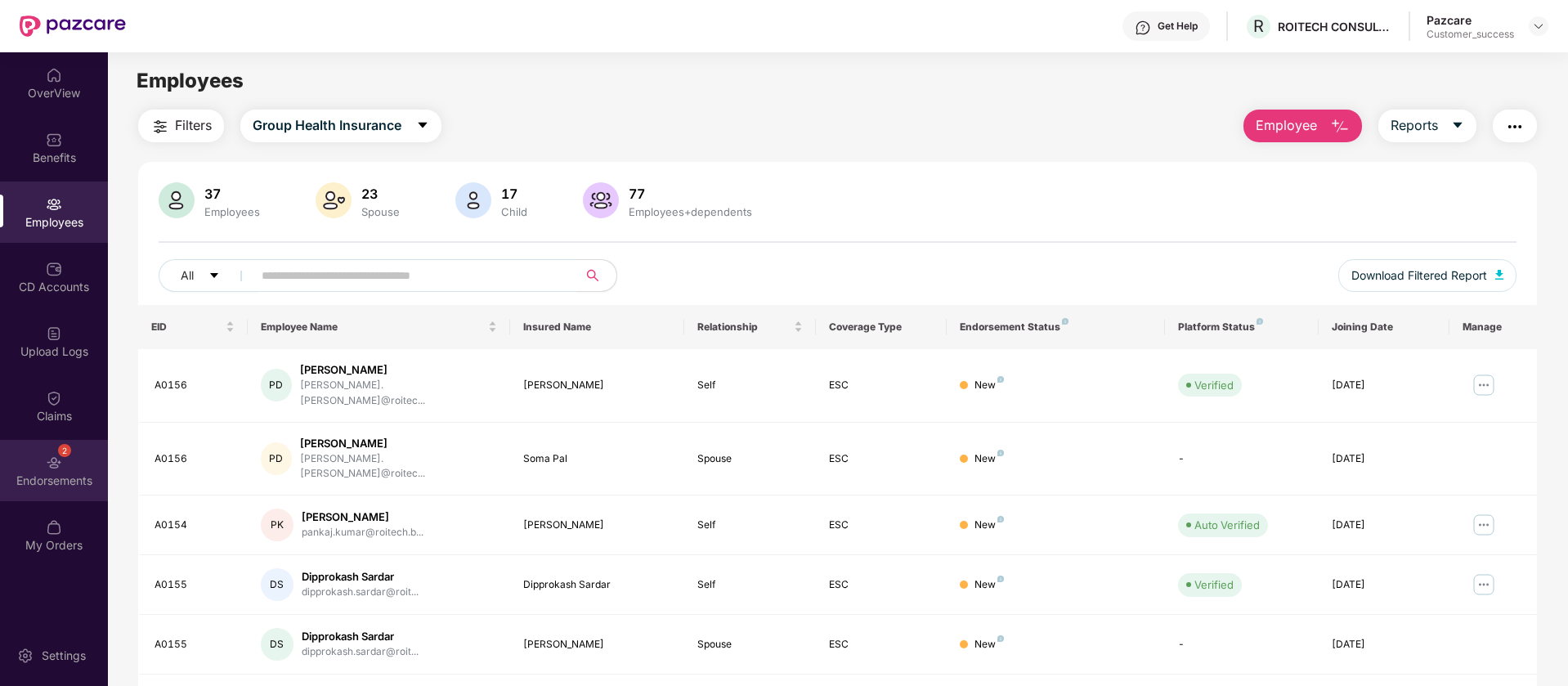
click at [54, 464] on img at bounding box center [53, 463] width 16 height 16
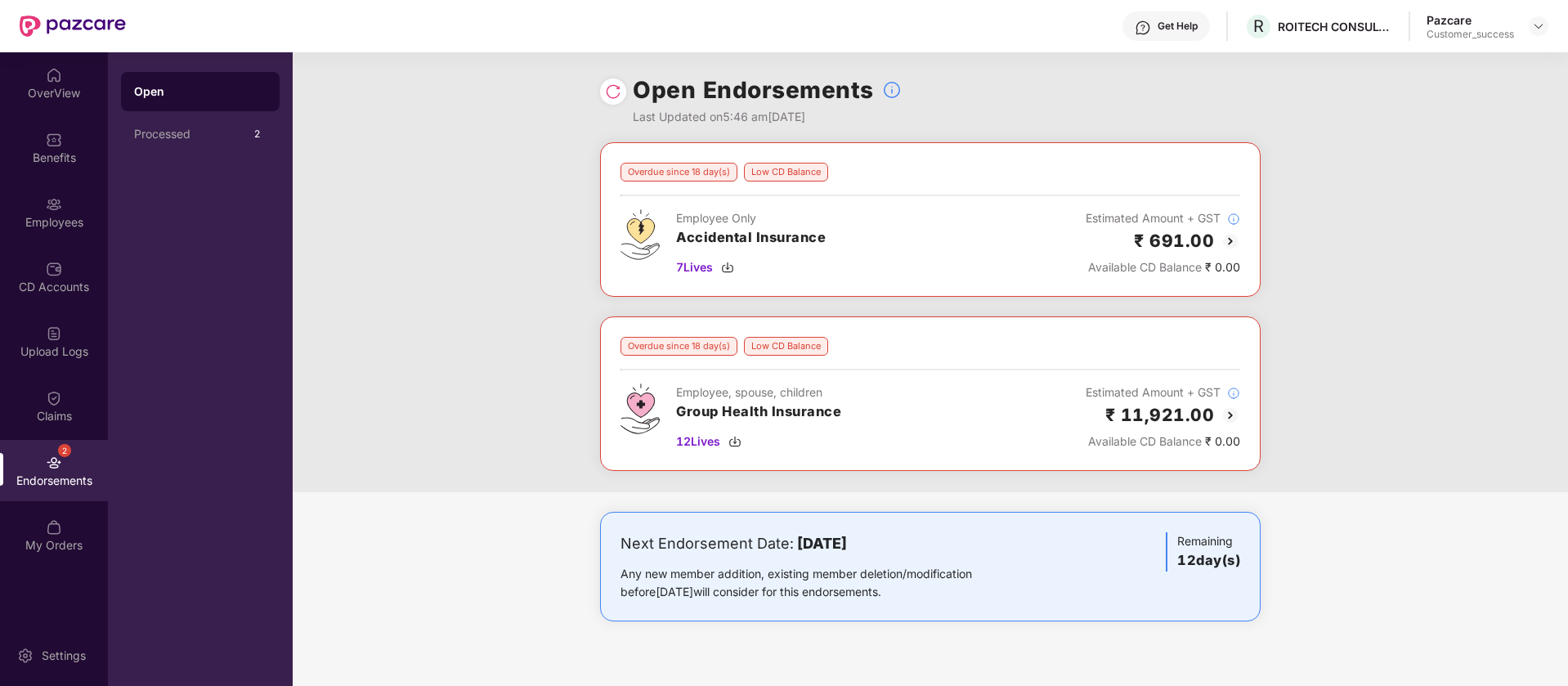
click at [1231, 418] on img at bounding box center [1230, 415] width 19 height 19
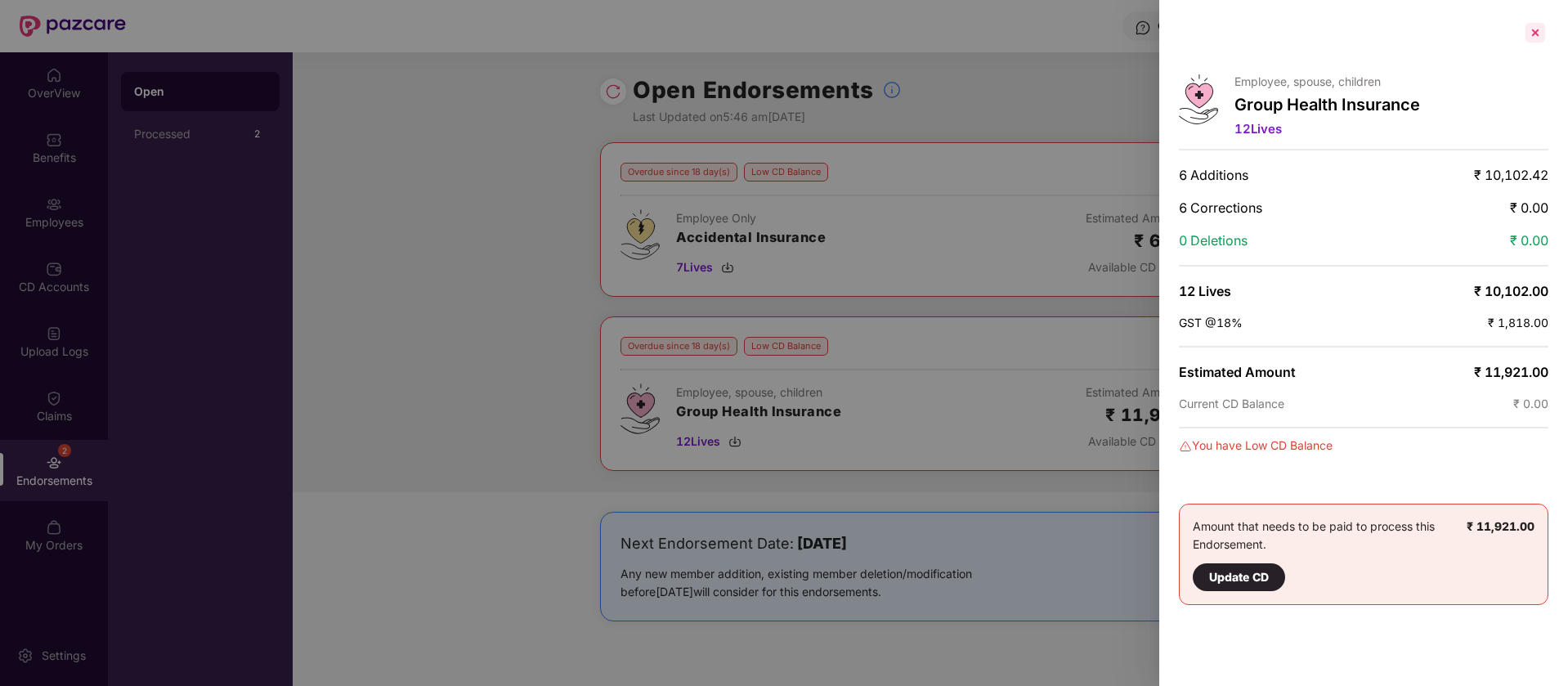
click at [1539, 23] on div at bounding box center [1535, 32] width 26 height 26
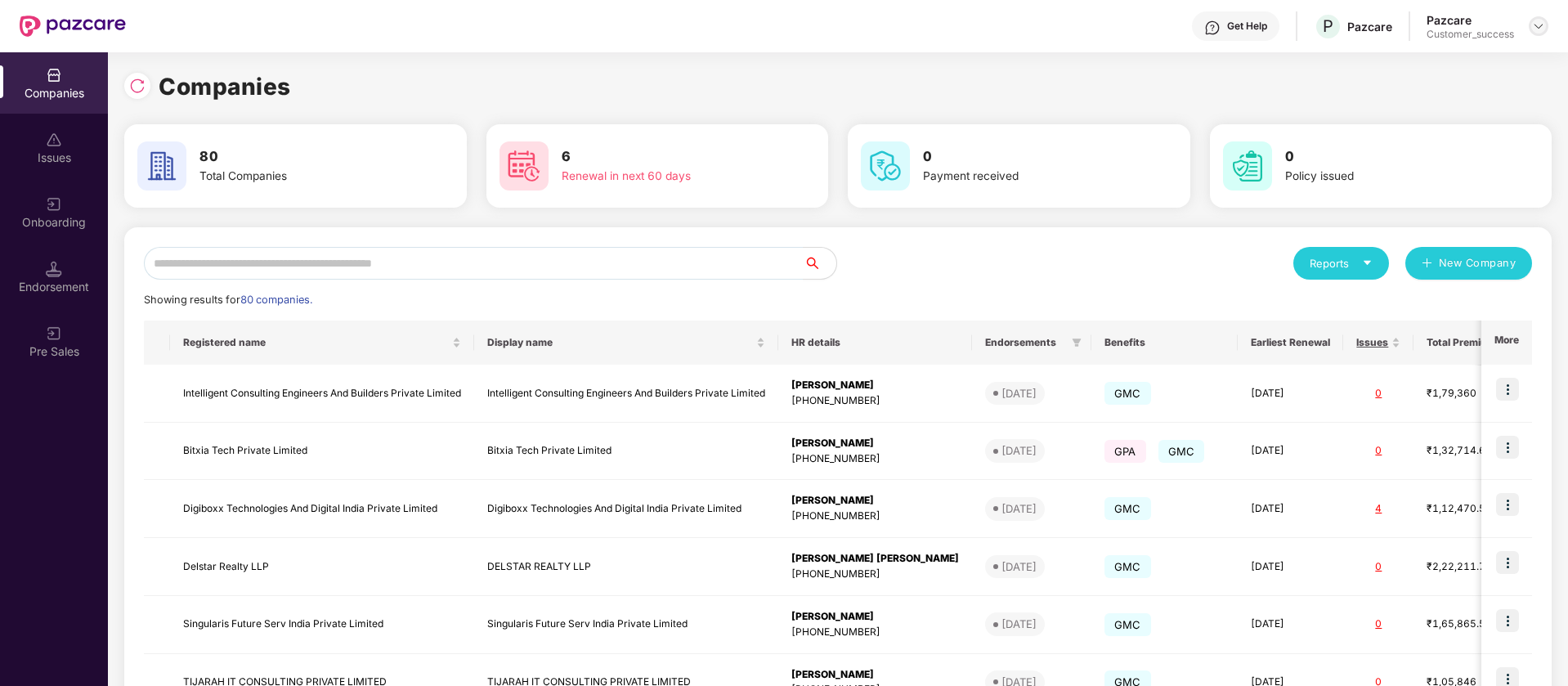
click at [1537, 28] on img at bounding box center [1538, 25] width 13 height 13
click at [1458, 93] on div "Switch Partner" at bounding box center [1463, 97] width 212 height 32
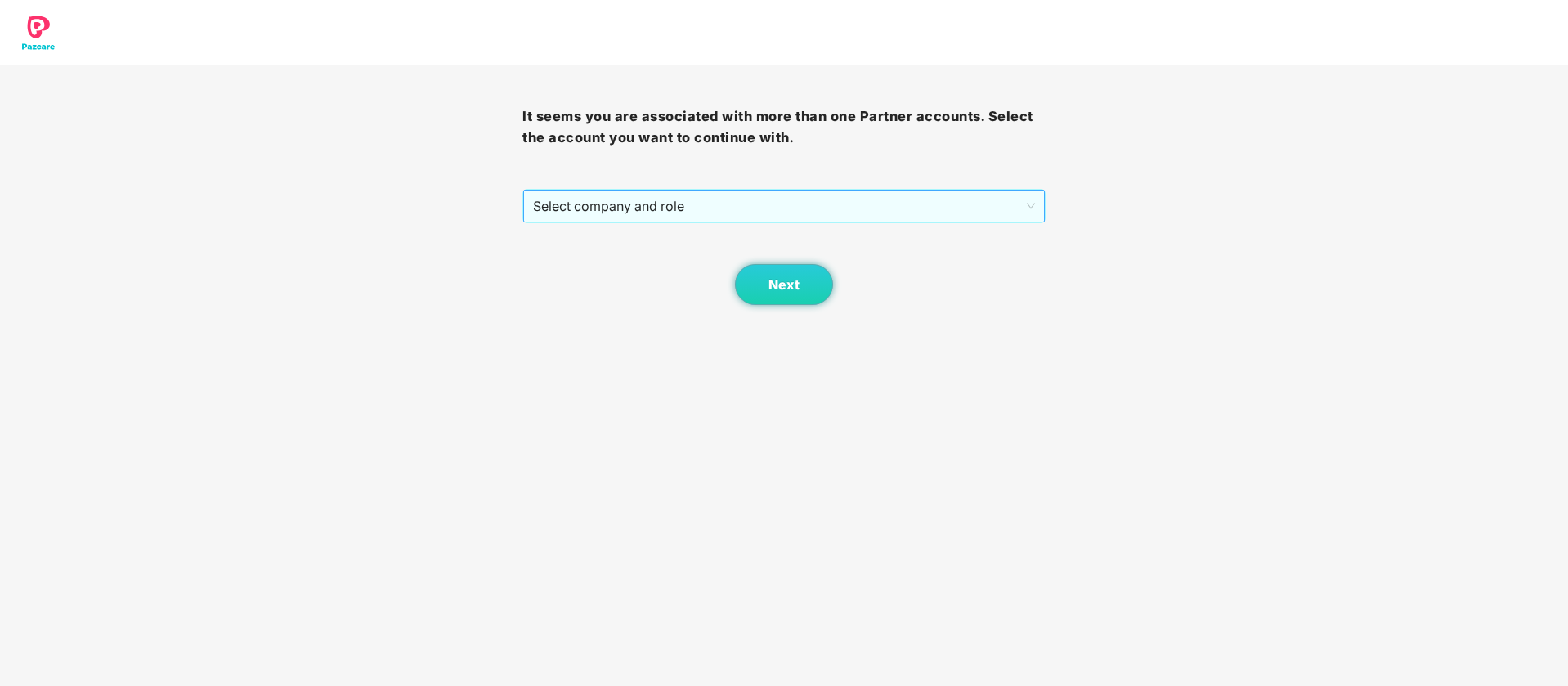
click at [874, 204] on span "Select company and role" at bounding box center [783, 206] width 502 height 31
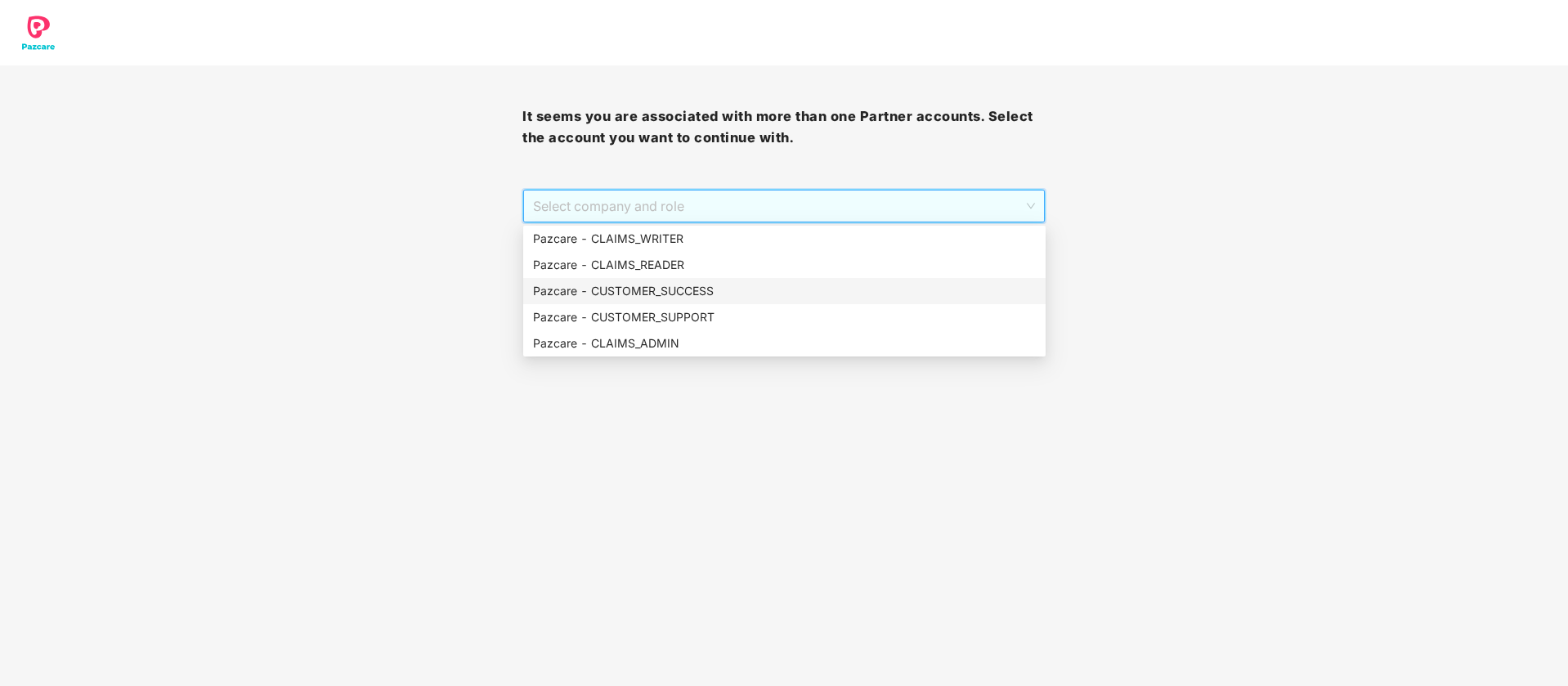
click at [672, 292] on div "Pazcare - CUSTOMER_SUCCESS" at bounding box center [784, 291] width 503 height 18
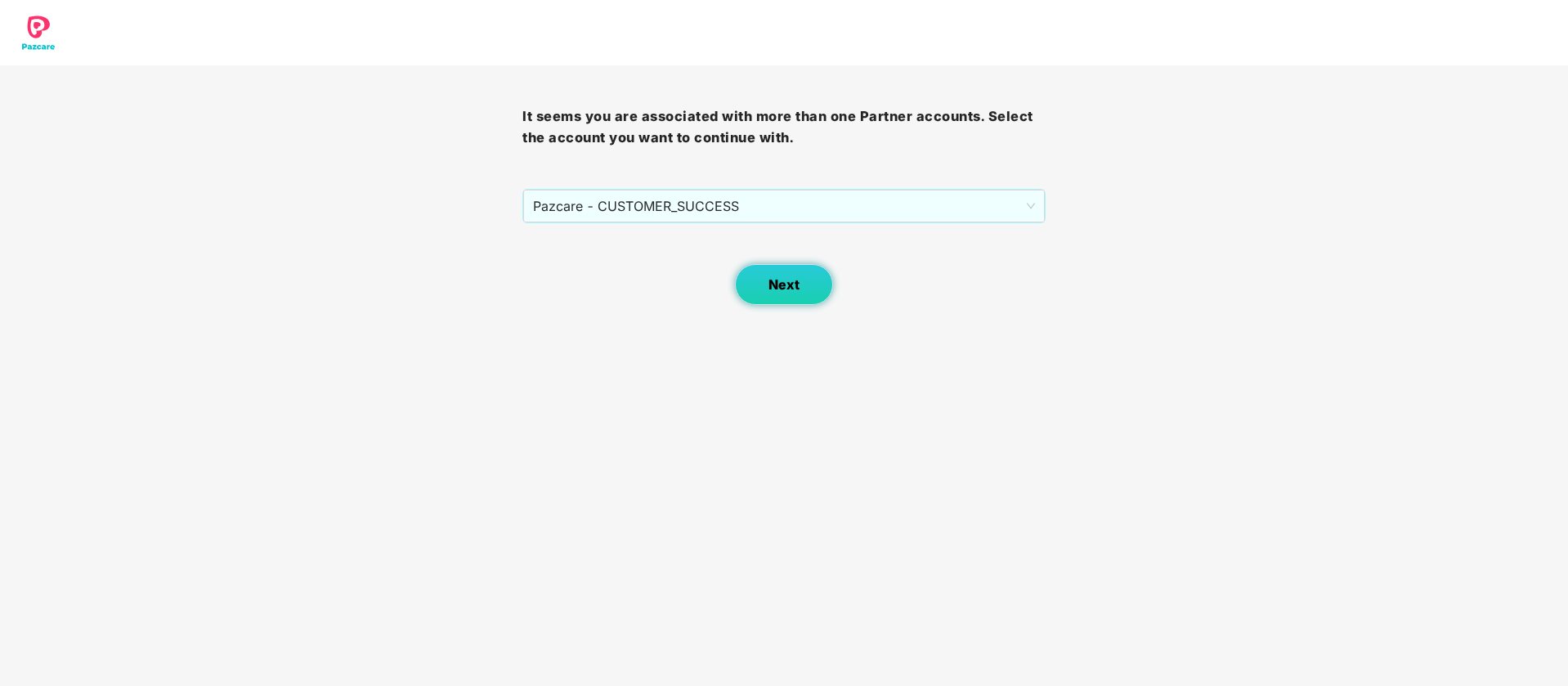
click at [757, 275] on button "Next" at bounding box center [784, 284] width 98 height 41
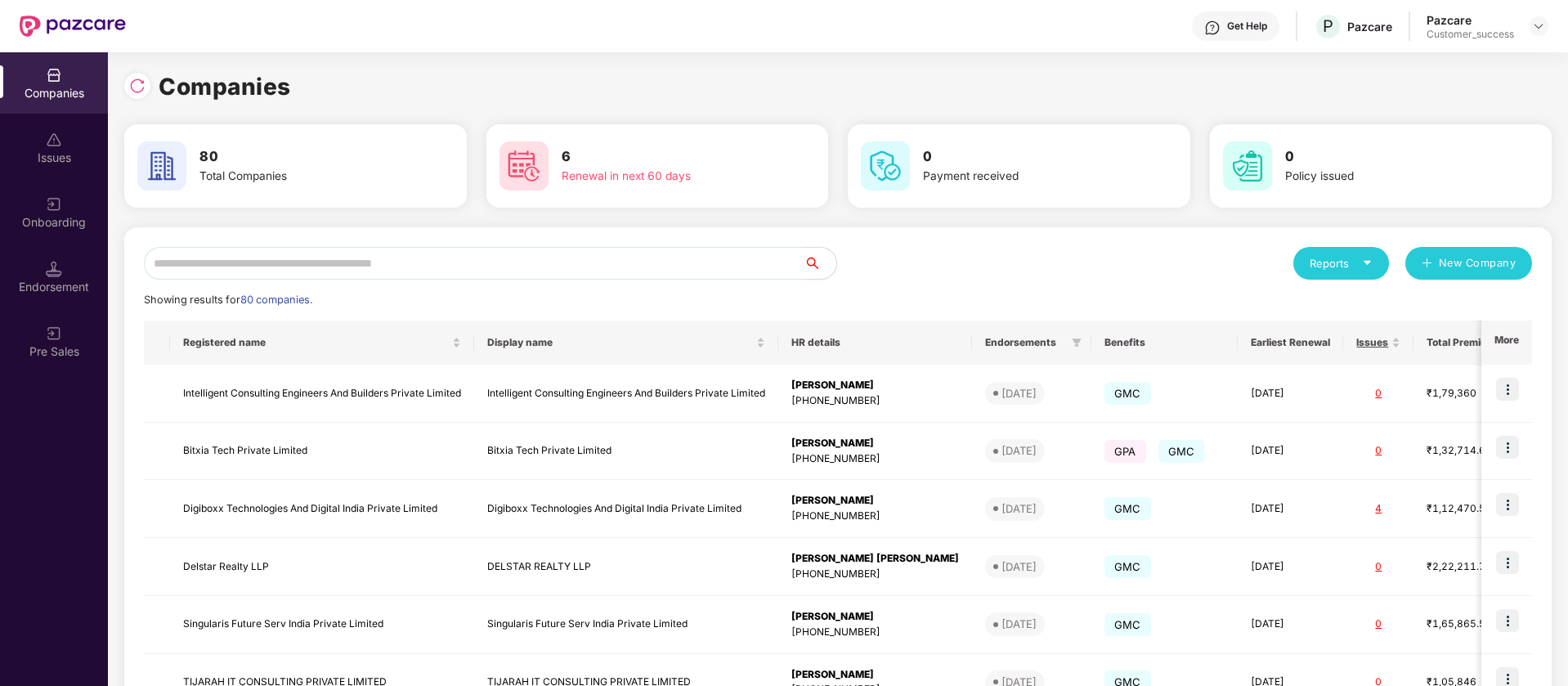
click at [530, 261] on input "text" at bounding box center [474, 263] width 660 height 33
click at [509, 268] on input "text" at bounding box center [474, 263] width 660 height 33
click at [1543, 25] on img at bounding box center [1538, 25] width 13 height 13
click at [1450, 102] on div "Switch Partner" at bounding box center [1463, 97] width 212 height 32
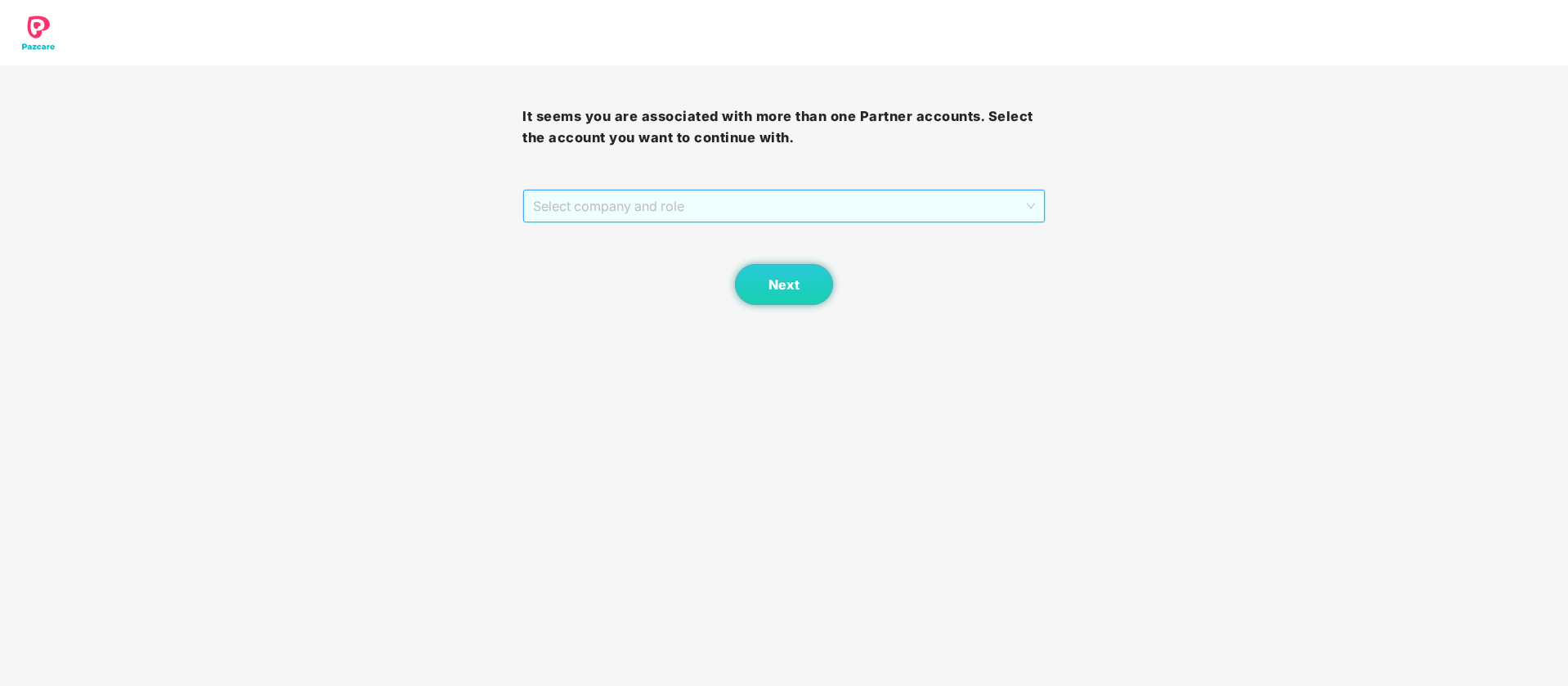
click at [982, 202] on span "Select company and role" at bounding box center [783, 206] width 502 height 31
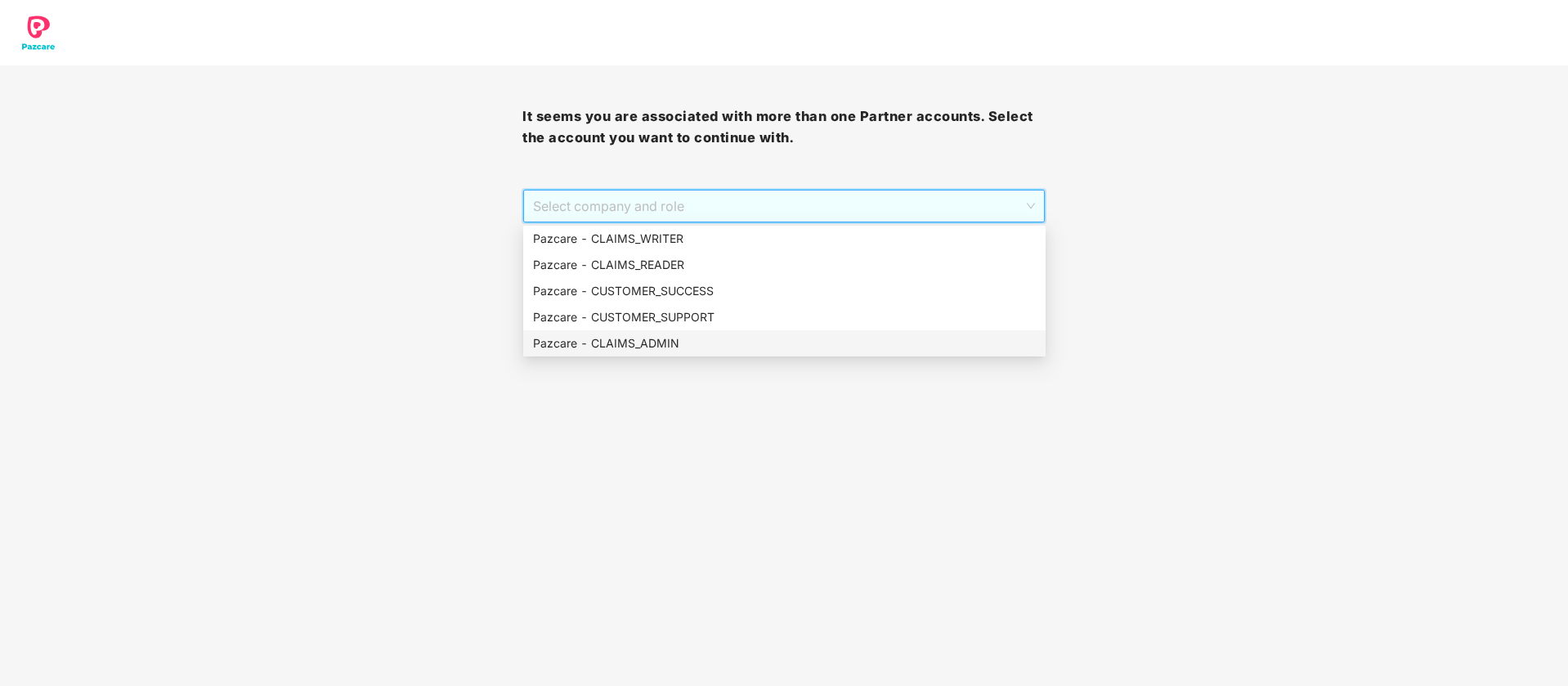
click at [791, 334] on div "Pazcare - CLAIMS_ADMIN" at bounding box center [784, 343] width 503 height 18
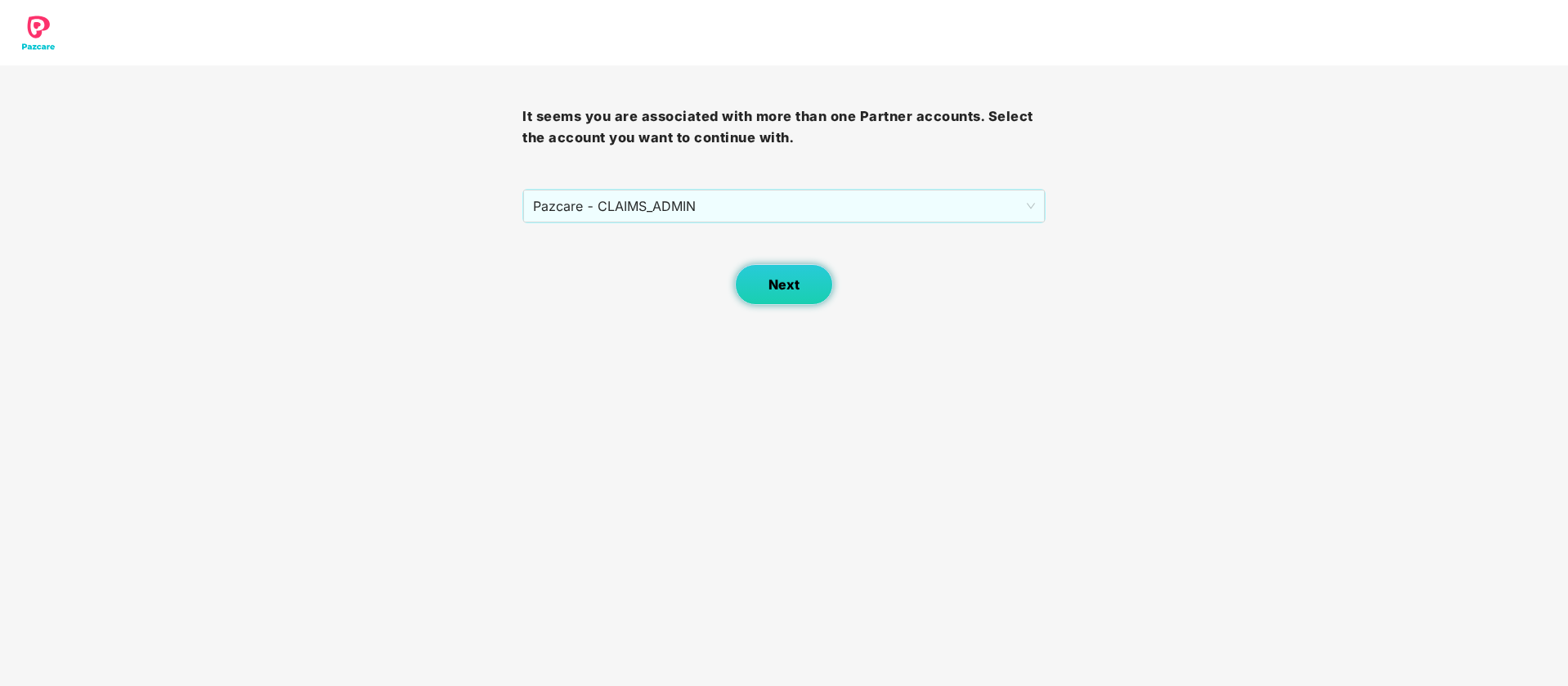
click at [770, 281] on span "Next" at bounding box center [784, 285] width 31 height 15
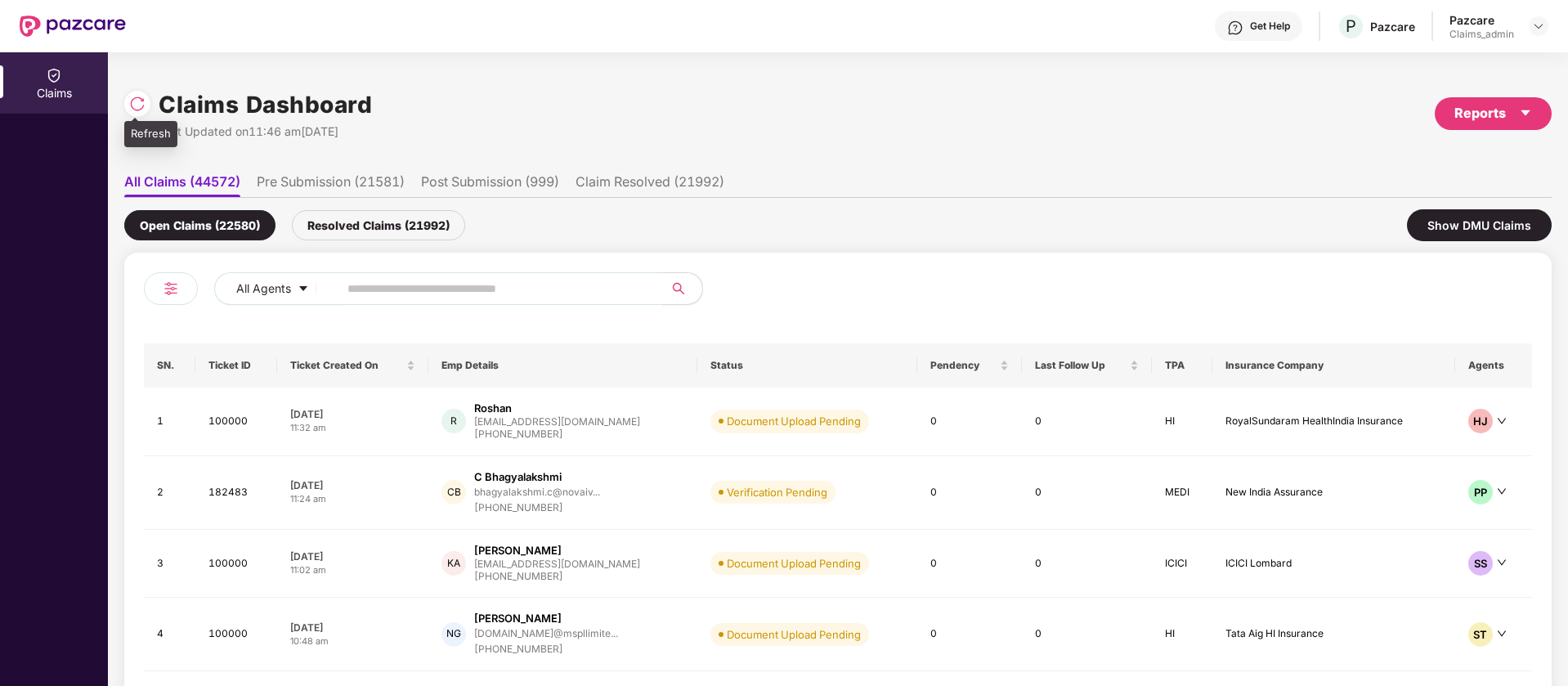
click at [146, 107] on div at bounding box center [137, 103] width 26 height 26
click at [404, 283] on input "text" at bounding box center [494, 288] width 293 height 25
paste input "******"
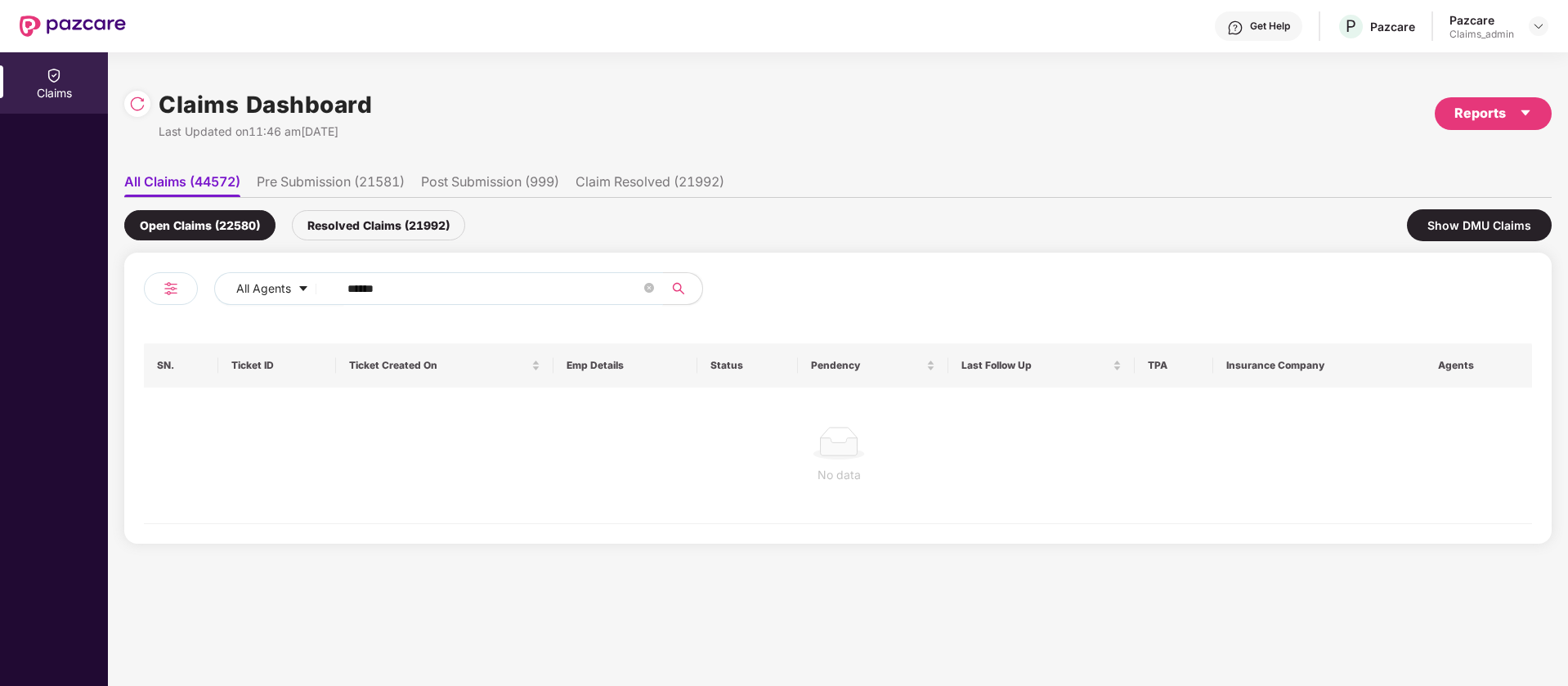
type input "******"
click at [397, 224] on div "Resolved Claims (21992)" at bounding box center [378, 225] width 173 height 30
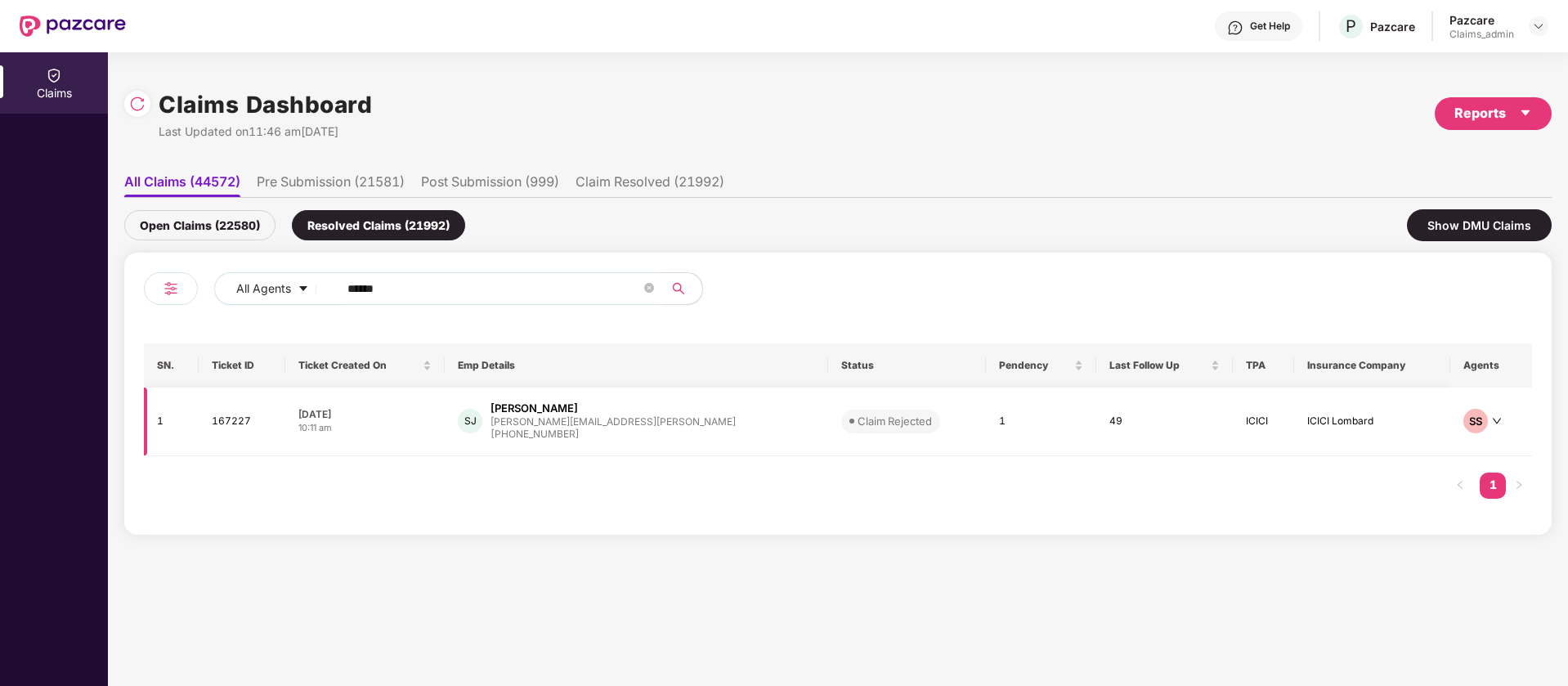
click at [893, 424] on td "Claim Rejected" at bounding box center [907, 421] width 158 height 69
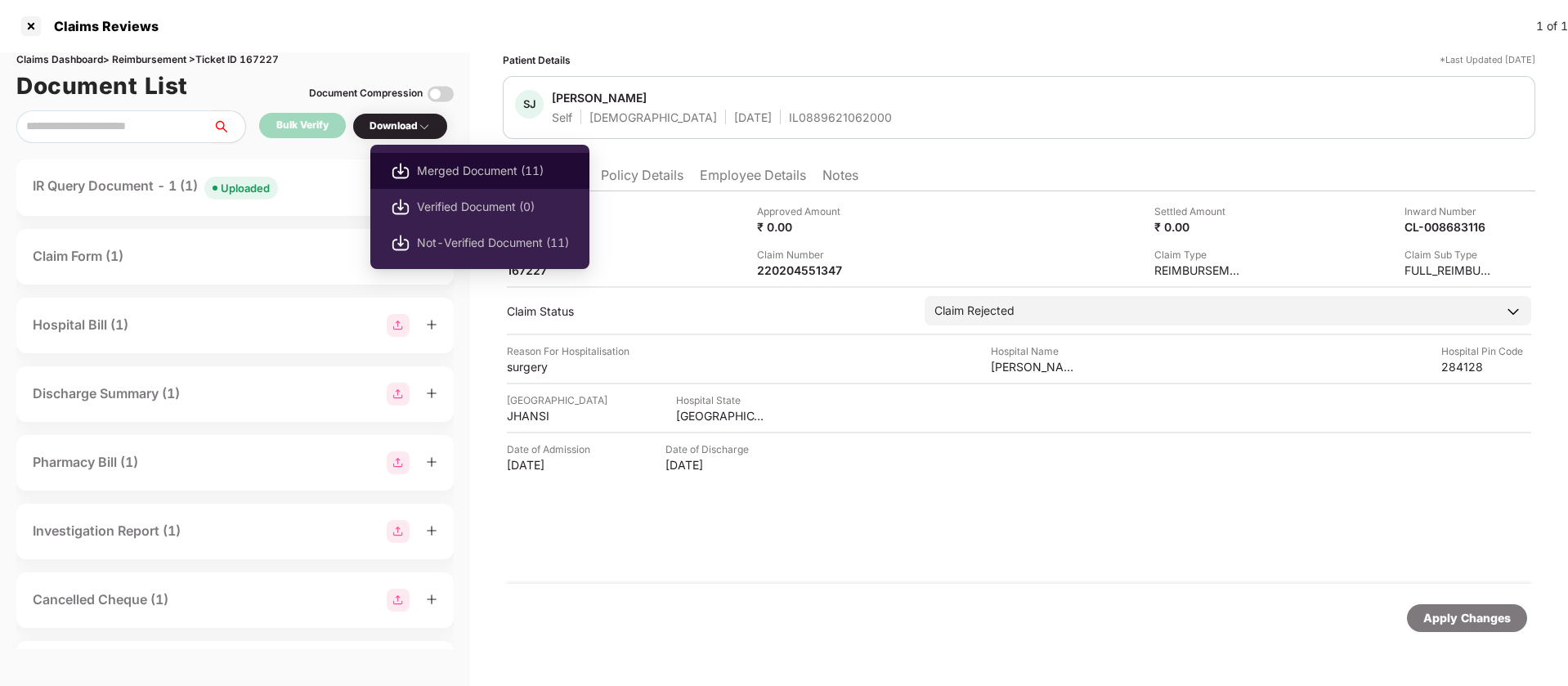
click at [429, 171] on span "Merged Document (11)" at bounding box center [493, 170] width 152 height 18
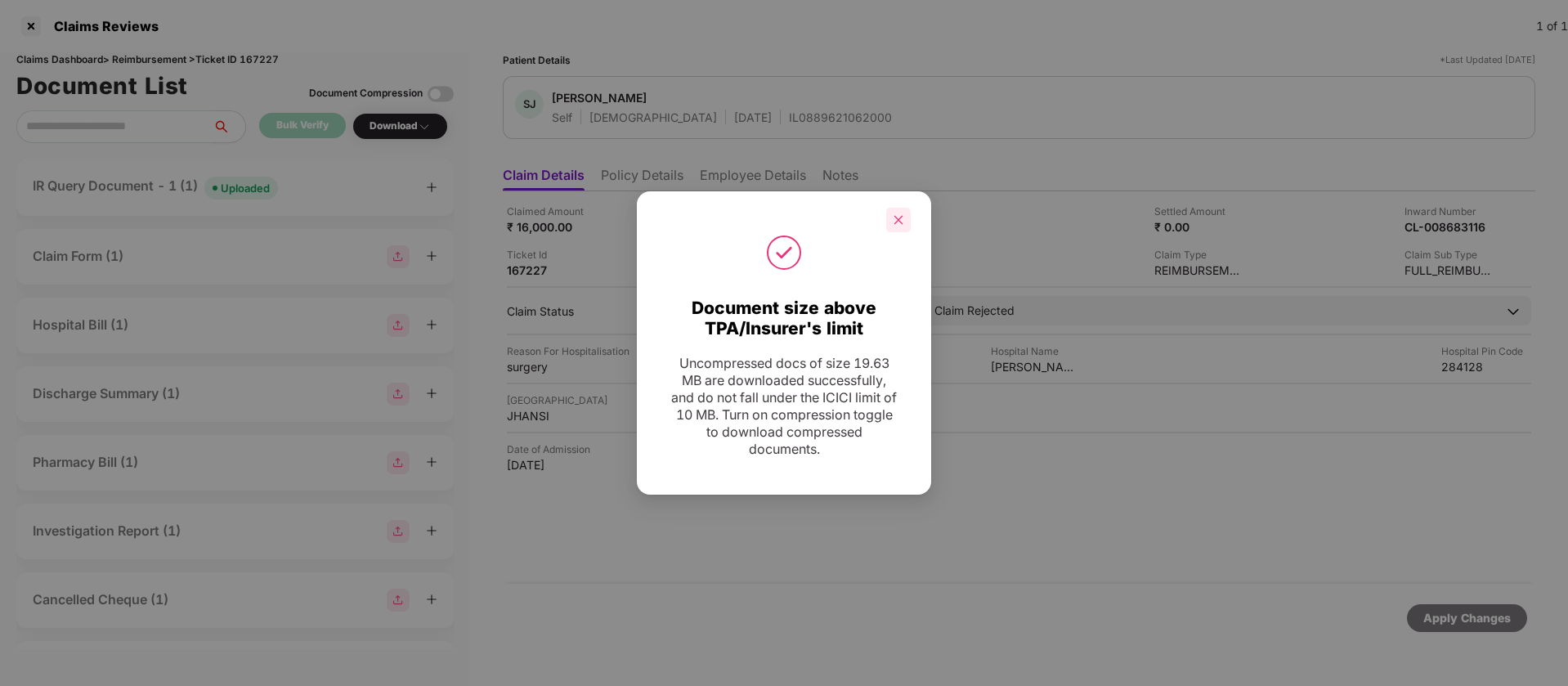
click at [901, 222] on icon "close" at bounding box center [899, 219] width 9 height 9
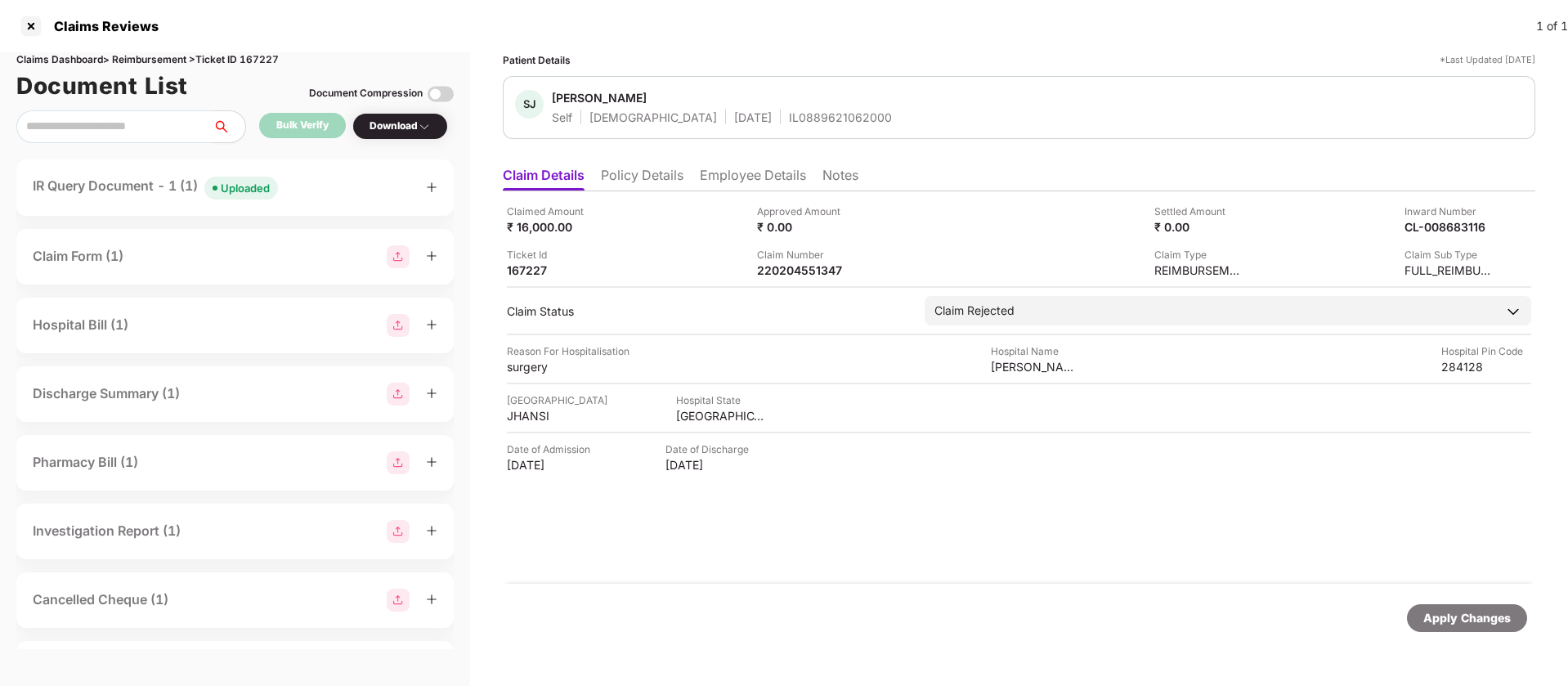
click at [167, 190] on div "IR Query Document - 1 (1) Uploaded" at bounding box center [156, 188] width 245 height 24
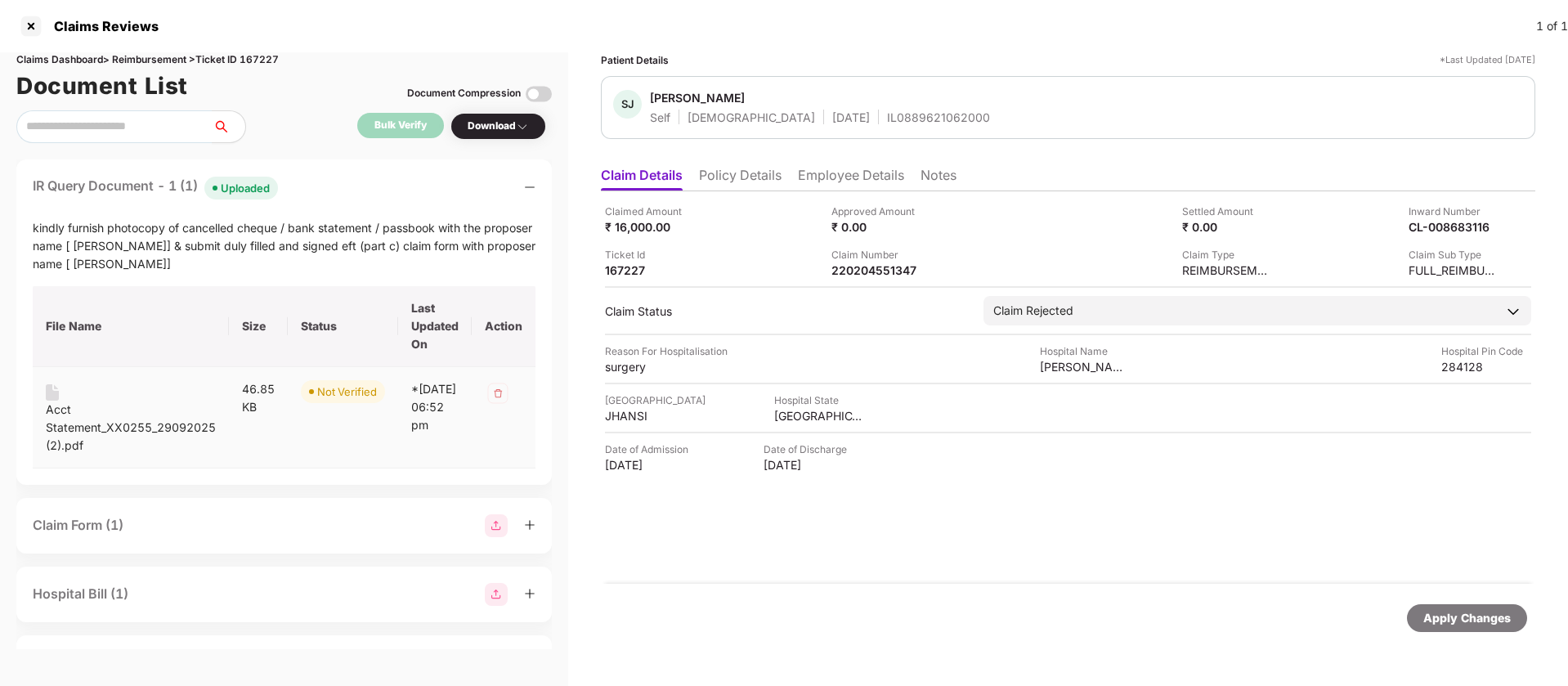
click at [71, 428] on div "Acct Statement_XX0255_29092025 (2).pdf" at bounding box center [130, 428] width 170 height 54
click at [397, 180] on div "IR Query Document - 1 (1) Uploaded" at bounding box center [284, 188] width 503 height 24
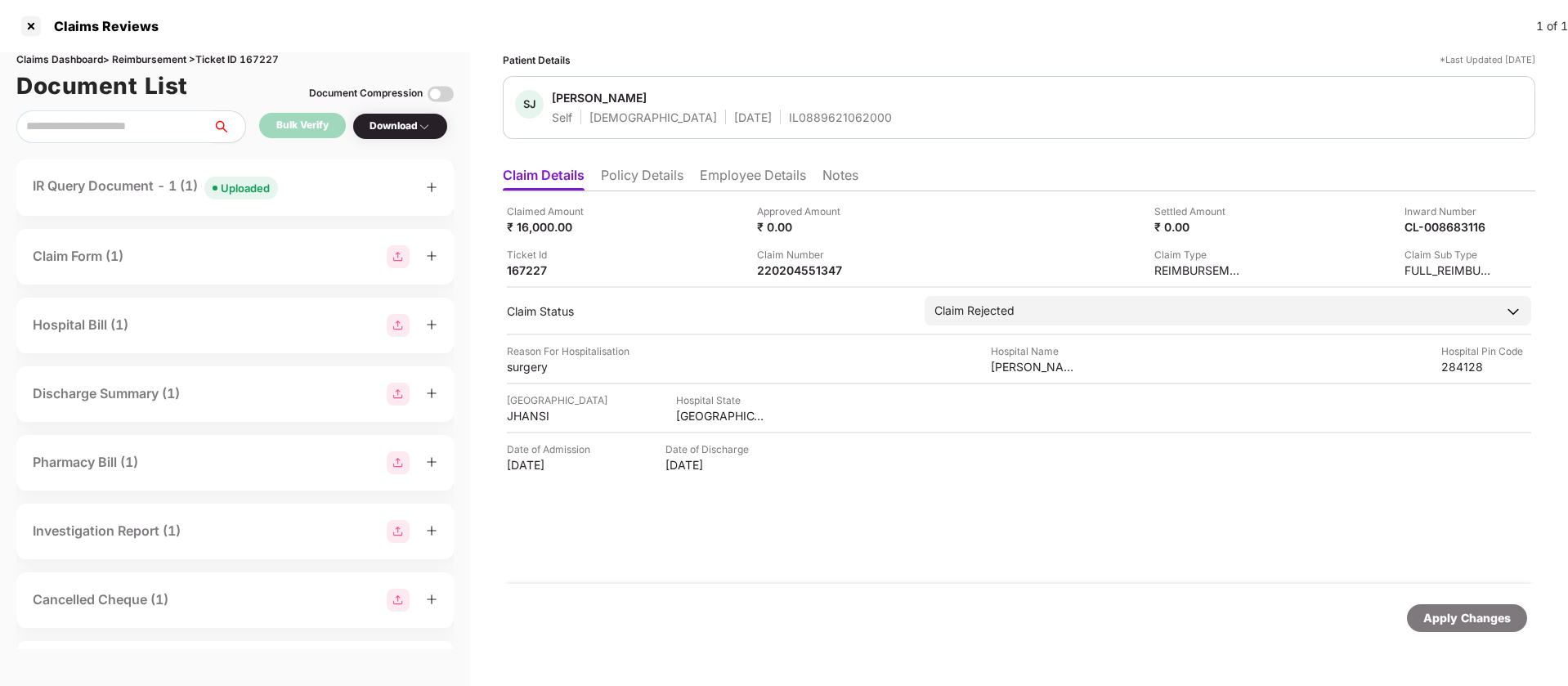
click at [187, 254] on div "Claim Form (1)" at bounding box center [235, 256] width 405 height 23
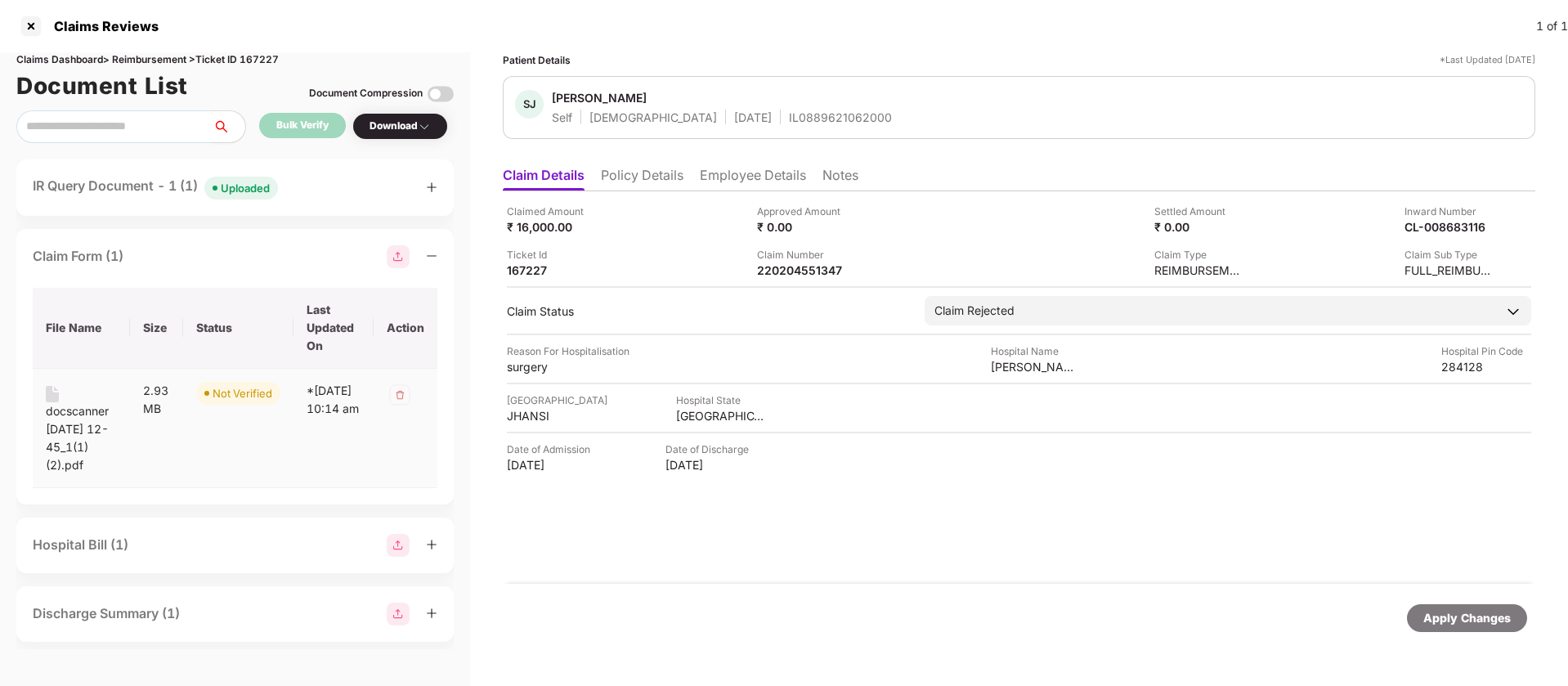
click at [71, 404] on div "docscanner [DATE] 12-45_1(1) (2).pdf" at bounding box center [81, 438] width 71 height 72
click at [742, 32] on div "Claims Reviews 1 of 1" at bounding box center [784, 26] width 1568 height 52
click at [783, 279] on div "Claimed Amount ₹ 16,000.00 Approved Amount ₹ 0.00 Settled Amount ₹ 0.00 Inward …" at bounding box center [1019, 387] width 1033 height 392
click at [782, 272] on div "220204551347" at bounding box center [802, 270] width 90 height 15
click at [782, 272] on div "220204551347" at bounding box center [802, 270] width 90 height 15
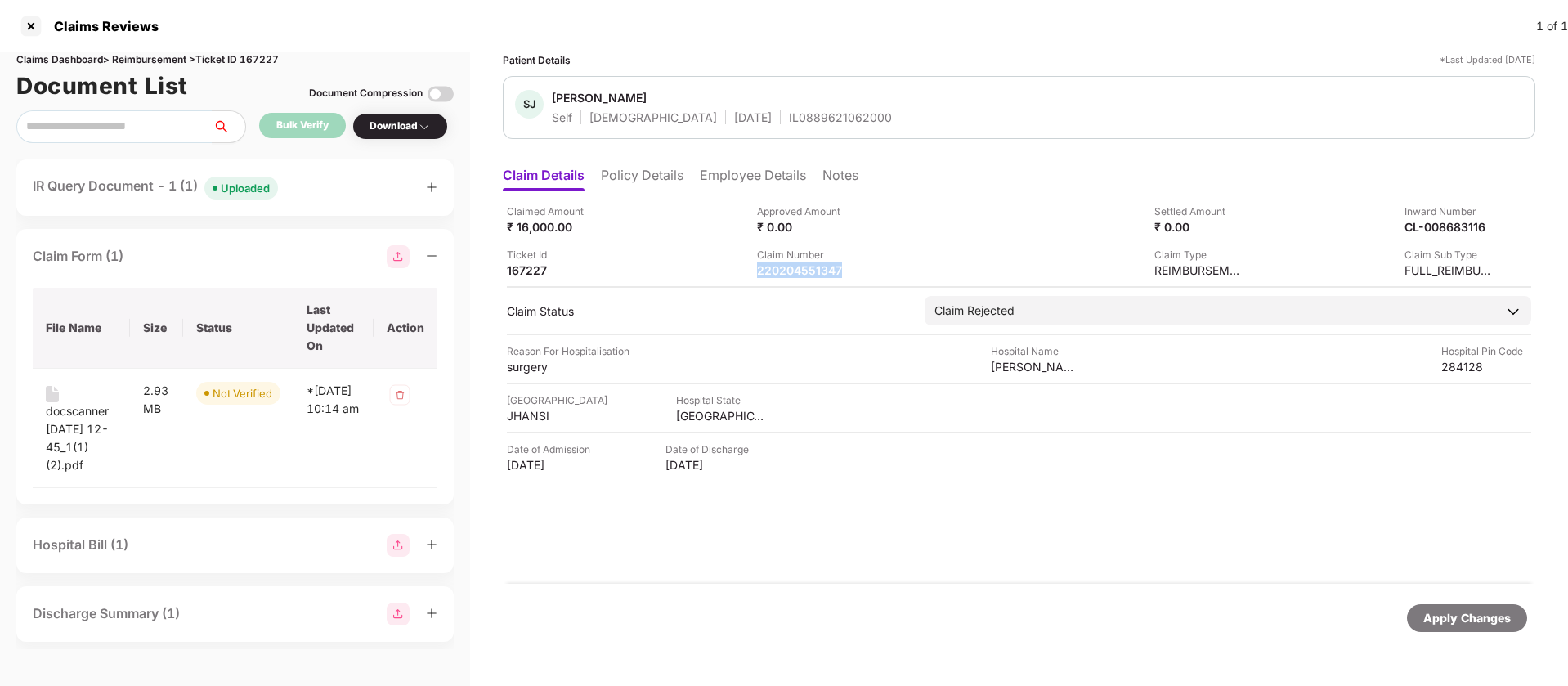
copy div "220204551347"
click at [759, 164] on ul "Claim Details Policy Details Employee Details Notes" at bounding box center [1019, 175] width 1033 height 33
click at [759, 188] on li "Employee Details" at bounding box center [754, 178] width 107 height 24
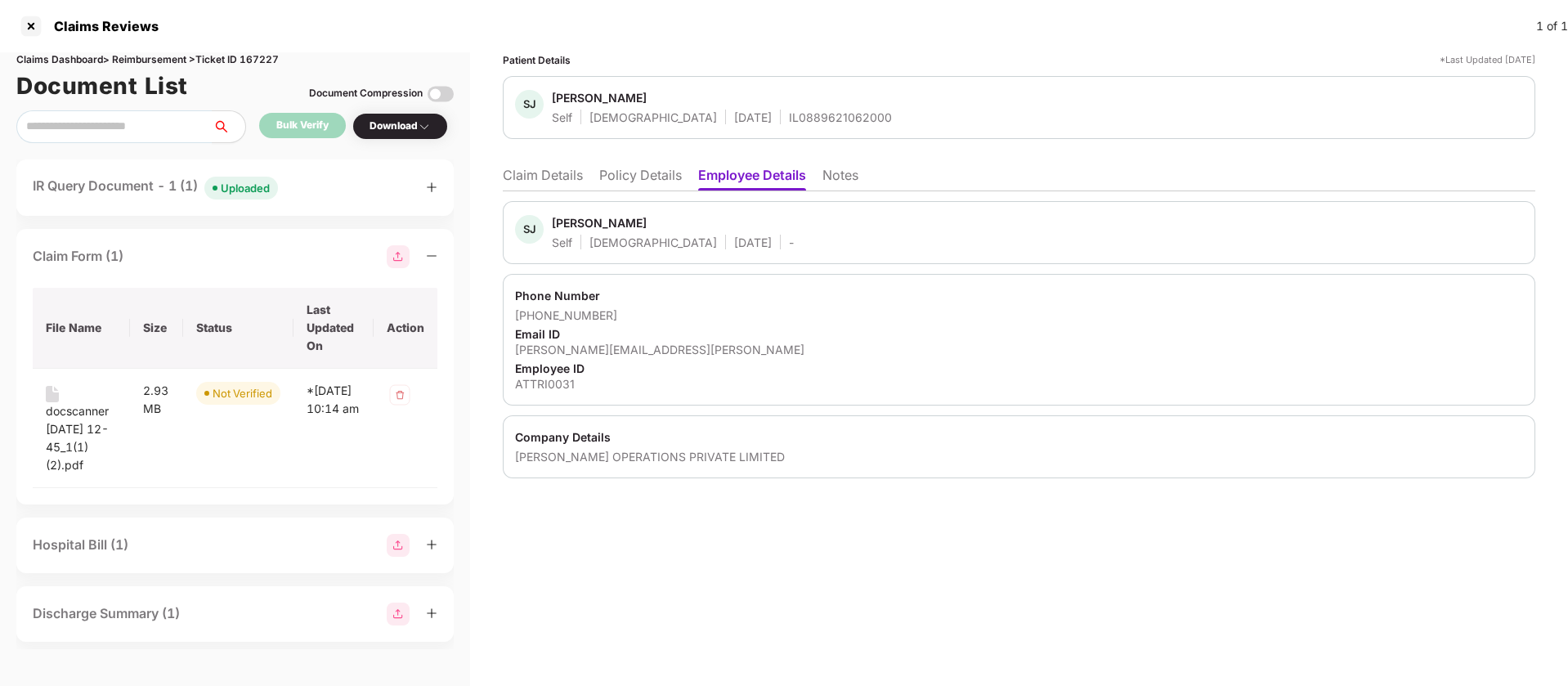
click at [556, 388] on div "ATTRI0031" at bounding box center [1019, 384] width 1008 height 15
copy div "ATTRI0031"
click at [789, 120] on div "IL0889621062000" at bounding box center [841, 118] width 103 height 15
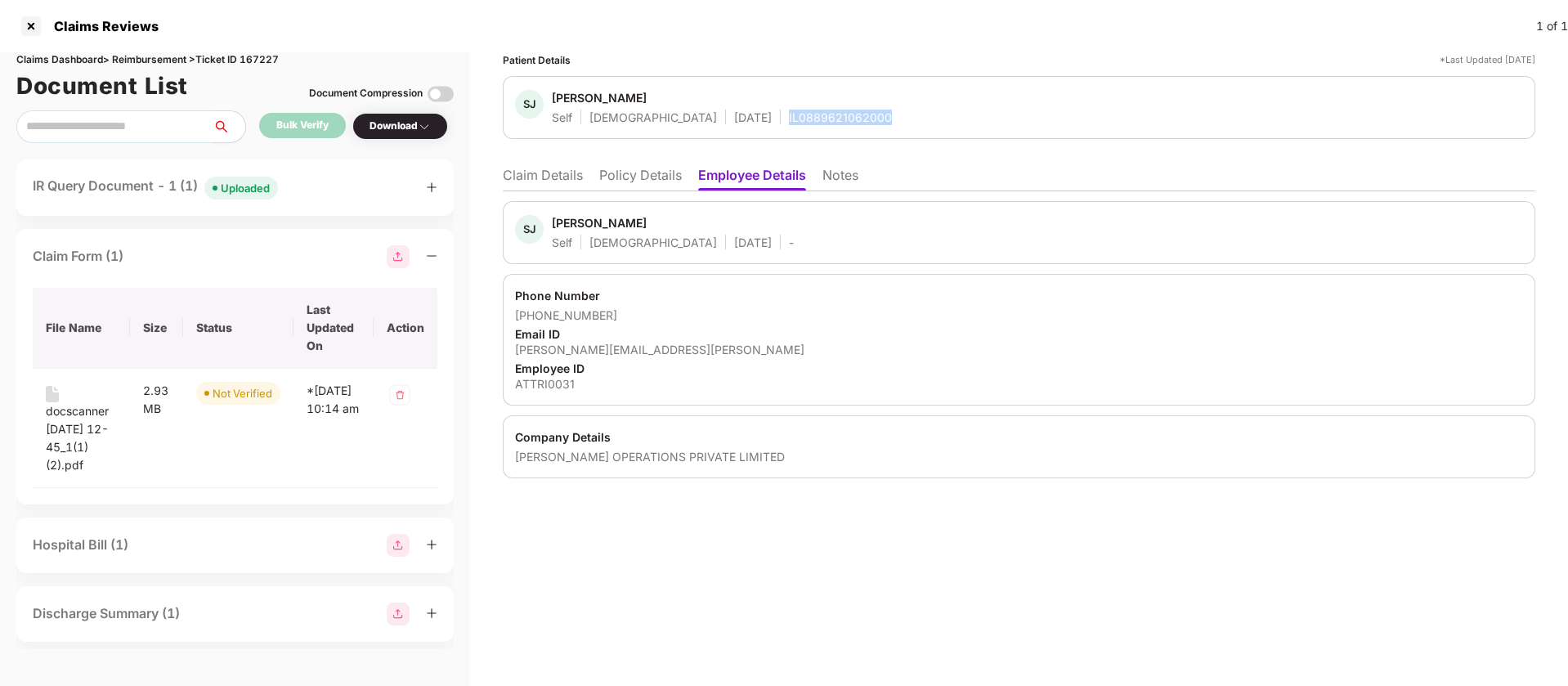
copy div "IL0889621062000"
click at [31, 26] on div at bounding box center [30, 25] width 26 height 26
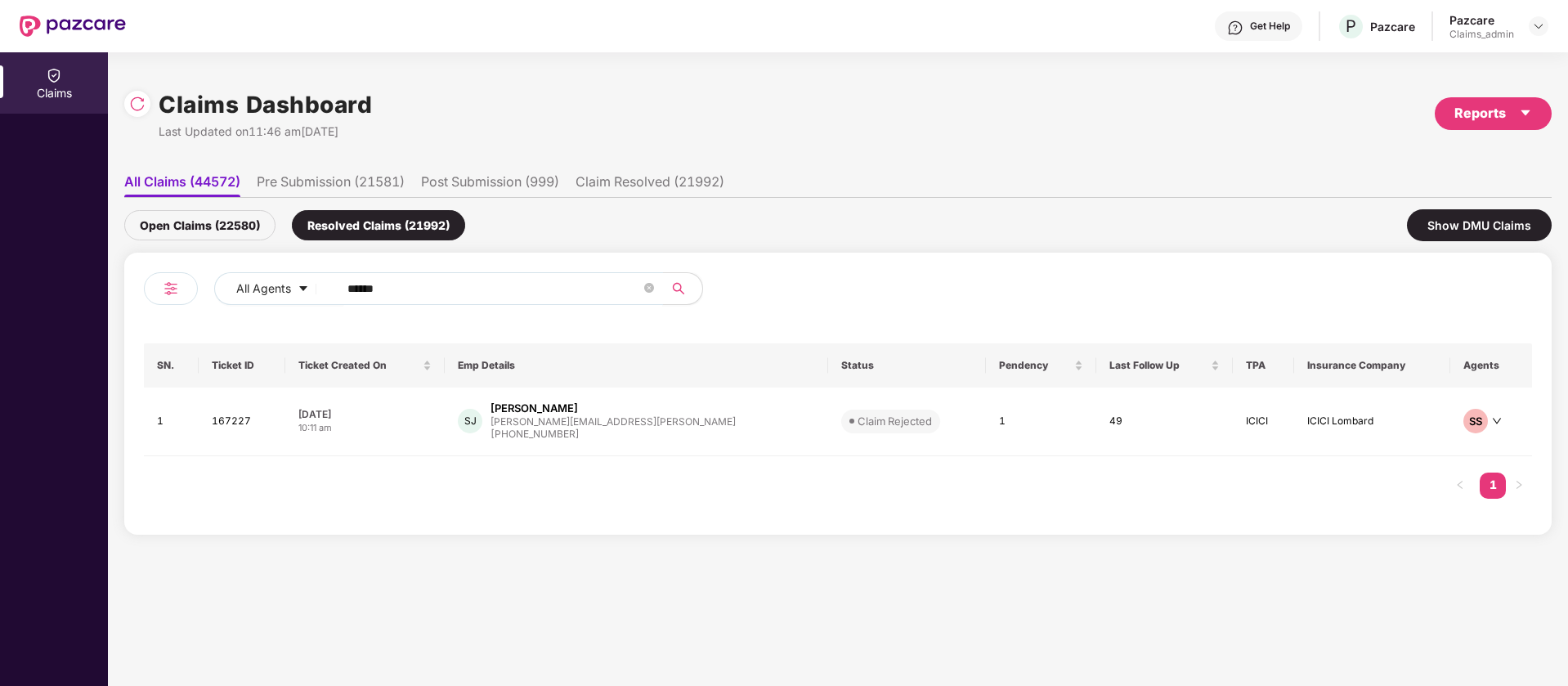
click at [491, 285] on input "******" at bounding box center [494, 288] width 293 height 25
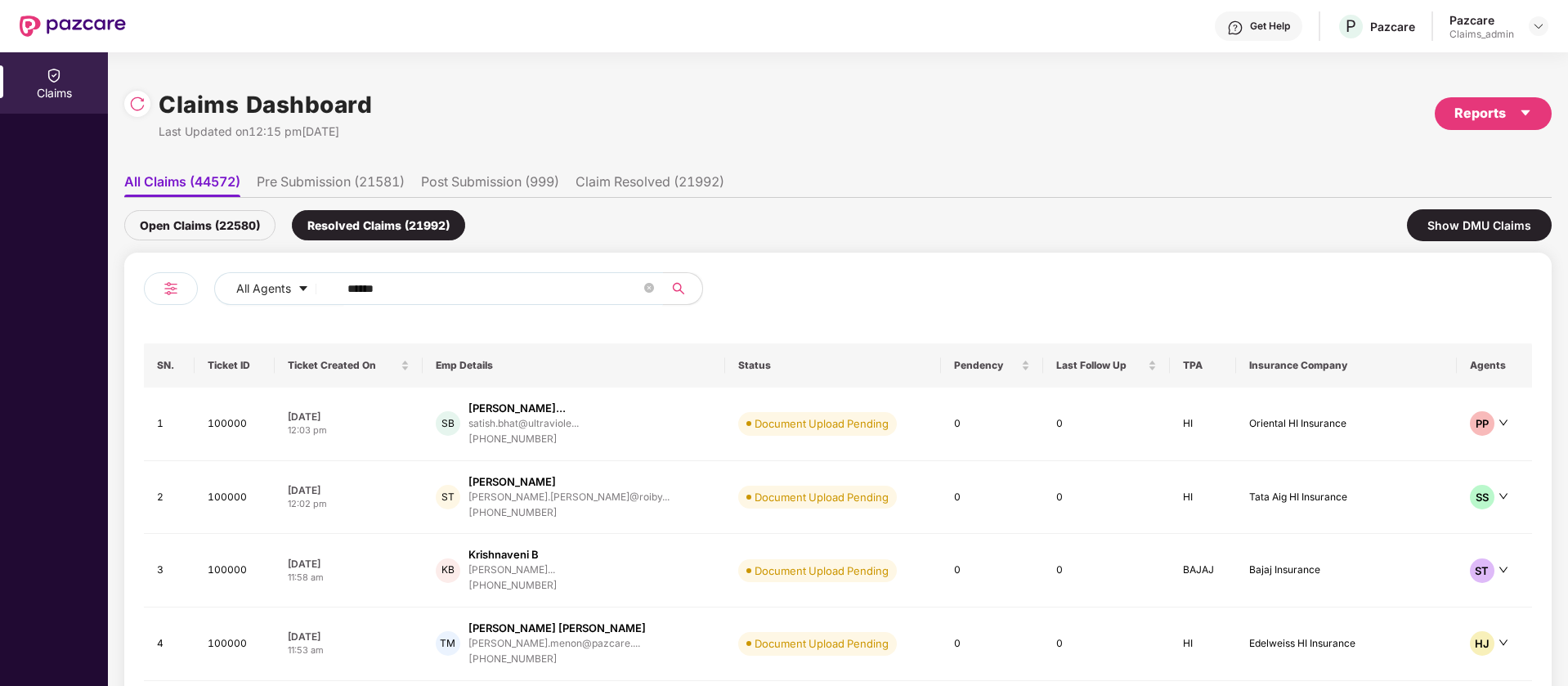
click at [491, 285] on input "******" at bounding box center [494, 288] width 293 height 25
paste input "text"
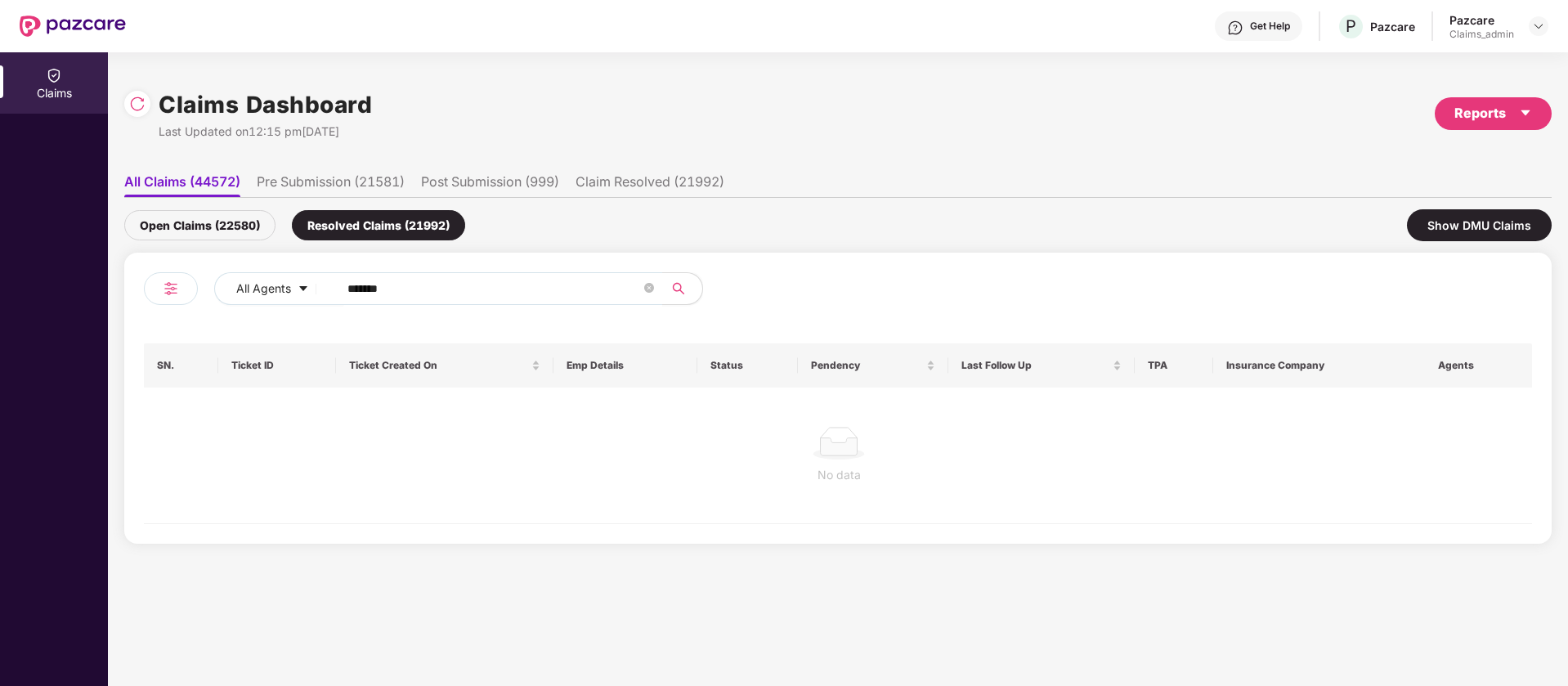
click at [222, 233] on div "Open Claims (22580)" at bounding box center [200, 225] width 151 height 30
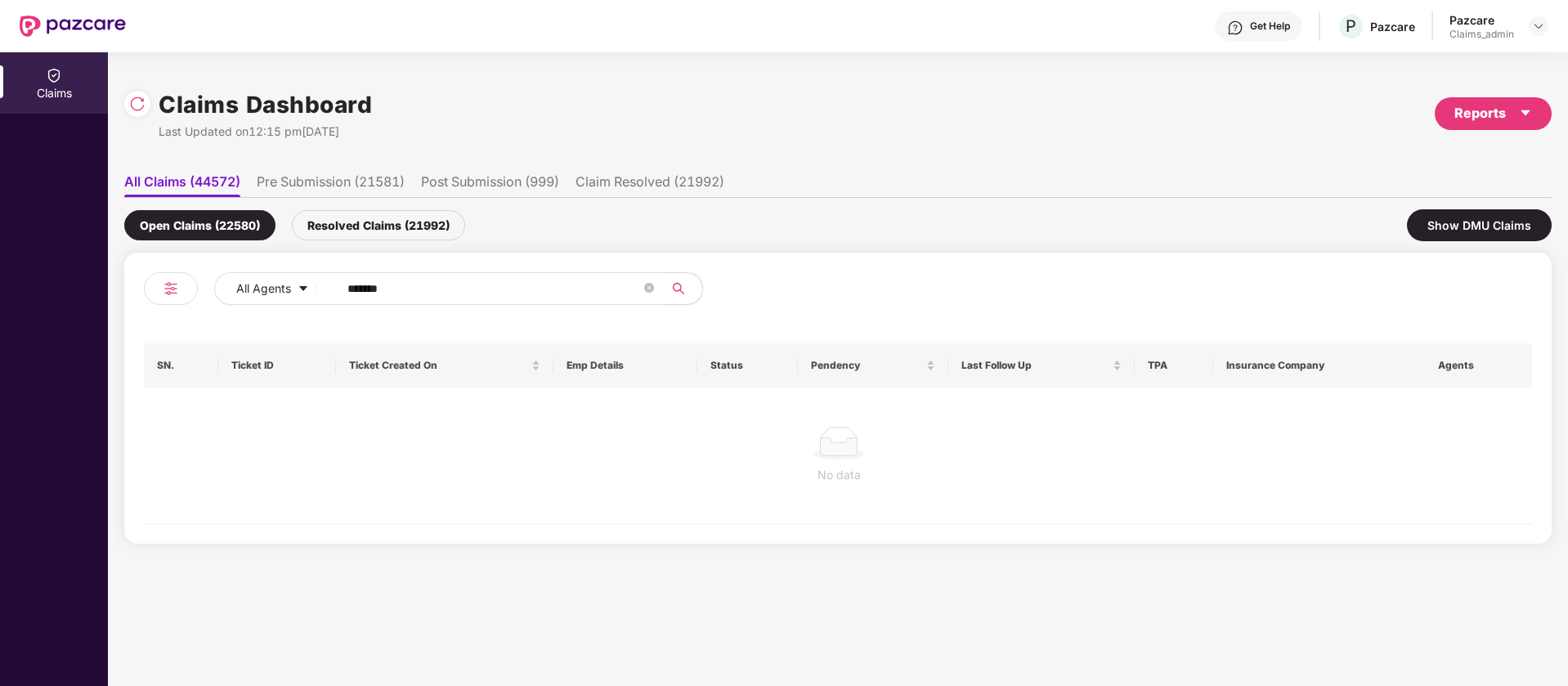
click at [428, 282] on input "******" at bounding box center [494, 288] width 293 height 25
click at [430, 215] on div "Resolved Claims (21992)" at bounding box center [378, 225] width 173 height 30
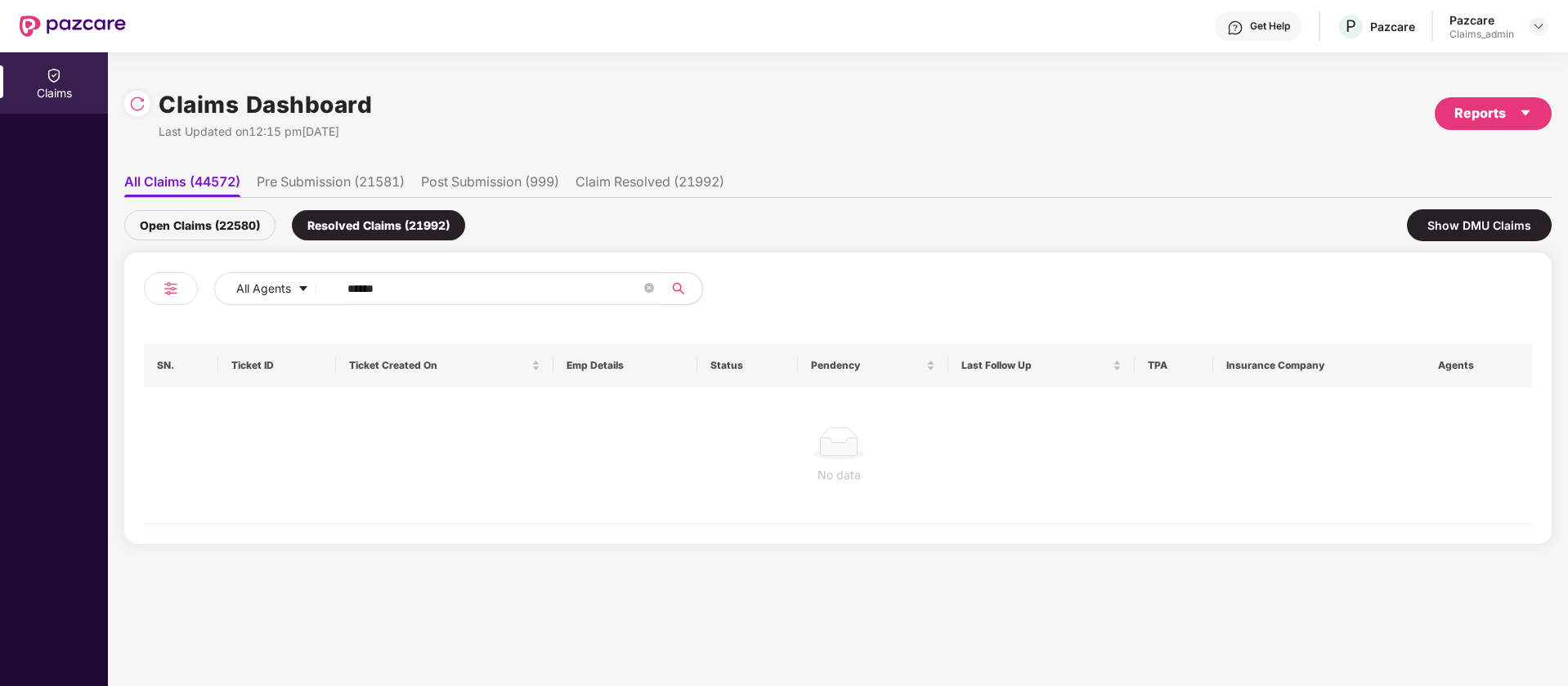
click at [564, 277] on input "******" at bounding box center [494, 288] width 293 height 25
drag, startPoint x: 358, startPoint y: 288, endPoint x: 84, endPoint y: 259, distance: 275.5
click at [84, 259] on div "Claims Claims Dashboard Last Updated on 12:15 pm, 09 Oct 2025 Reports All Claim…" at bounding box center [784, 369] width 1568 height 634
paste input "text"
click at [244, 218] on div "Open Claims (22580)" at bounding box center [200, 225] width 151 height 30
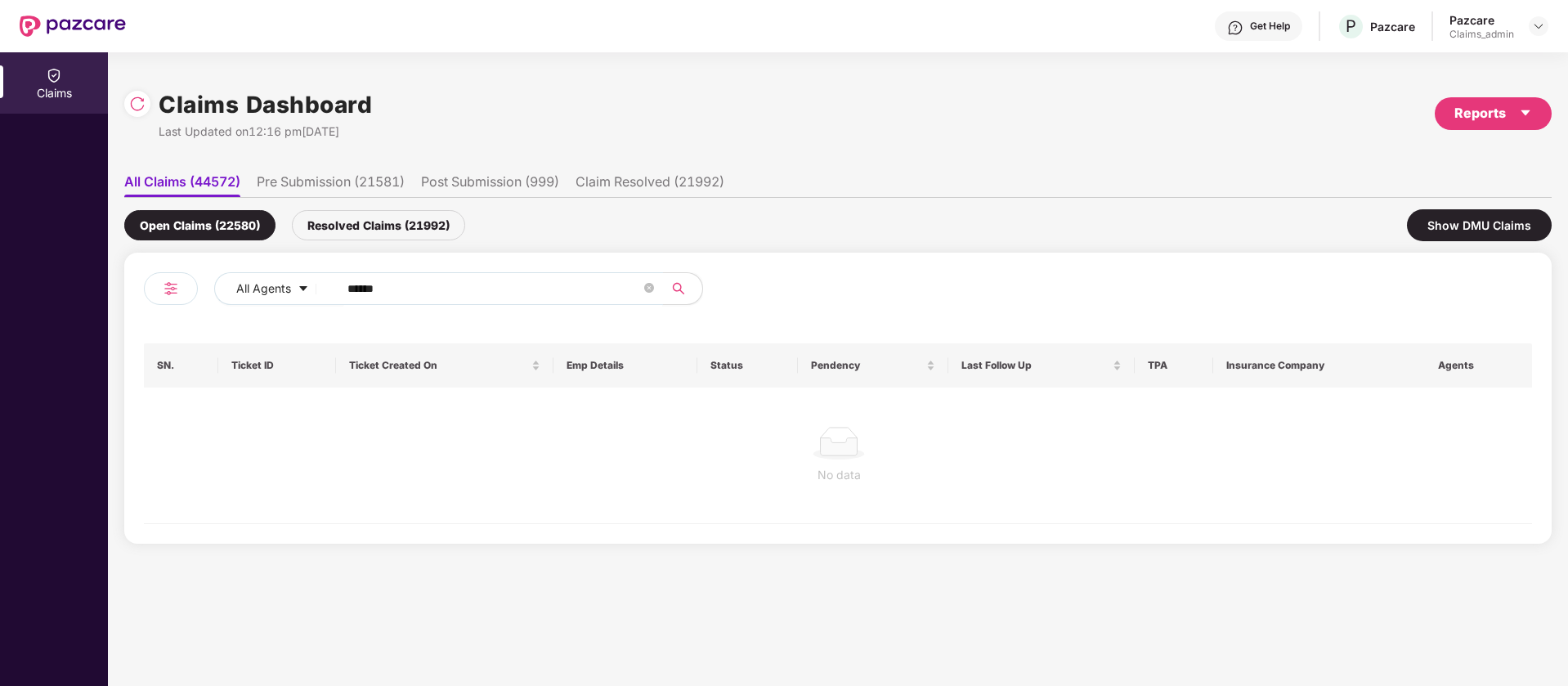
drag, startPoint x: 412, startPoint y: 283, endPoint x: 315, endPoint y: 309, distance: 100.4
click at [186, 279] on div "All Agents ******" at bounding box center [491, 295] width 694 height 46
paste input "text"
click at [395, 213] on div "Resolved Claims (21992)" at bounding box center [378, 225] width 173 height 30
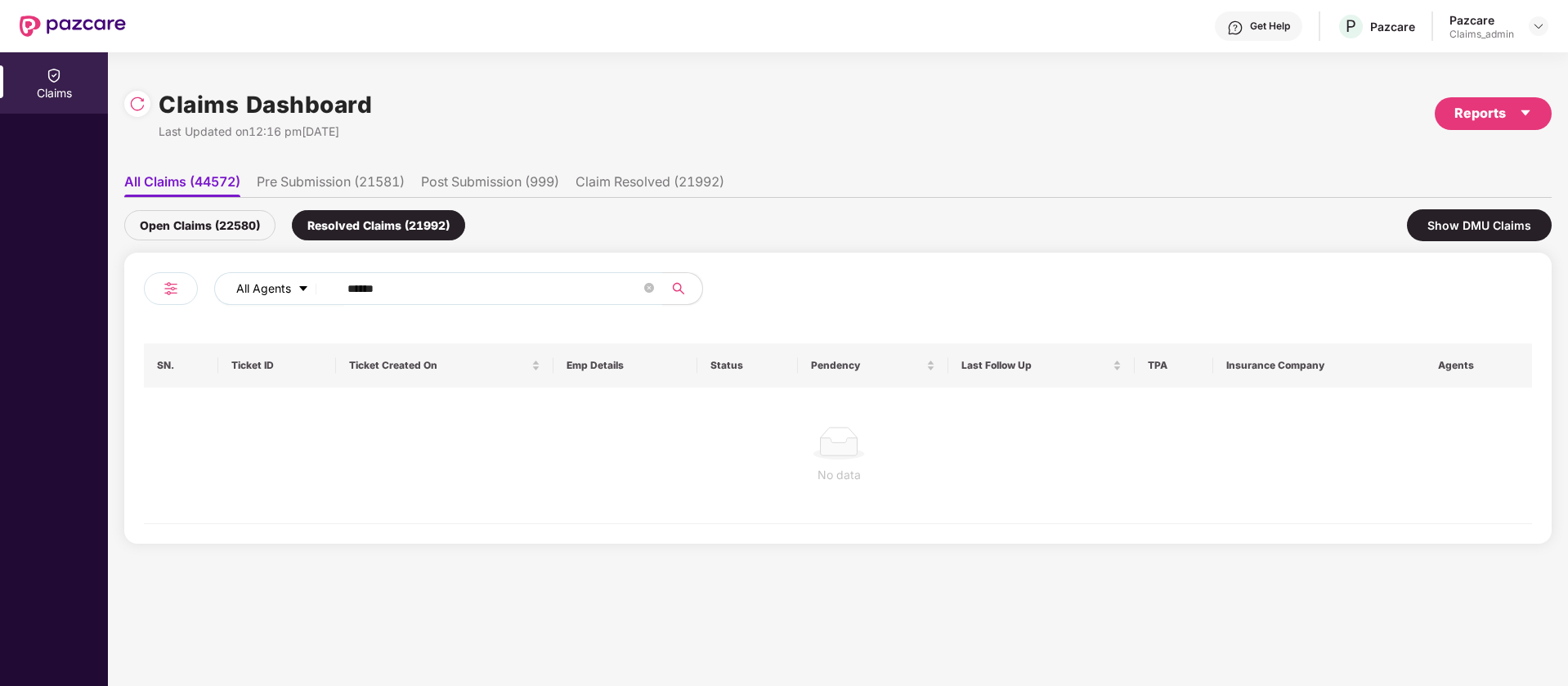
drag, startPoint x: 333, startPoint y: 291, endPoint x: 253, endPoint y: 280, distance: 80.8
click at [246, 281] on div "All Agents ******" at bounding box center [630, 288] width 833 height 33
paste input "text"
click at [217, 230] on div "Open Claims (22580)" at bounding box center [200, 225] width 151 height 30
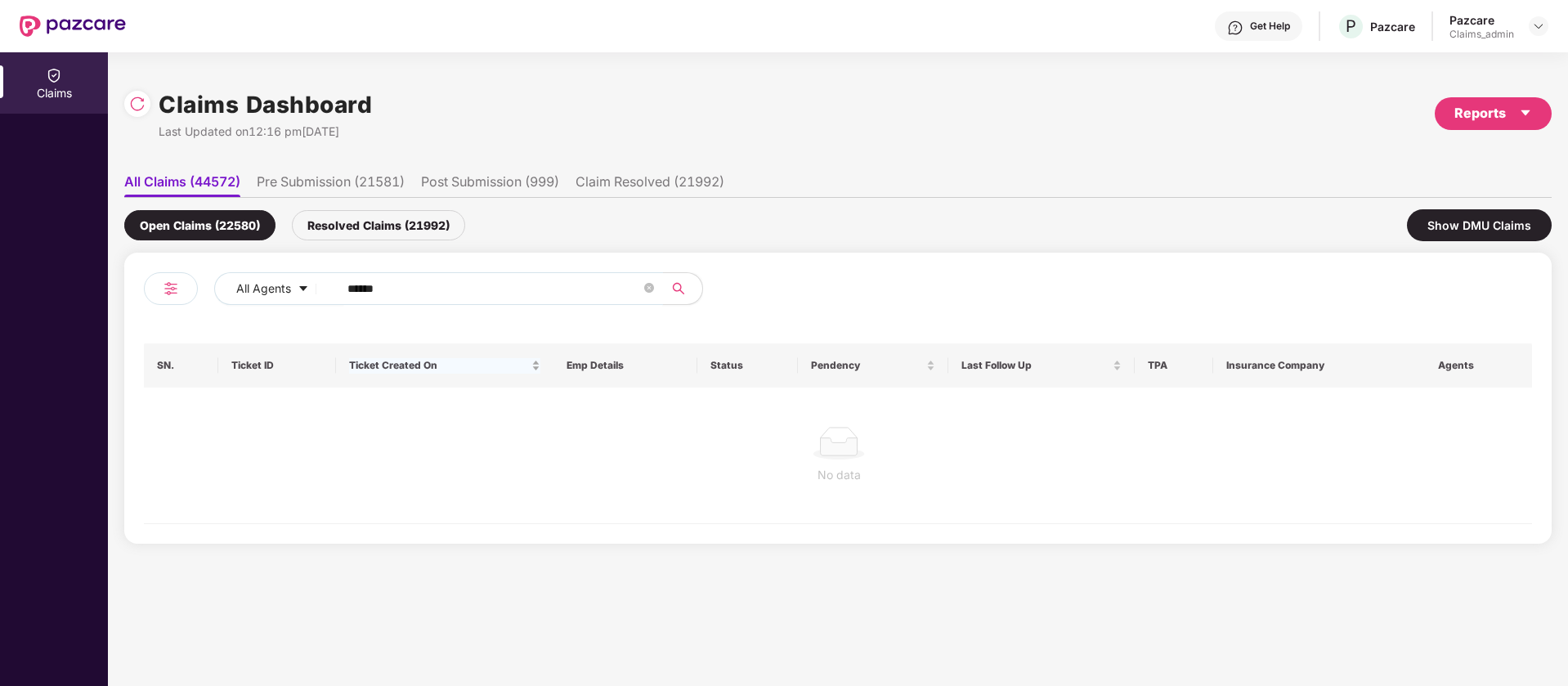
drag, startPoint x: 277, startPoint y: 286, endPoint x: 454, endPoint y: 354, distance: 189.6
click at [238, 275] on div "All Agents ******" at bounding box center [630, 288] width 833 height 33
paste input "text"
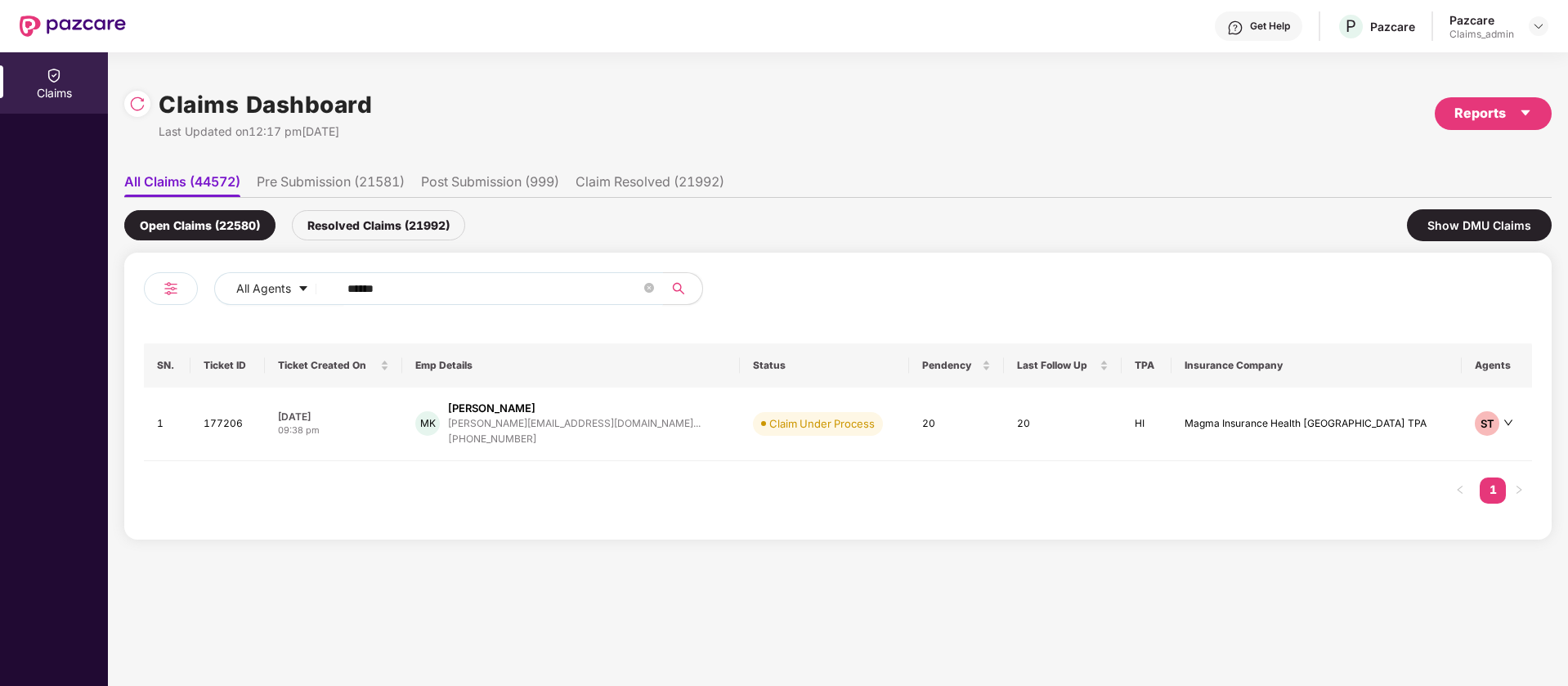
click at [482, 294] on input "******" at bounding box center [494, 288] width 293 height 25
paste input "text"
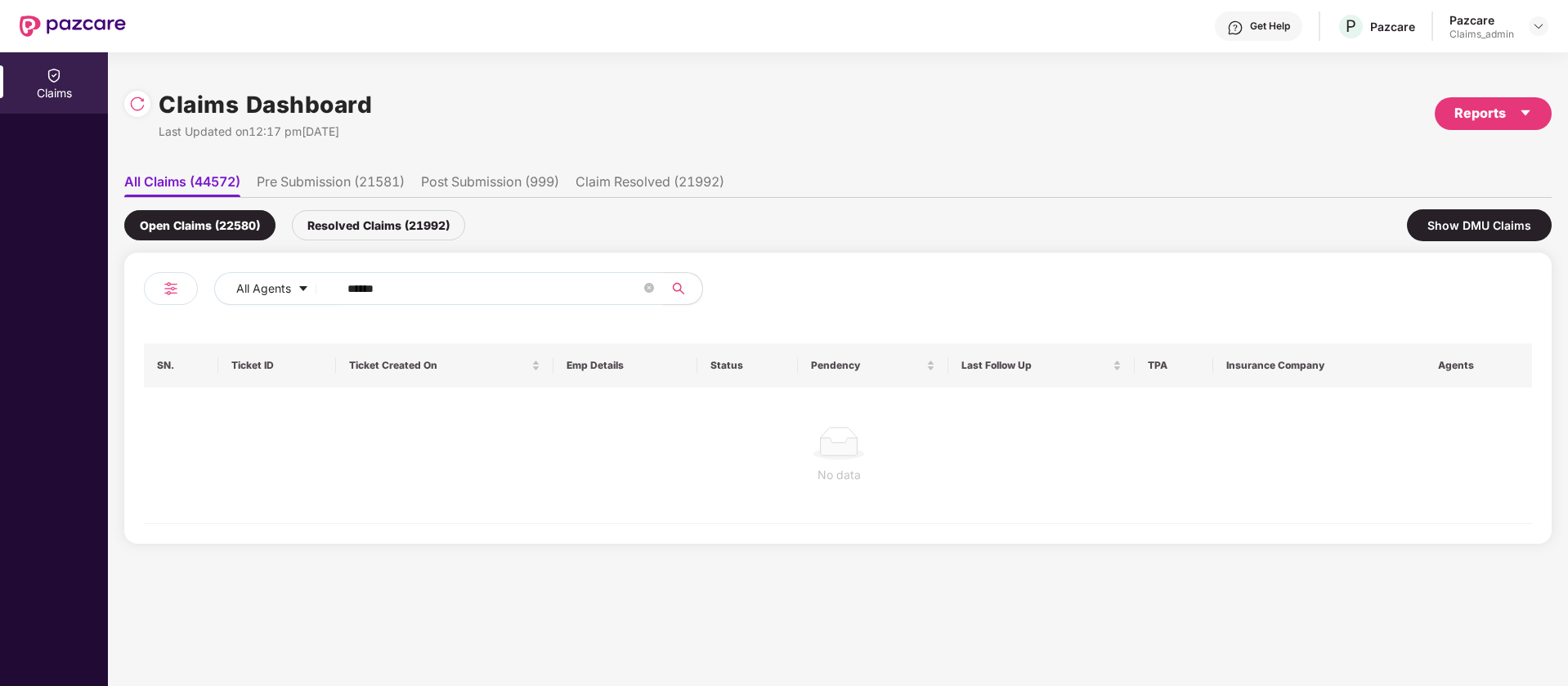
click at [396, 234] on div "Resolved Claims (21992)" at bounding box center [378, 225] width 173 height 30
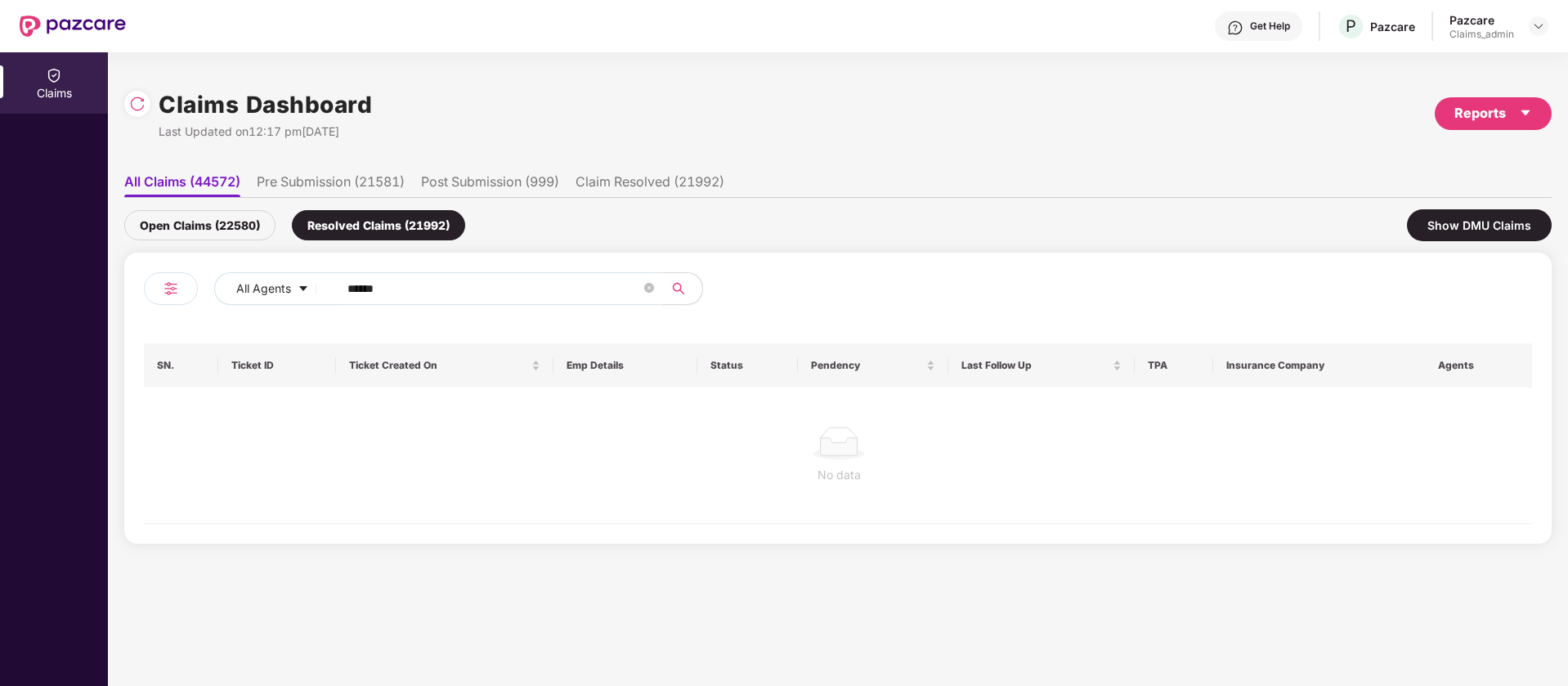
click at [221, 231] on div "Open Claims (22580)" at bounding box center [200, 225] width 151 height 30
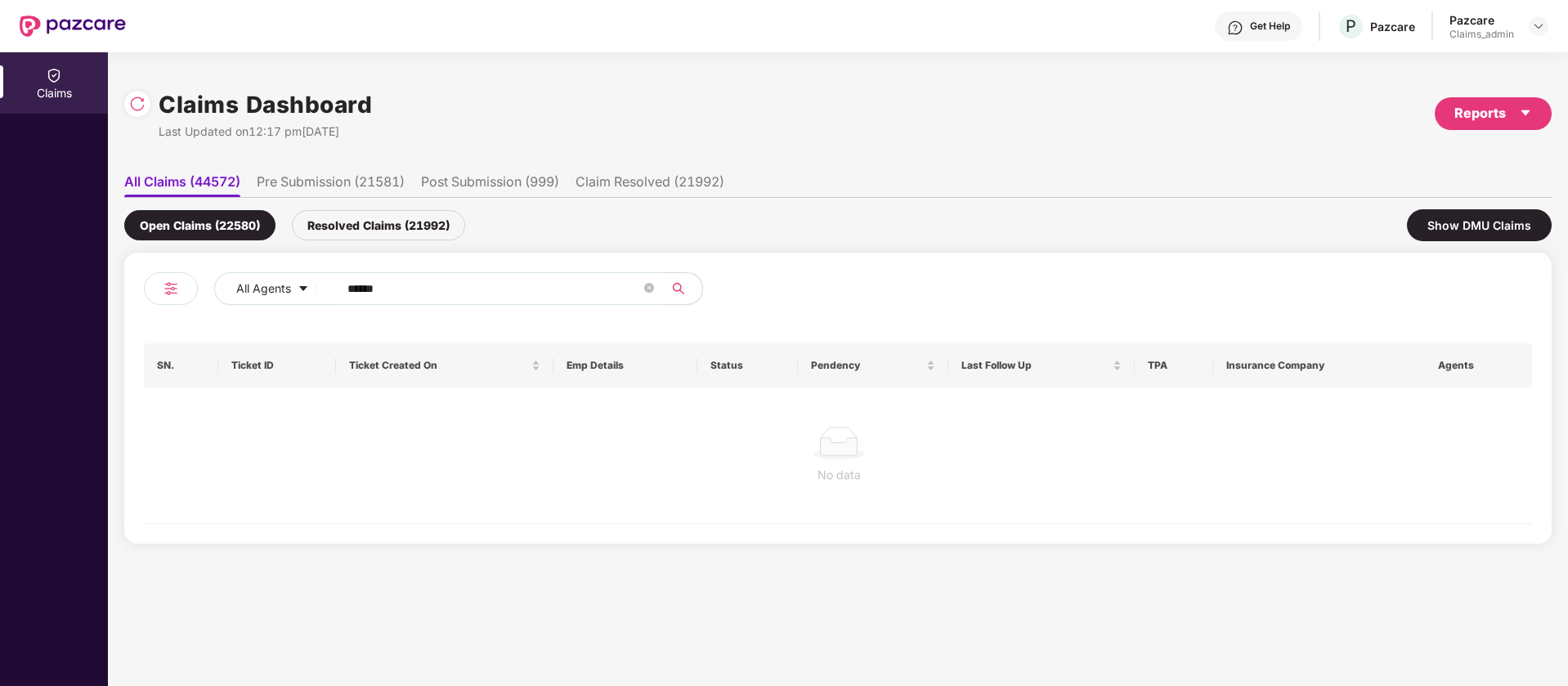
click at [443, 290] on input "******" at bounding box center [494, 288] width 293 height 25
type input "******"
click at [398, 208] on div "Open Claims (22580) Resolved Claims (21992) Show DMU Claims" at bounding box center [838, 225] width 1428 height 55
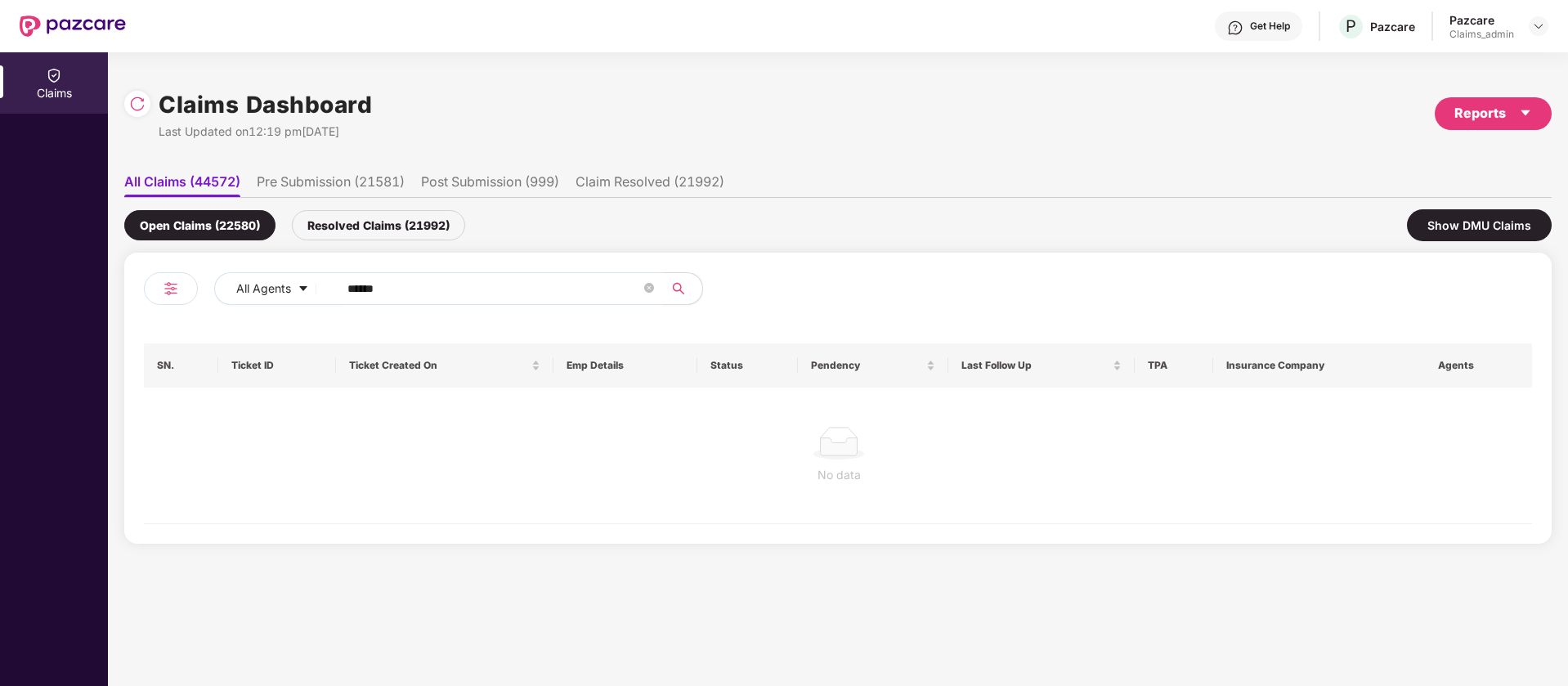
drag, startPoint x: 402, startPoint y: 222, endPoint x: 398, endPoint y: 208, distance: 14.6
click at [398, 208] on div "Open Claims (22580) Resolved Claims (21992) Show DMU Claims" at bounding box center [838, 225] width 1428 height 55
click at [399, 222] on div "Resolved Claims (21992)" at bounding box center [378, 225] width 173 height 30
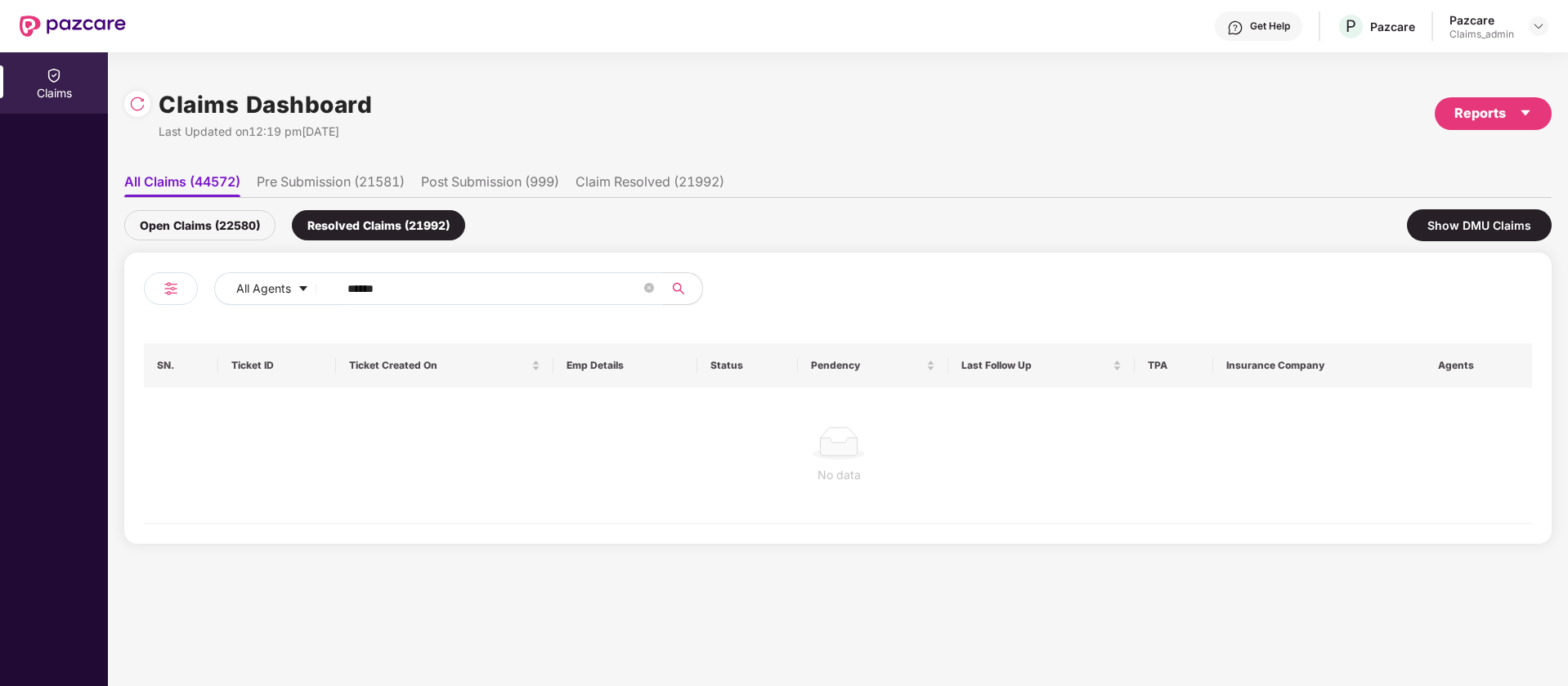
click at [232, 228] on div "Open Claims (22580)" at bounding box center [200, 225] width 151 height 30
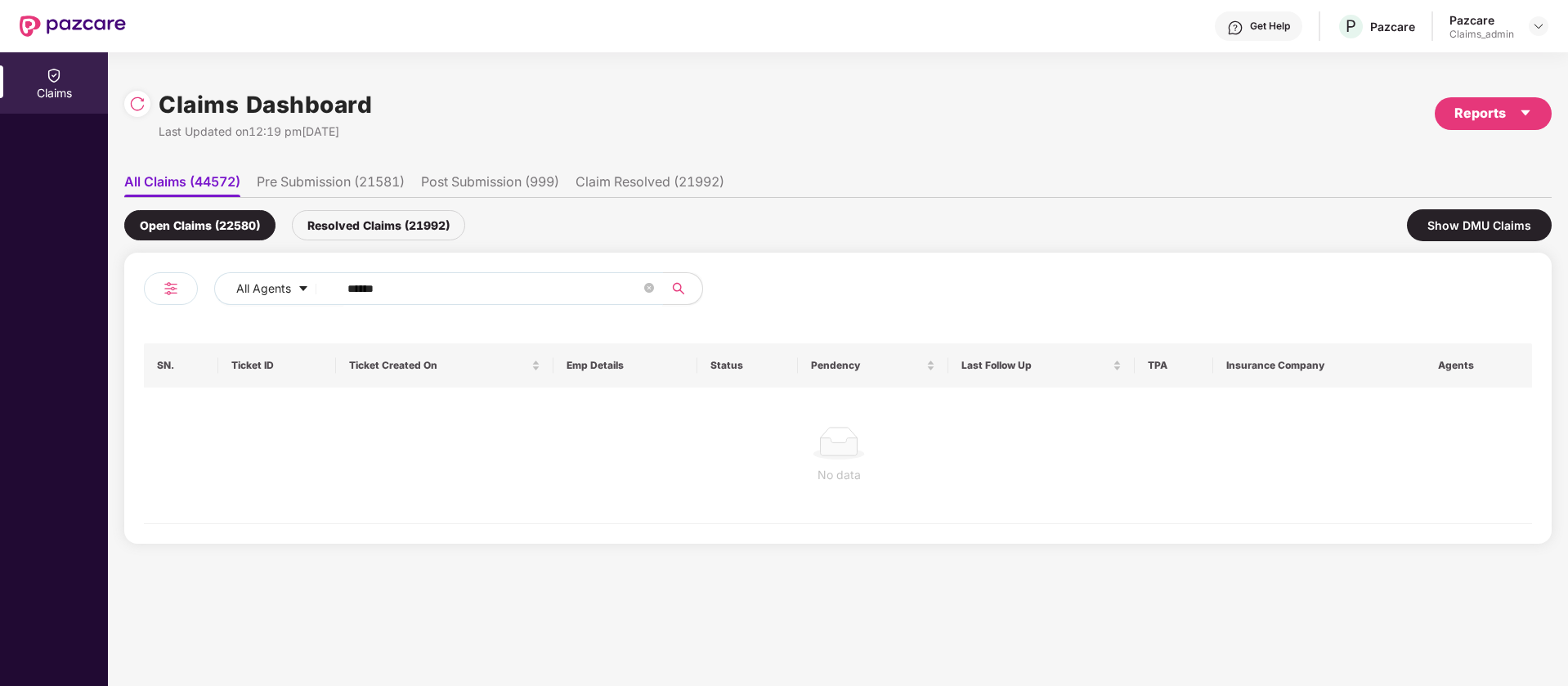
click at [433, 293] on input "******" at bounding box center [494, 288] width 293 height 25
click at [647, 288] on icon "close-circle" at bounding box center [650, 288] width 10 height 10
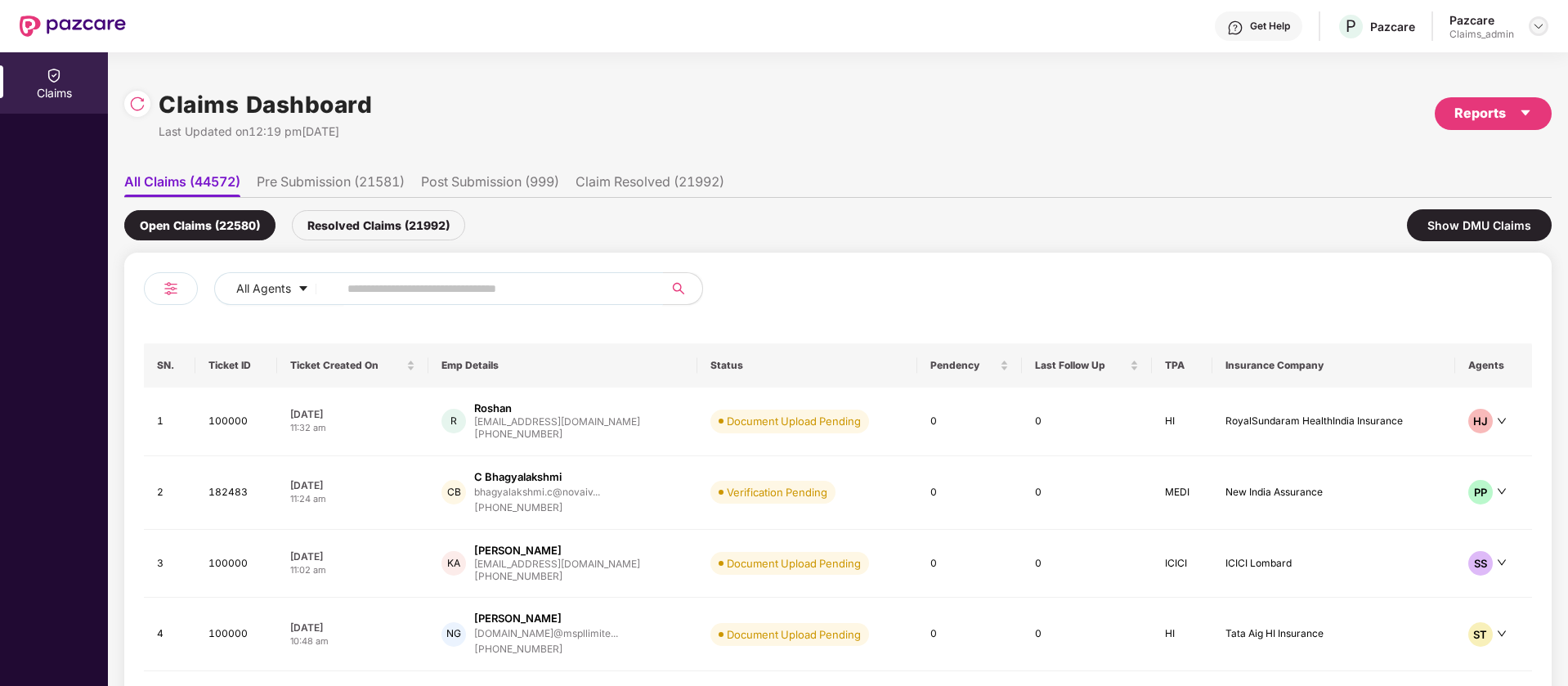
click at [1539, 24] on img at bounding box center [1538, 25] width 13 height 13
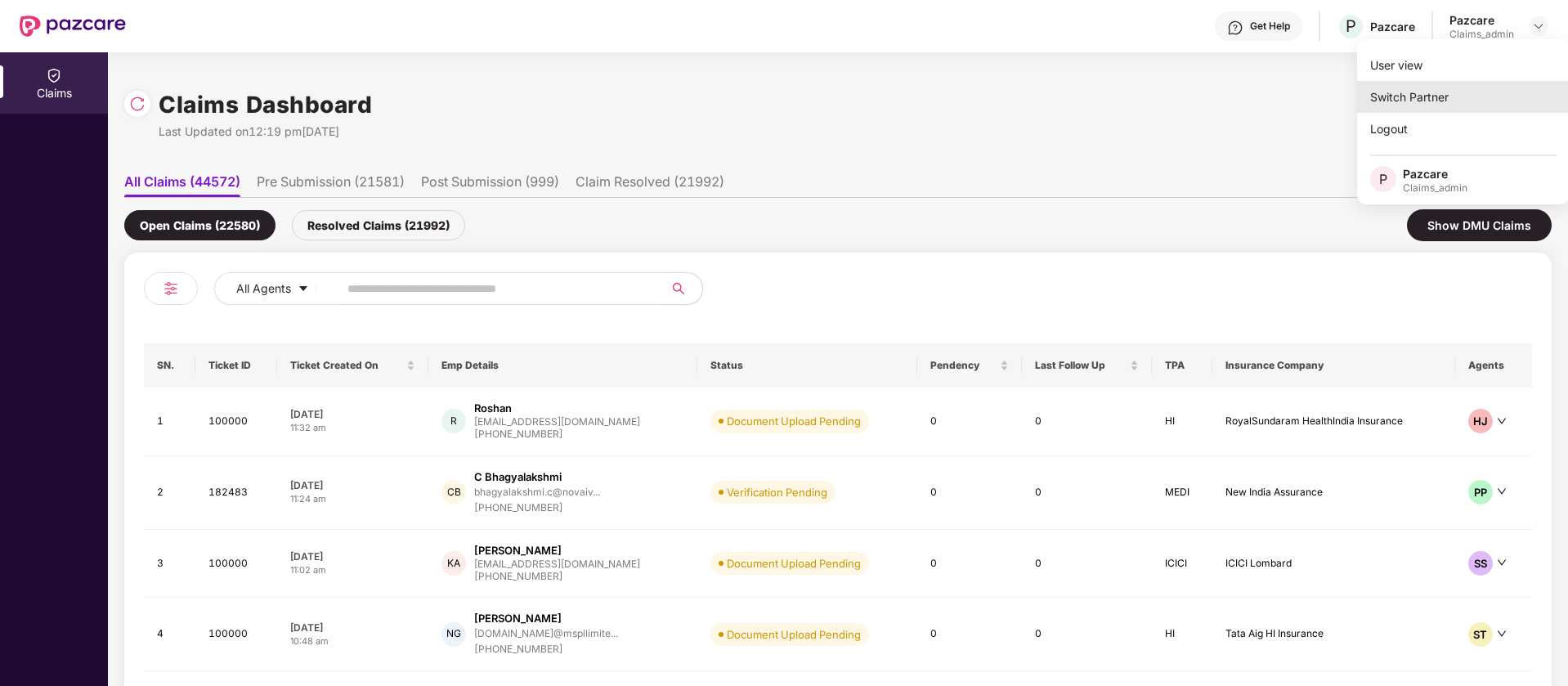
click at [1467, 94] on div "Switch Partner" at bounding box center [1463, 97] width 212 height 32
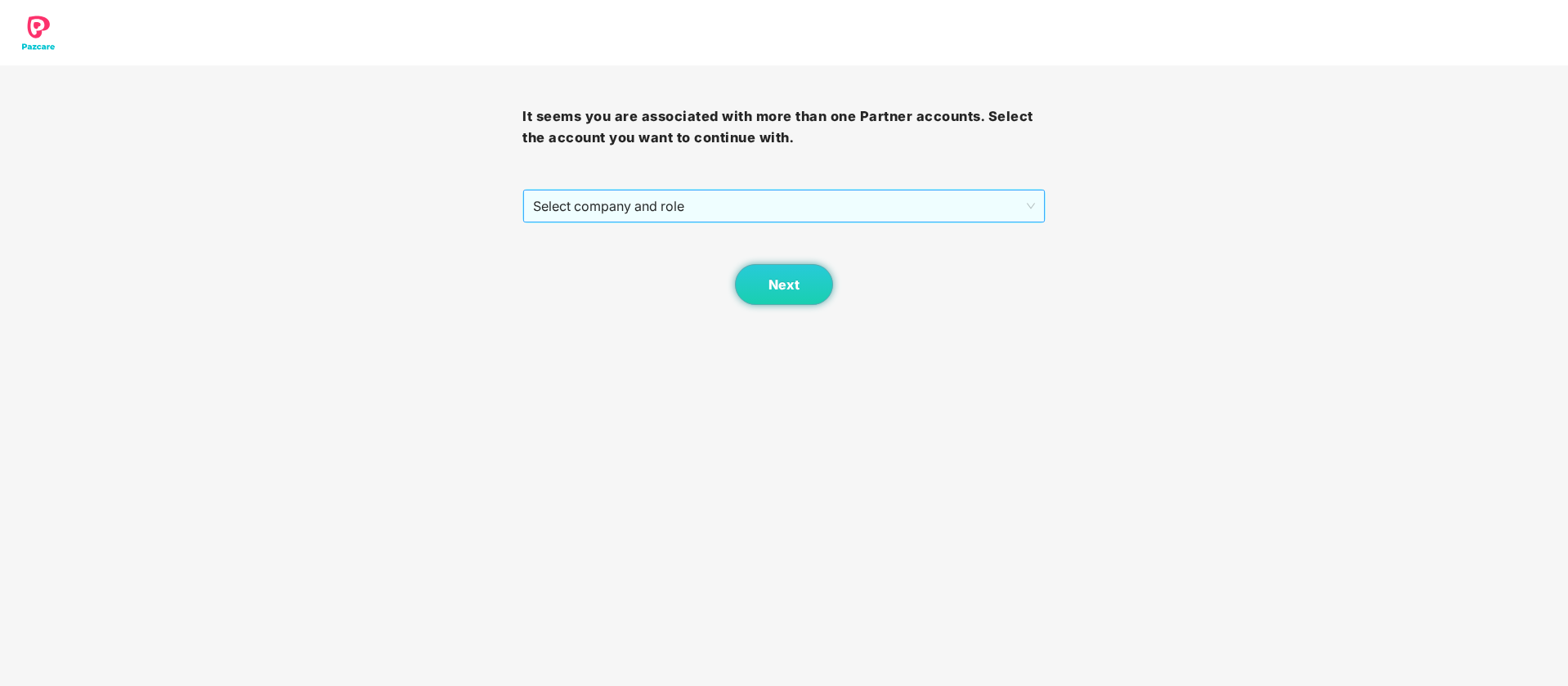
click at [951, 200] on span "Select company and role" at bounding box center [783, 206] width 502 height 31
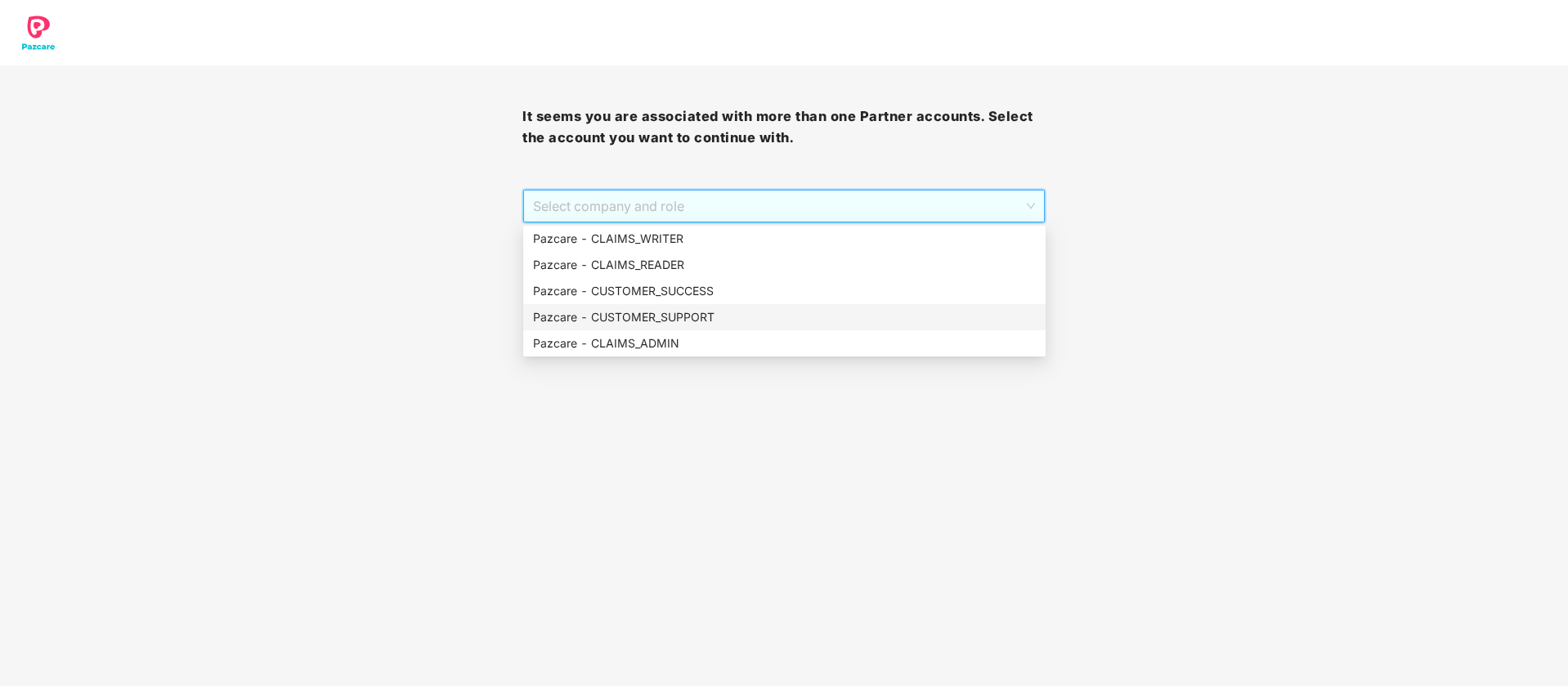
click at [754, 308] on div "Pazcare - CUSTOMER_SUPPORT" at bounding box center [784, 316] width 503 height 18
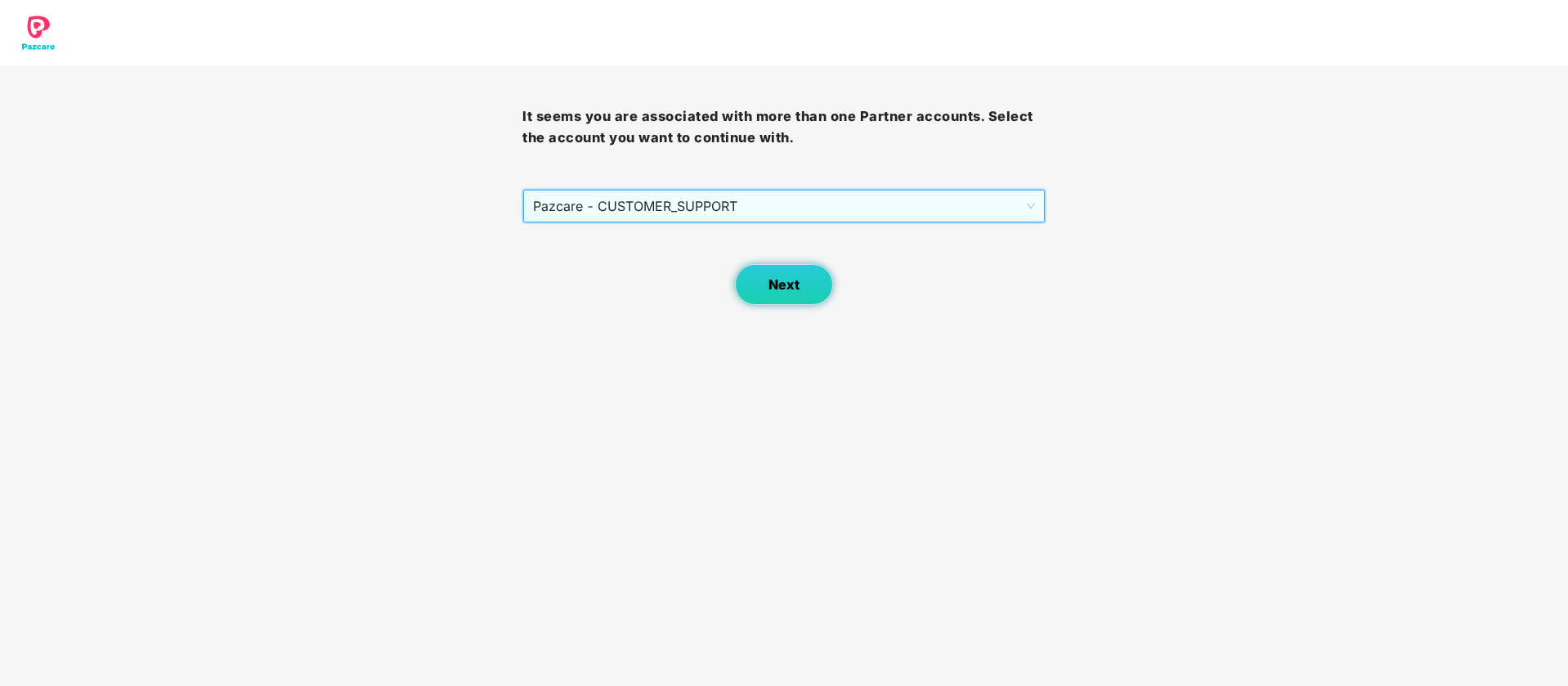
click at [796, 271] on button "Next" at bounding box center [784, 284] width 98 height 41
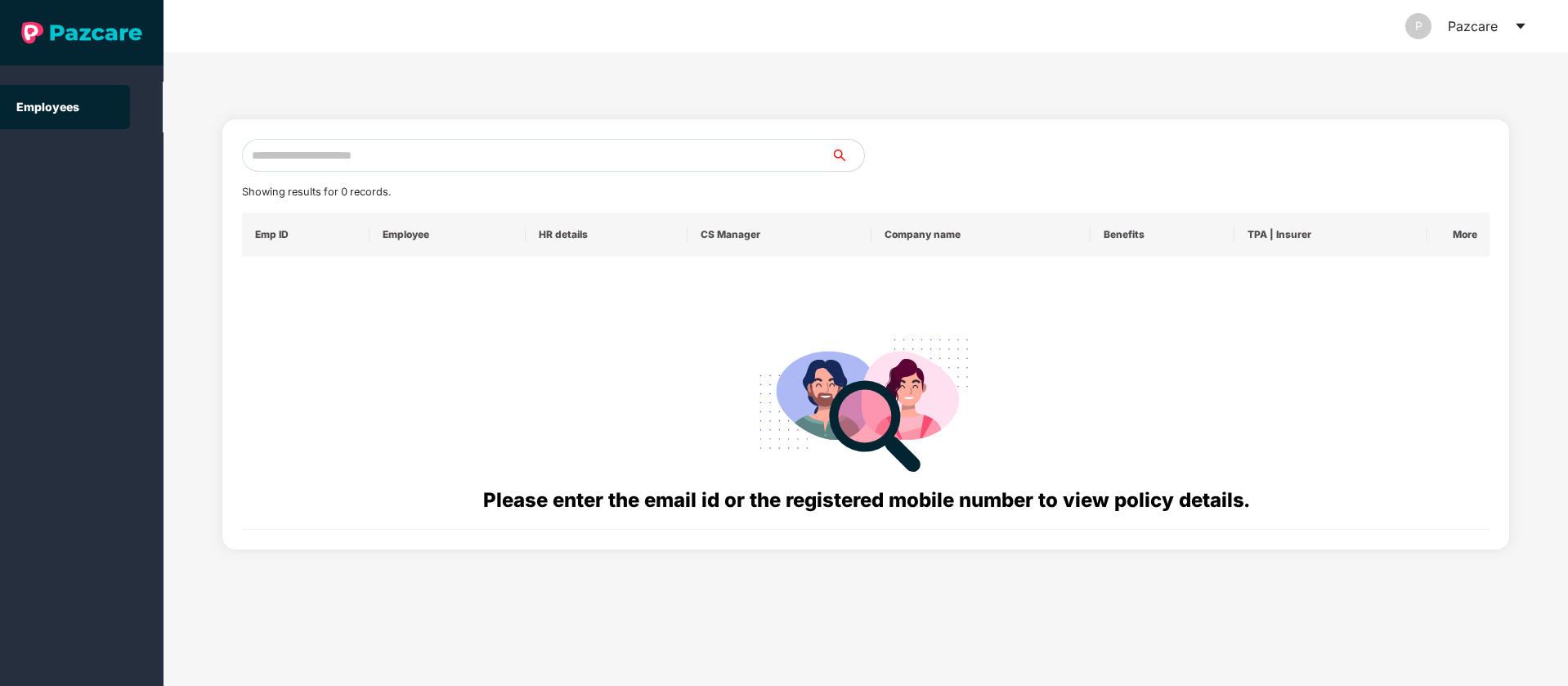
click at [533, 161] on input "text" at bounding box center [536, 155] width 589 height 33
type input "**********"
click at [533, 161] on input "**********" at bounding box center [536, 155] width 589 height 33
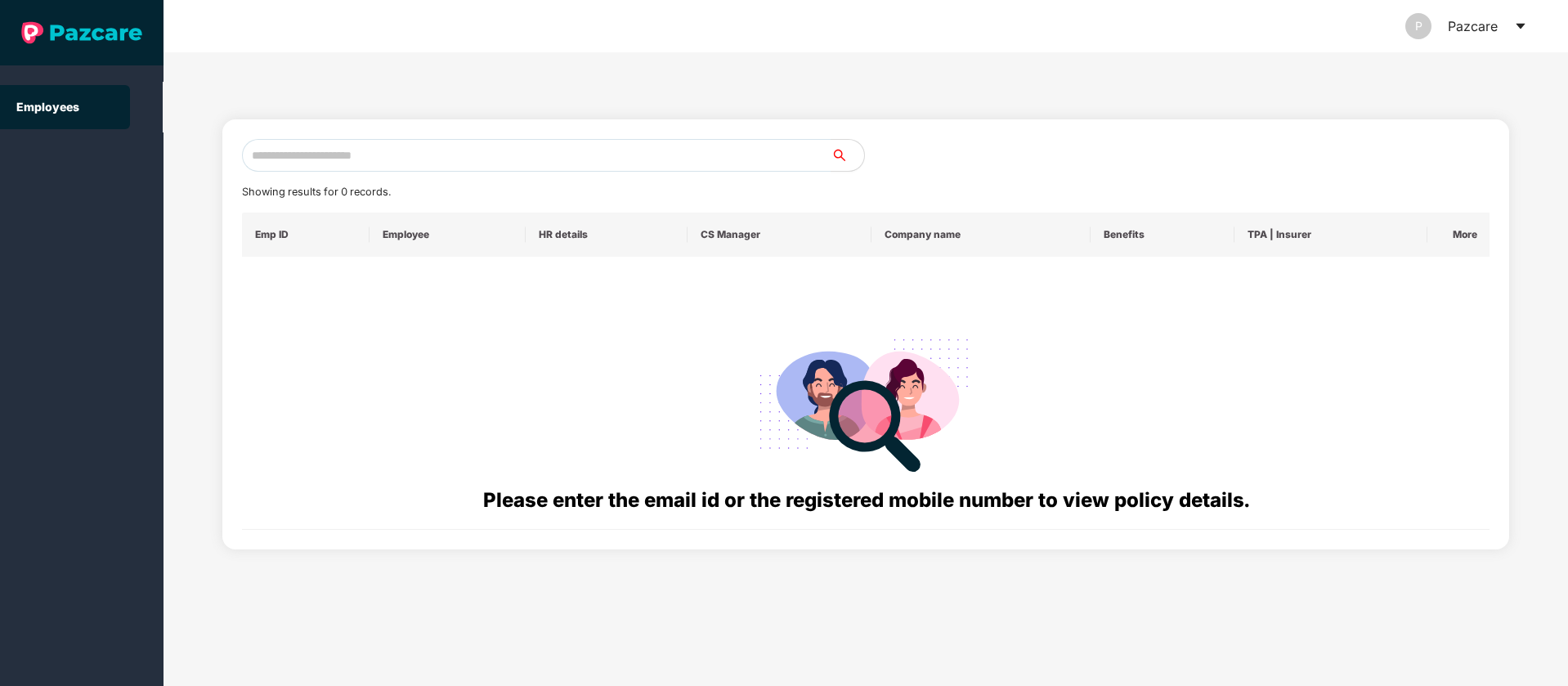
click at [1521, 27] on icon "caret-down" at bounding box center [1521, 26] width 9 height 6
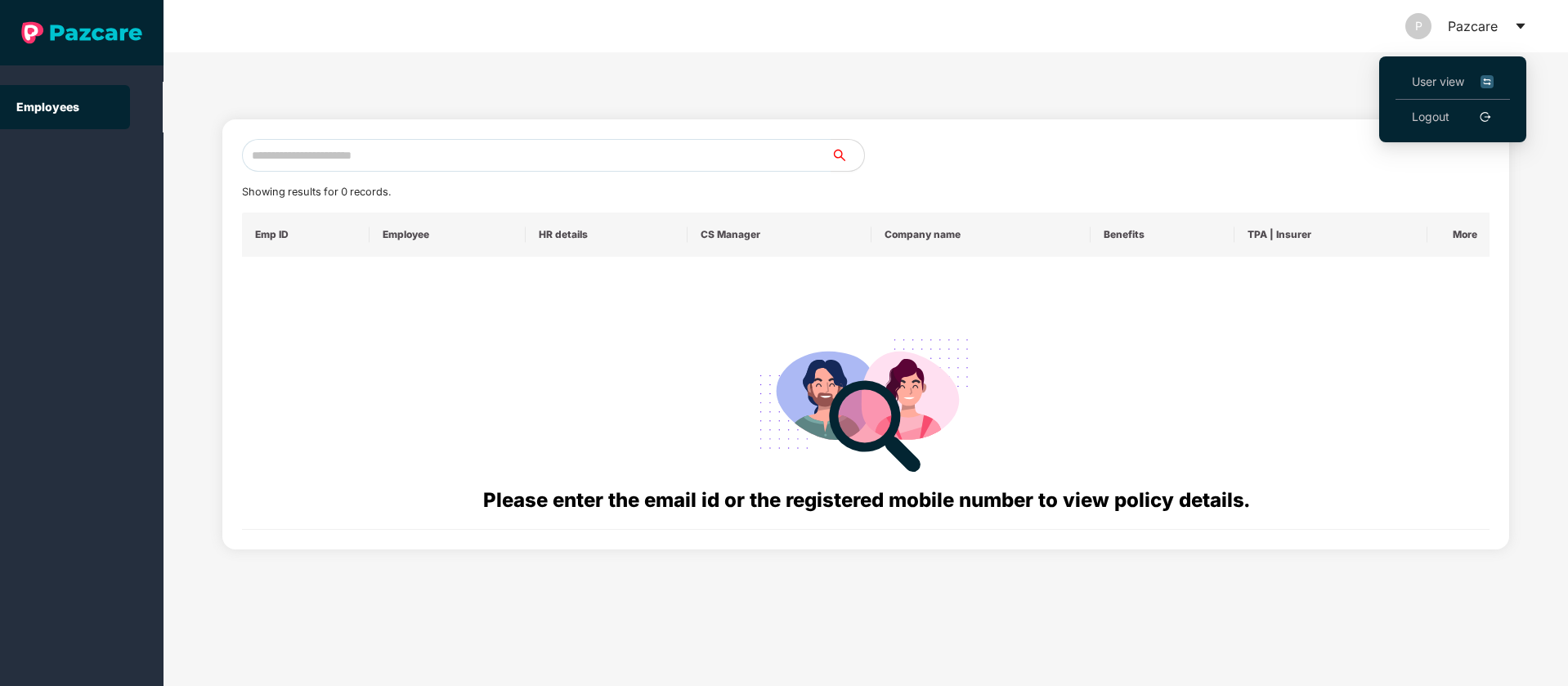
click at [1497, 77] on li "User view" at bounding box center [1452, 82] width 114 height 36
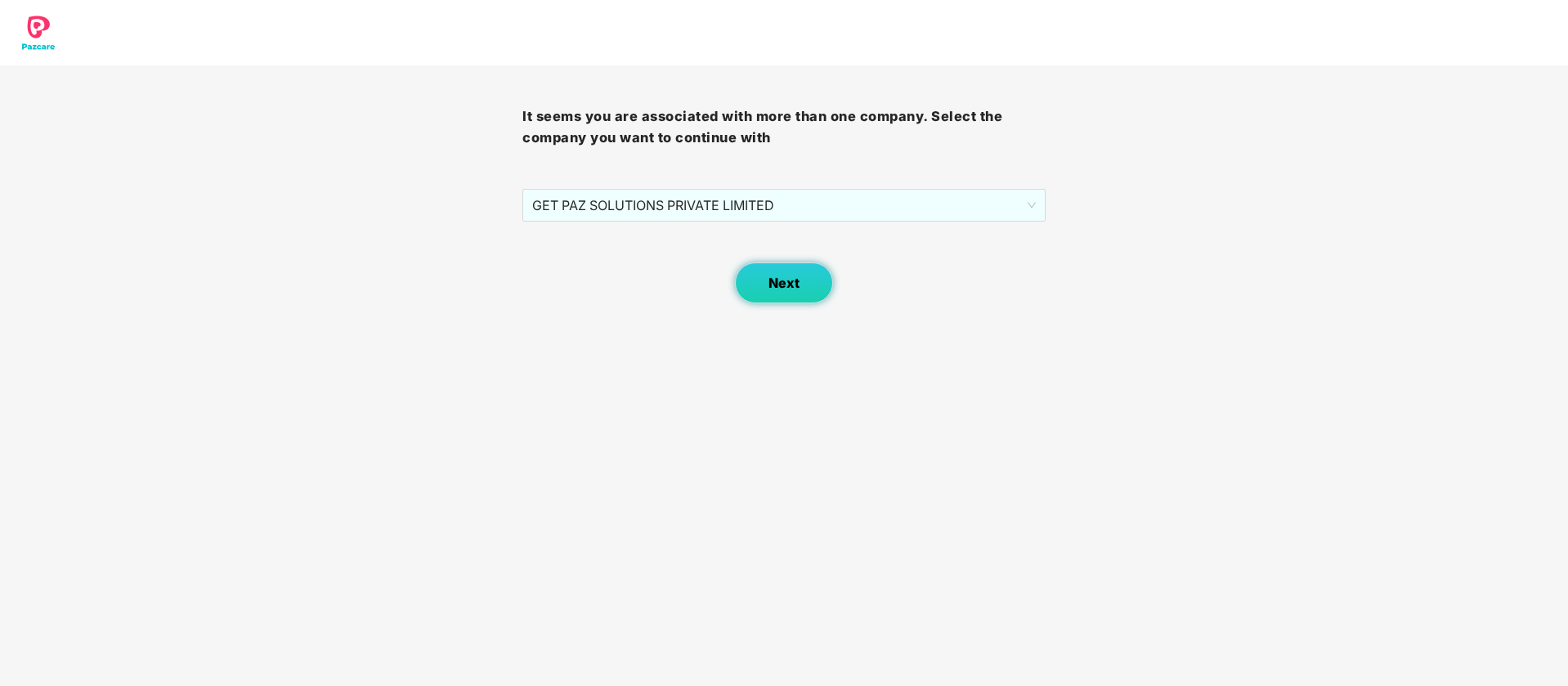
click at [802, 280] on button "Next" at bounding box center [784, 283] width 98 height 41
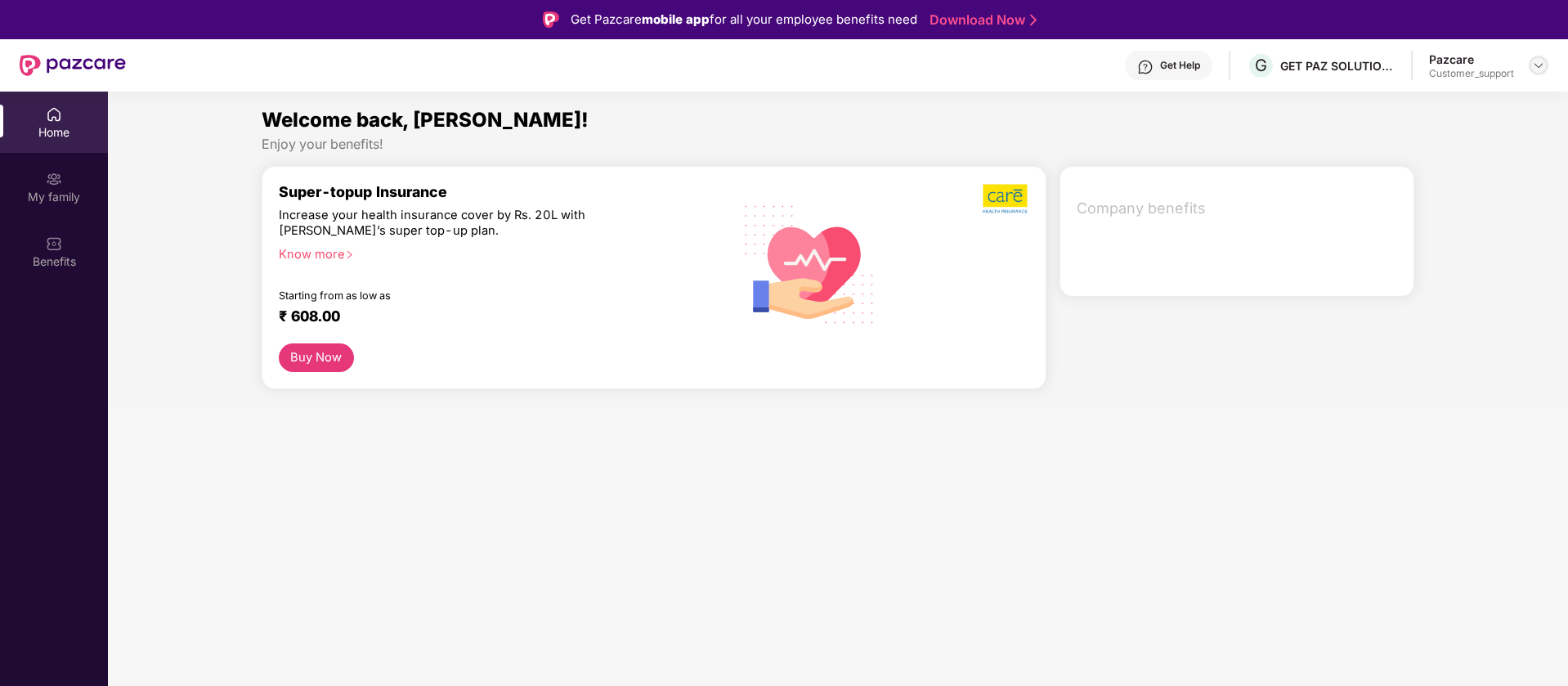
click at [1529, 60] on div at bounding box center [1538, 65] width 19 height 19
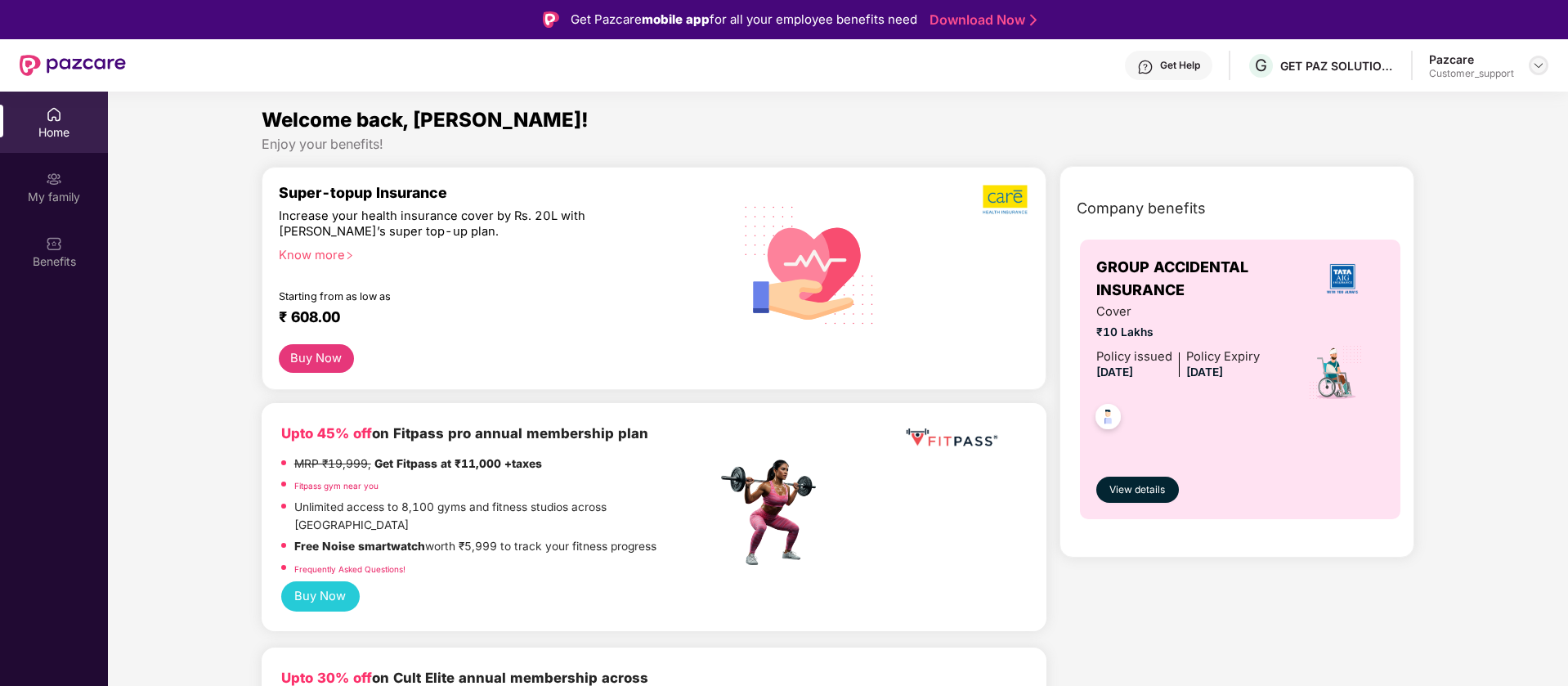
click at [1536, 62] on img at bounding box center [1538, 65] width 13 height 13
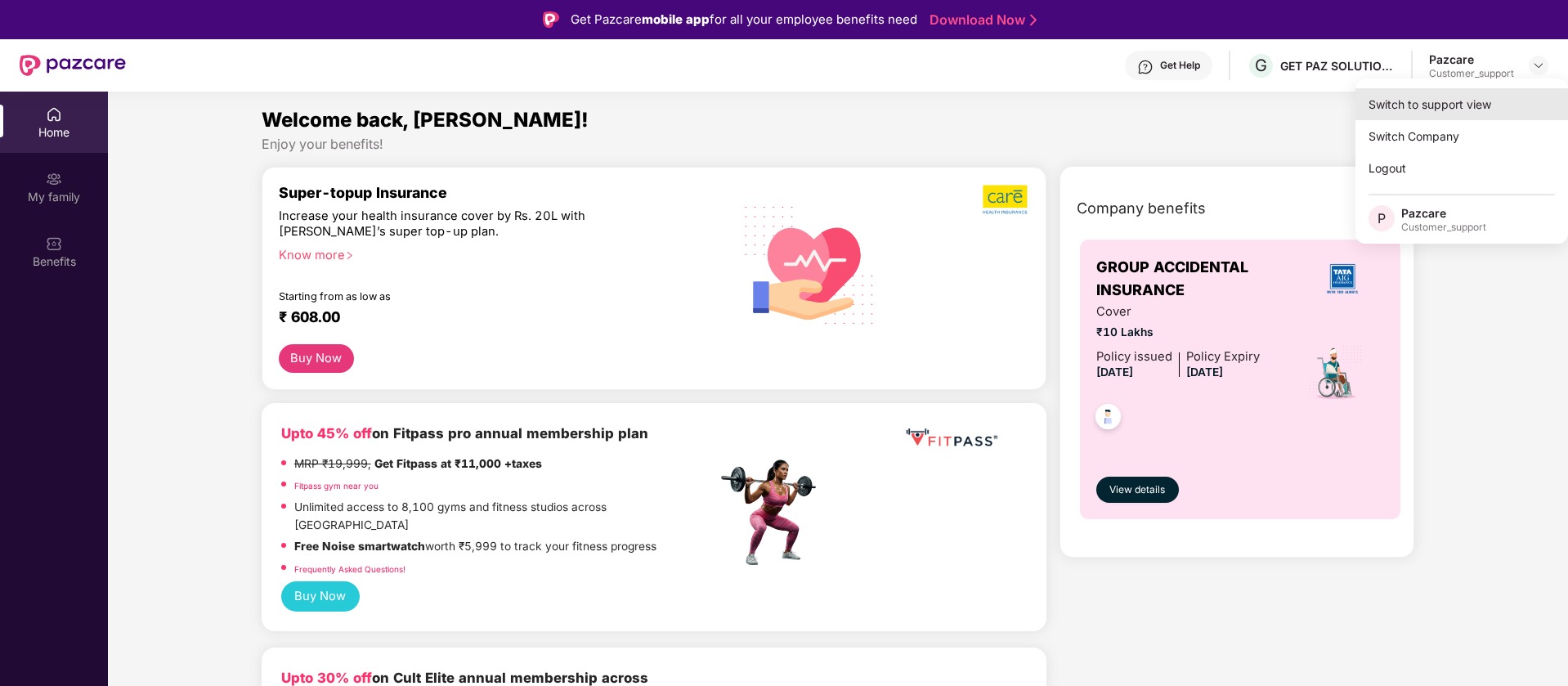
drag, startPoint x: 1452, startPoint y: 111, endPoint x: 1440, endPoint y: 111, distance: 12.0
click at [1440, 111] on div "Switch to support view" at bounding box center [1461, 104] width 212 height 32
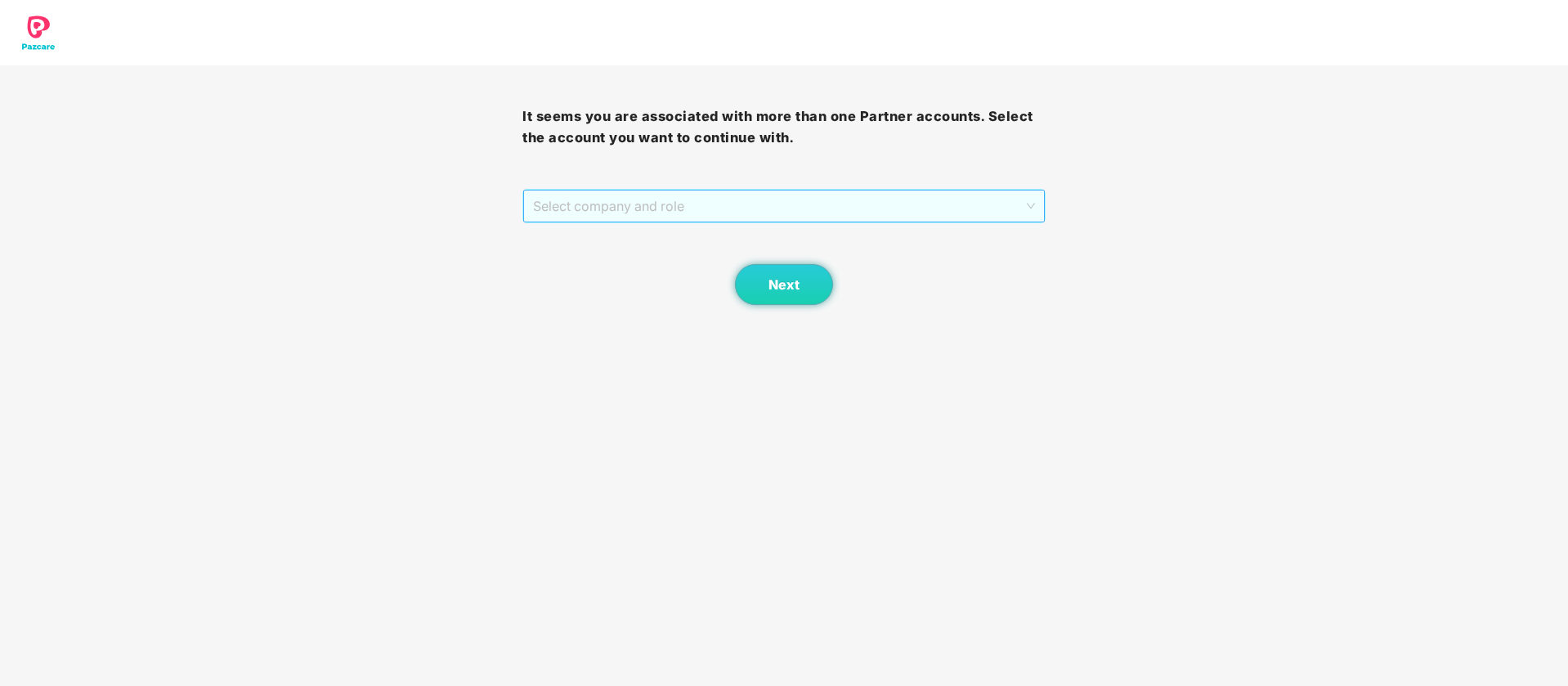
click at [584, 189] on div "Select company and role" at bounding box center [784, 206] width 521 height 33
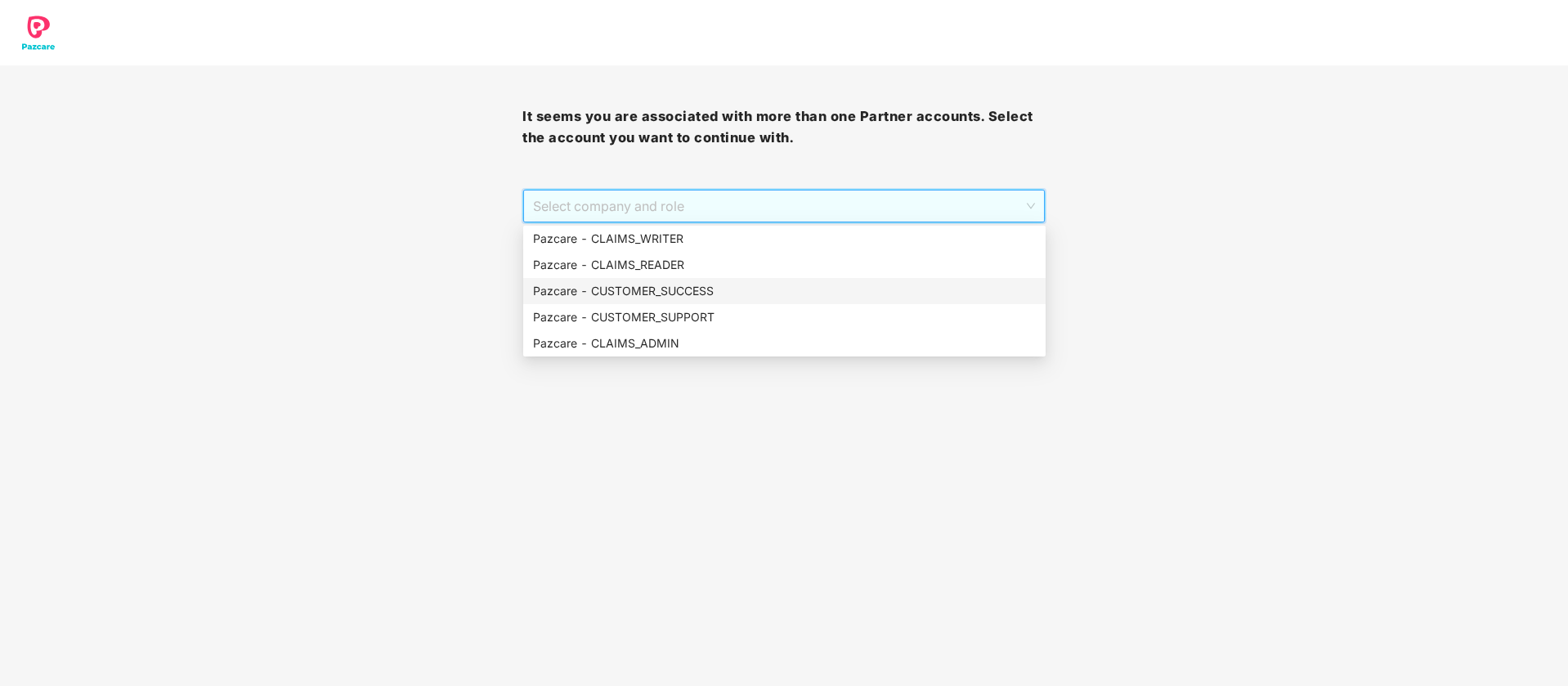
click at [649, 285] on div "Pazcare - CUSTOMER_SUCCESS" at bounding box center [784, 291] width 503 height 18
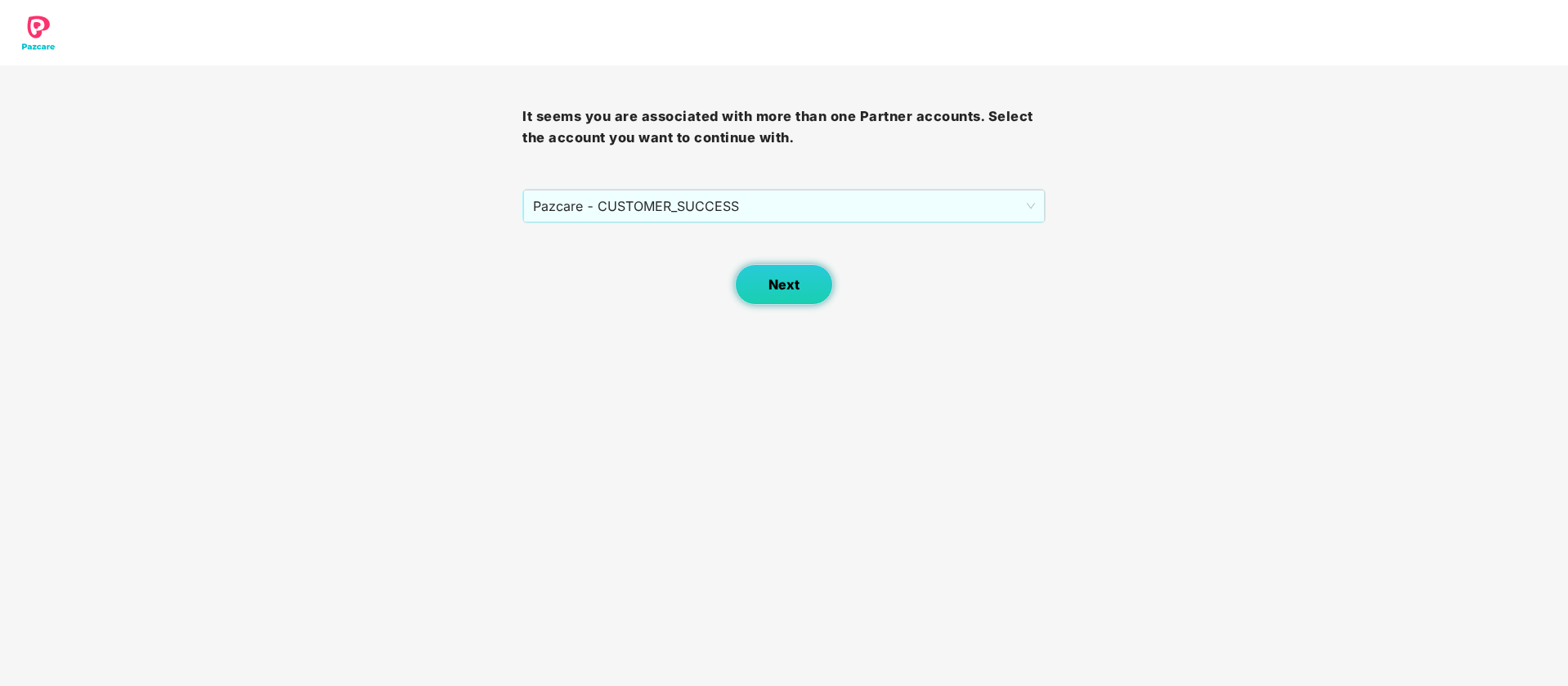
click at [808, 286] on button "Next" at bounding box center [784, 284] width 98 height 41
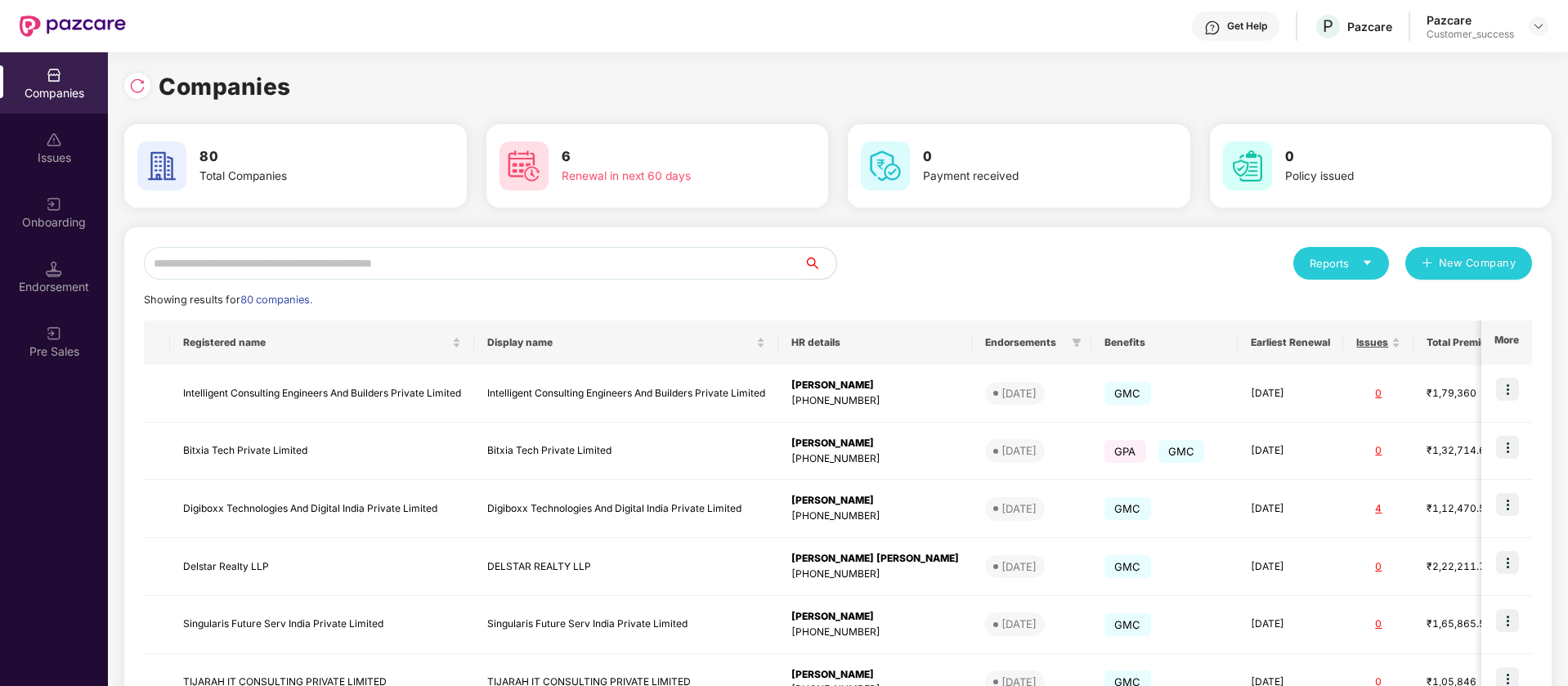
click at [551, 266] on input "text" at bounding box center [474, 263] width 660 height 33
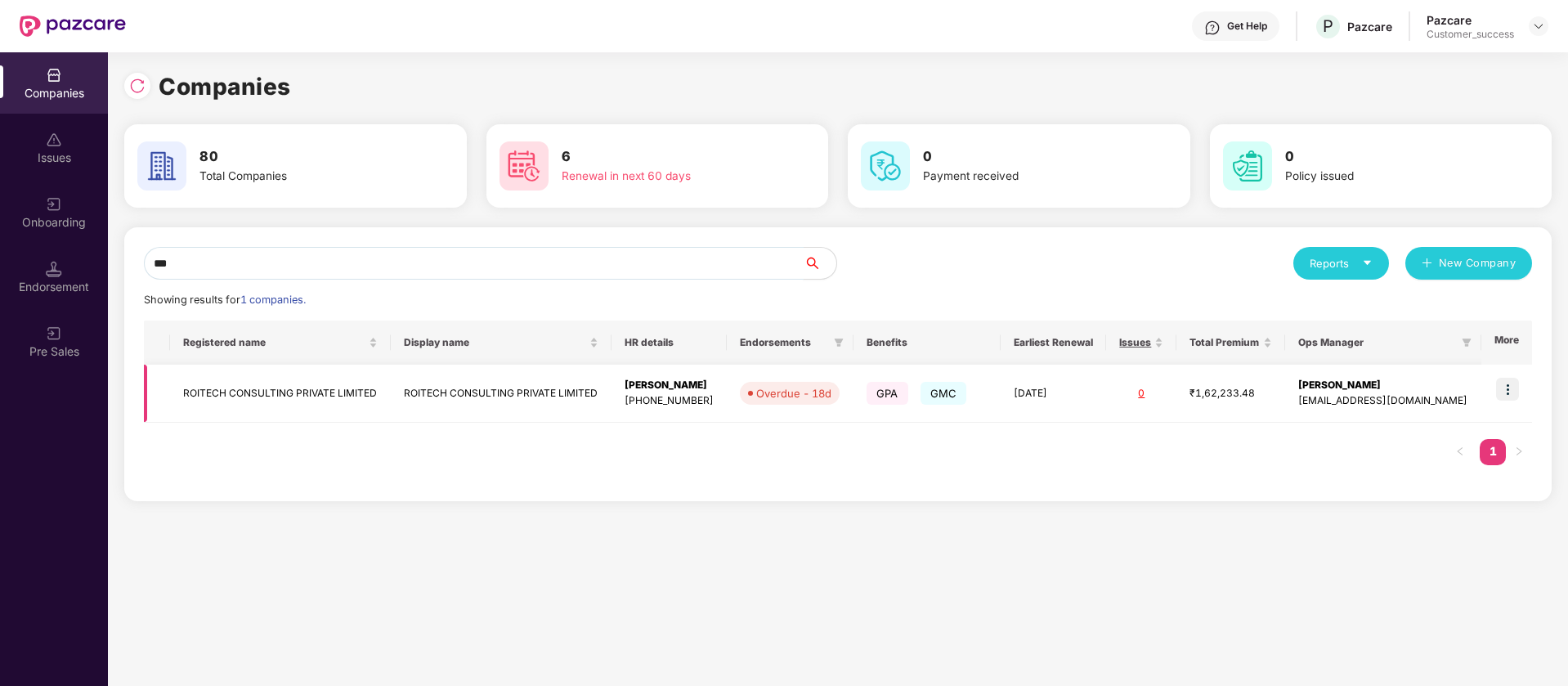
type input "***"
click at [1510, 385] on img at bounding box center [1507, 389] width 23 height 23
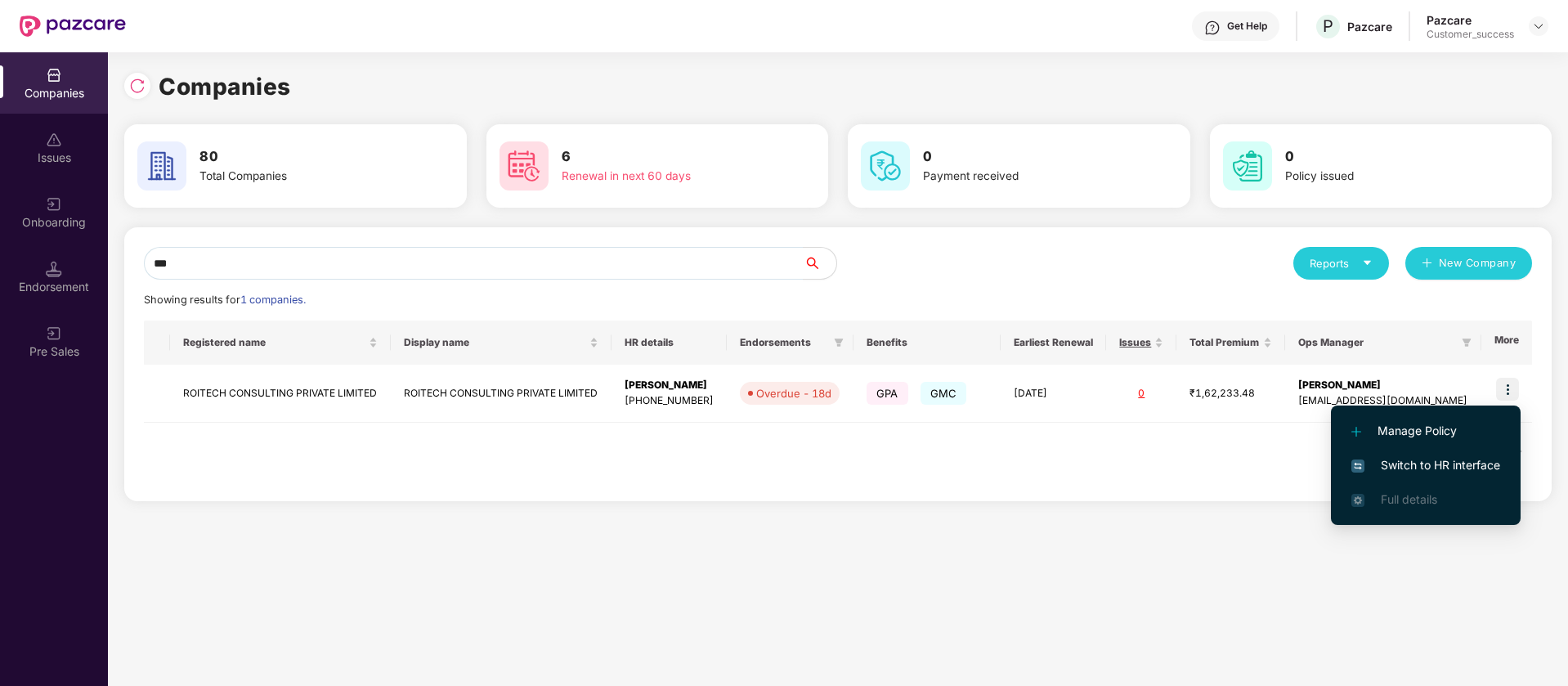
click at [1467, 466] on span "Switch to HR interface" at bounding box center [1426, 464] width 149 height 18
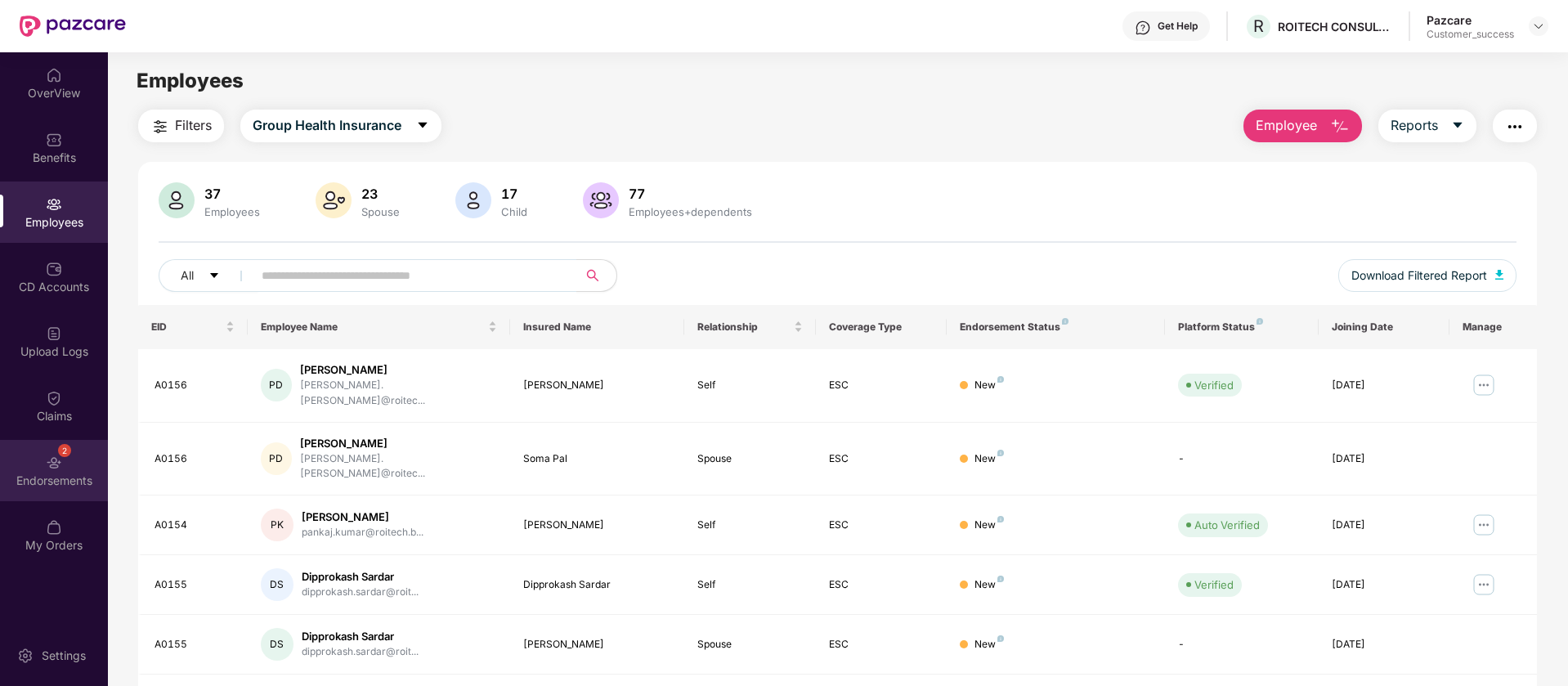
click at [58, 487] on div "Endorsements" at bounding box center [54, 480] width 108 height 16
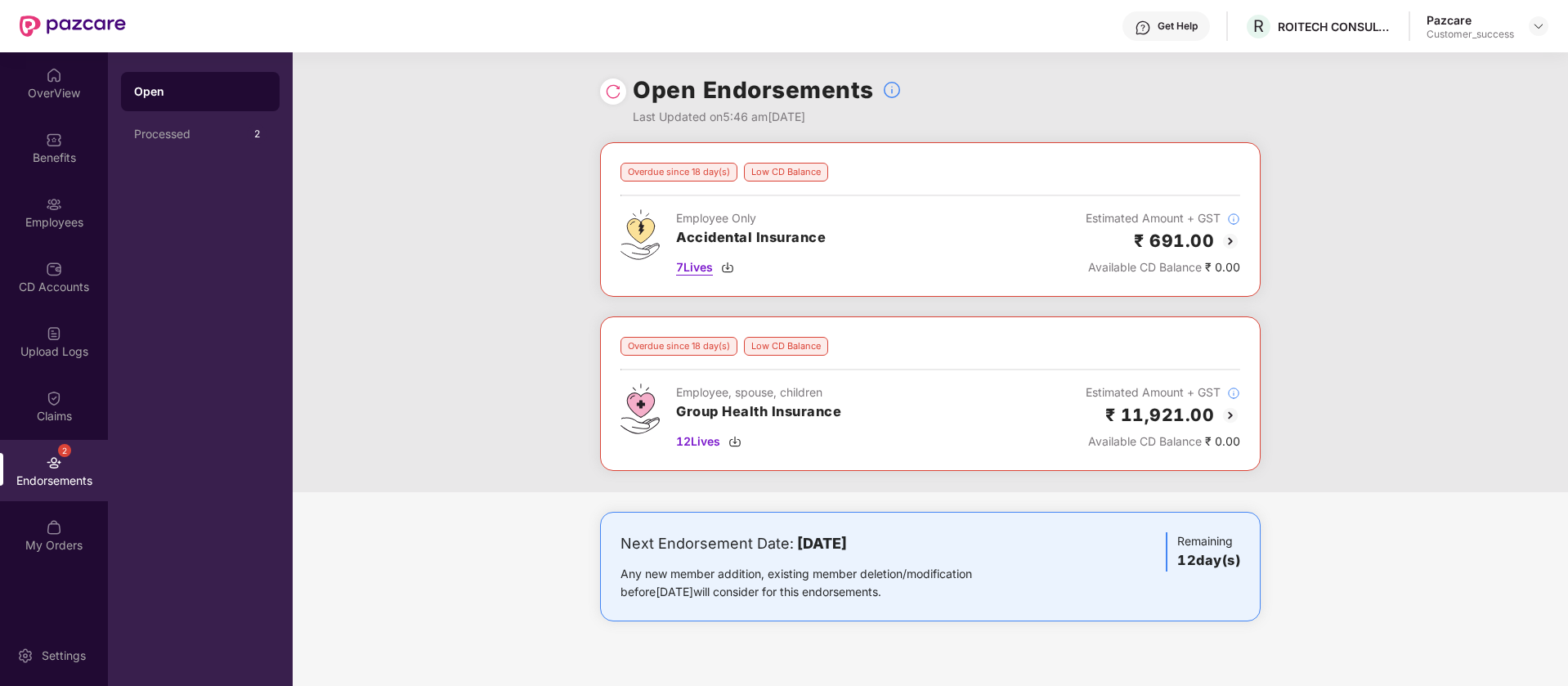
click at [728, 269] on img at bounding box center [727, 266] width 13 height 13
click at [742, 442] on img at bounding box center [734, 441] width 13 height 13
click at [1343, 62] on div "Open Endorsements Last Updated on 5:46 am, 09 Oct 2025" at bounding box center [930, 97] width 1275 height 90
click at [1340, 25] on div "ROITECH CONSULTING PRIVATE LIMITED" at bounding box center [1335, 26] width 114 height 15
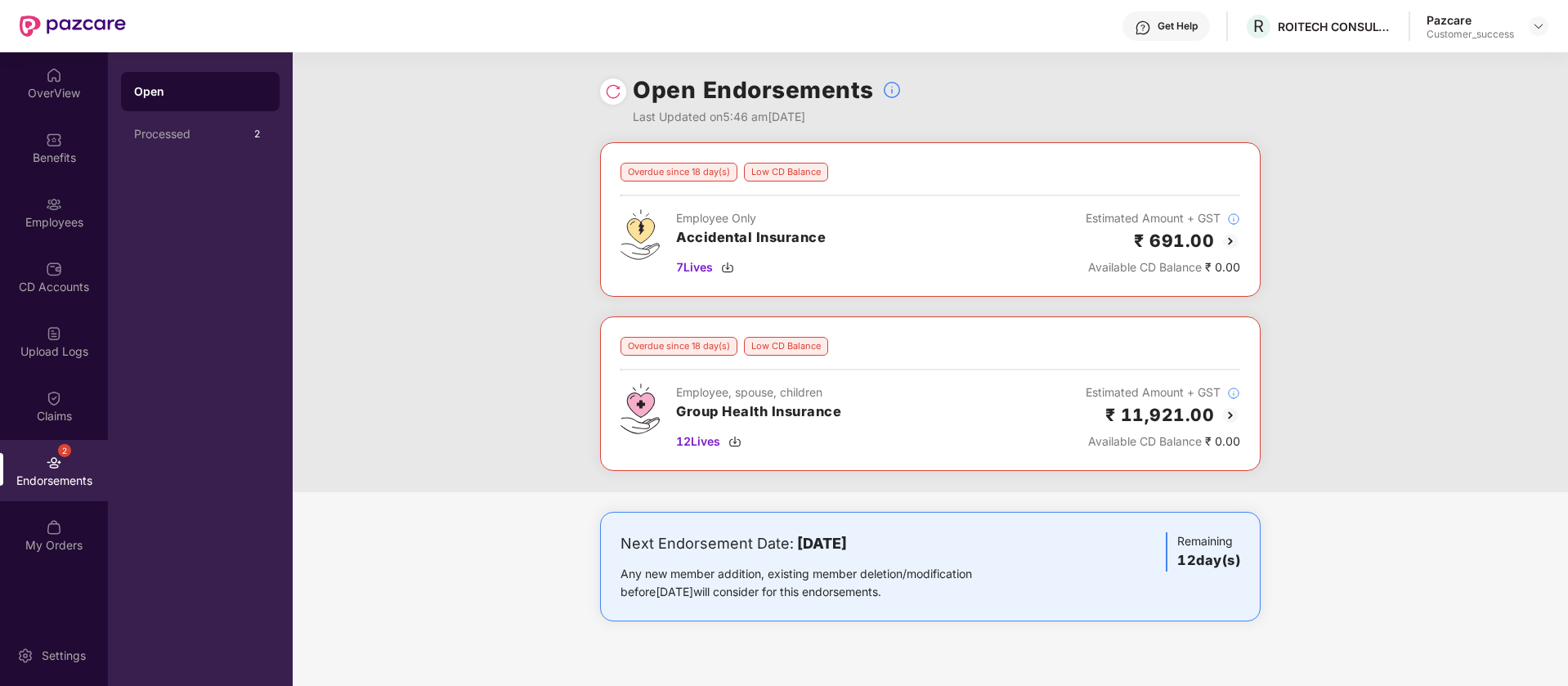
click at [1316, 55] on div "Open Endorsements Last Updated on 5:46 am, 09 Oct 2025" at bounding box center [930, 97] width 1275 height 90
click at [1301, 25] on div "ROITECH CONSULTING PRIVATE LIMITED" at bounding box center [1335, 26] width 114 height 15
drag, startPoint x: 1301, startPoint y: 25, endPoint x: 1301, endPoint y: 77, distance: 52.0
click at [1301, 47] on div "Get Help R ROITECH CONSULTING PRIVATE LIMITED Pazcare Customer_success OverView…" at bounding box center [784, 343] width 1568 height 686
drag, startPoint x: 1301, startPoint y: 77, endPoint x: 1319, endPoint y: 77, distance: 18.0
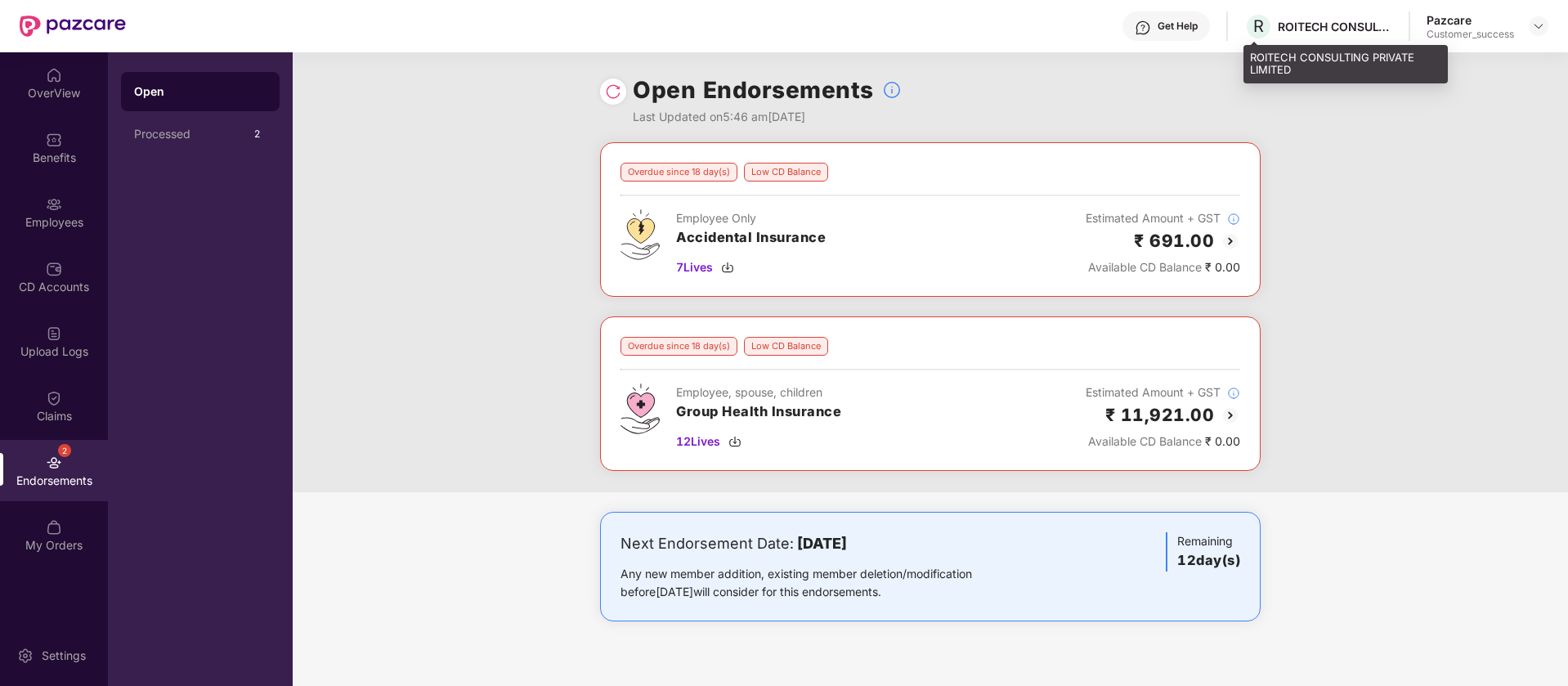
click at [1303, 79] on div "ROITECH CONSULTING PRIVATE LIMITED" at bounding box center [1346, 63] width 205 height 38
click at [1342, 68] on div "ROITECH CONSULTING PRIVATE LIMITED" at bounding box center [1346, 63] width 205 height 38
click at [1343, 67] on div "ROITECH CONSULTING PRIVATE LIMITED" at bounding box center [1346, 63] width 205 height 38
click at [1347, 60] on div "ROITECH CONSULTING PRIVATE LIMITED" at bounding box center [1346, 63] width 205 height 38
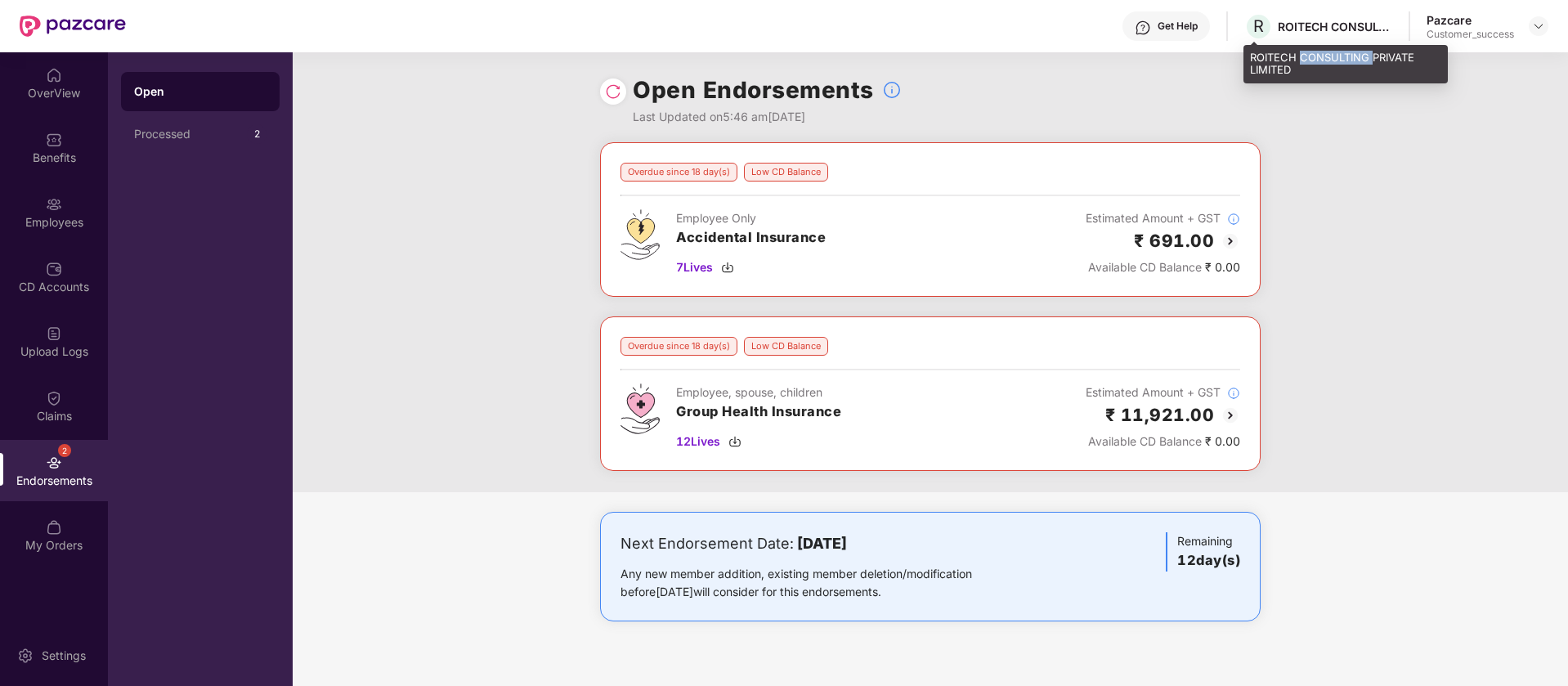
click at [1347, 60] on div "ROITECH CONSULTING PRIVATE LIMITED" at bounding box center [1346, 63] width 205 height 38
click at [1327, 58] on div "ROITECH CONSULTING PRIVATE LIMITED" at bounding box center [1346, 63] width 205 height 38
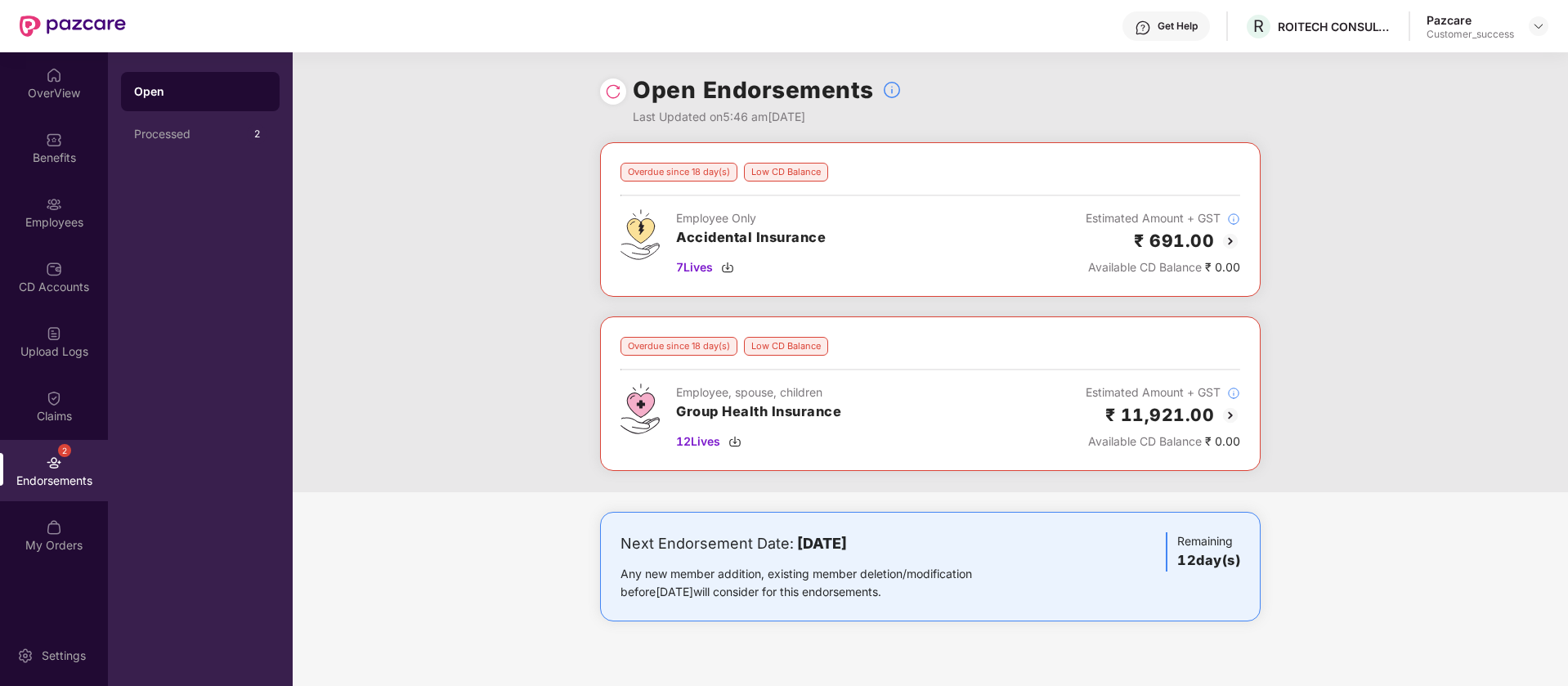
click at [1231, 410] on img at bounding box center [1230, 415] width 19 height 19
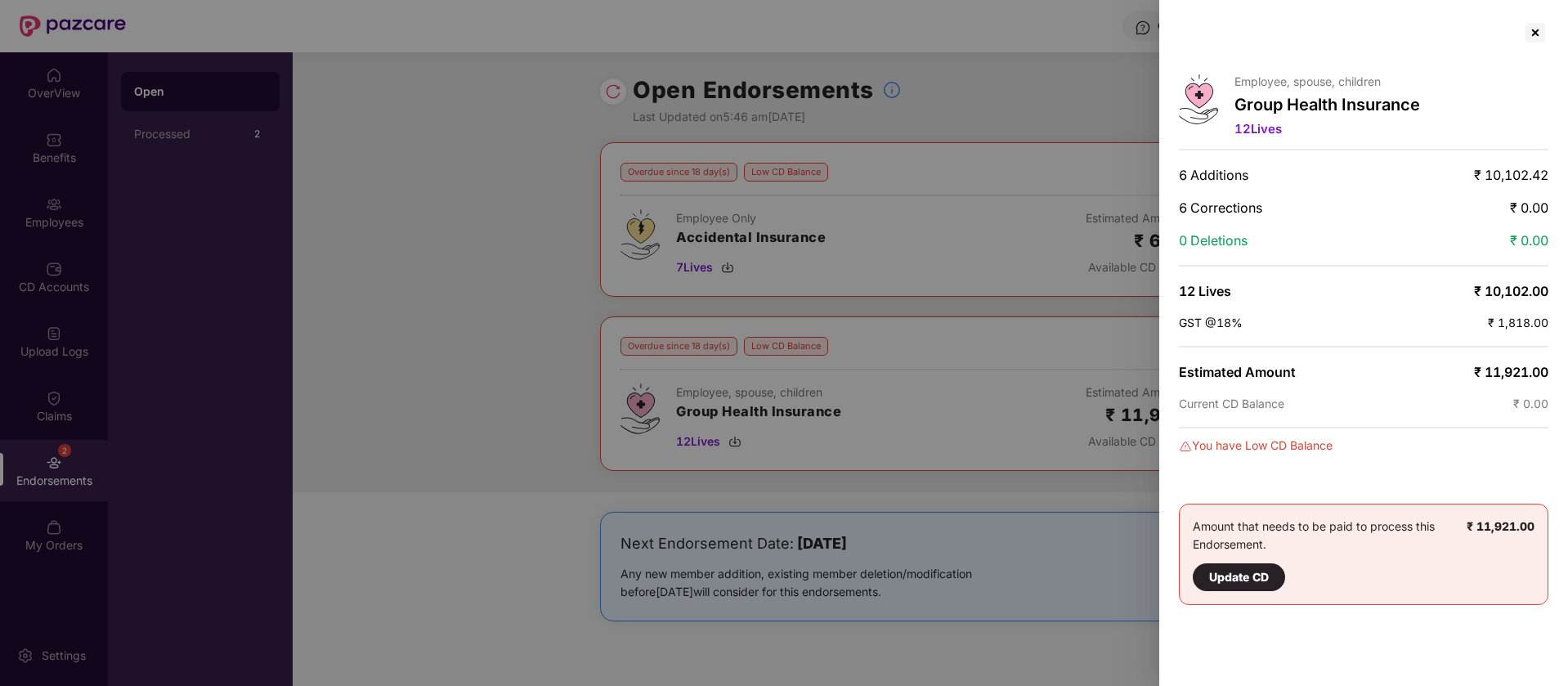
click at [436, 47] on div at bounding box center [784, 343] width 1568 height 686
click at [1543, 34] on div at bounding box center [1535, 32] width 26 height 26
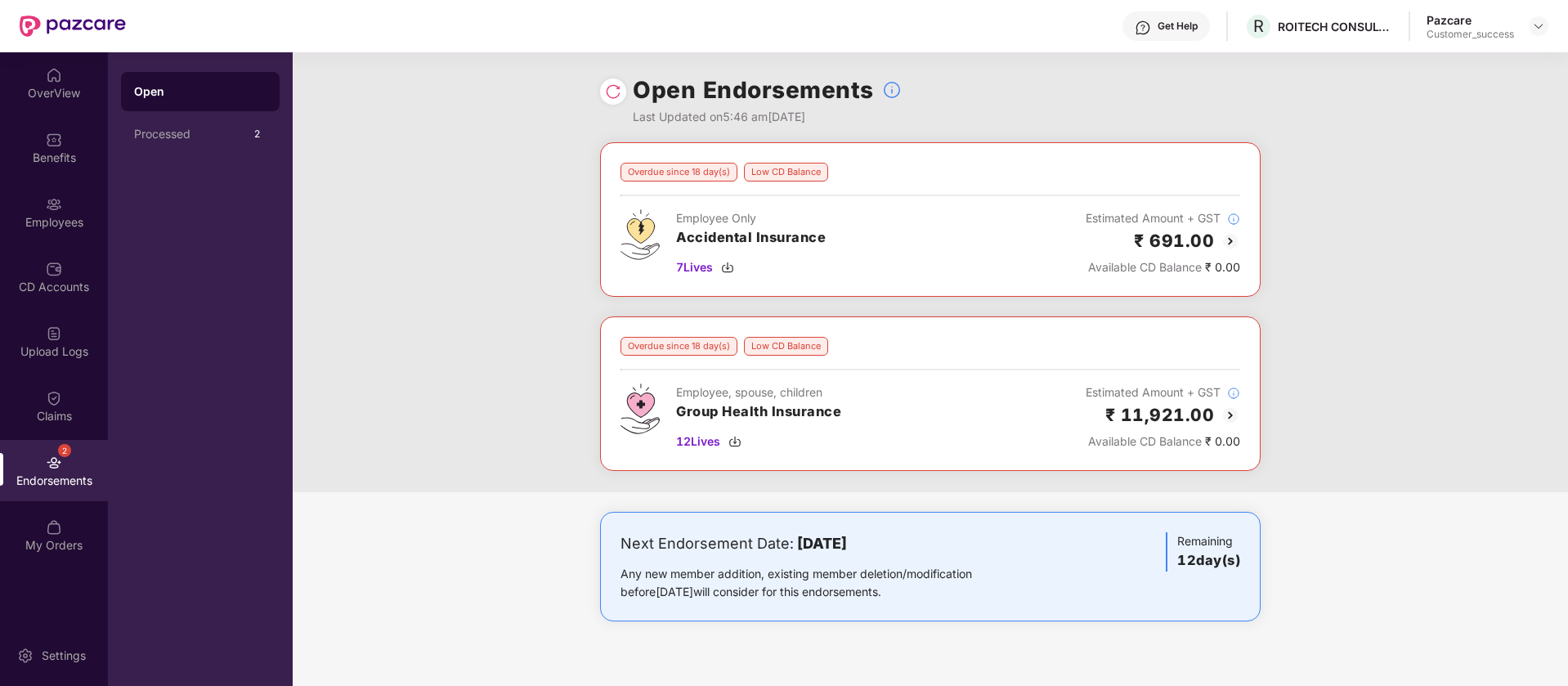
click at [1228, 244] on img at bounding box center [1230, 241] width 19 height 19
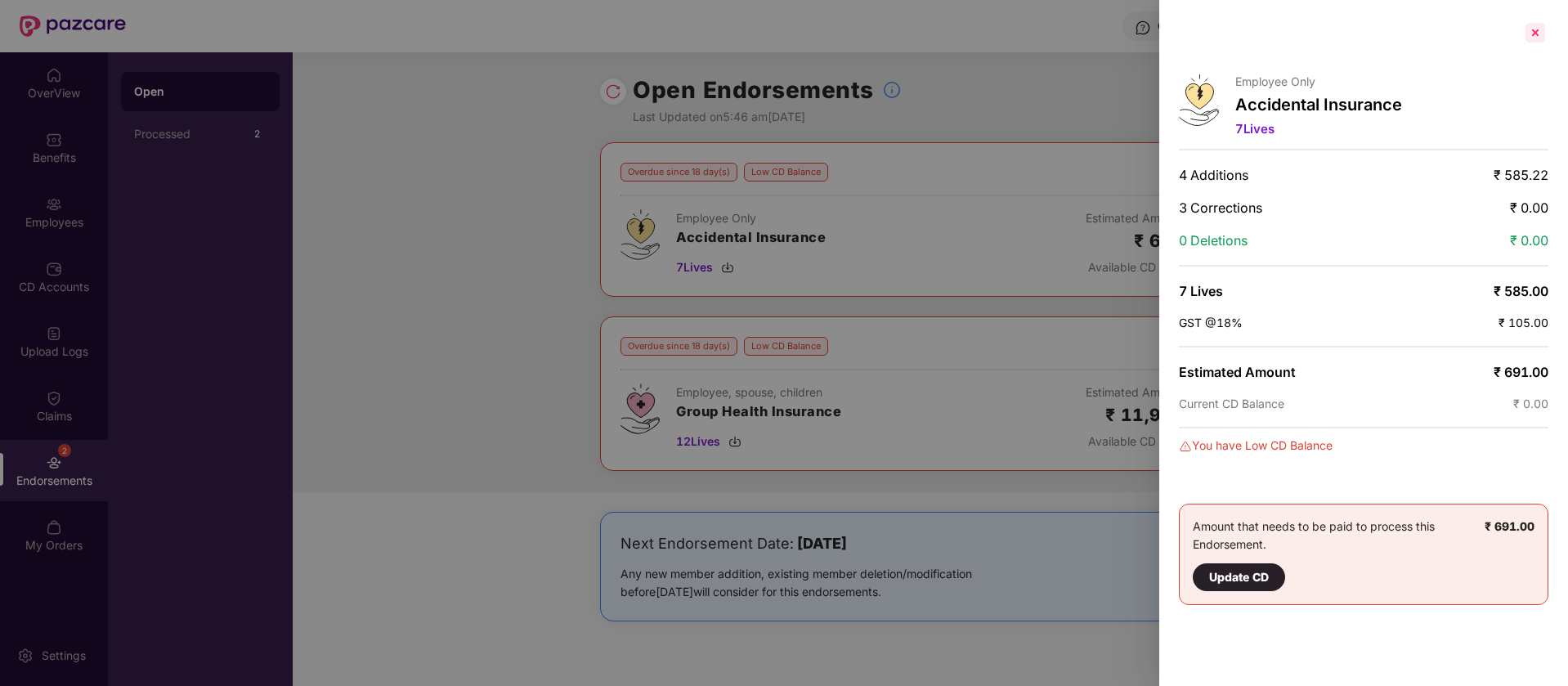
click at [1538, 32] on div at bounding box center [1535, 32] width 26 height 26
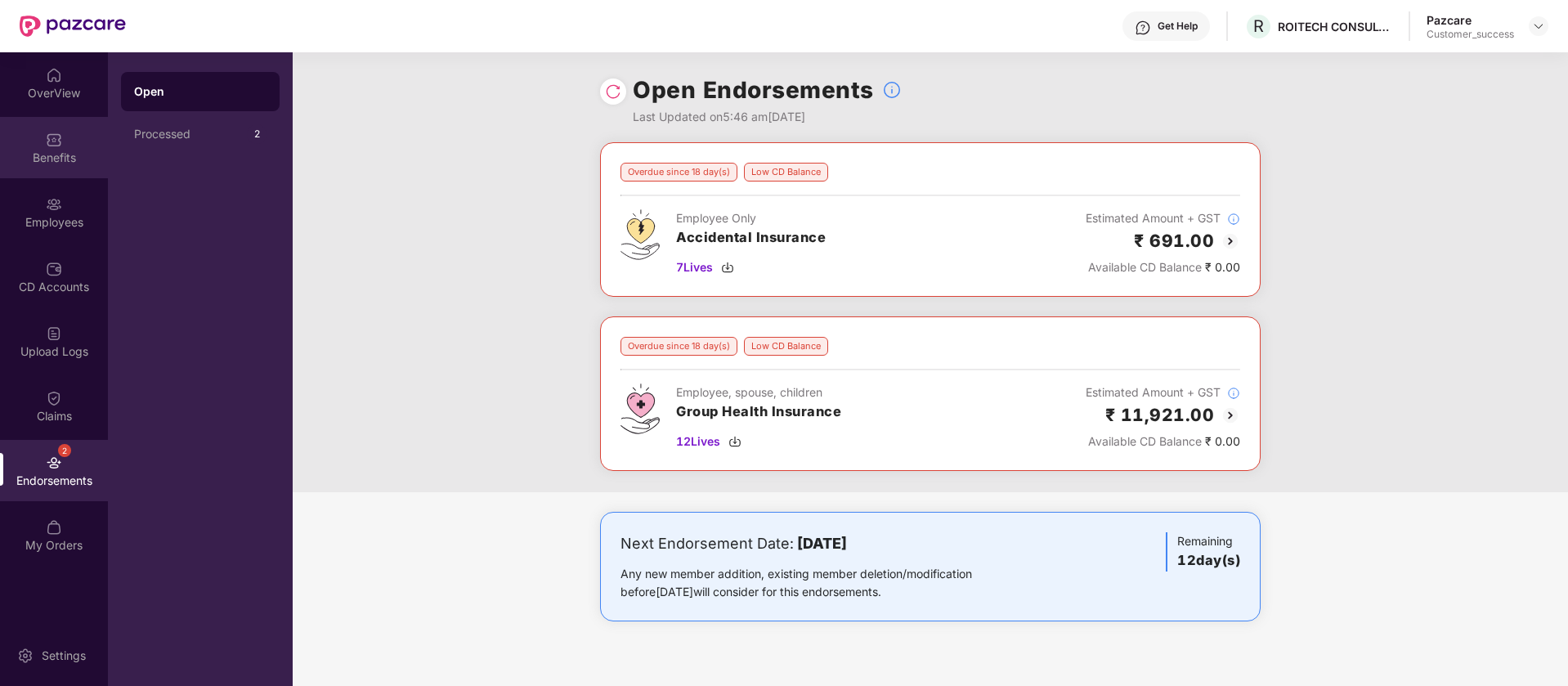
click at [35, 144] on div "Benefits" at bounding box center [54, 147] width 108 height 62
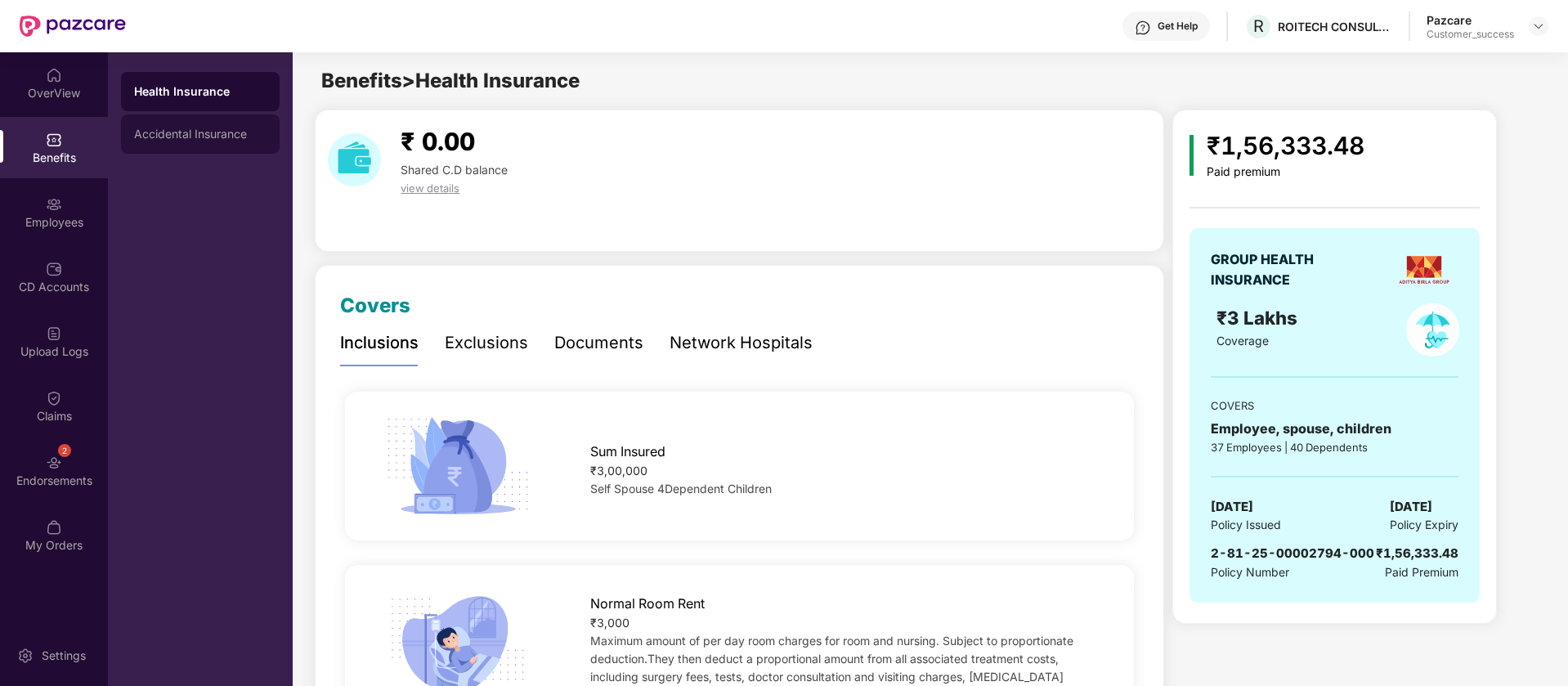
click at [173, 131] on div "Accidental Insurance" at bounding box center [200, 134] width 133 height 13
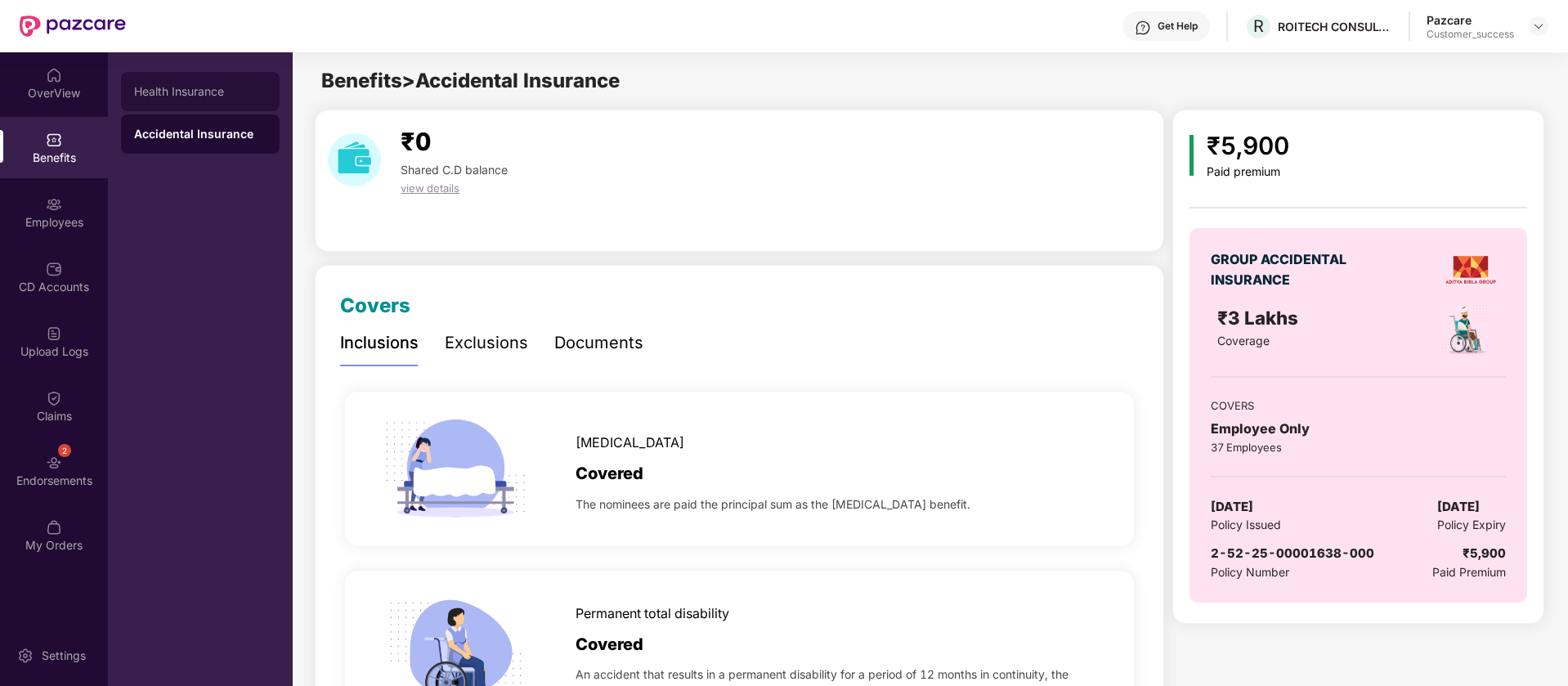
click at [193, 95] on div "Health Insurance" at bounding box center [200, 91] width 133 height 13
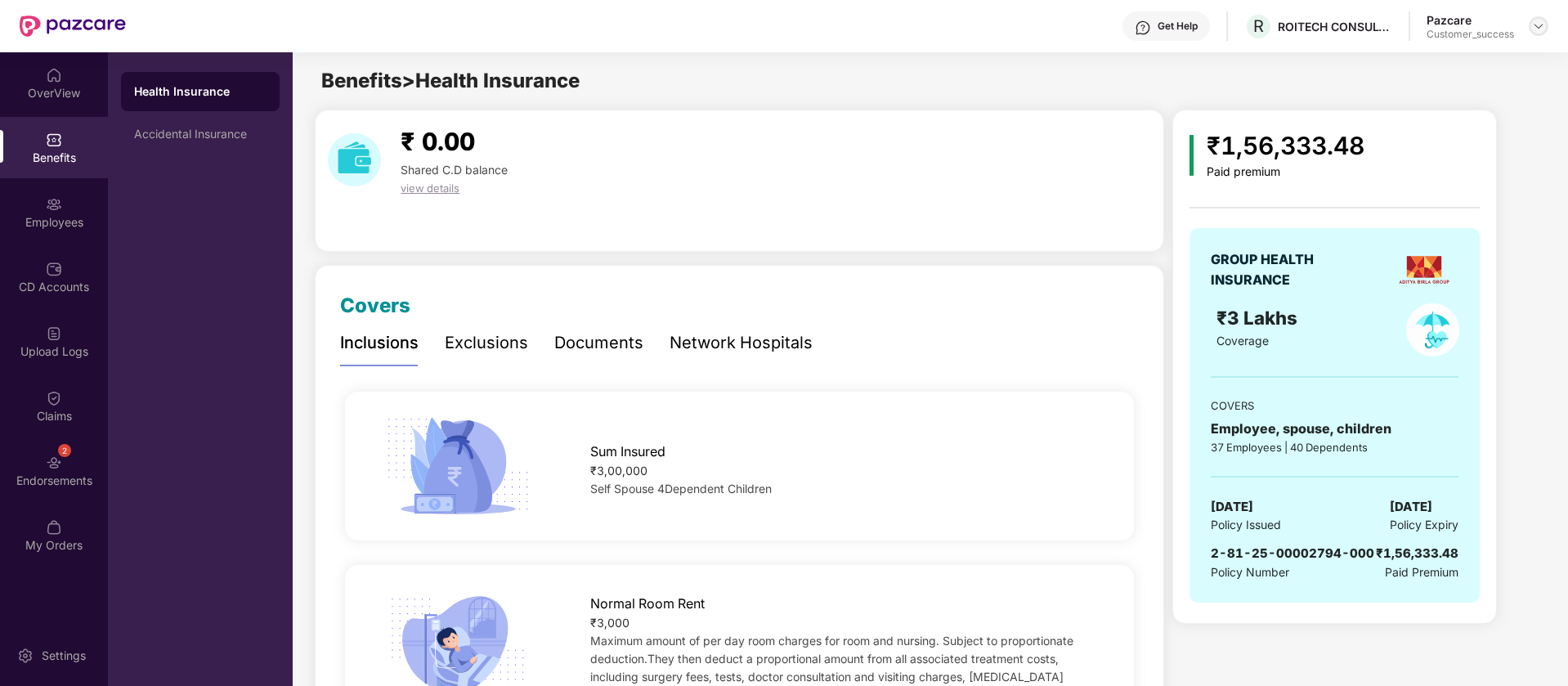
click at [1543, 30] on img at bounding box center [1538, 25] width 13 height 13
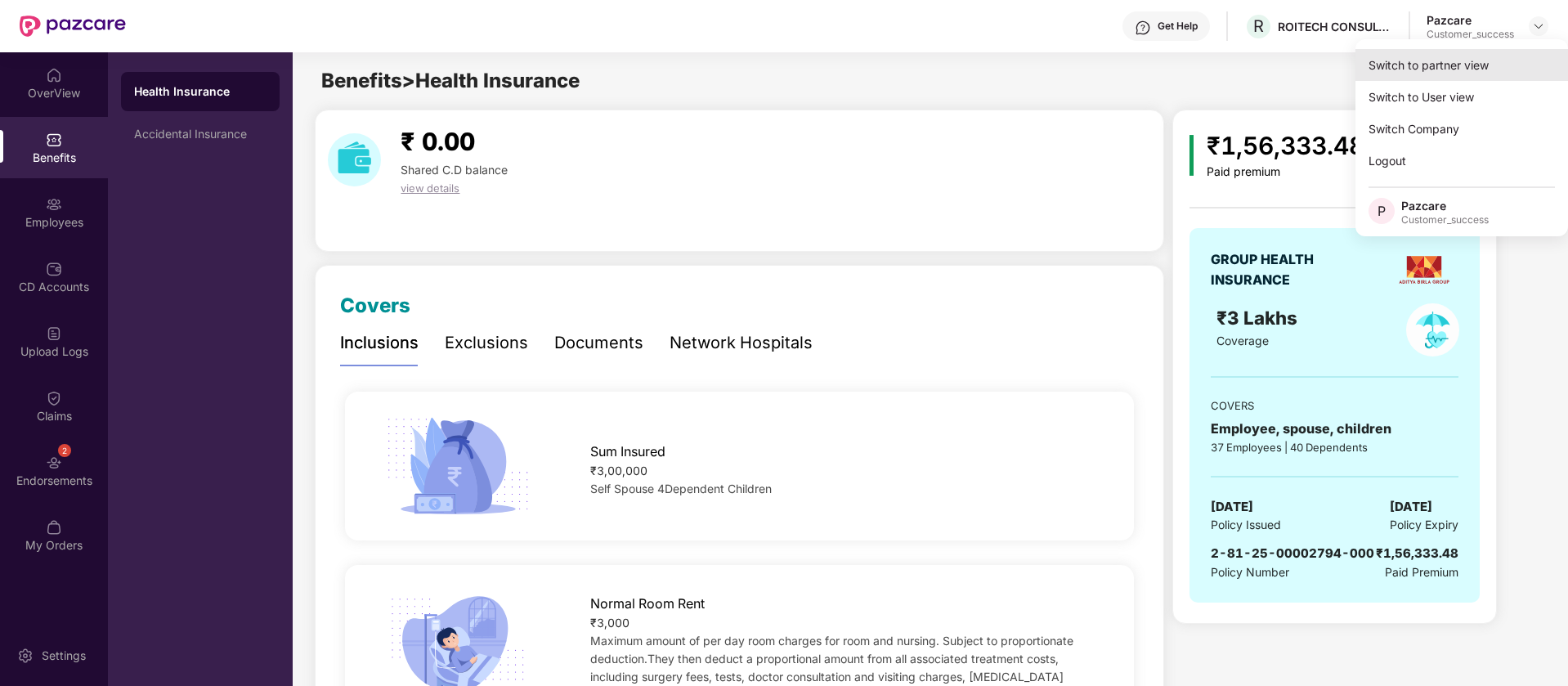
click at [1466, 64] on div "Switch to partner view" at bounding box center [1461, 65] width 212 height 32
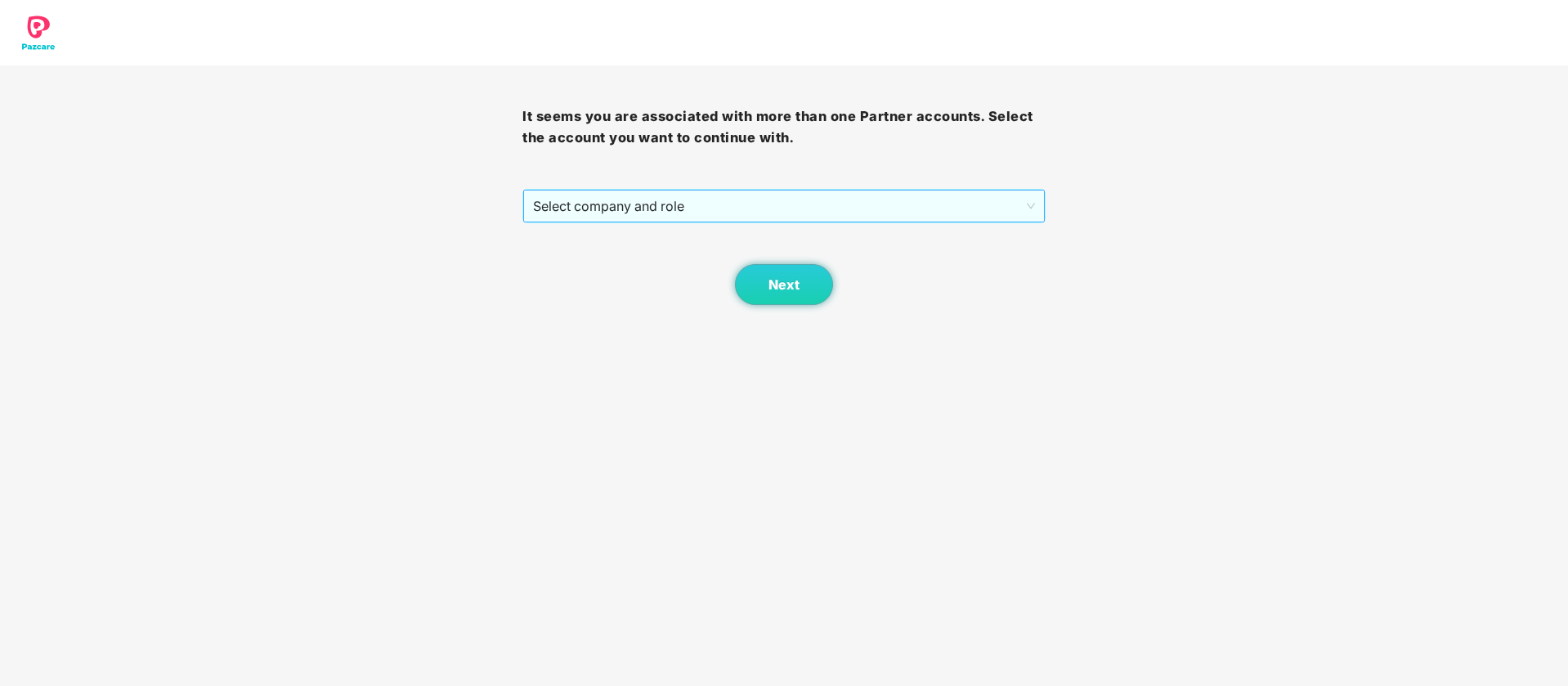
click at [820, 204] on span "Select company and role" at bounding box center [783, 206] width 502 height 31
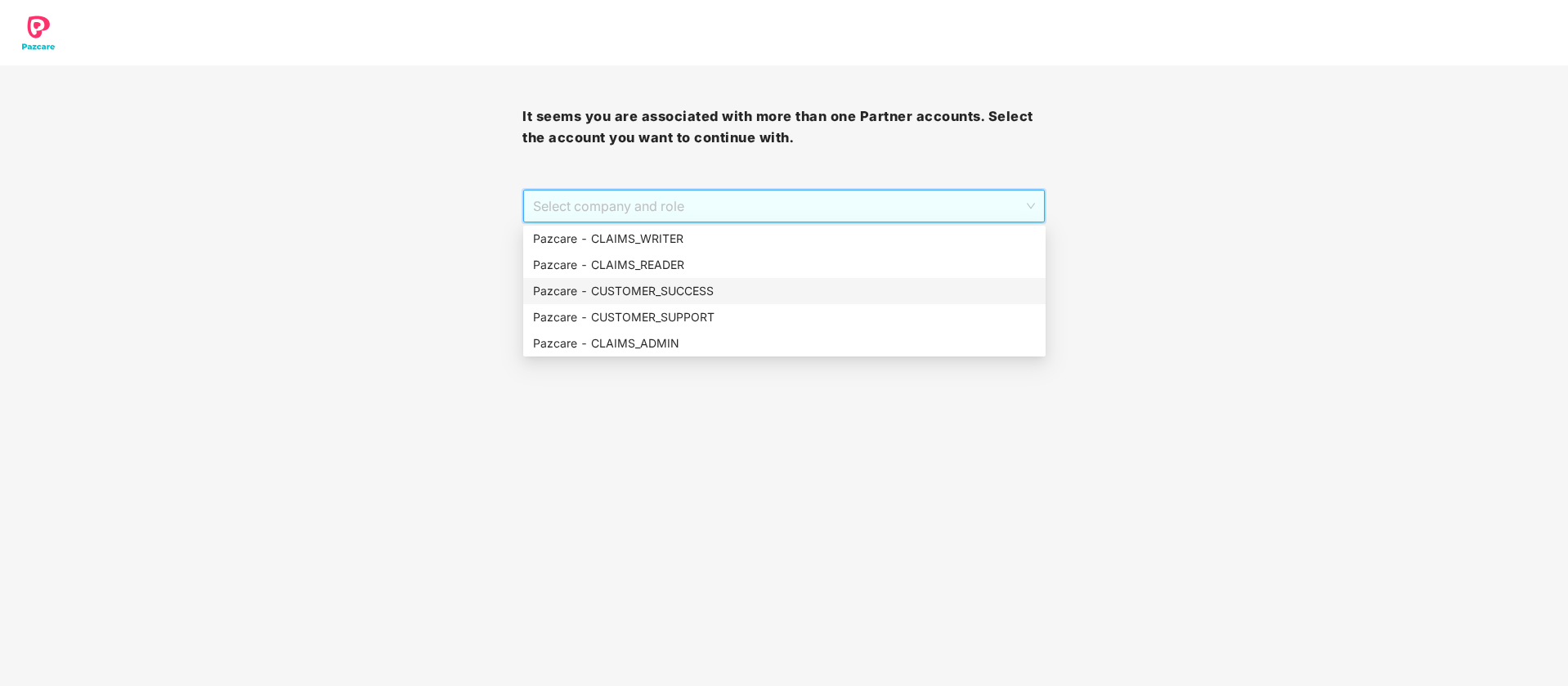
click at [710, 293] on div "Pazcare - CUSTOMER_SUCCESS" at bounding box center [784, 291] width 503 height 18
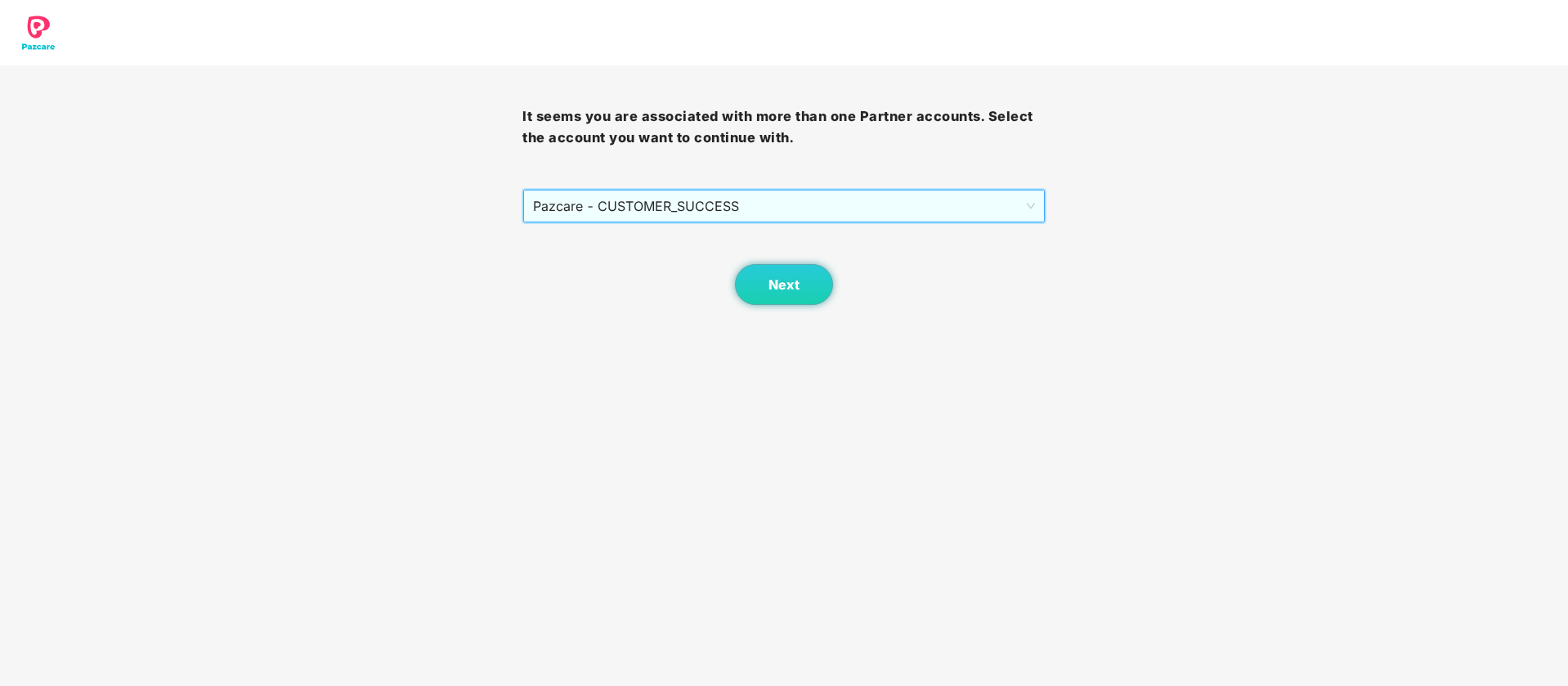
click at [759, 213] on span "Pazcare - CUSTOMER_SUCCESS" at bounding box center [783, 206] width 502 height 31
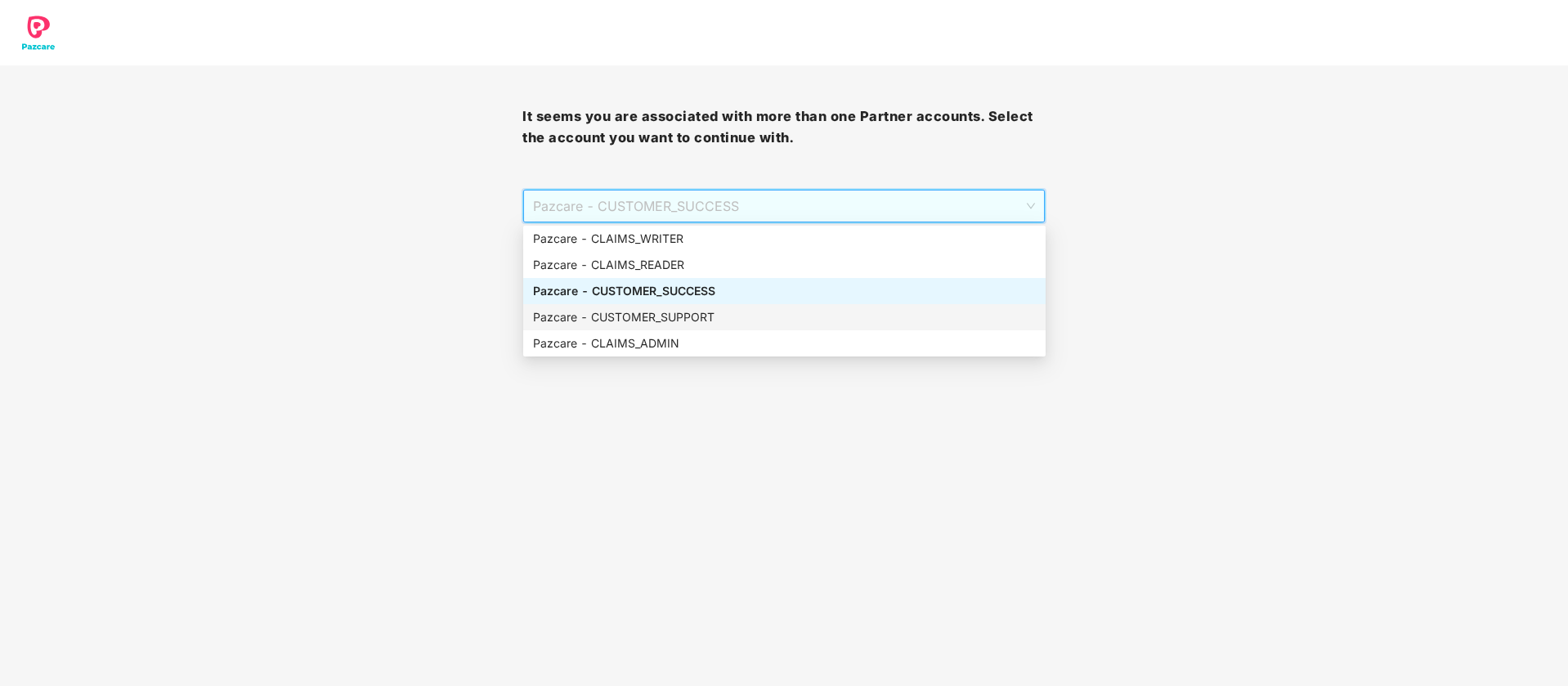
click at [706, 314] on div "Pazcare - CUSTOMER_SUPPORT" at bounding box center [784, 316] width 503 height 18
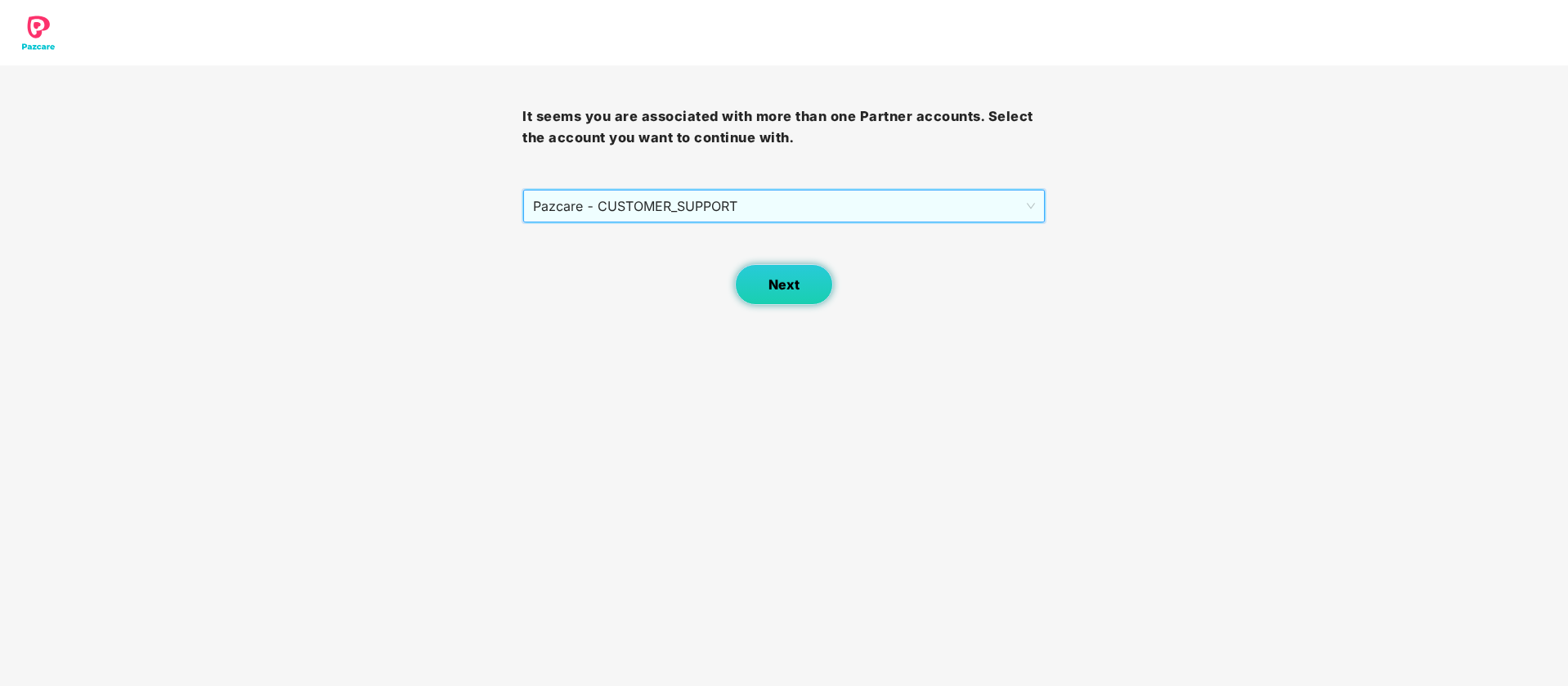
click at [783, 287] on span "Next" at bounding box center [784, 285] width 31 height 15
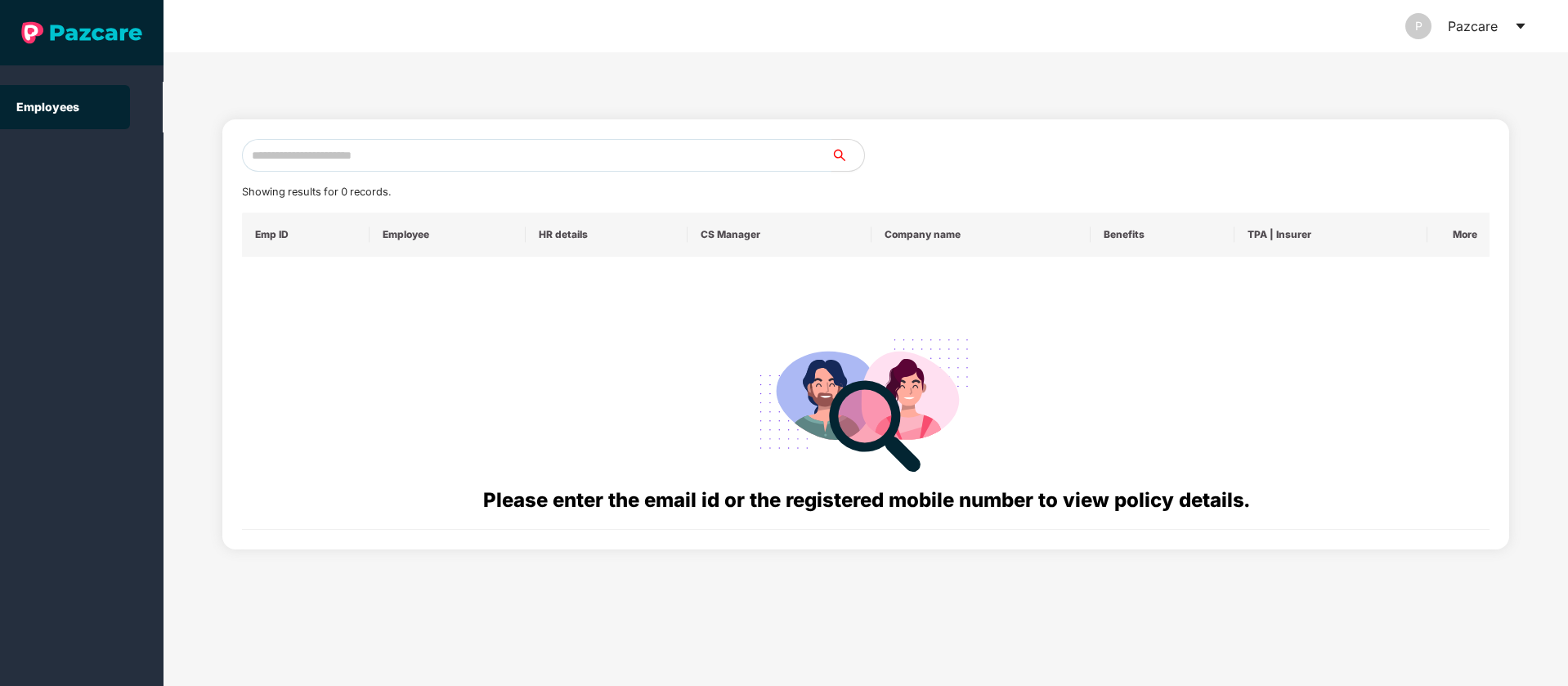
click at [357, 162] on input "text" at bounding box center [536, 155] width 589 height 33
paste input "**********"
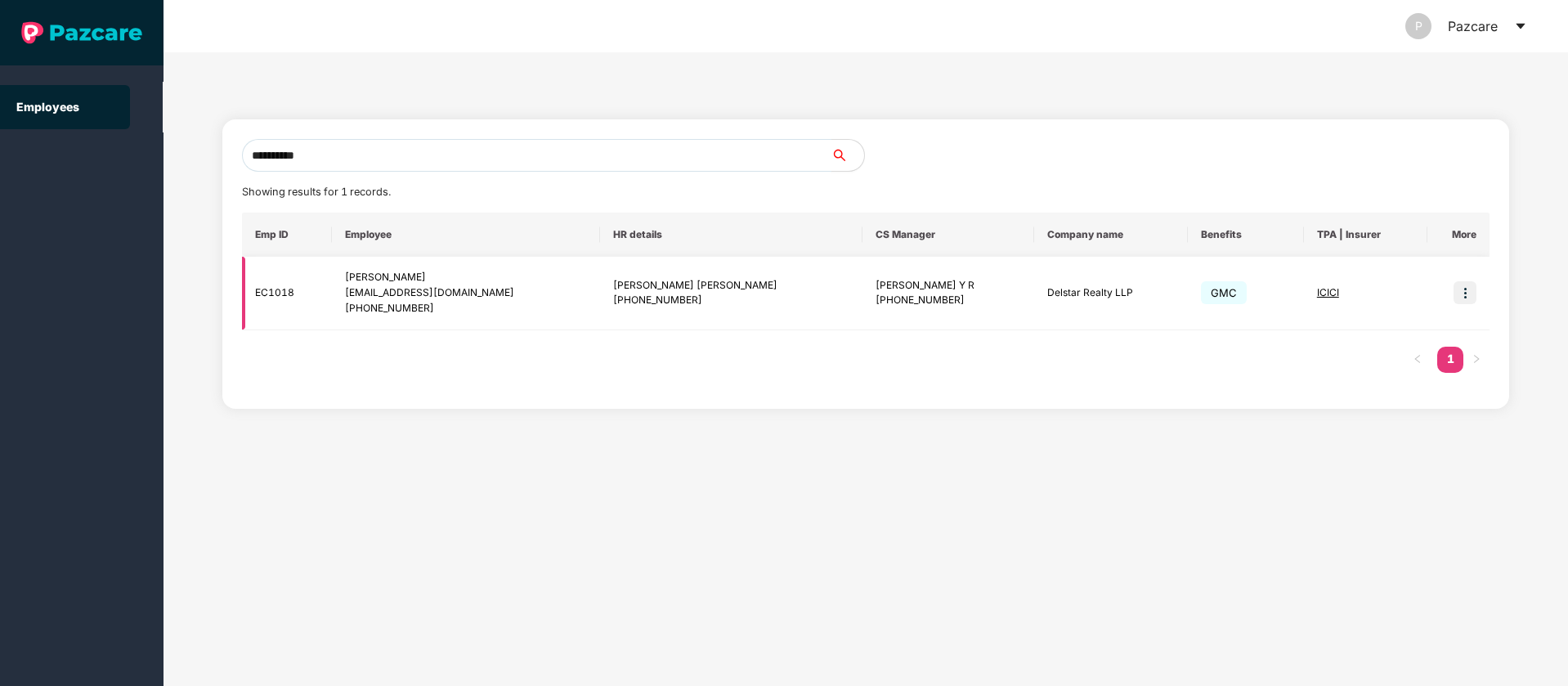
type input "**********"
drag, startPoint x: 1465, startPoint y: 288, endPoint x: 1454, endPoint y: 332, distance: 45.4
click at [1463, 288] on img at bounding box center [1465, 293] width 23 height 23
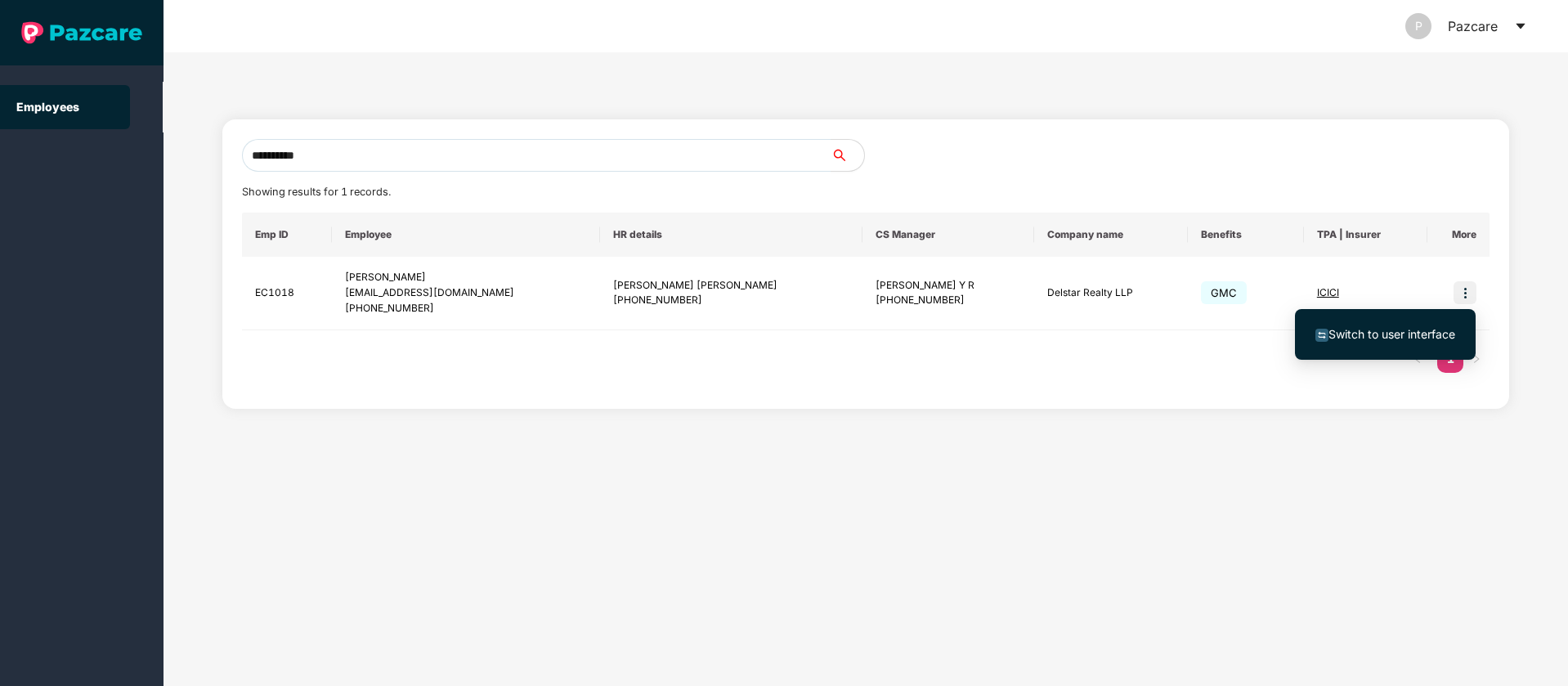
click at [1412, 327] on span "Switch to user interface" at bounding box center [1392, 334] width 127 height 14
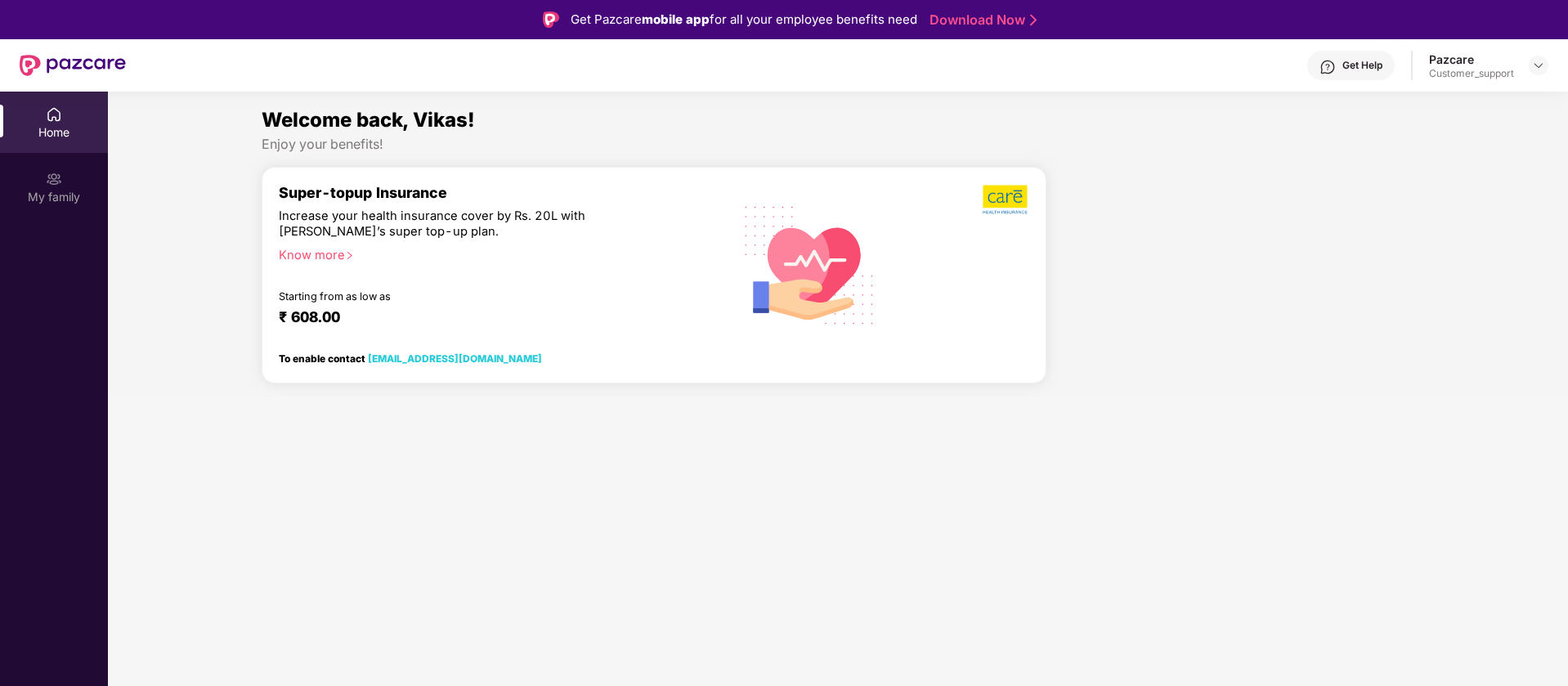
click at [1344, 72] on div "Get Help" at bounding box center [1351, 65] width 87 height 30
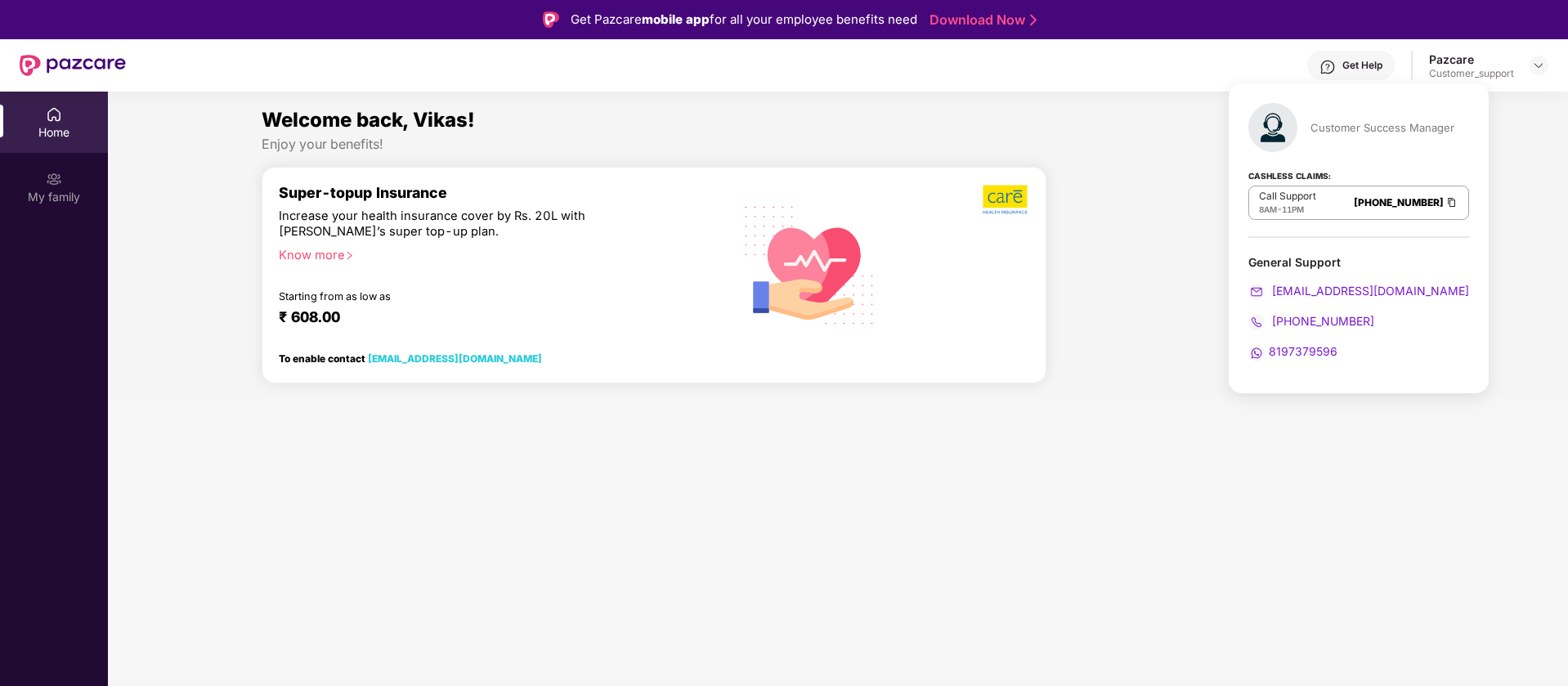
click at [1147, 49] on div "Get Help Pazcare Customer_support" at bounding box center [837, 65] width 1423 height 52
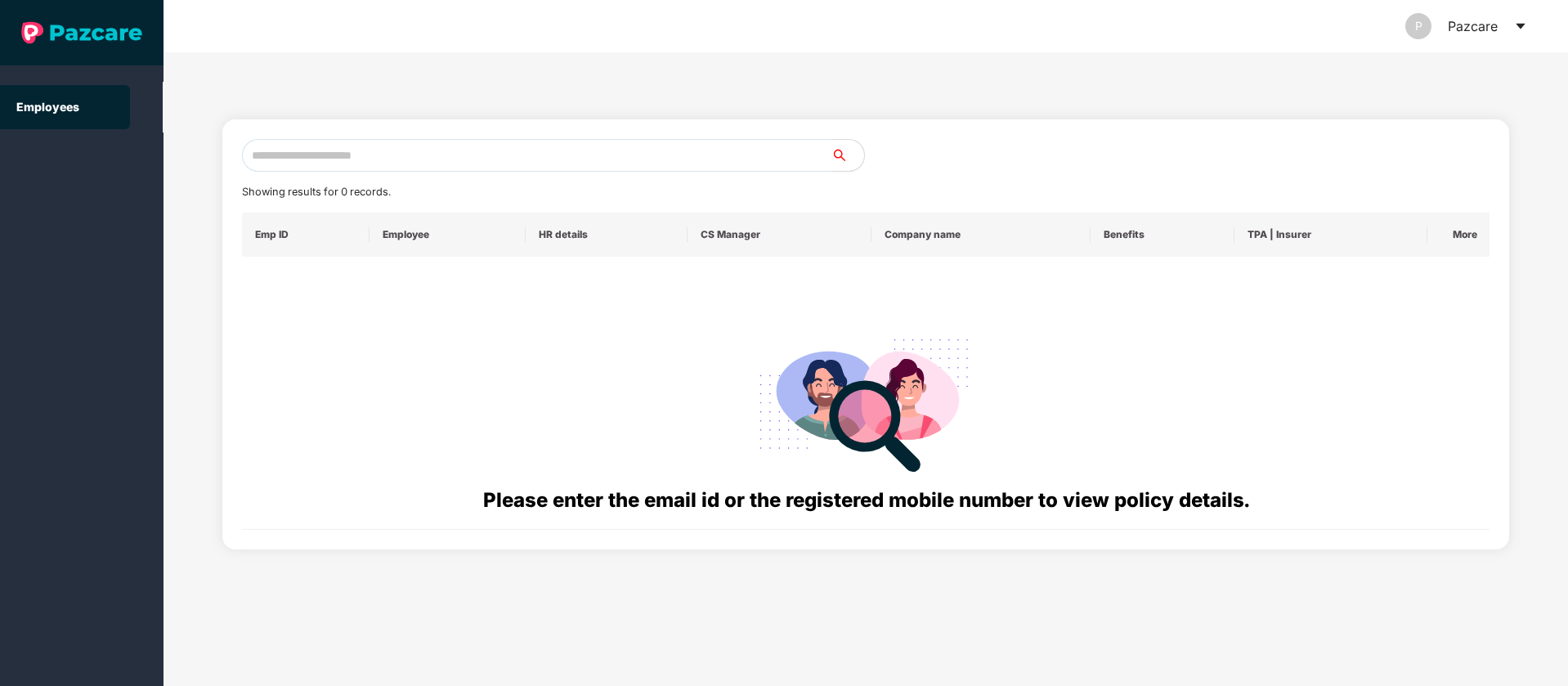
click at [602, 162] on input "text" at bounding box center [536, 155] width 589 height 33
paste input "**********"
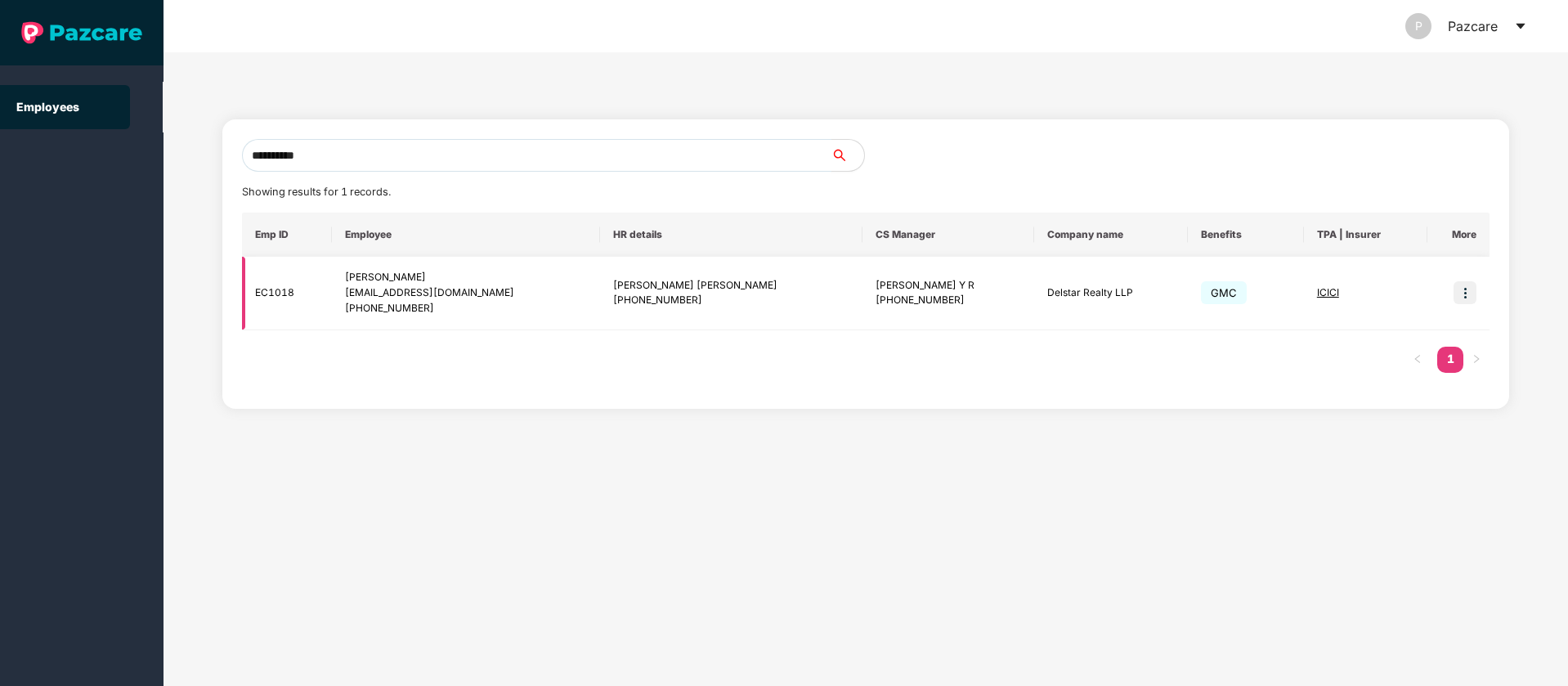
type input "**********"
click at [1058, 294] on td "Delstar Realty LLP" at bounding box center [1111, 294] width 154 height 74
copy td "Delstar Realty LLP"
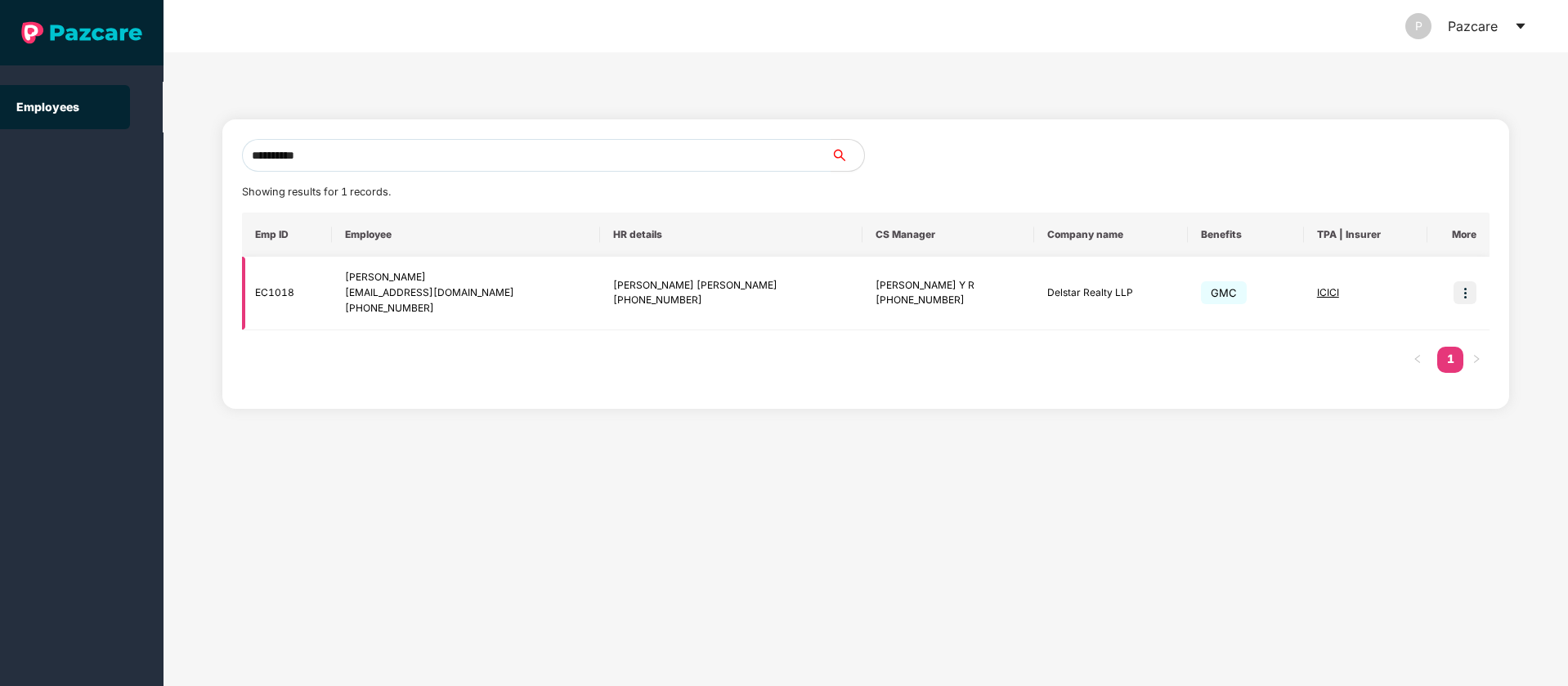
click at [289, 289] on td "EC1018" at bounding box center [287, 294] width 90 height 74
drag, startPoint x: 449, startPoint y: 310, endPoint x: 402, endPoint y: 288, distance: 51.9
click at [257, 277] on tr "EC1018 Vikas Kumavat vikas.k@deltaestates.com +918888691638 Sanjay Kumar Suthar…" at bounding box center [866, 294] width 1248 height 74
copy tr "EC1018 Vikas Kumavat vikas.k@deltaestates.com +918888691638"
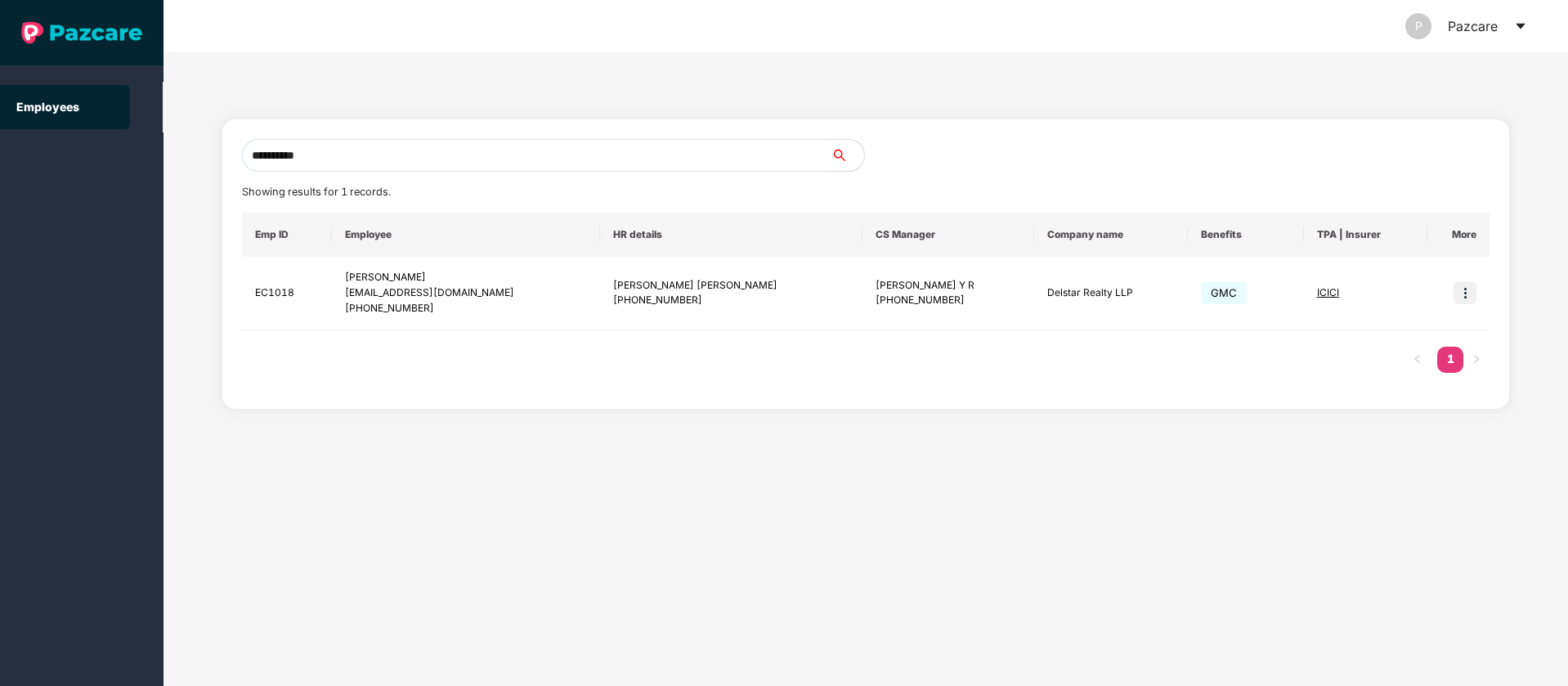
click at [1521, 32] on icon "caret-down" at bounding box center [1521, 25] width 13 height 13
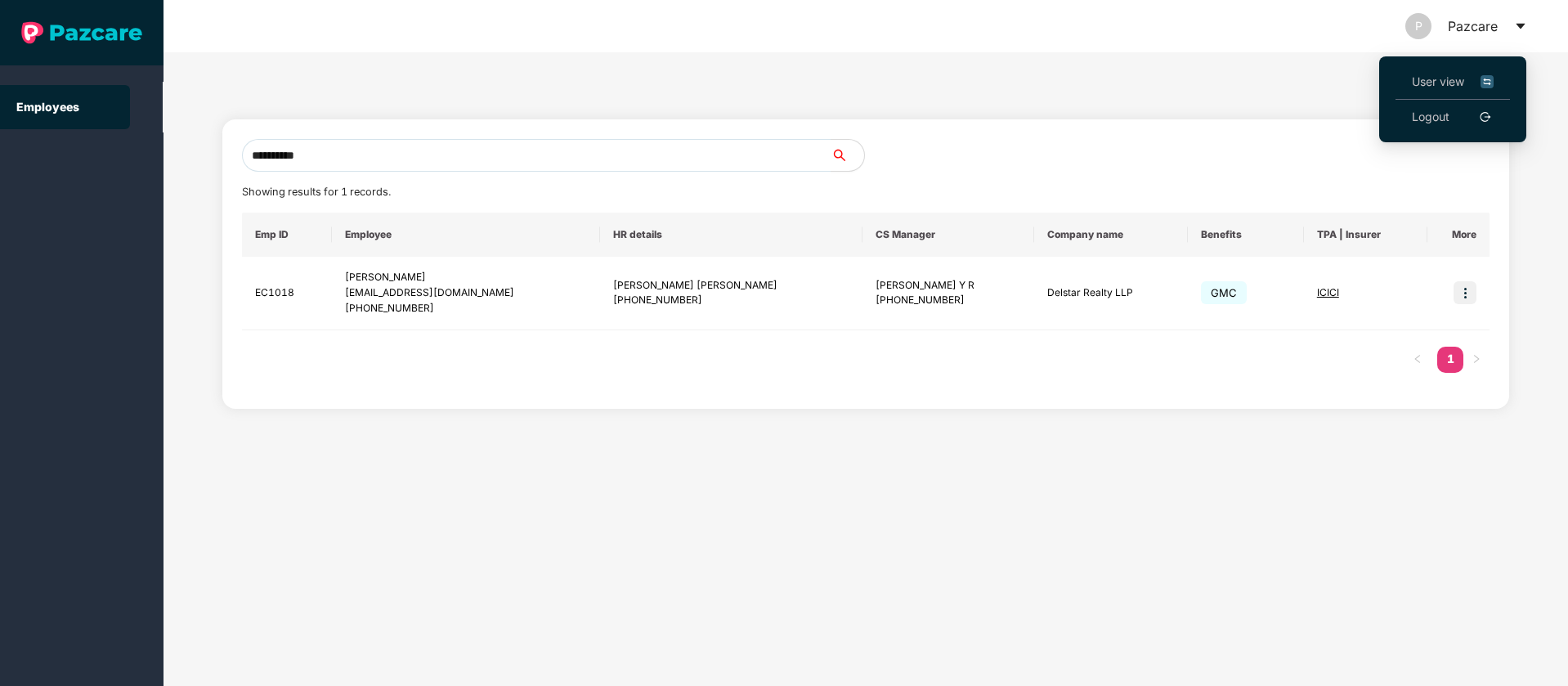
click at [1492, 84] on img at bounding box center [1487, 81] width 13 height 18
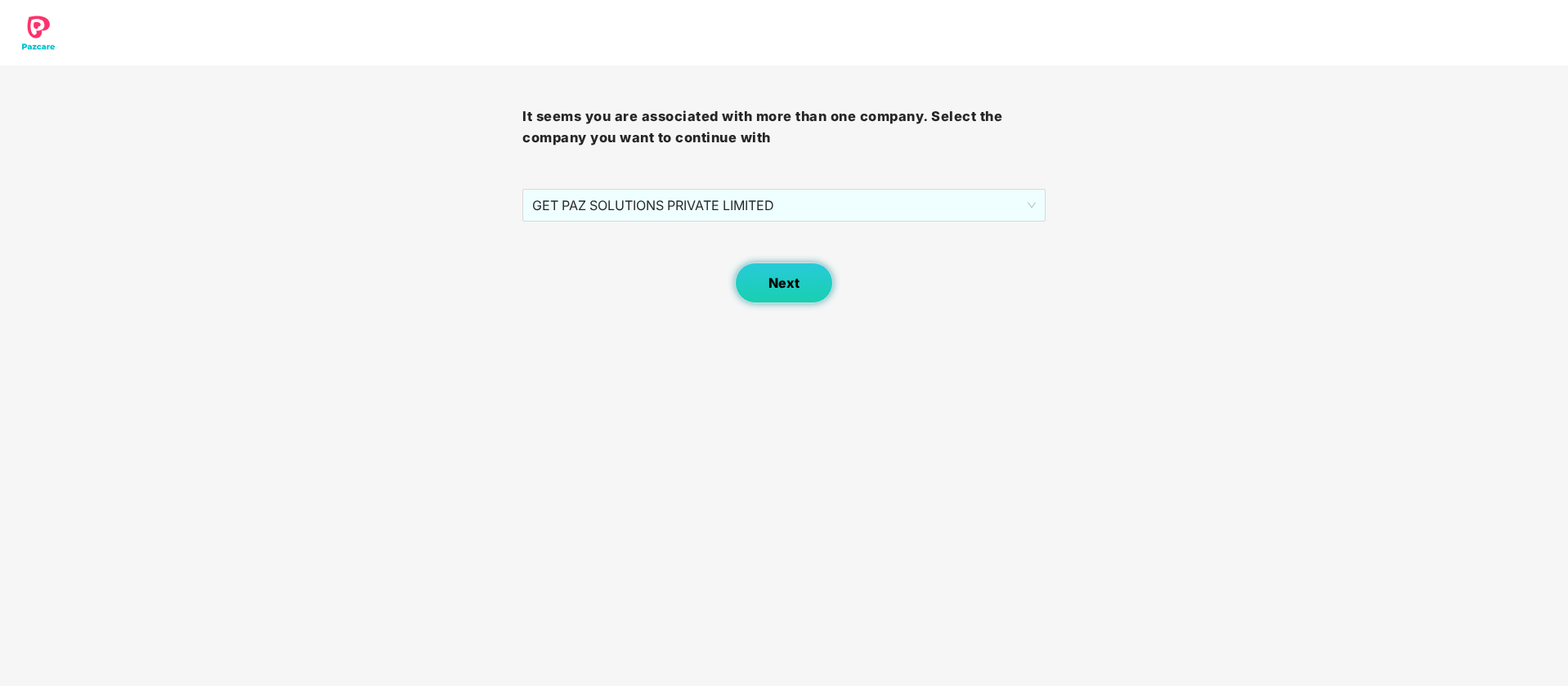
click at [771, 278] on span "Next" at bounding box center [784, 283] width 31 height 15
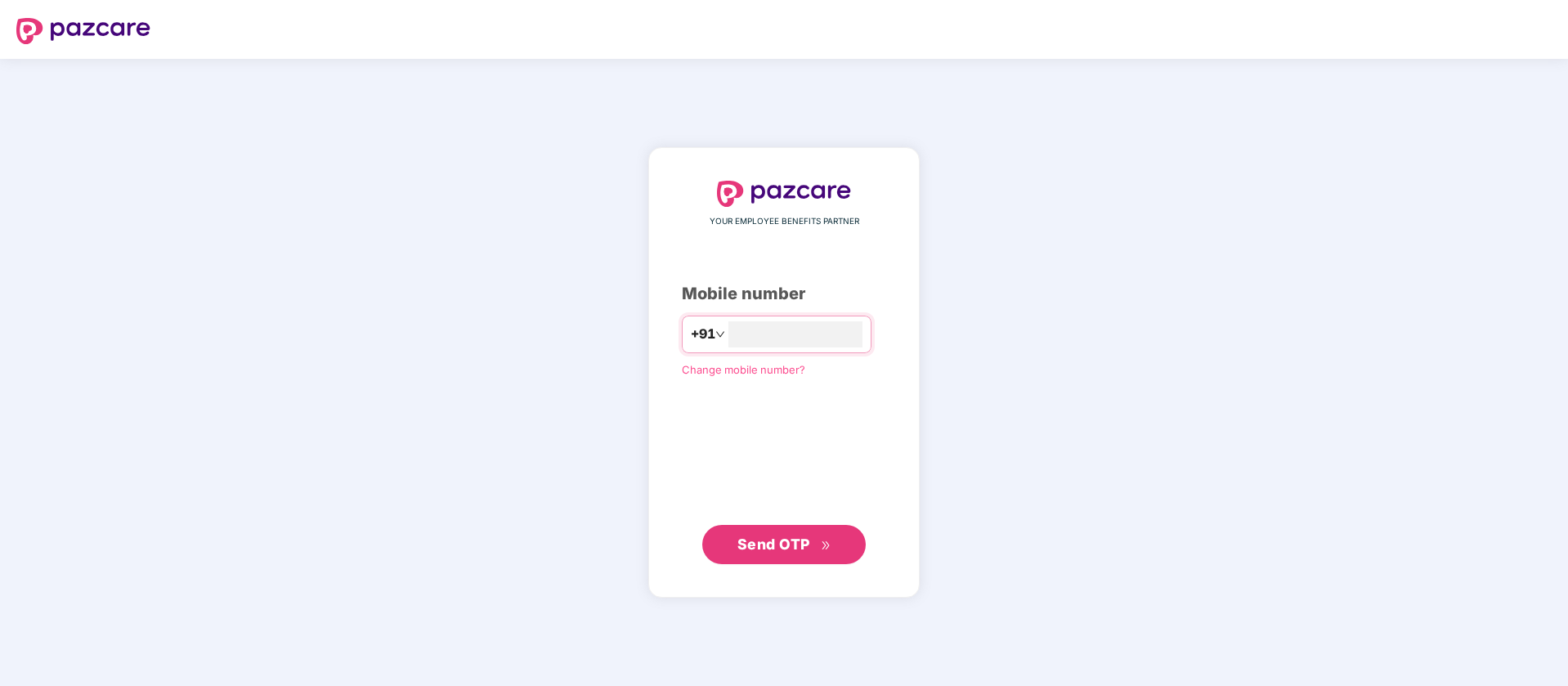
type input "**********"
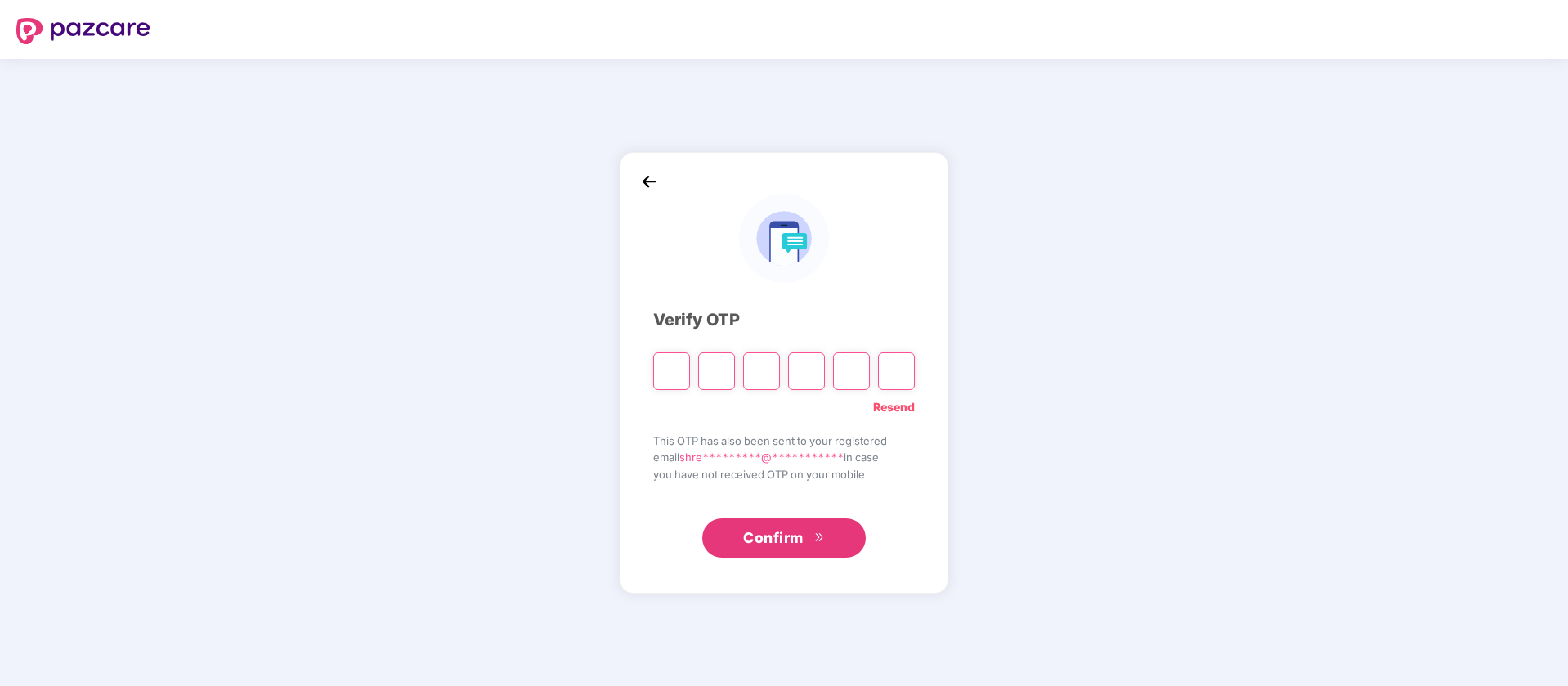
type input "*"
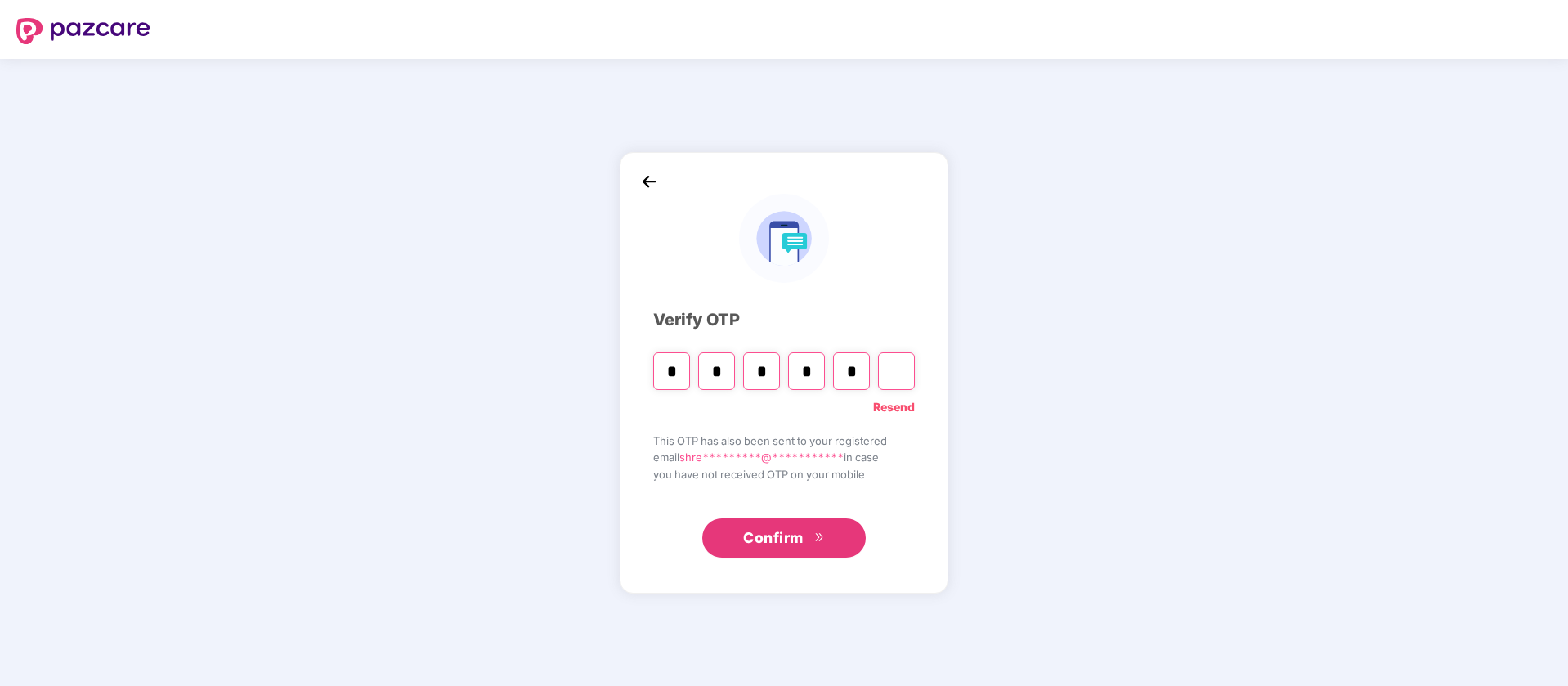
type input "*"
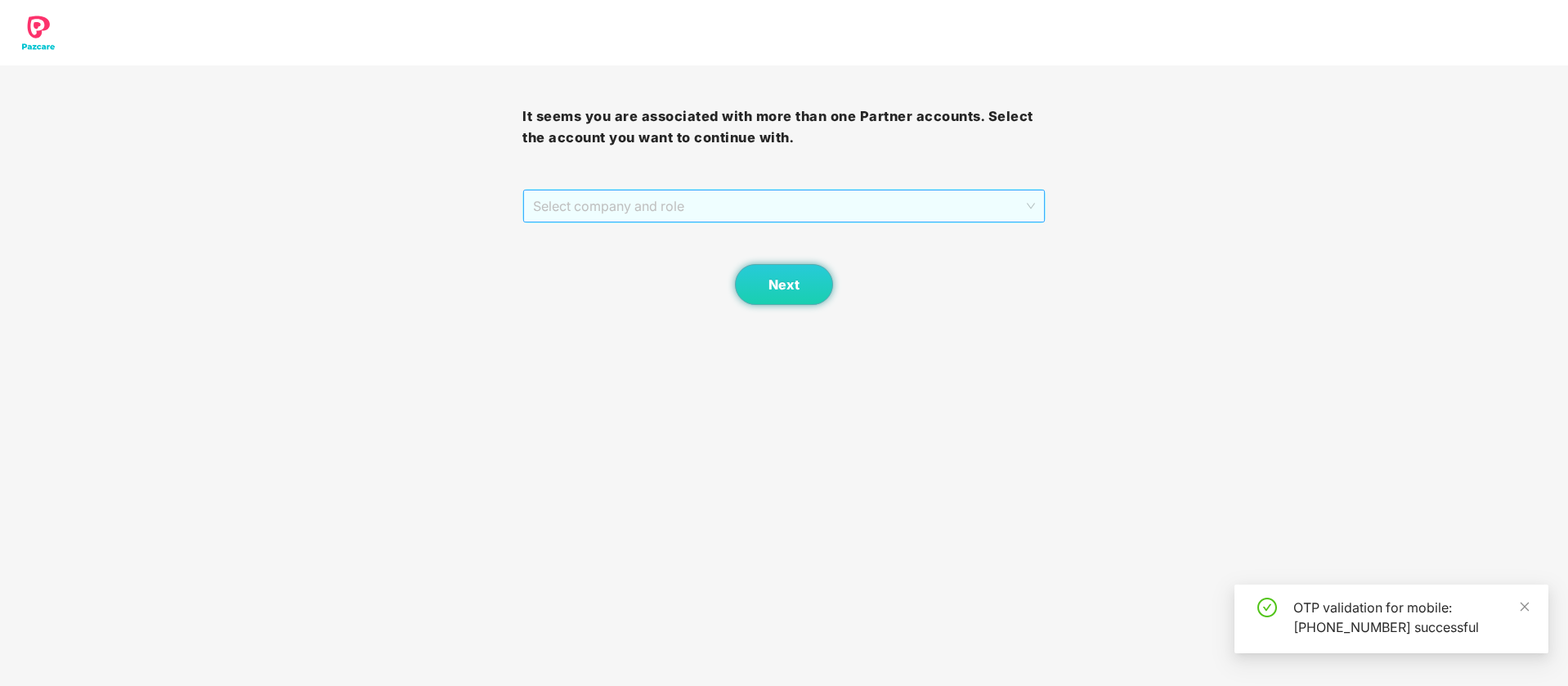
click at [737, 205] on span "Select company and role" at bounding box center [783, 206] width 502 height 31
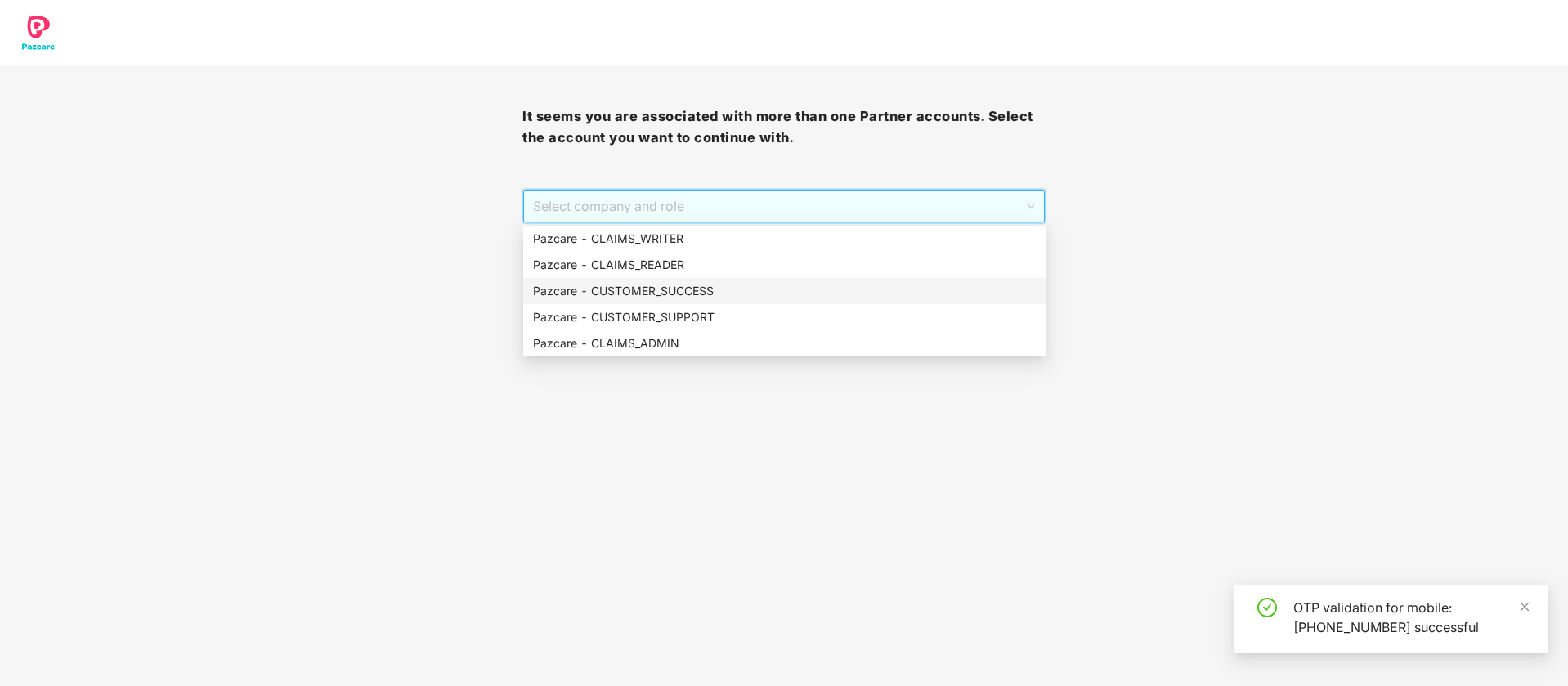
click at [737, 295] on div "Pazcare - CUSTOMER_SUCCESS" at bounding box center [784, 291] width 503 height 18
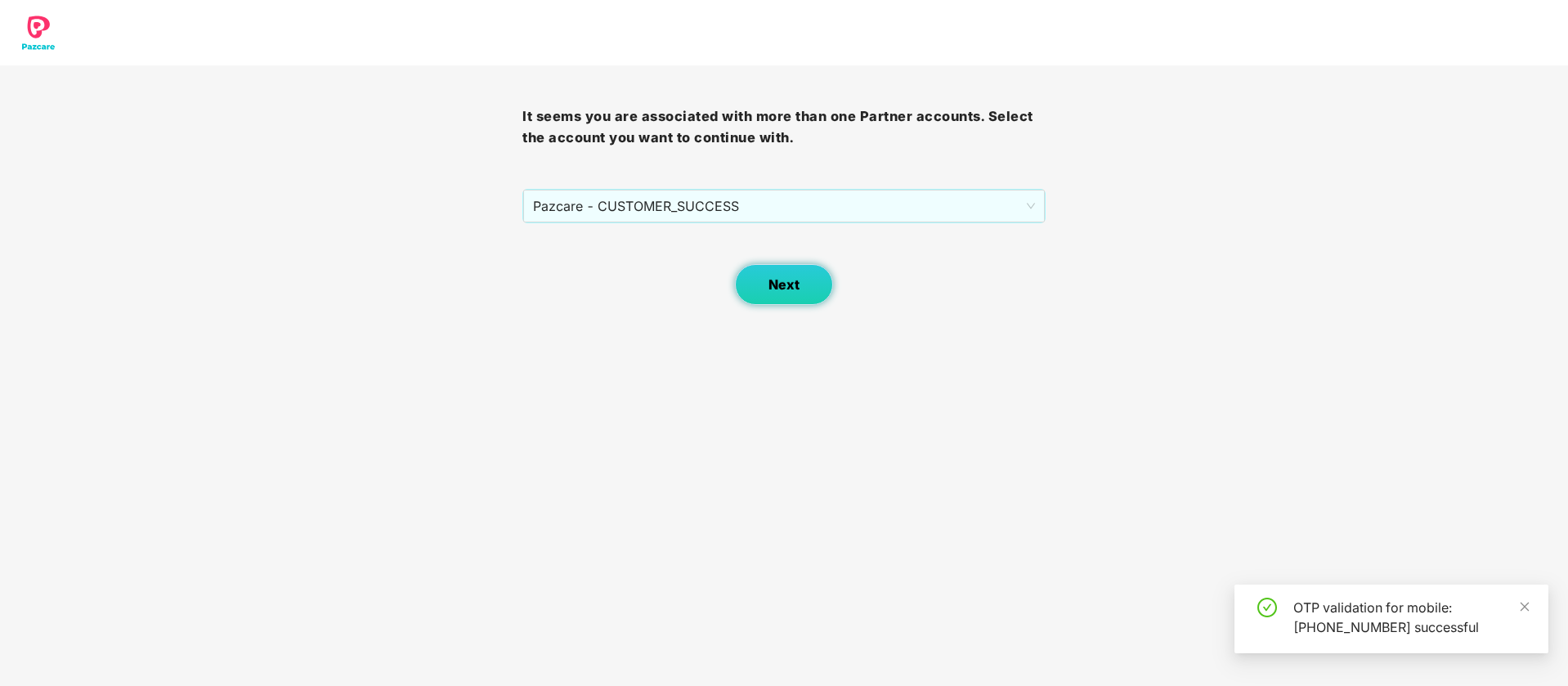
click at [798, 289] on span "Next" at bounding box center [784, 285] width 31 height 15
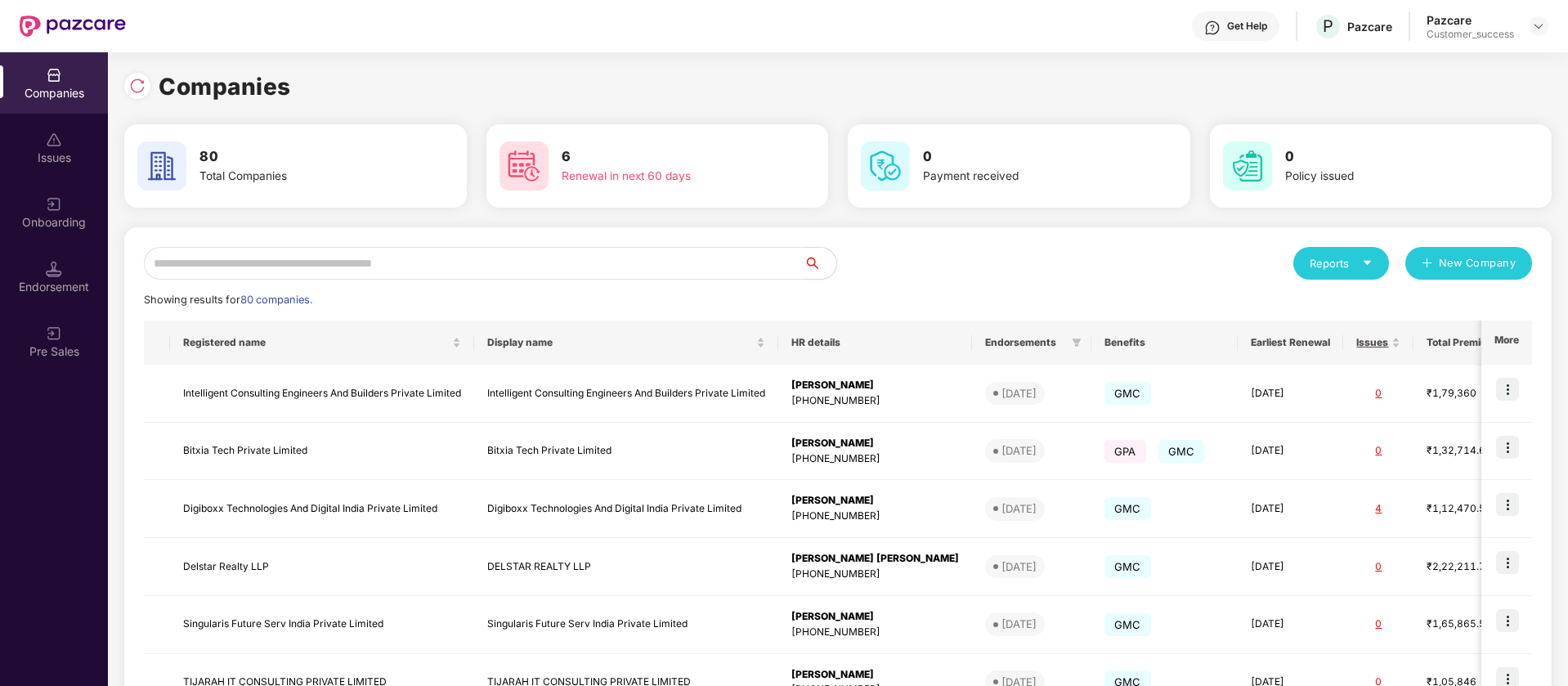
click at [307, 275] on input "text" at bounding box center [474, 263] width 660 height 33
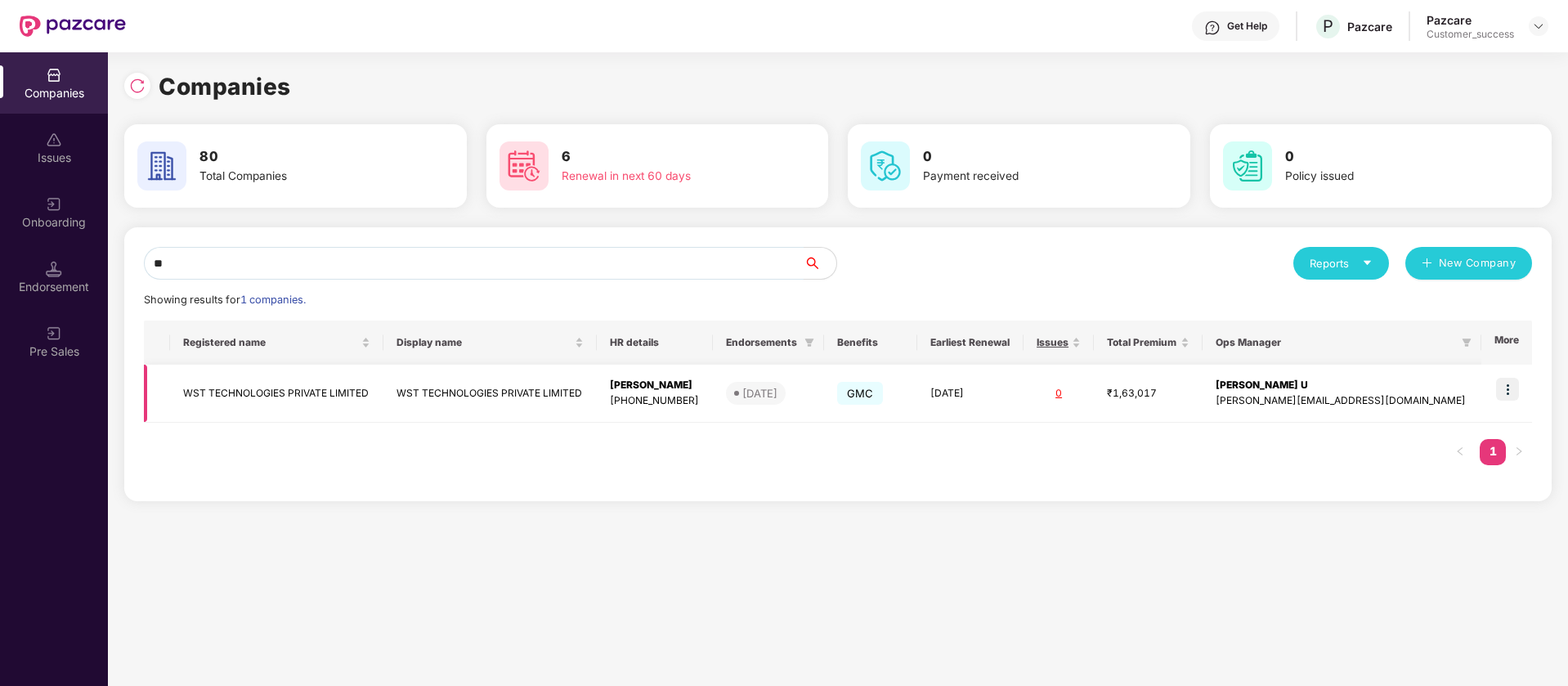
type input "**"
click at [1513, 392] on img at bounding box center [1507, 389] width 23 height 23
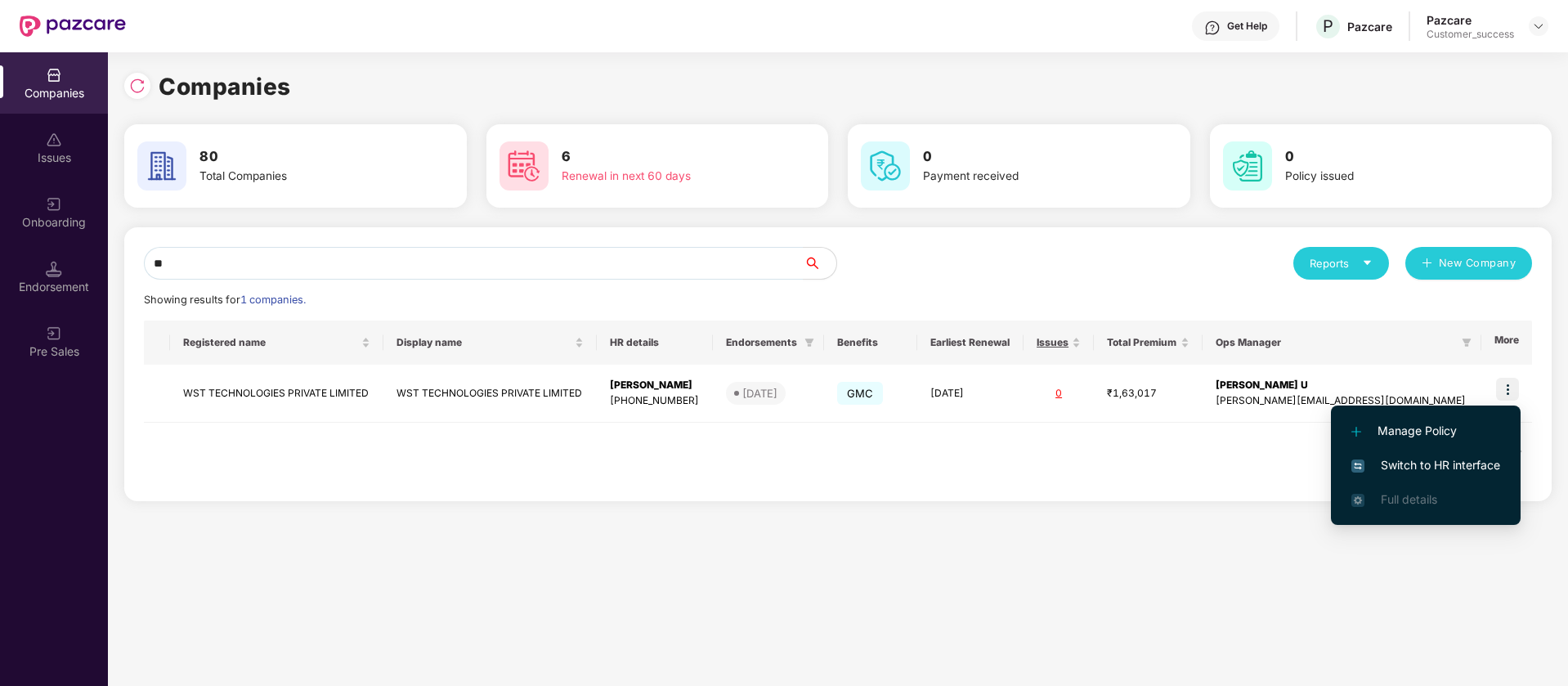
click at [1471, 466] on span "Switch to HR interface" at bounding box center [1426, 464] width 149 height 18
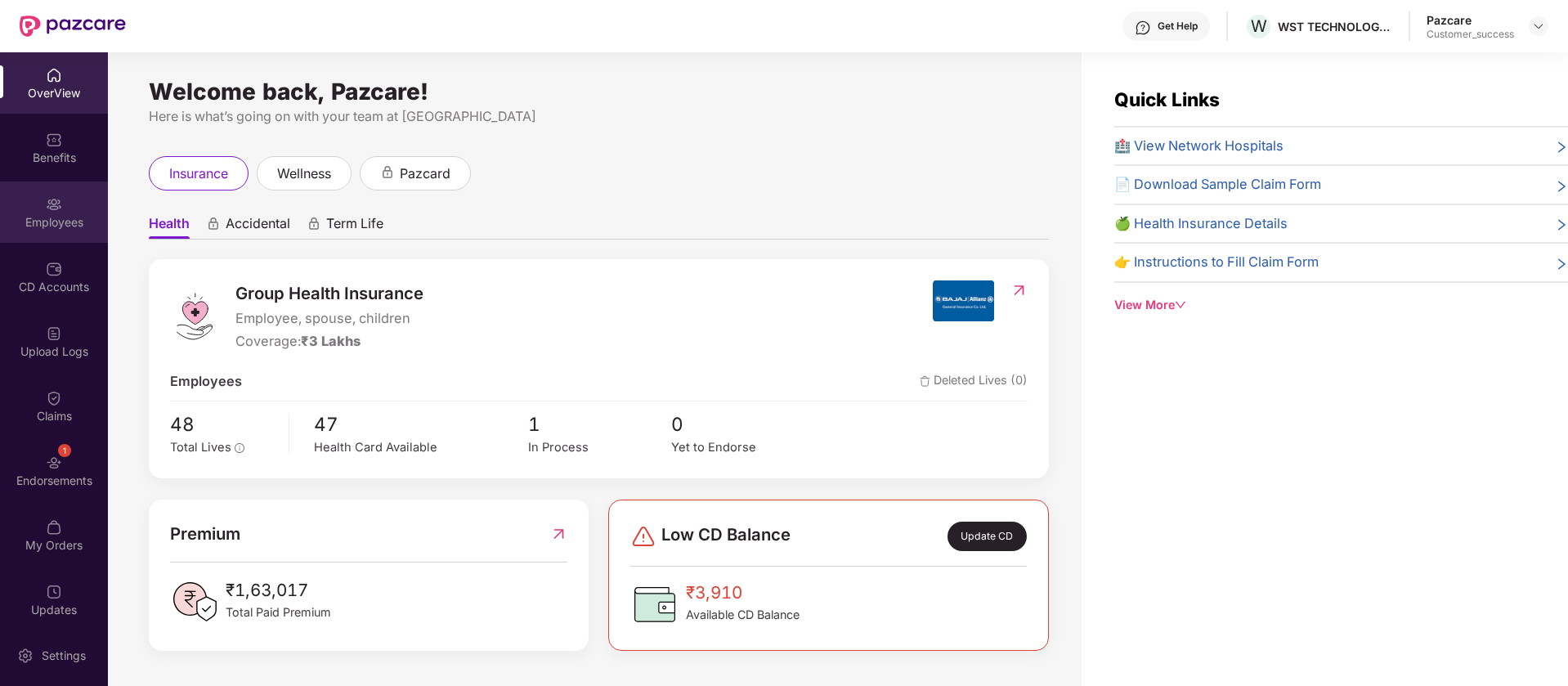
click at [47, 226] on div "Employees" at bounding box center [54, 222] width 108 height 16
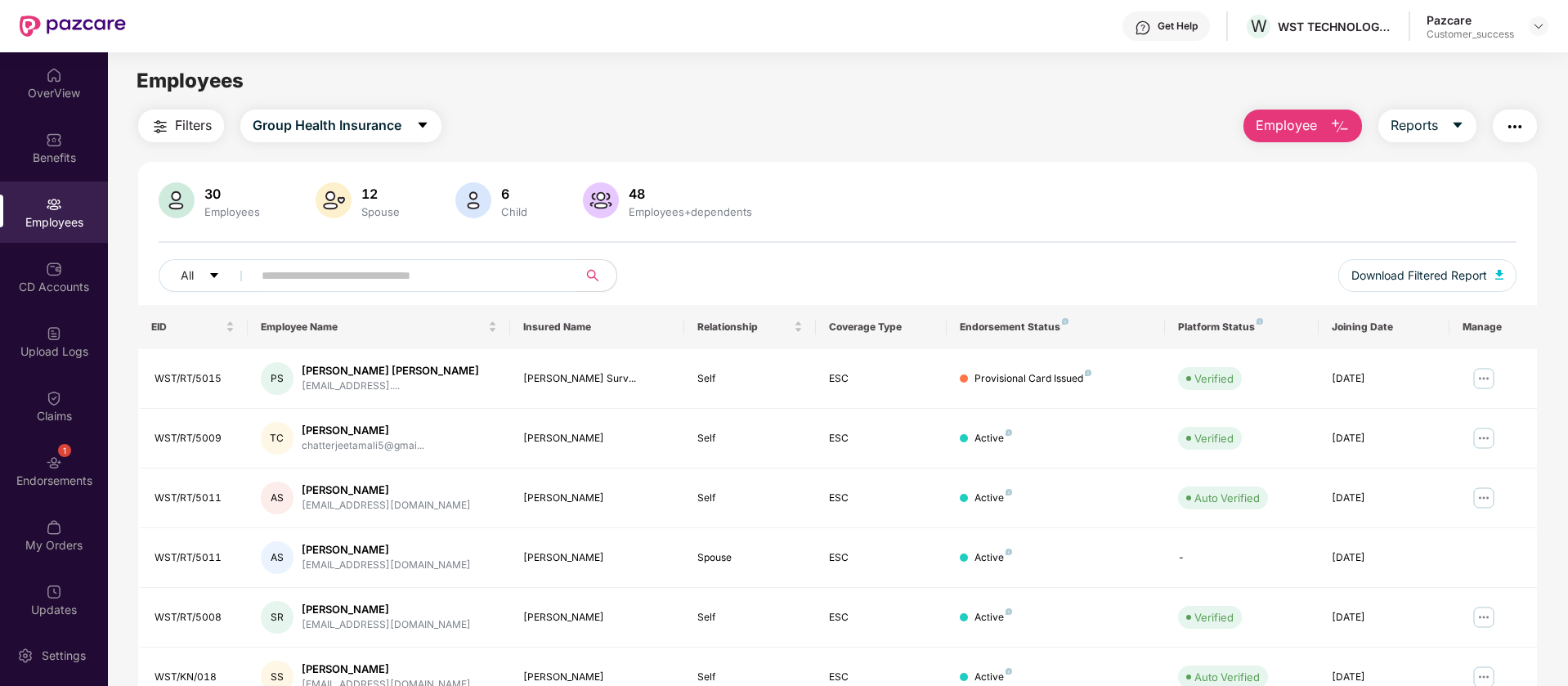
click at [1526, 129] on button "button" at bounding box center [1515, 126] width 44 height 33
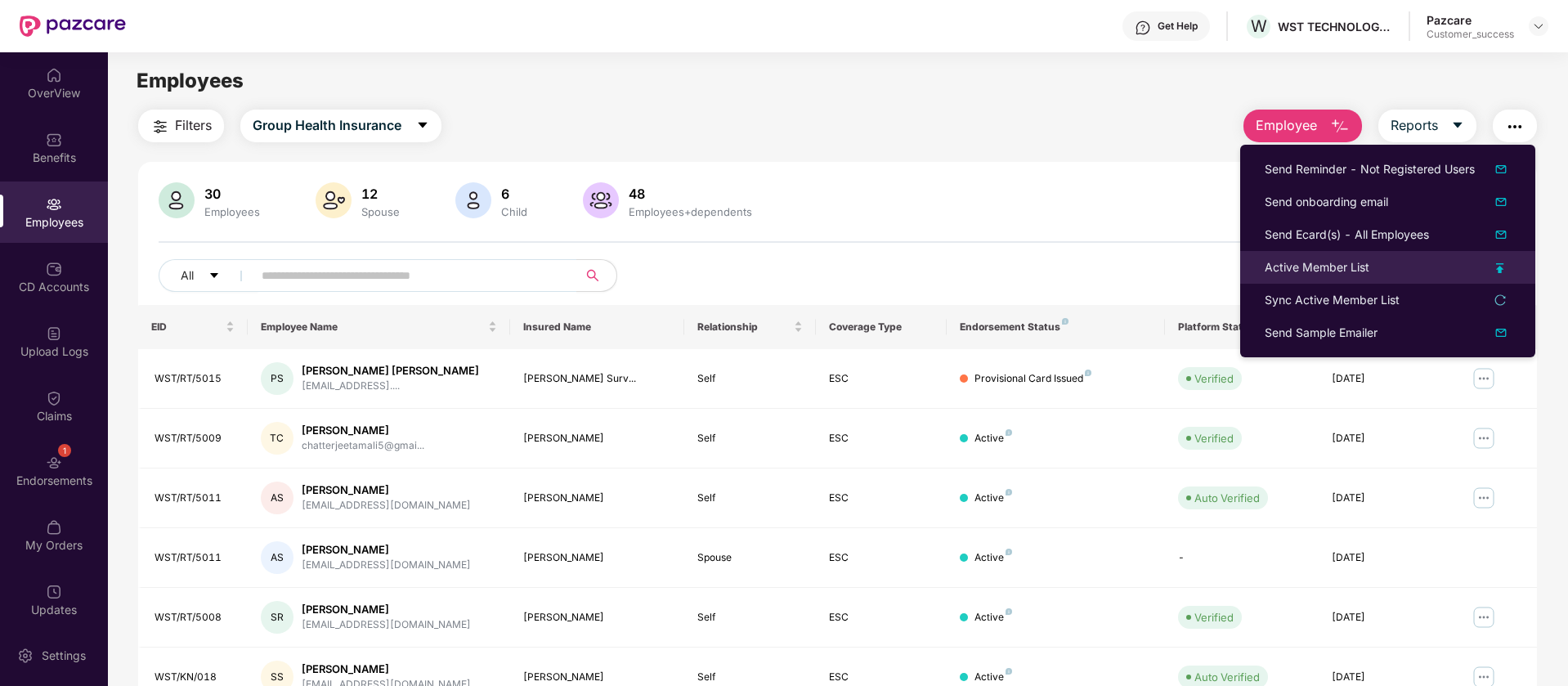
click at [1435, 272] on div "Active Member List" at bounding box center [1388, 267] width 246 height 18
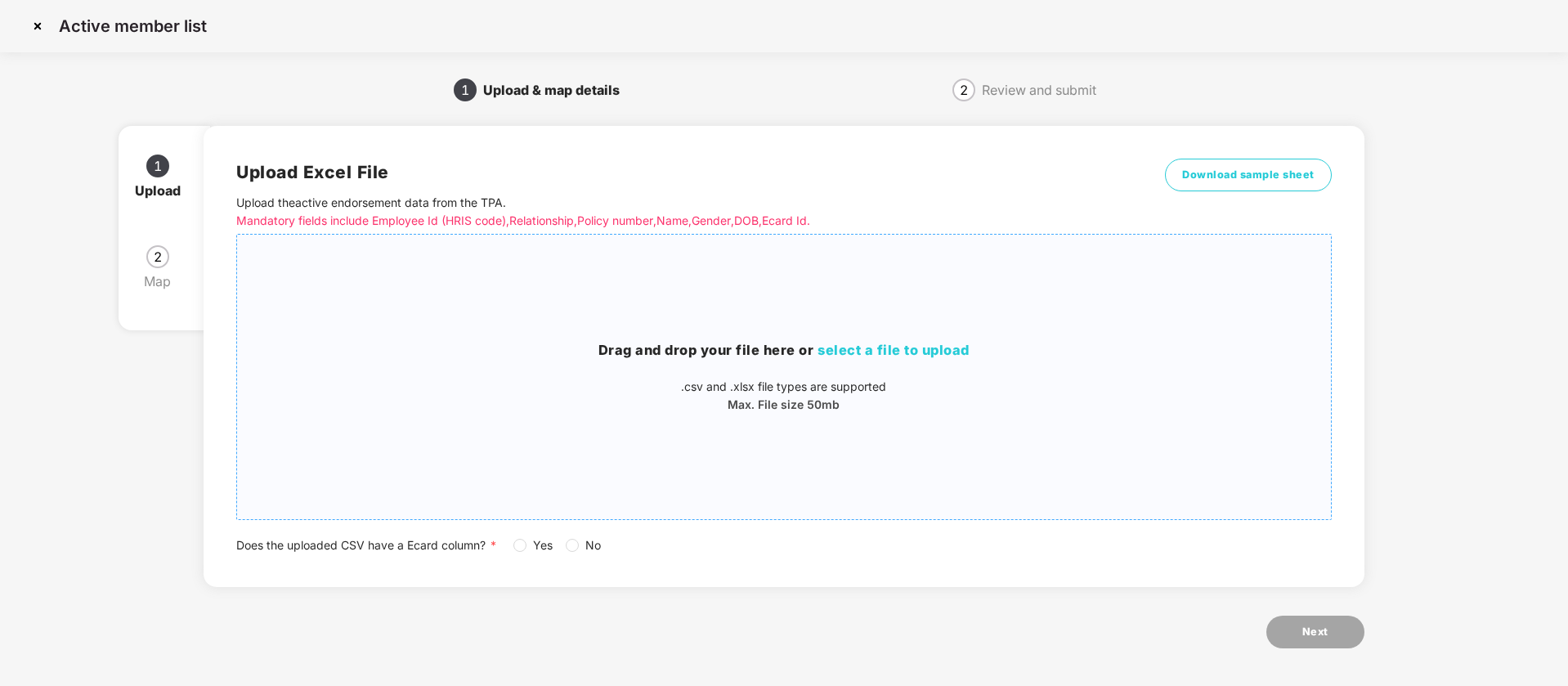
click at [616, 386] on p ".csv and .xlsx file types are supported" at bounding box center [783, 387] width 1094 height 18
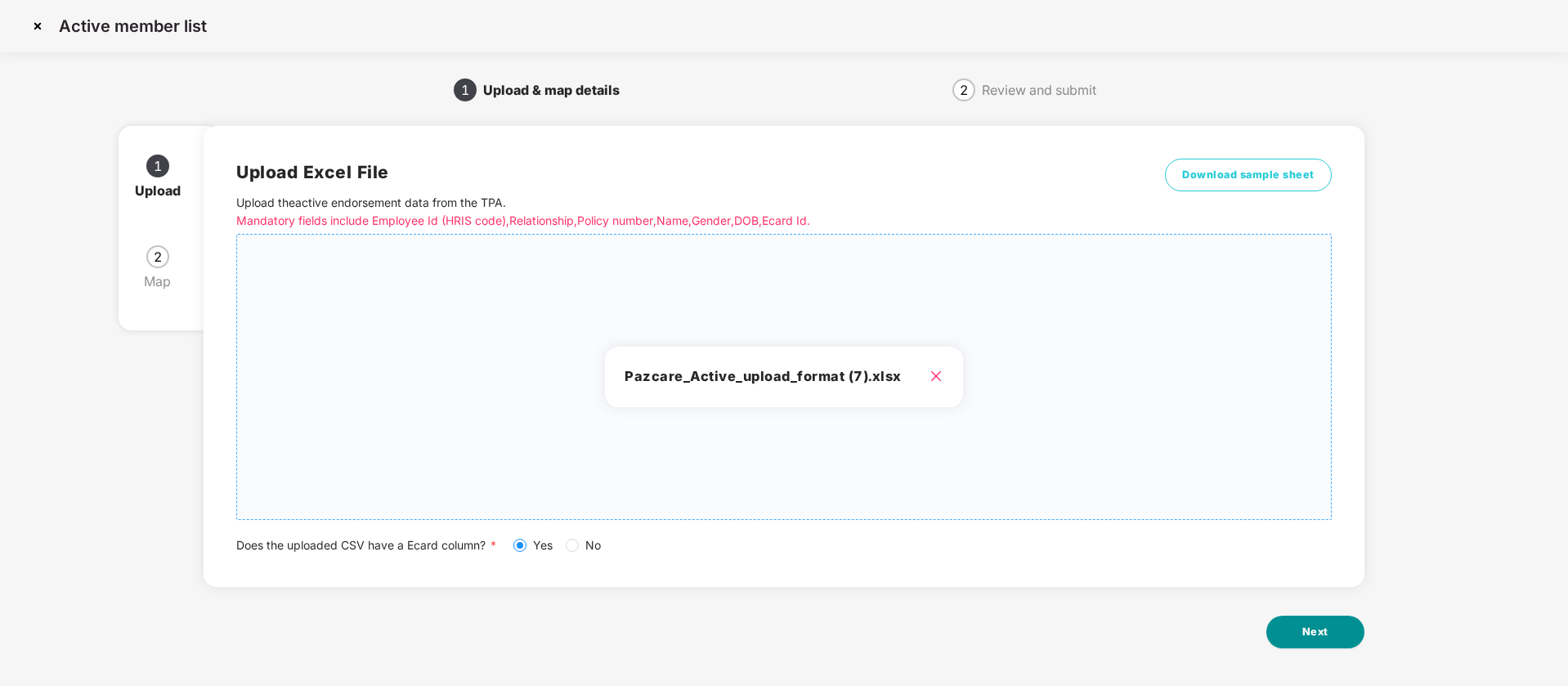
click at [1308, 628] on span "Next" at bounding box center [1315, 632] width 26 height 16
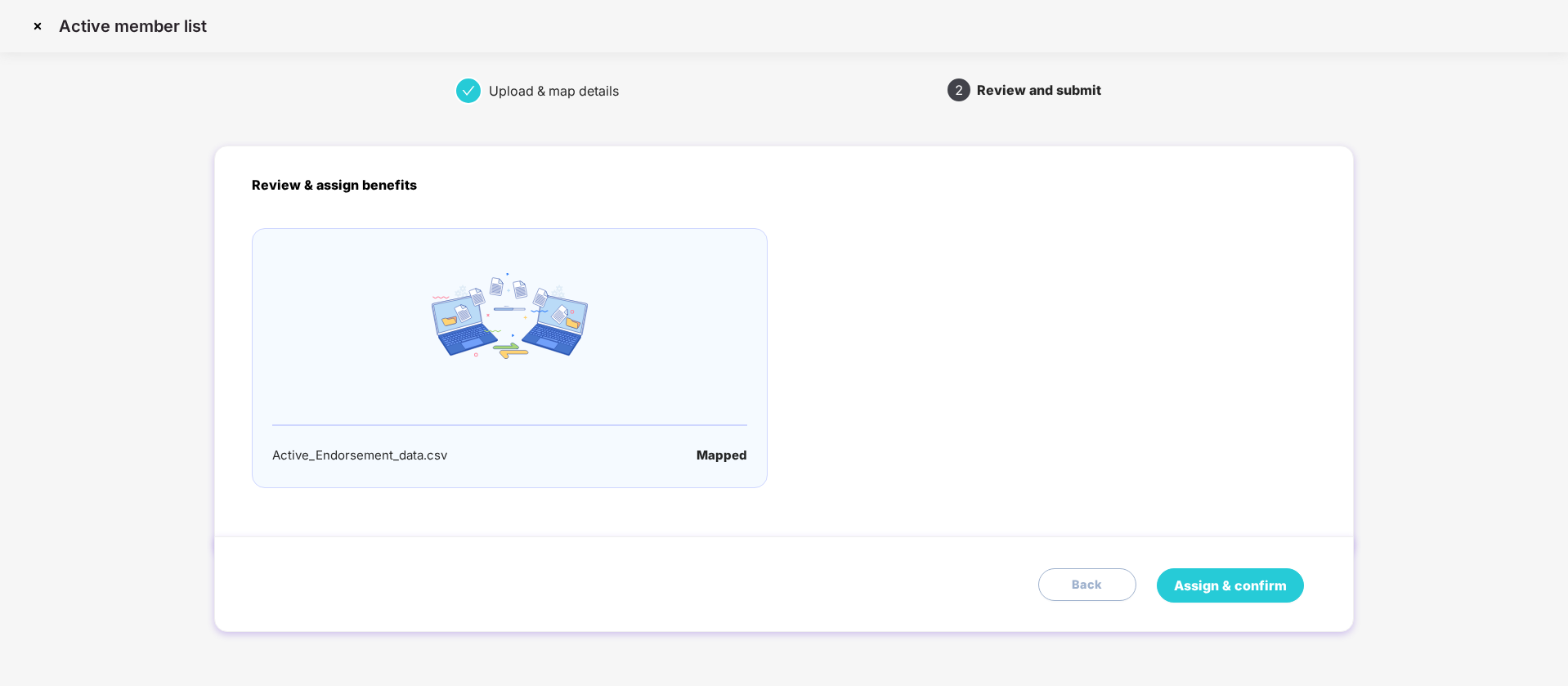
click at [1220, 596] on button "Assign & confirm" at bounding box center [1231, 585] width 147 height 35
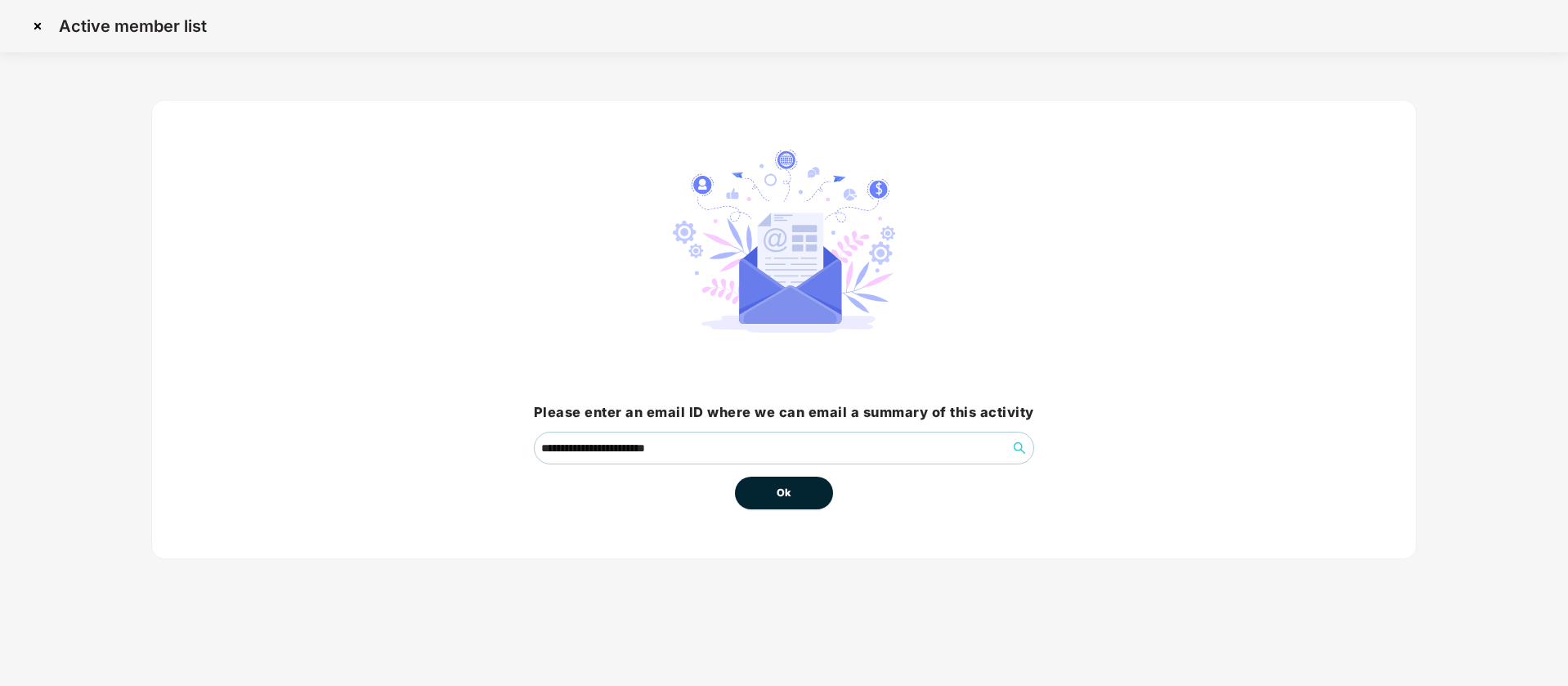
click at [819, 496] on button "Ok" at bounding box center [784, 493] width 98 height 33
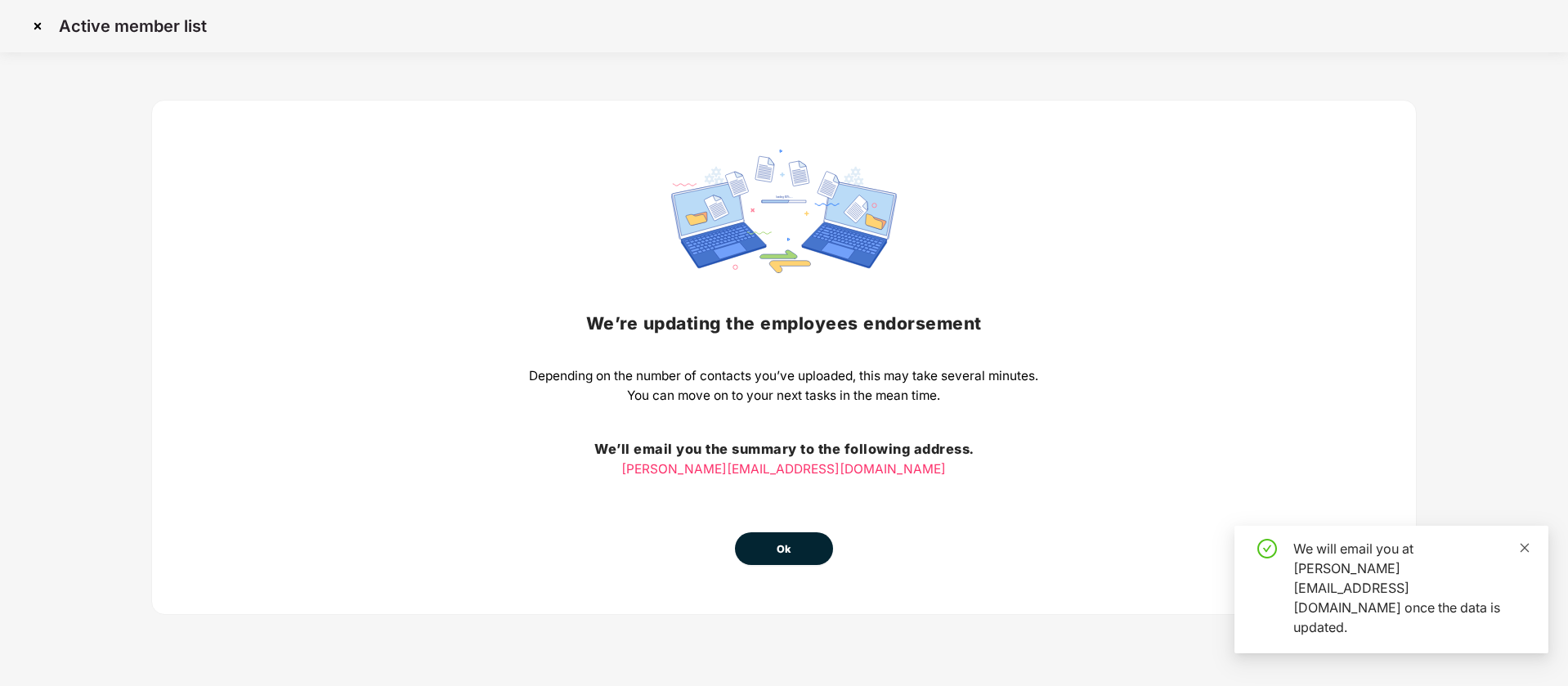
click at [1524, 554] on icon "close" at bounding box center [1525, 548] width 12 height 12
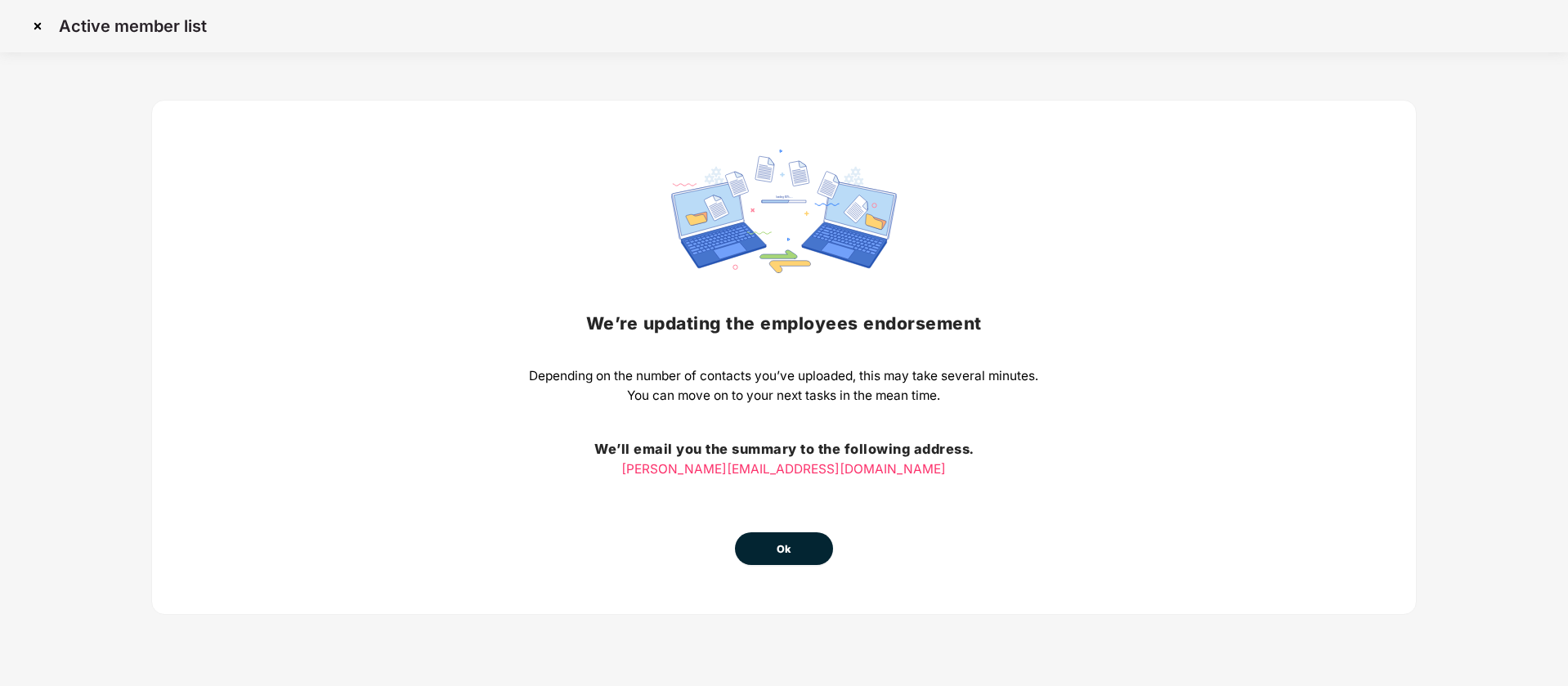
click at [816, 568] on div "We’re updating the employees endorsement Depending on the number of contacts yo…" at bounding box center [784, 357] width 1266 height 515
click at [796, 551] on button "Ok" at bounding box center [784, 548] width 98 height 33
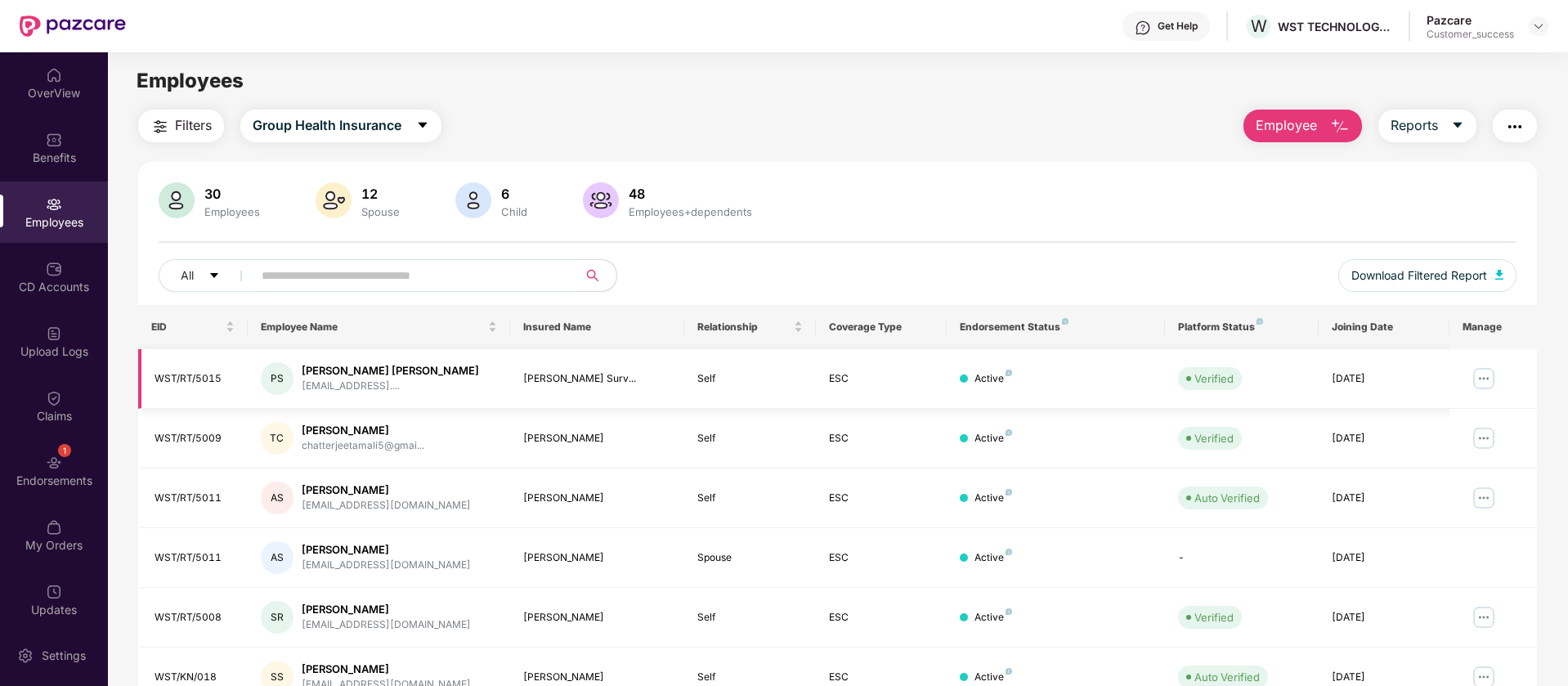
click at [1006, 377] on div "Active" at bounding box center [993, 379] width 37 height 15
click at [1483, 375] on img at bounding box center [1483, 378] width 26 height 26
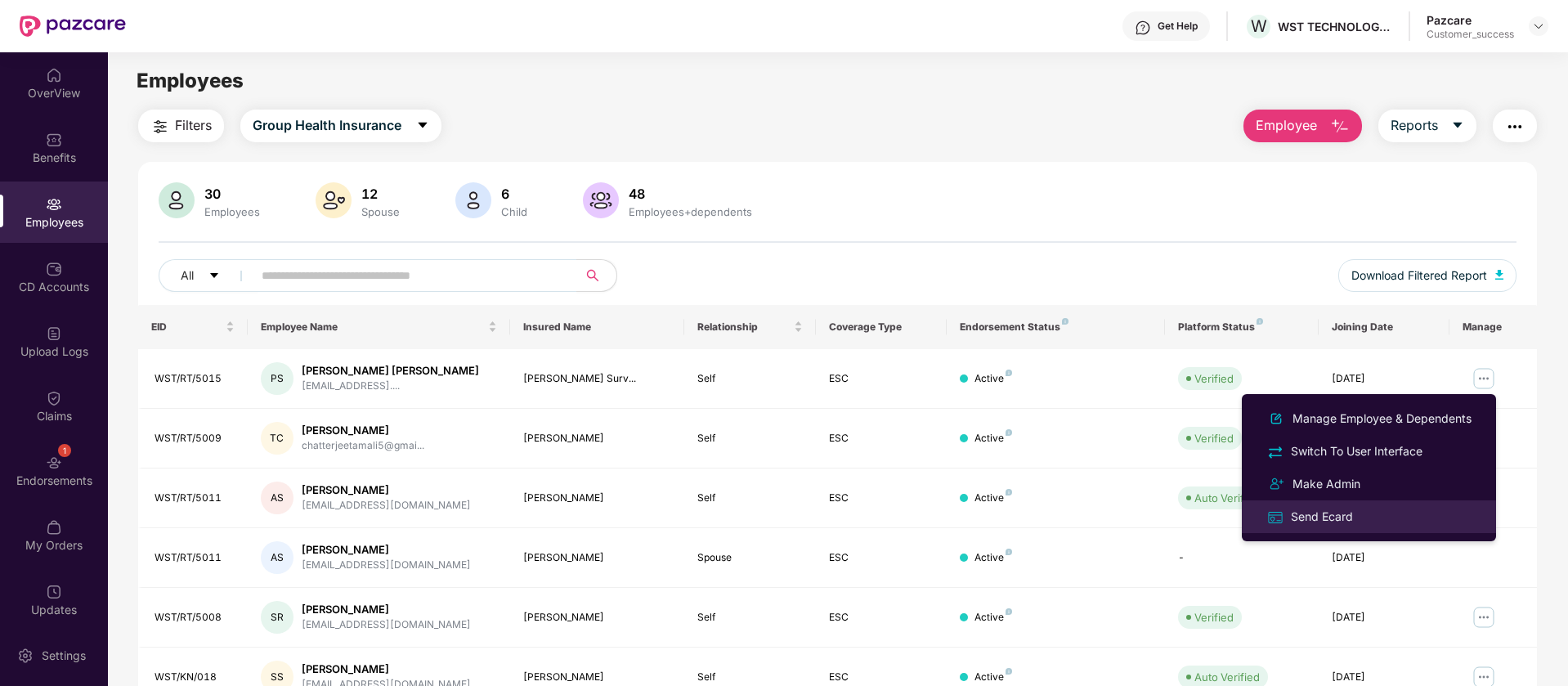
click at [1344, 519] on div "Send Ecard" at bounding box center [1322, 516] width 69 height 18
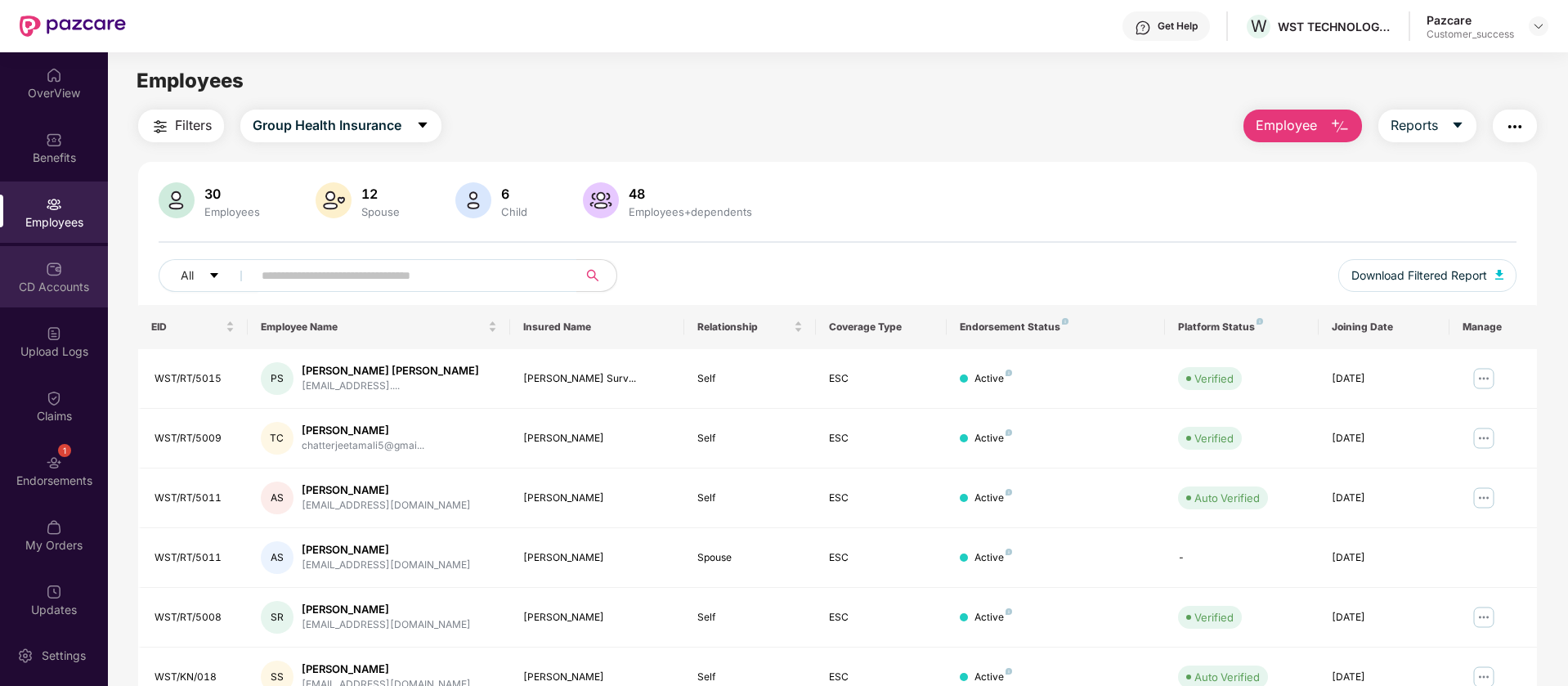
click at [48, 264] on img at bounding box center [53, 268] width 16 height 16
